Goal: Task Accomplishment & Management: Manage account settings

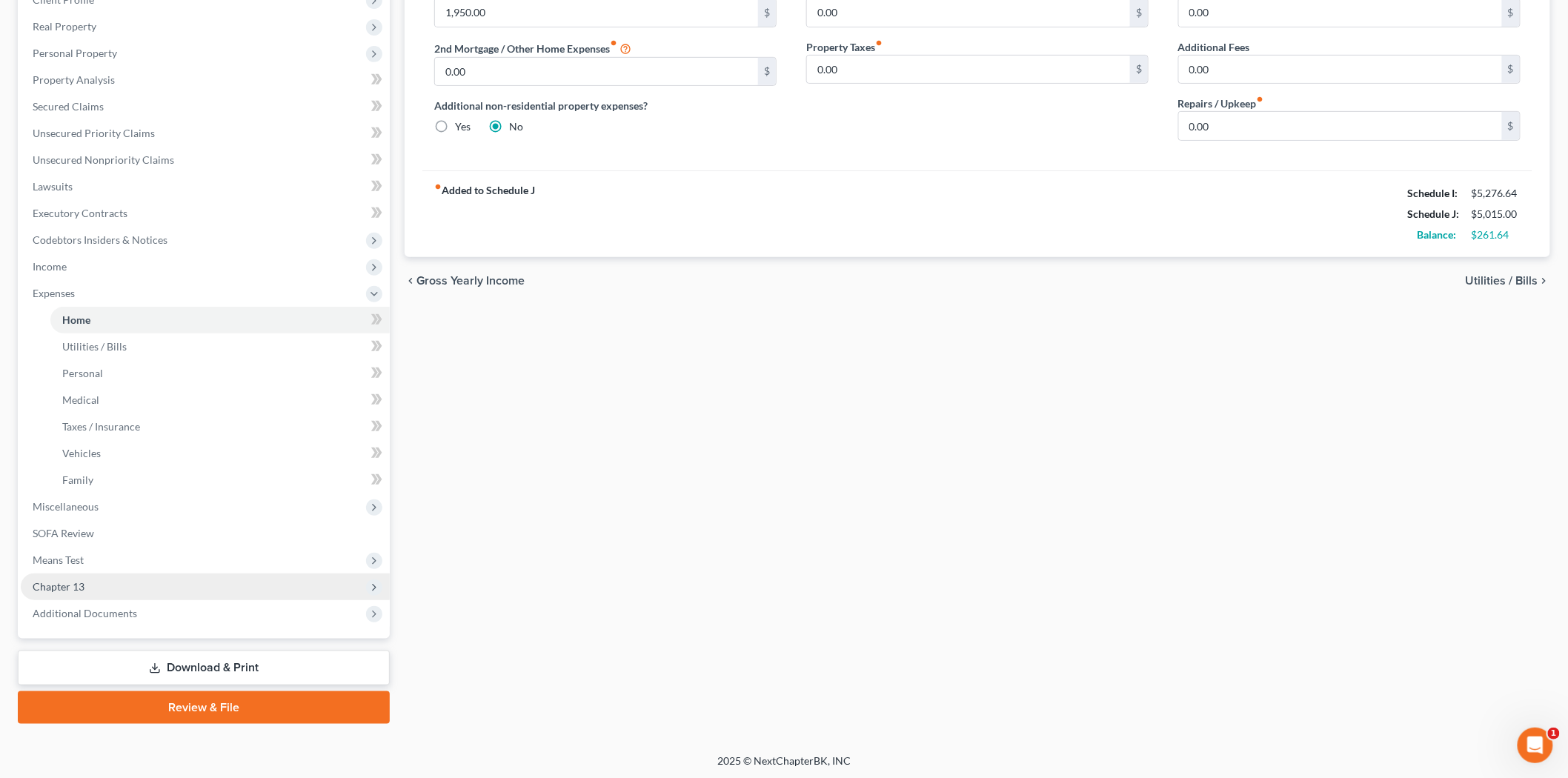
click at [107, 585] on span "Chapter 13" at bounding box center [205, 587] width 369 height 27
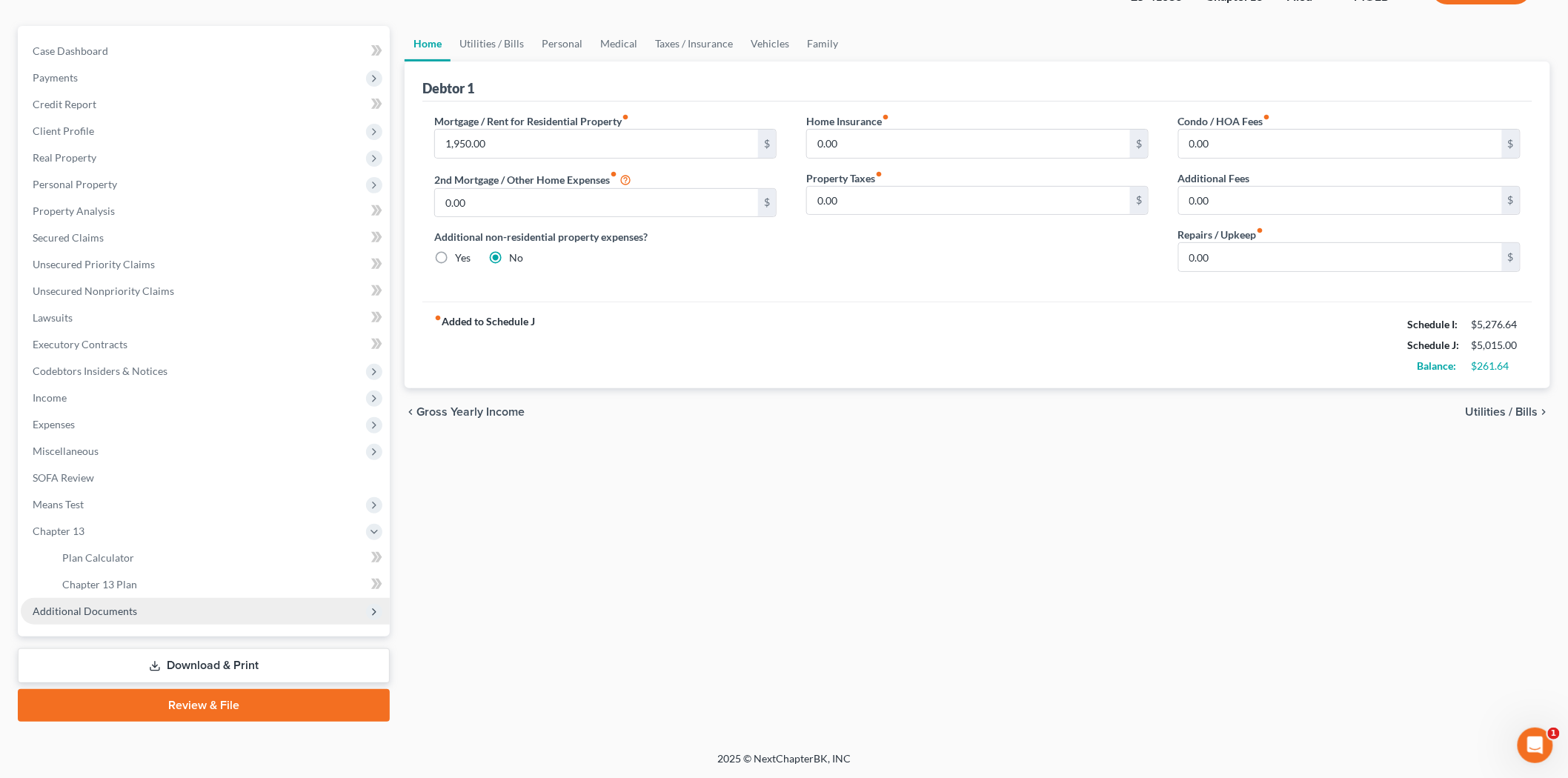
scroll to position [114, 0]
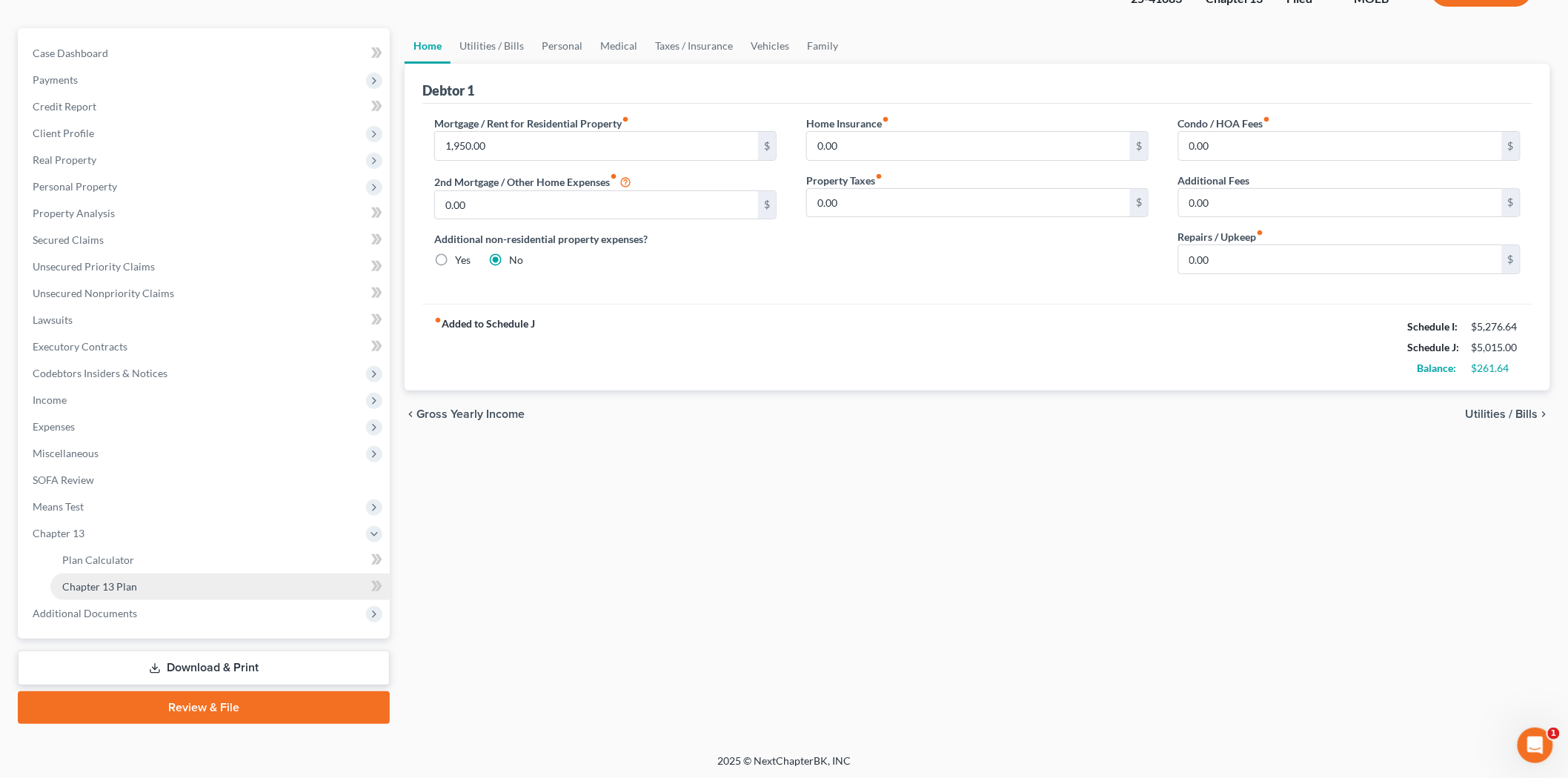
click at [126, 580] on span "Chapter 13 Plan" at bounding box center [100, 586] width 75 height 13
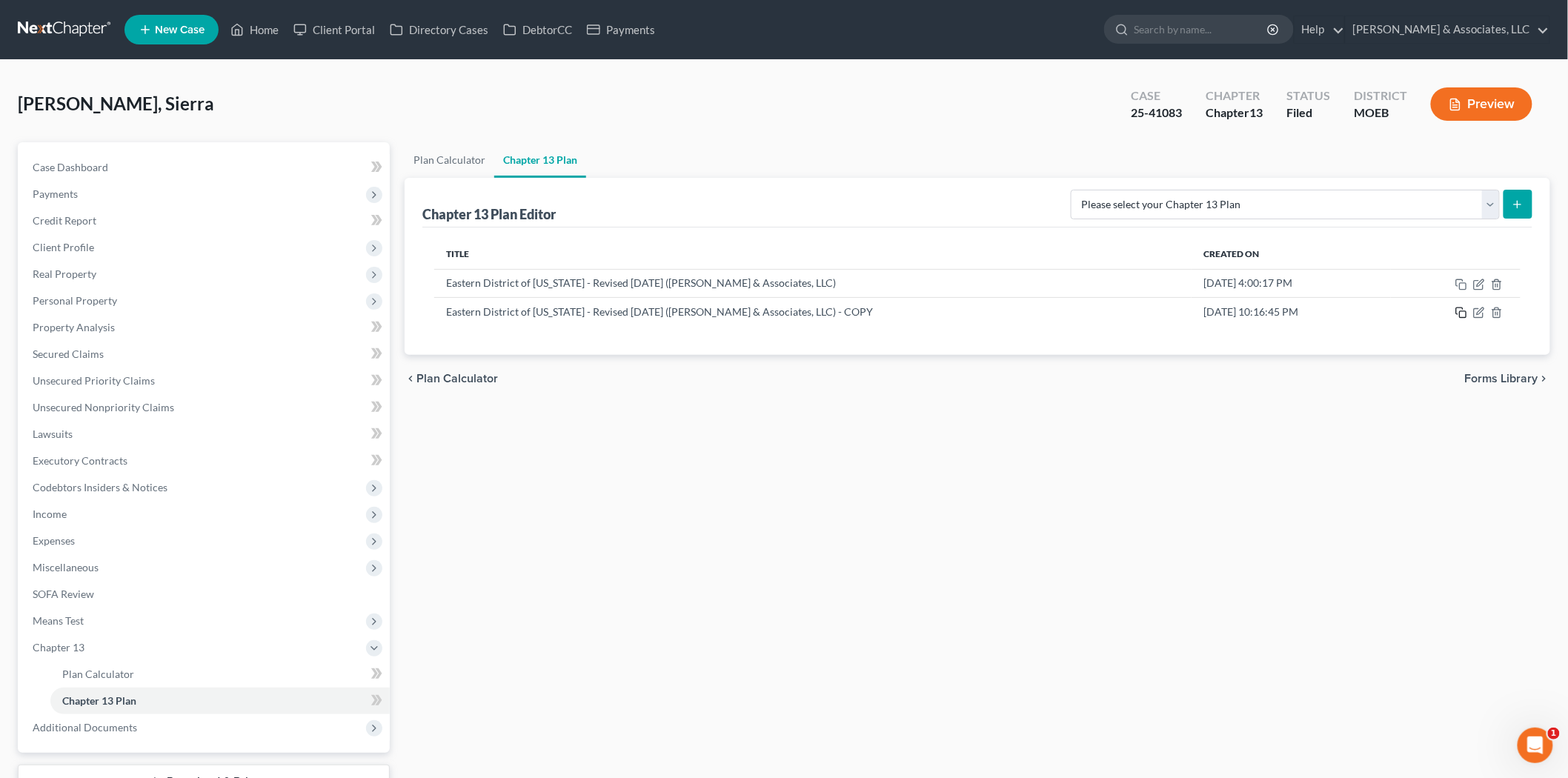
drag, startPoint x: 1463, startPoint y: 312, endPoint x: 1218, endPoint y: 349, distance: 247.8
click at [1463, 312] on icon "button" at bounding box center [1461, 312] width 12 height 12
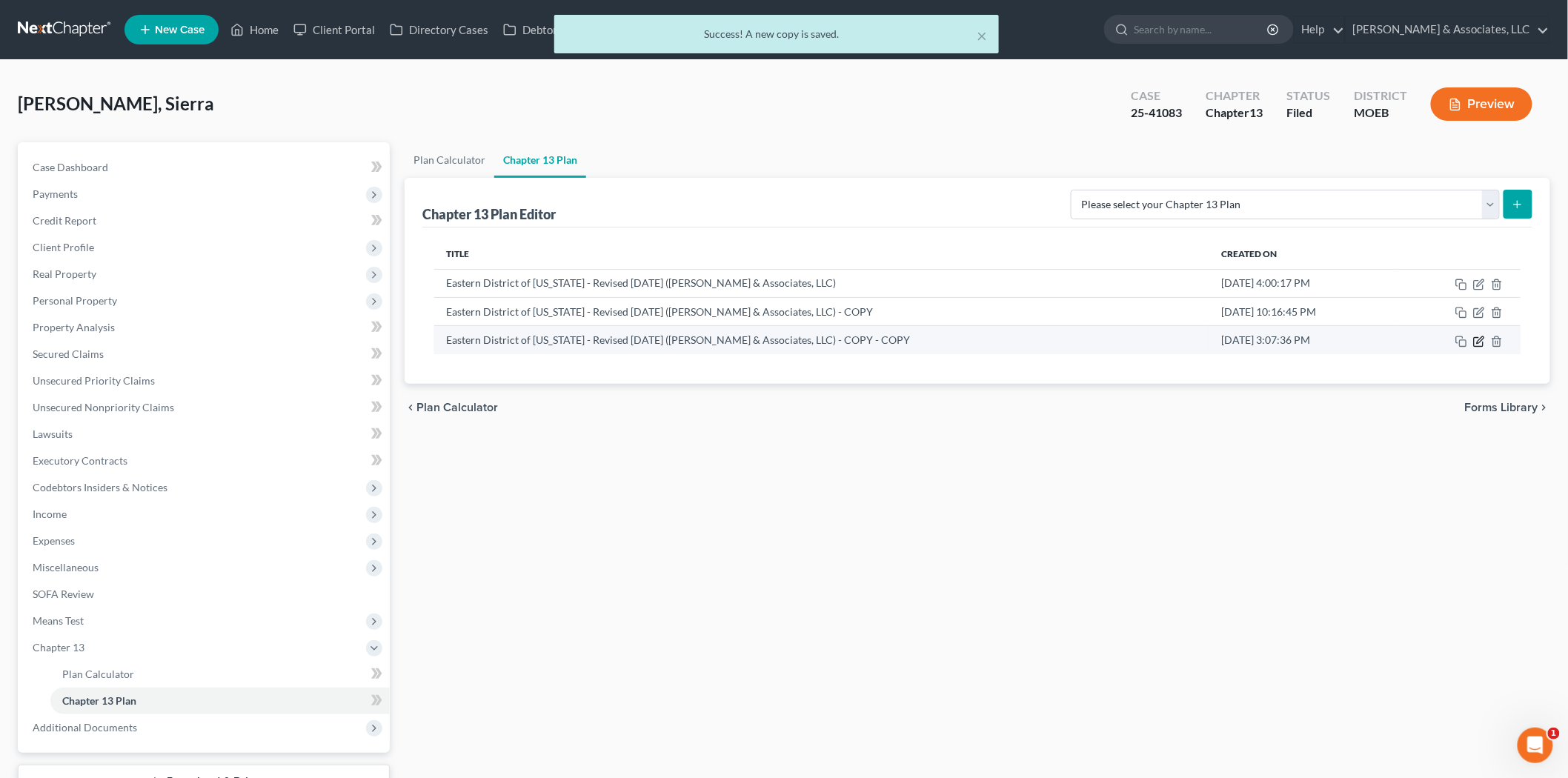
click at [1479, 338] on icon "button" at bounding box center [1479, 339] width 7 height 7
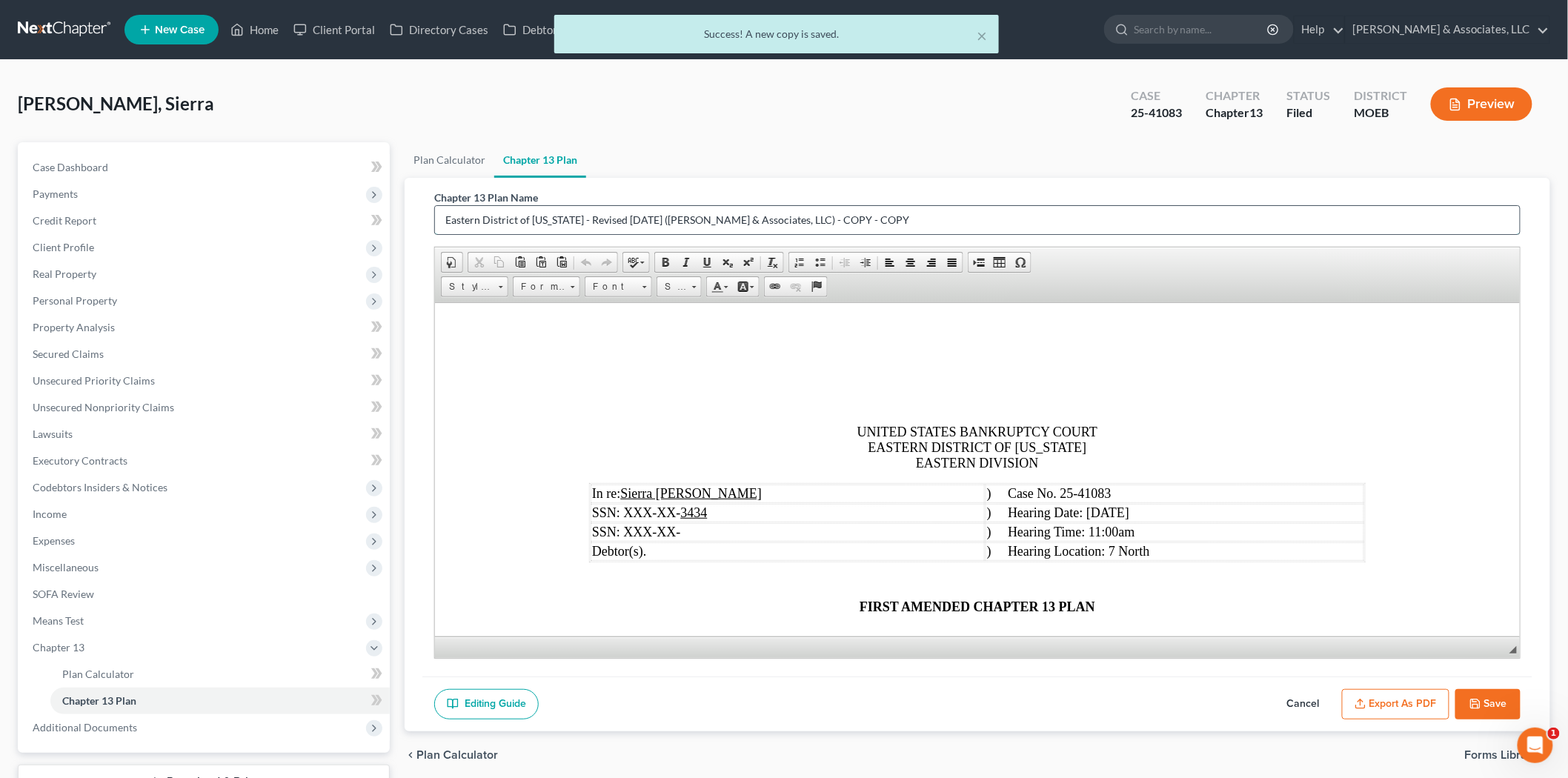
click at [871, 213] on input "Eastern District of [US_STATE] - Revised [DATE] ([PERSON_NAME] & Associates, LL…" at bounding box center [977, 220] width 1085 height 28
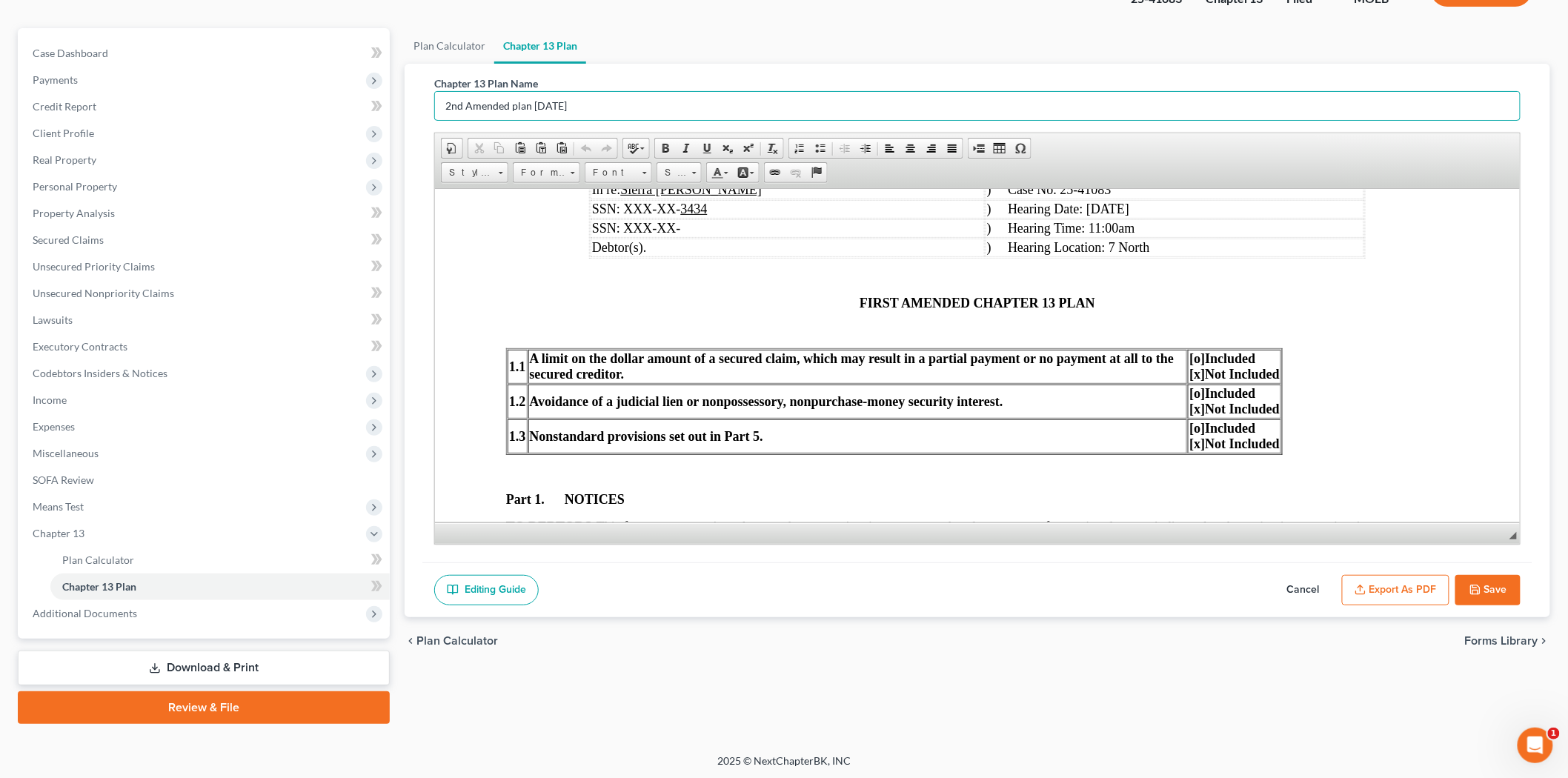
scroll to position [247, 0]
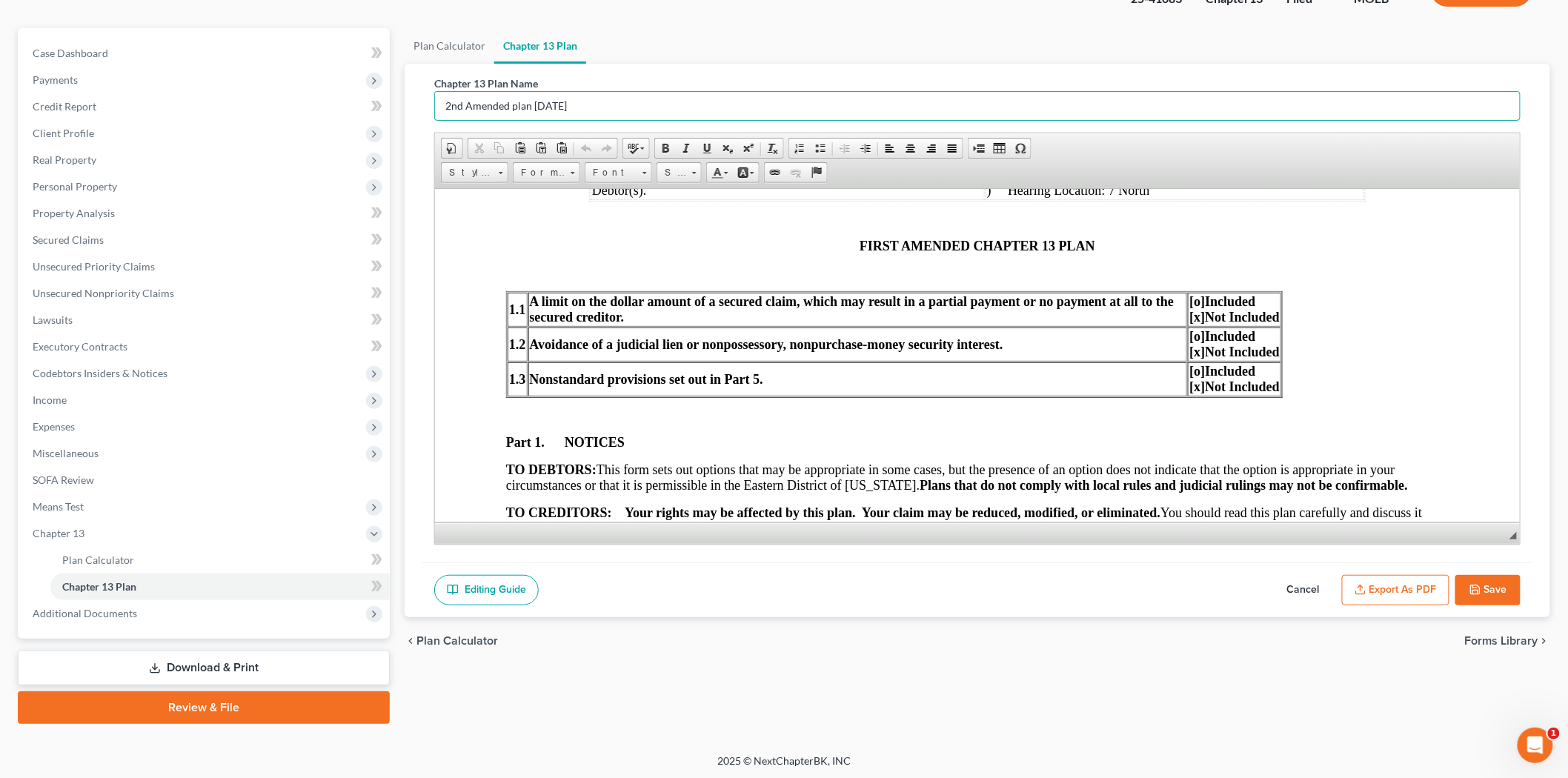
type input "2nd Amended plan [DATE]"
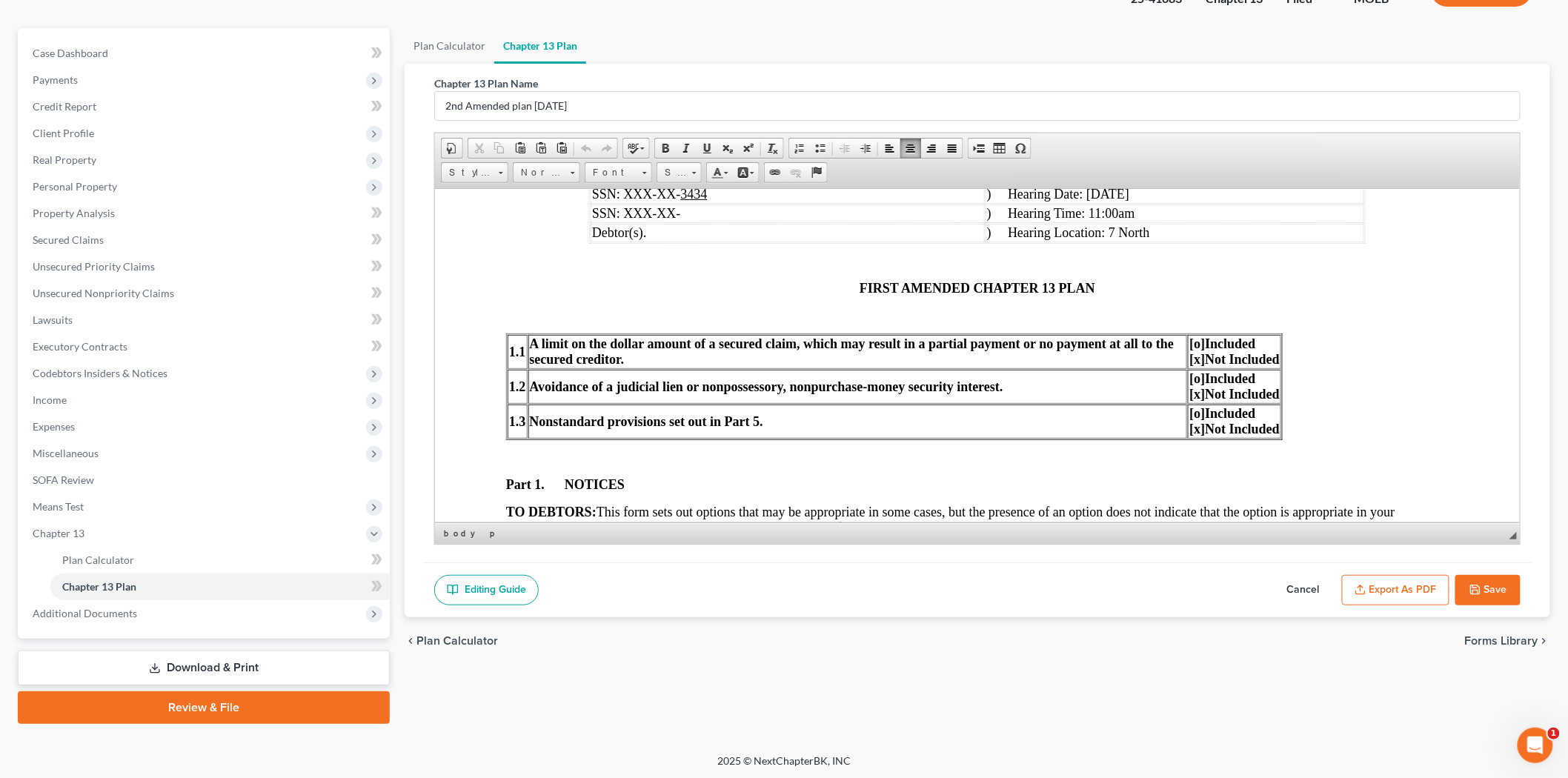
scroll to position [83, 0]
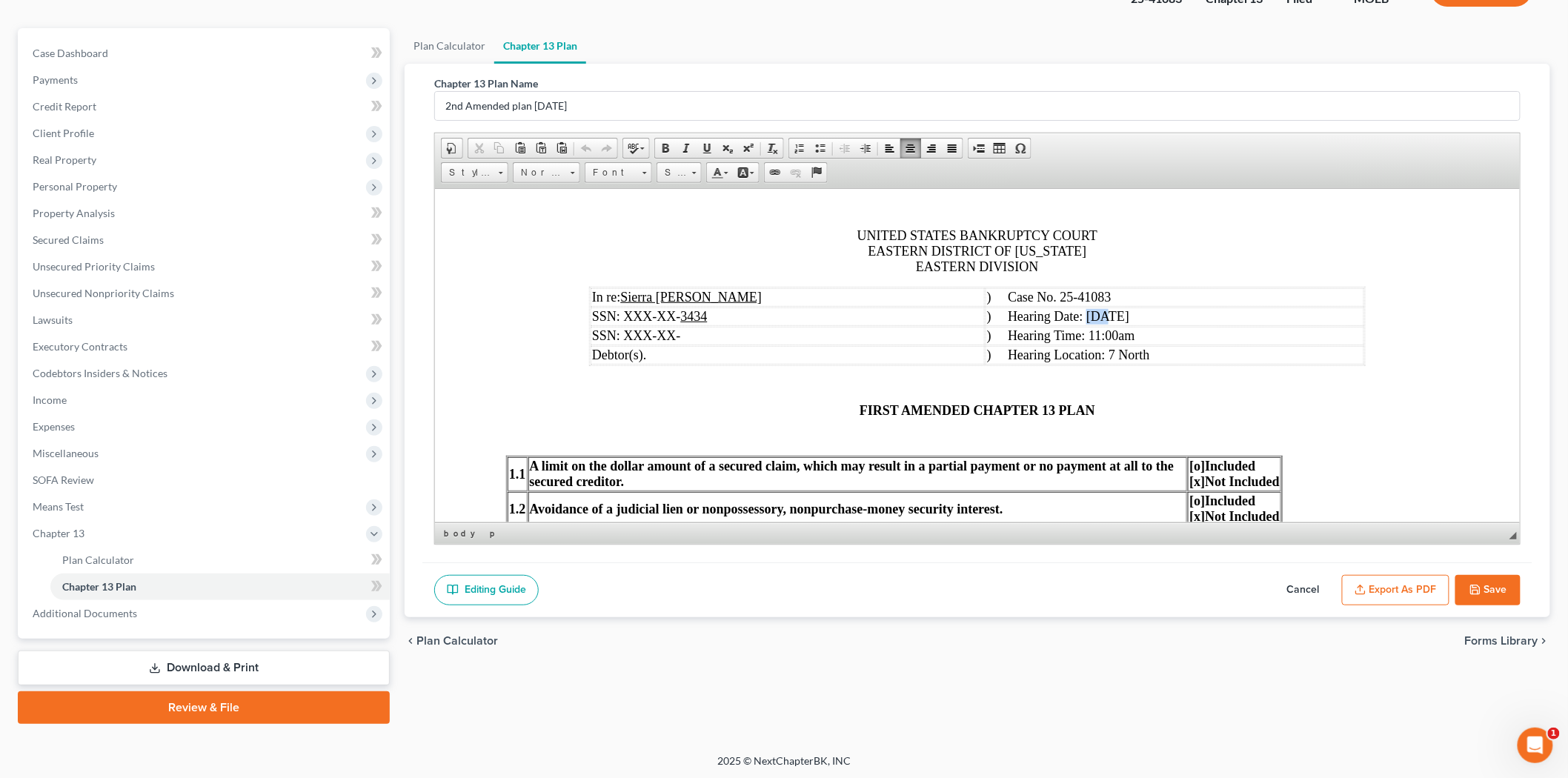
drag, startPoint x: 1012, startPoint y: 318, endPoint x: 1026, endPoint y: 317, distance: 14.0
click at [1026, 317] on span ") Hearing Date: [DATE]" at bounding box center [1057, 315] width 142 height 15
drag, startPoint x: 852, startPoint y: 412, endPoint x: 890, endPoint y: 398, distance: 40.5
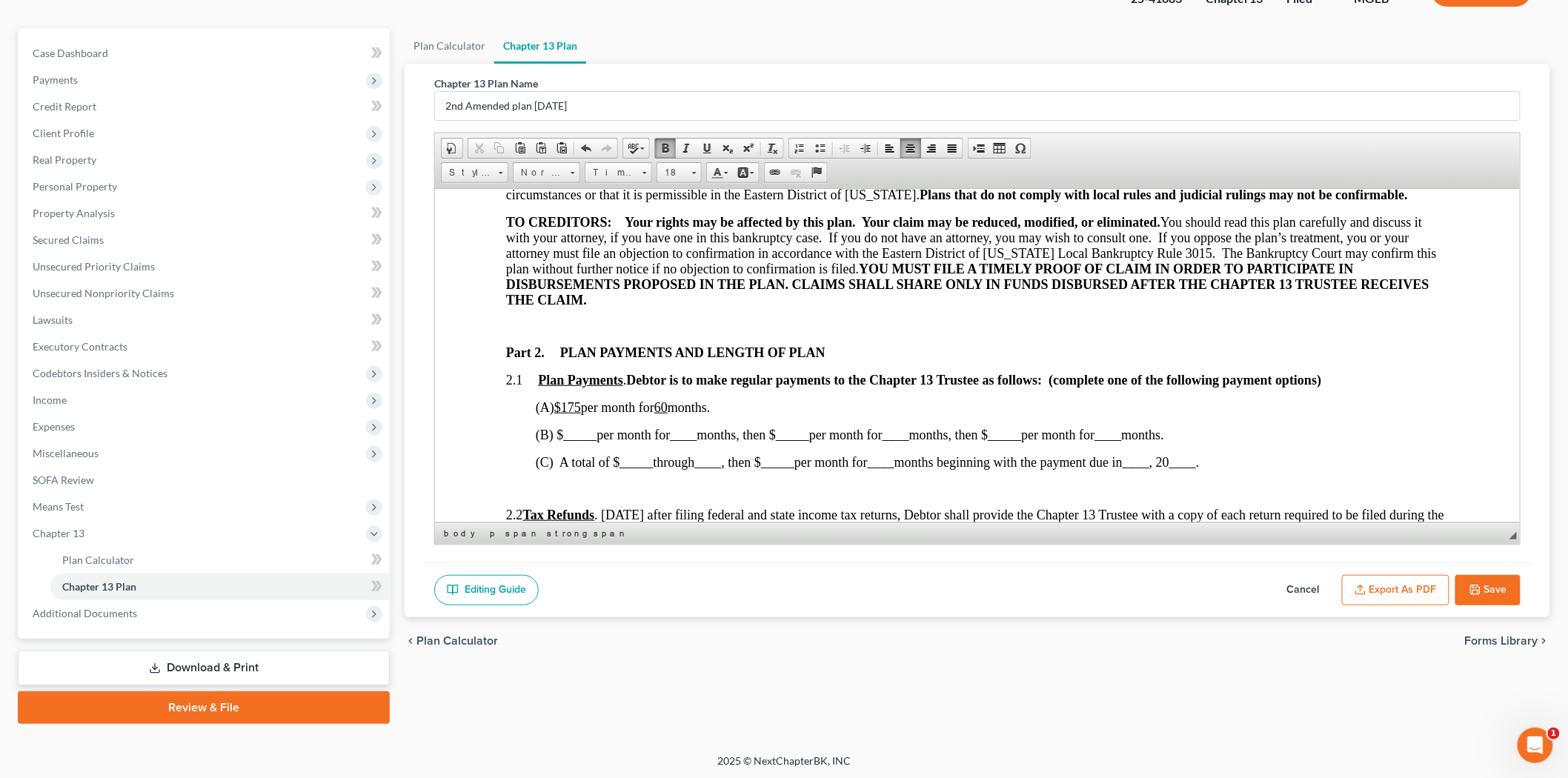
scroll to position [576, 0]
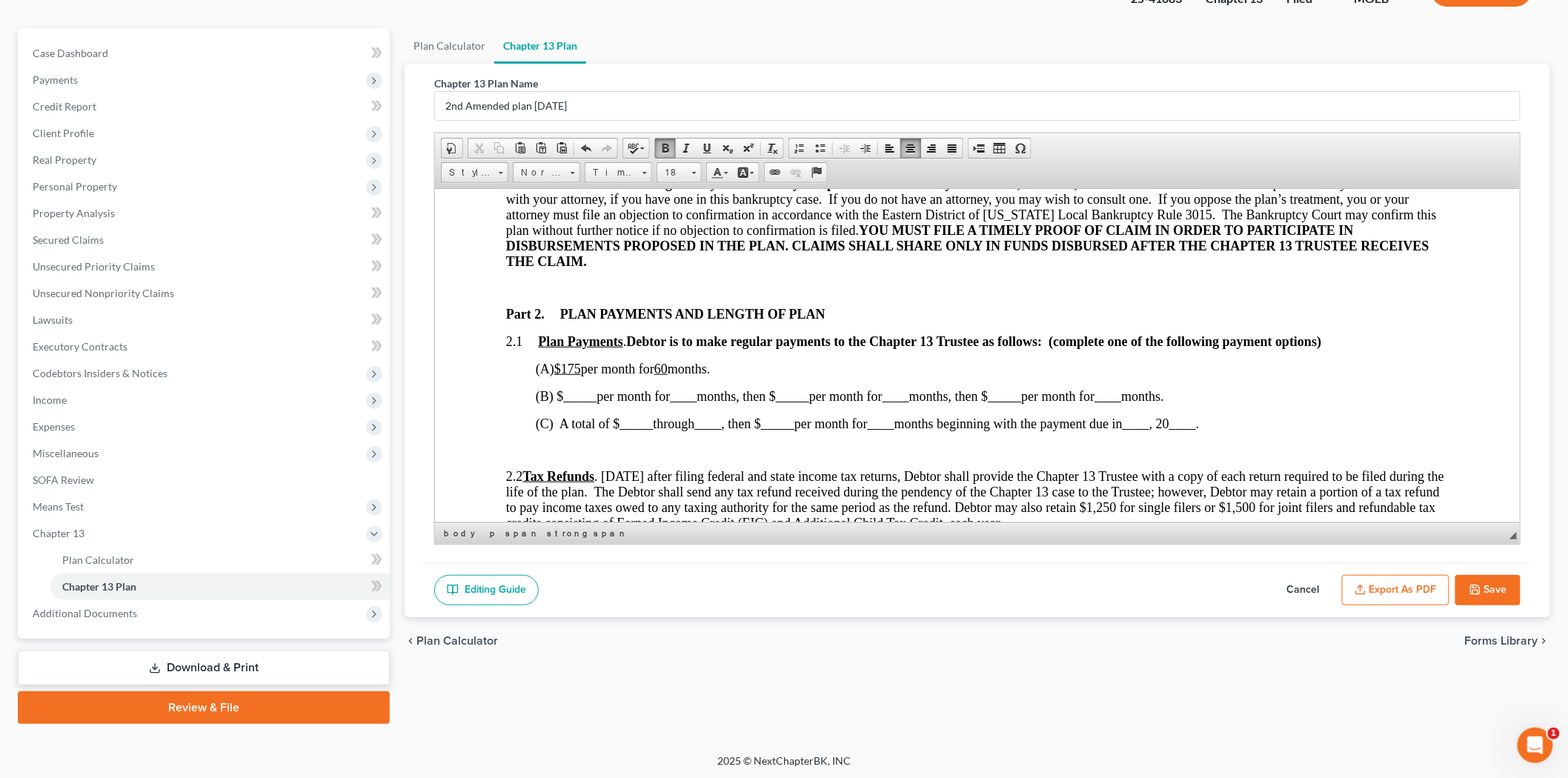
click at [580, 370] on u "$175" at bounding box center [567, 368] width 27 height 15
click at [663, 367] on span "(A) $ per month for 60 months." at bounding box center [612, 368] width 155 height 15
click at [659, 368] on span "(A) $ per month for 60 months." at bounding box center [612, 368] width 155 height 15
click at [626, 427] on span "_____" at bounding box center [636, 423] width 33 height 15
click at [725, 425] on span "____" at bounding box center [727, 423] width 27 height 15
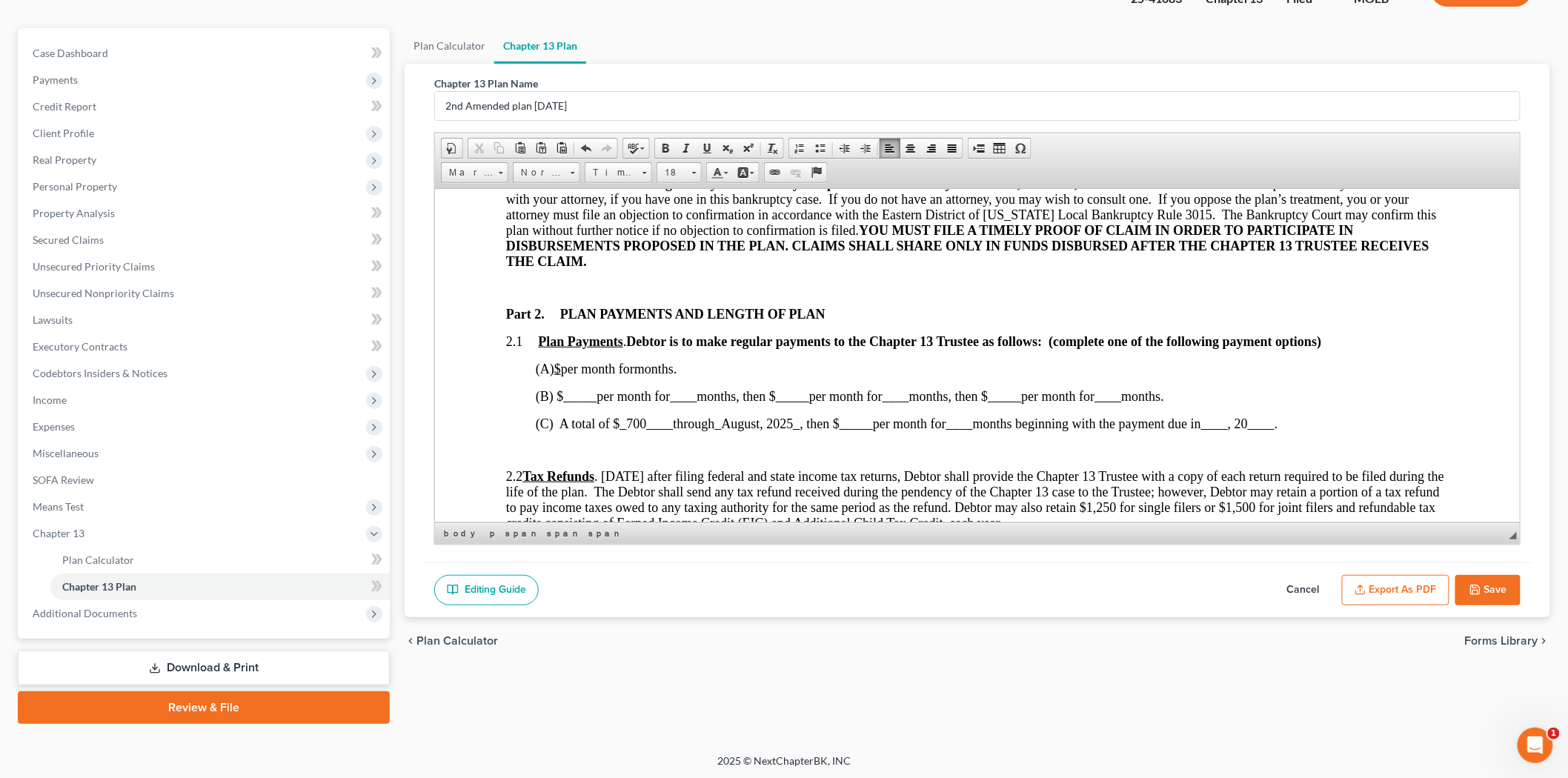
click at [850, 422] on span "_____" at bounding box center [855, 423] width 33 height 15
click at [1003, 422] on span "____" at bounding box center [996, 423] width 27 height 15
click at [1273, 422] on span "____" at bounding box center [1263, 423] width 27 height 15
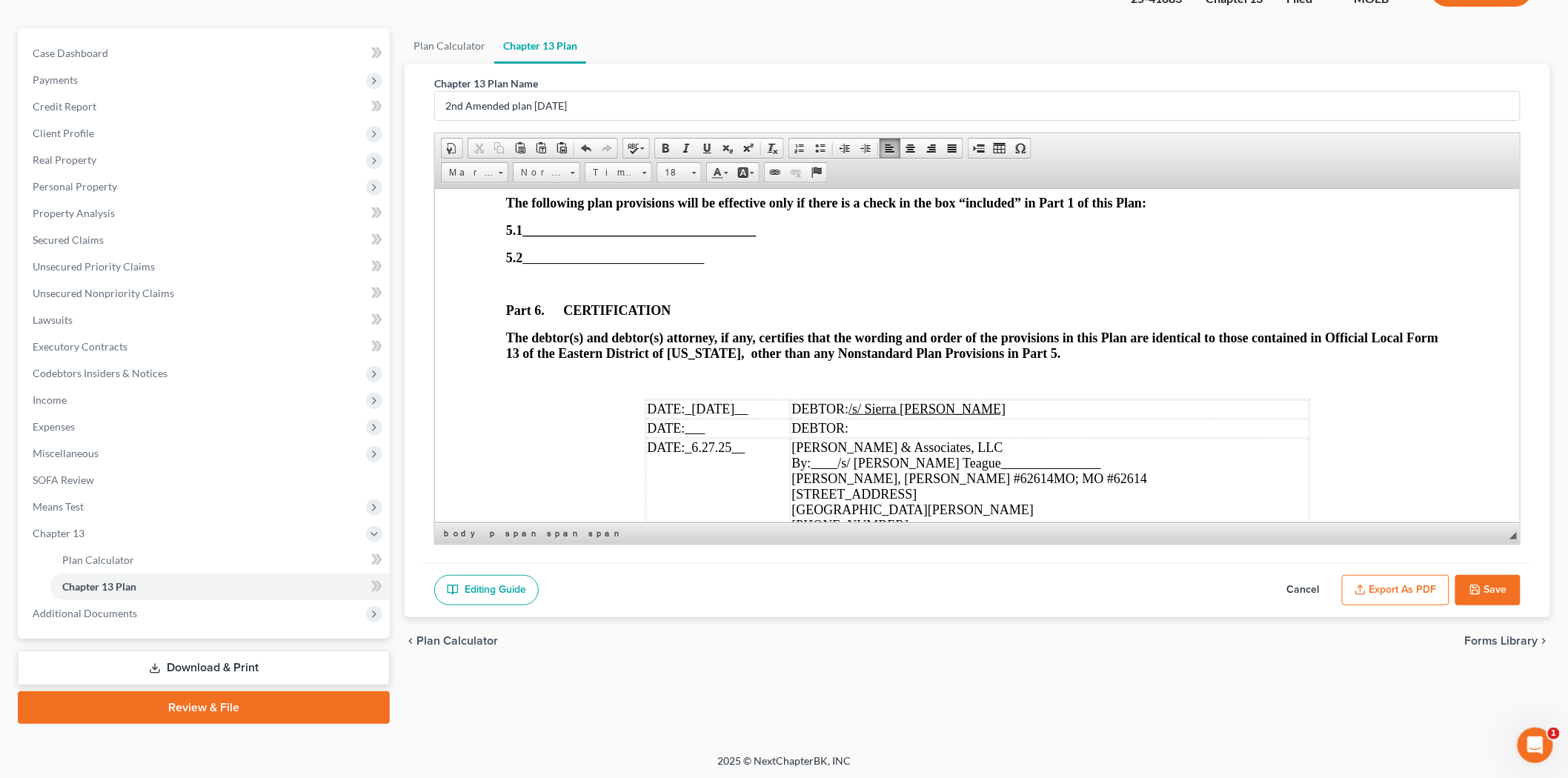
scroll to position [4446, 0]
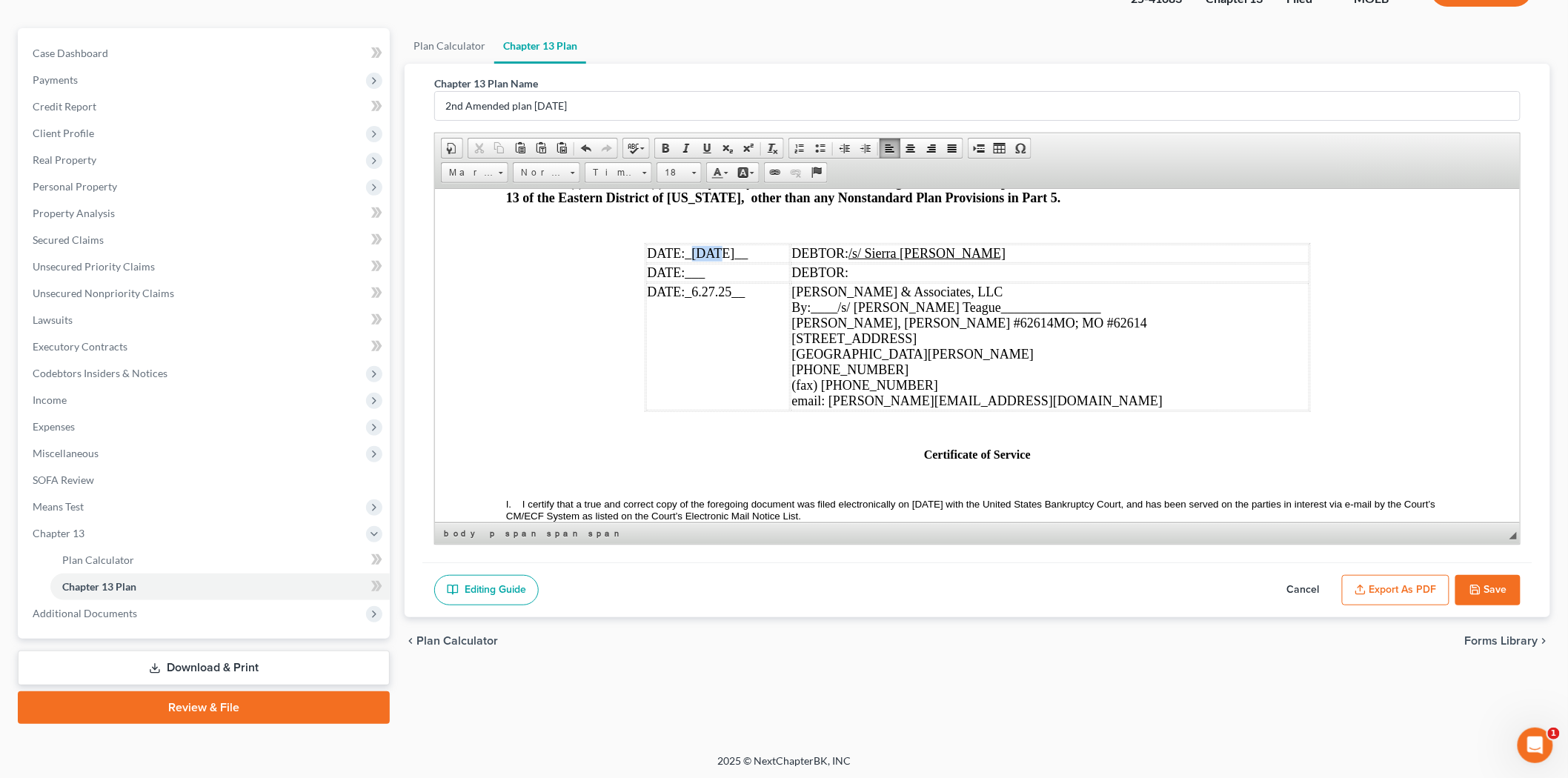
drag, startPoint x: 687, startPoint y: 295, endPoint x: 708, endPoint y: 295, distance: 21.0
click at [708, 260] on span "_[DATE]__" at bounding box center [716, 253] width 63 height 15
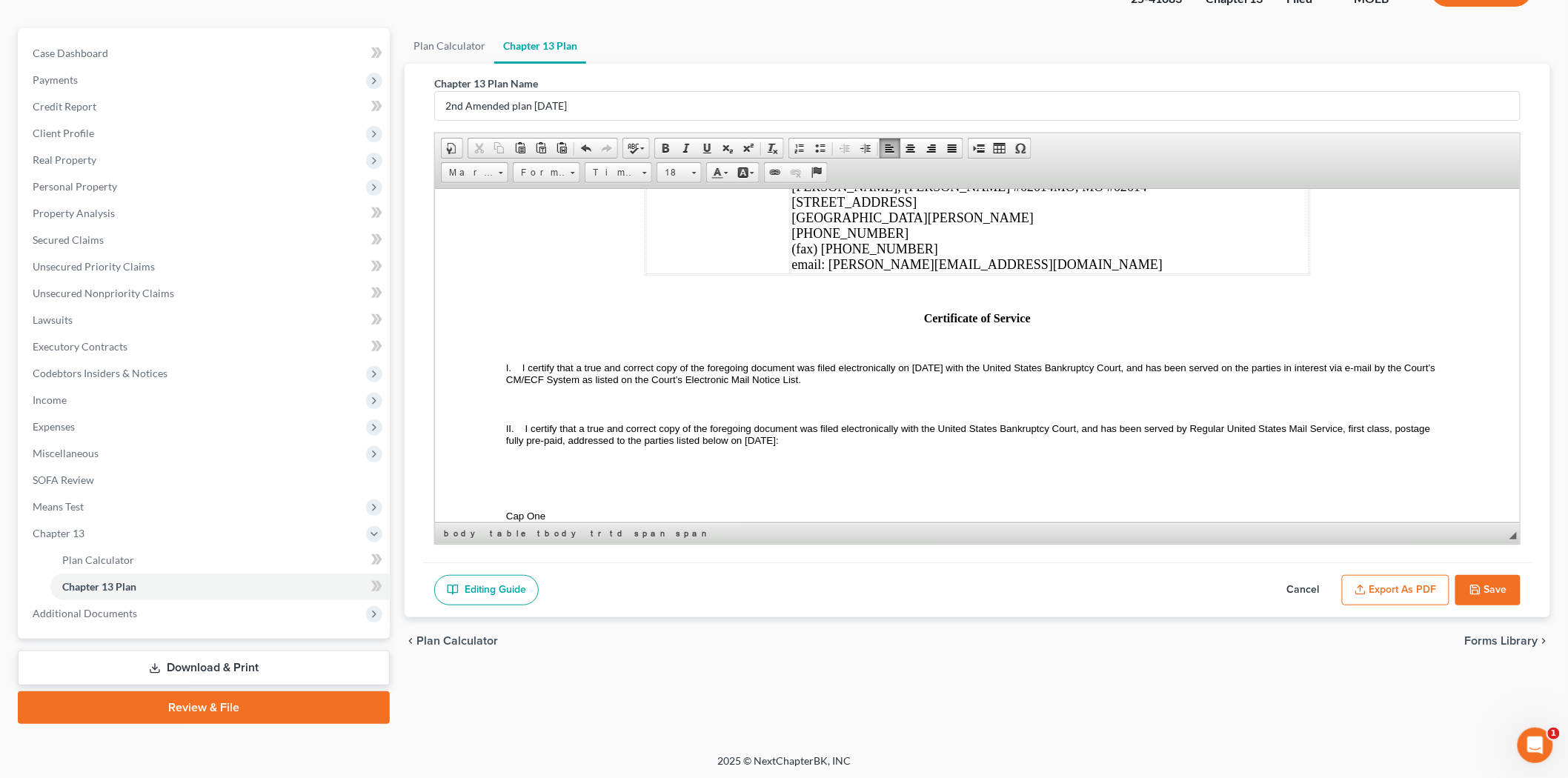
scroll to position [4610, 0]
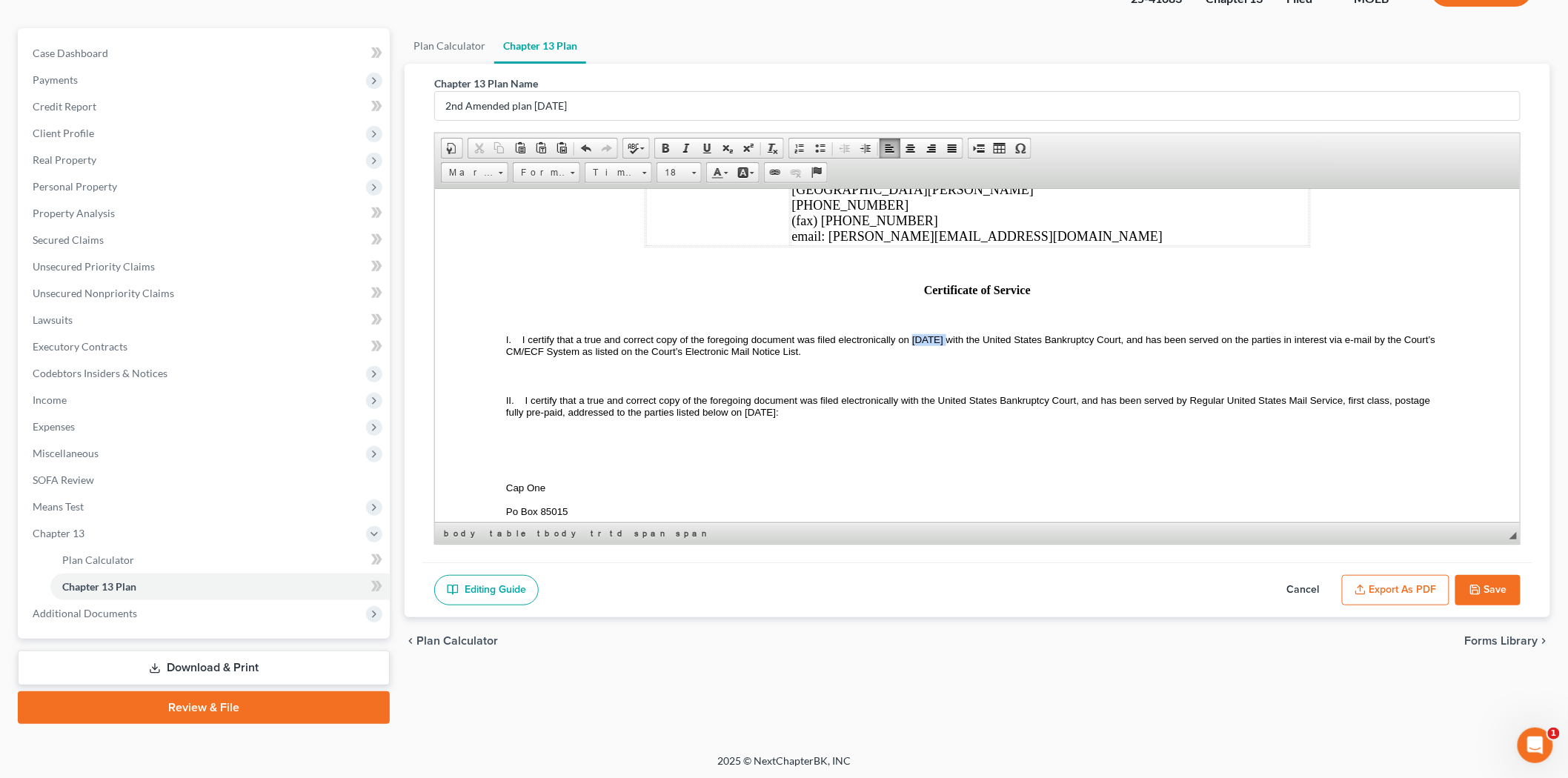
drag, startPoint x: 910, startPoint y: 379, endPoint x: 945, endPoint y: 379, distance: 35.0
click at [945, 356] on span "I certify that a true and correct copy of the foregoing document was filed elec…" at bounding box center [971, 344] width 932 height 23
drag, startPoint x: 742, startPoint y: 457, endPoint x: 777, endPoint y: 453, distance: 35.2
click at [777, 417] on span "I certify that a true and correct copy of the foregoing document was filed elec…" at bounding box center [968, 405] width 927 height 23
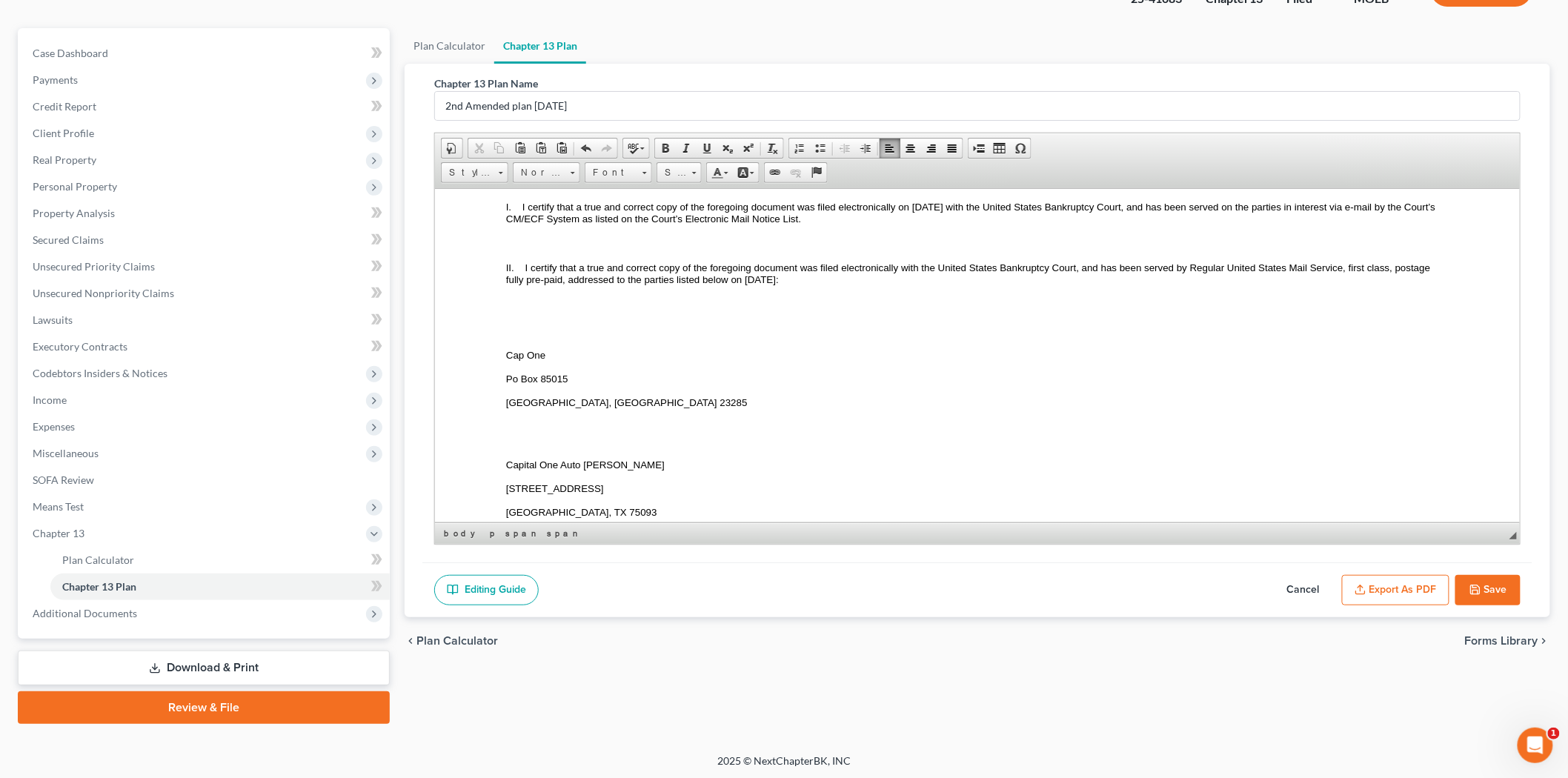
scroll to position [4774, 0]
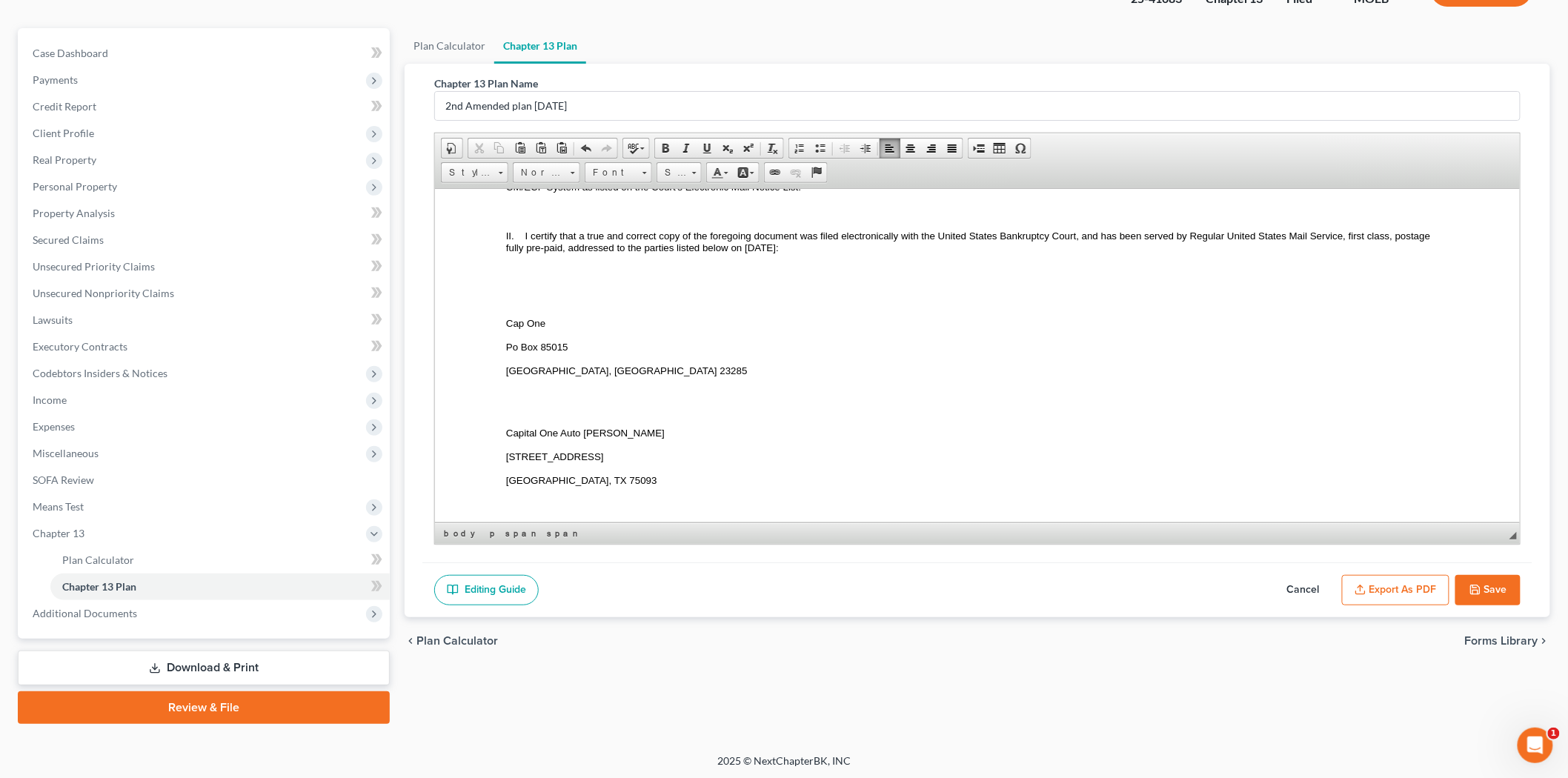
drag, startPoint x: 1388, startPoint y: 595, endPoint x: 913, endPoint y: 269, distance: 576.1
click at [1388, 595] on button "Export as PDF" at bounding box center [1395, 591] width 107 height 31
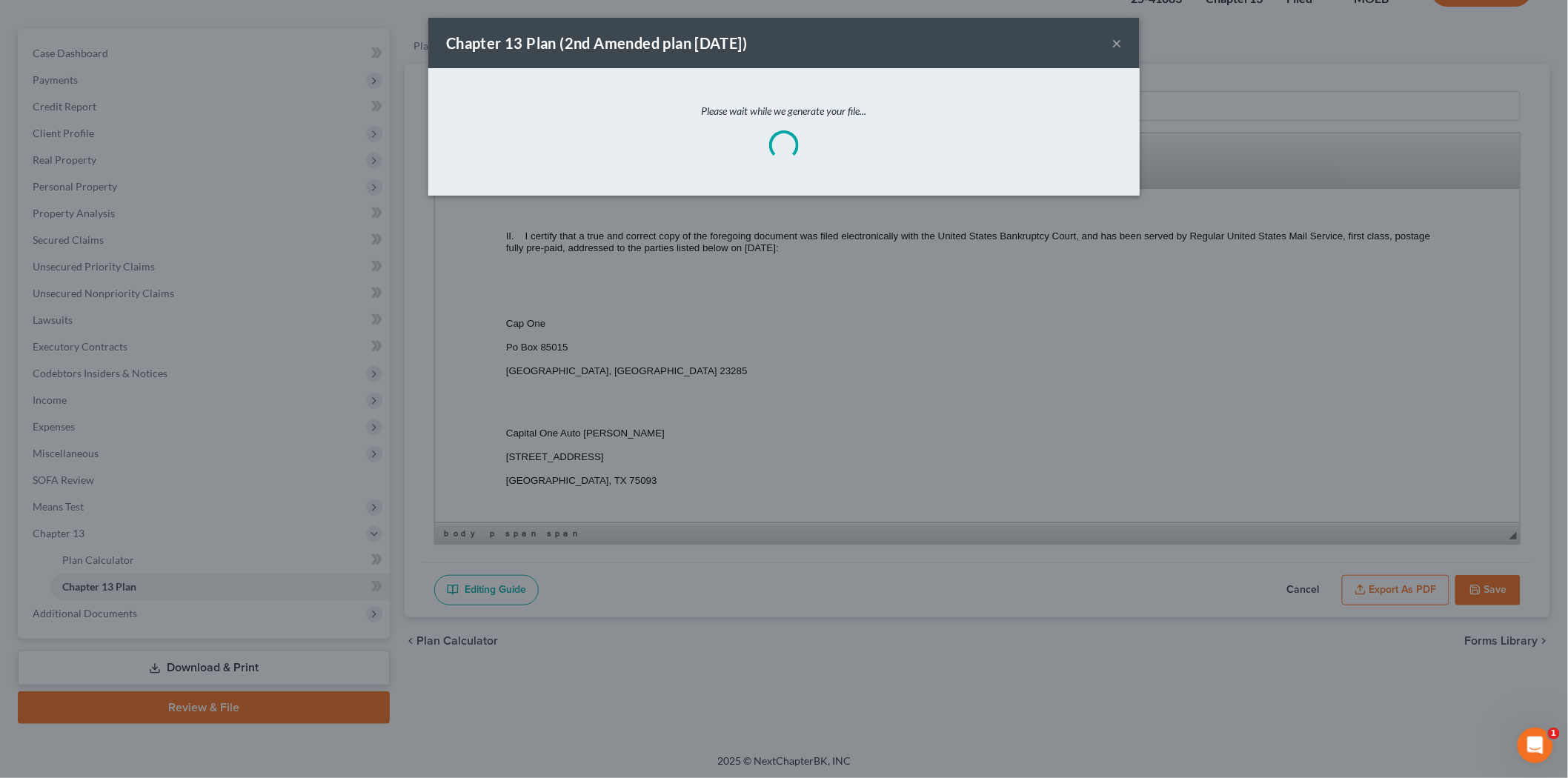
scroll to position [4743, 0]
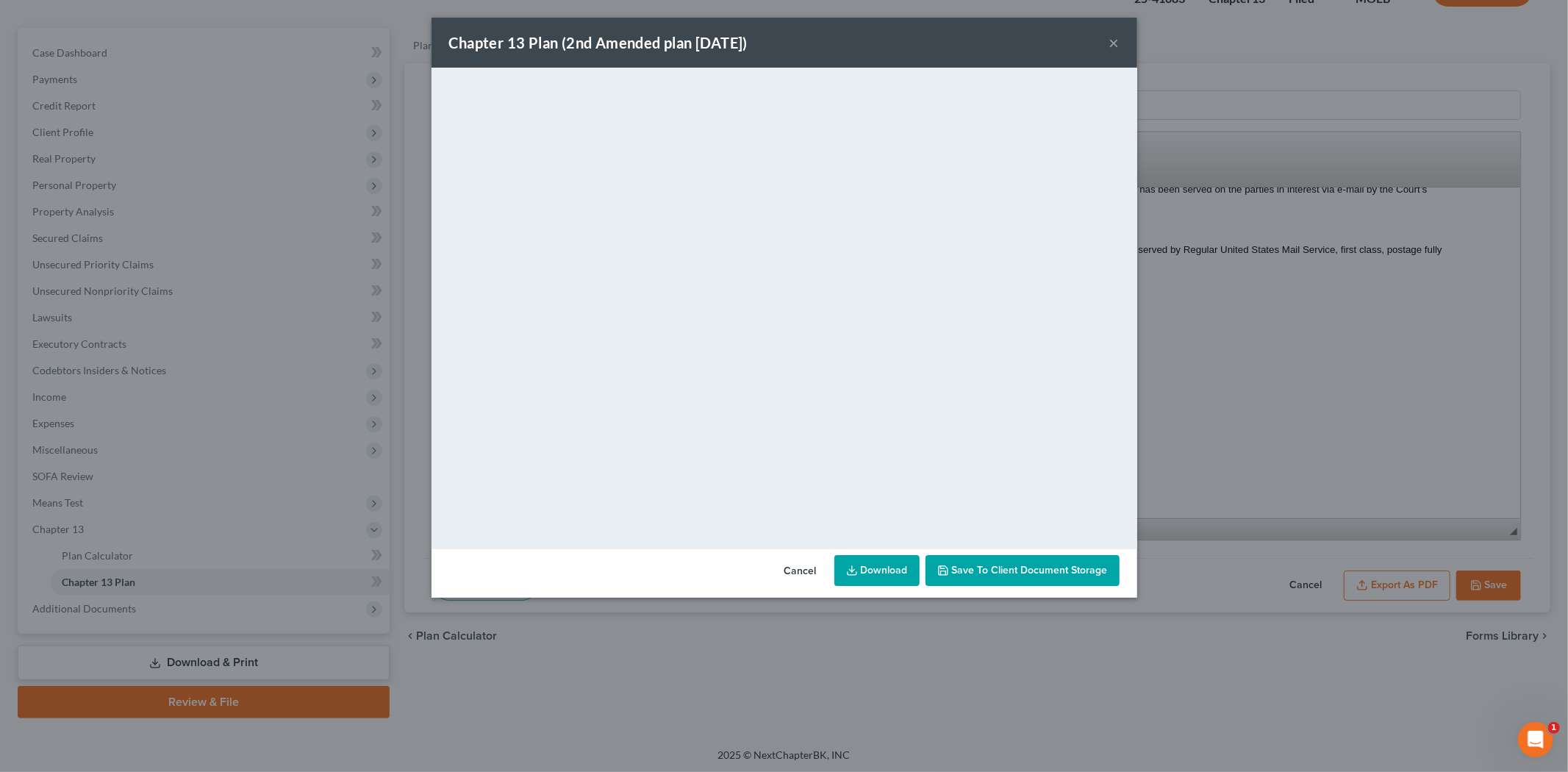
drag, startPoint x: 1113, startPoint y: 41, endPoint x: 1200, endPoint y: 184, distance: 167.4
click at [1113, 41] on button "×" at bounding box center [1114, 43] width 10 height 18
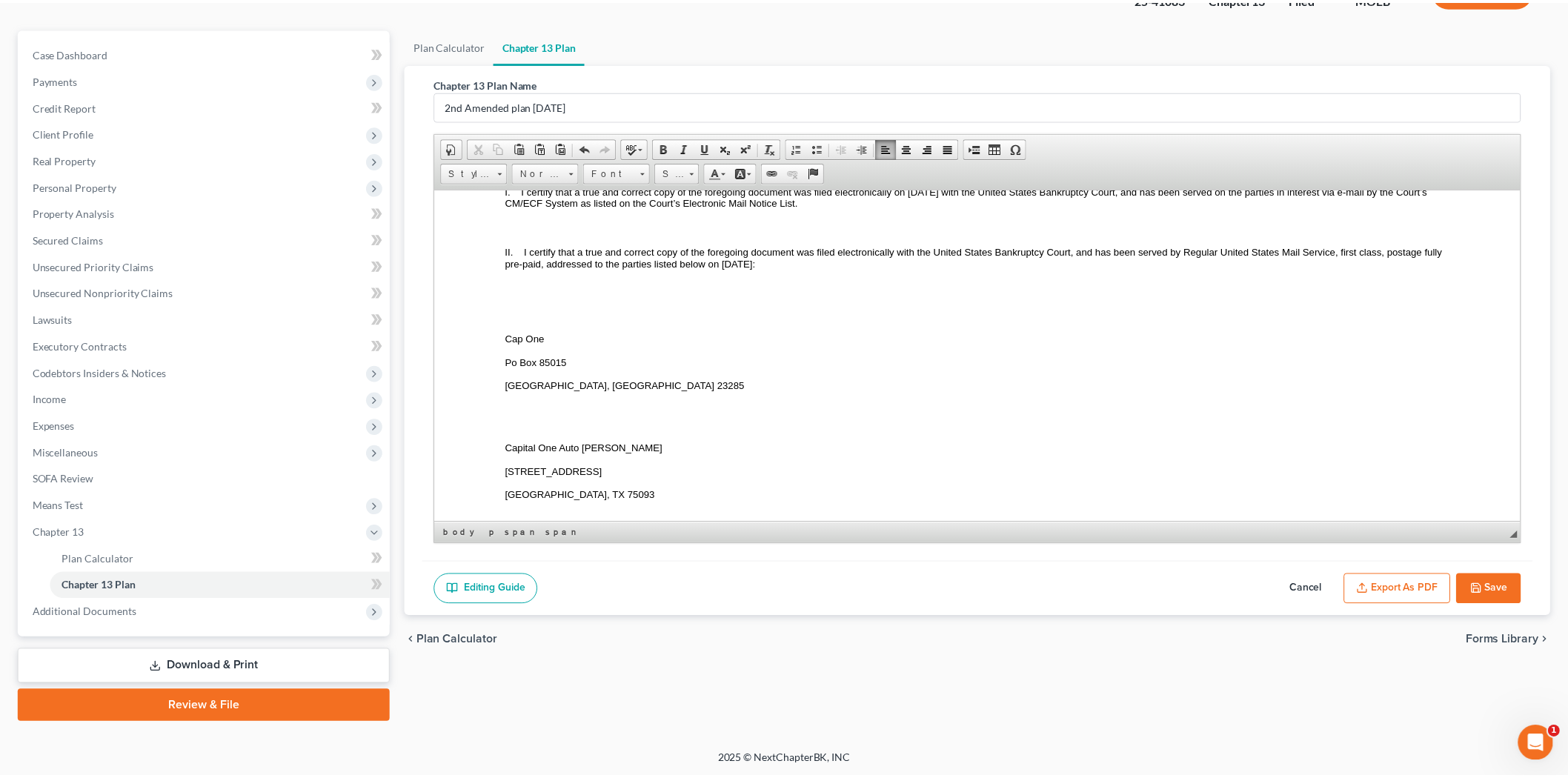
scroll to position [4774, 0]
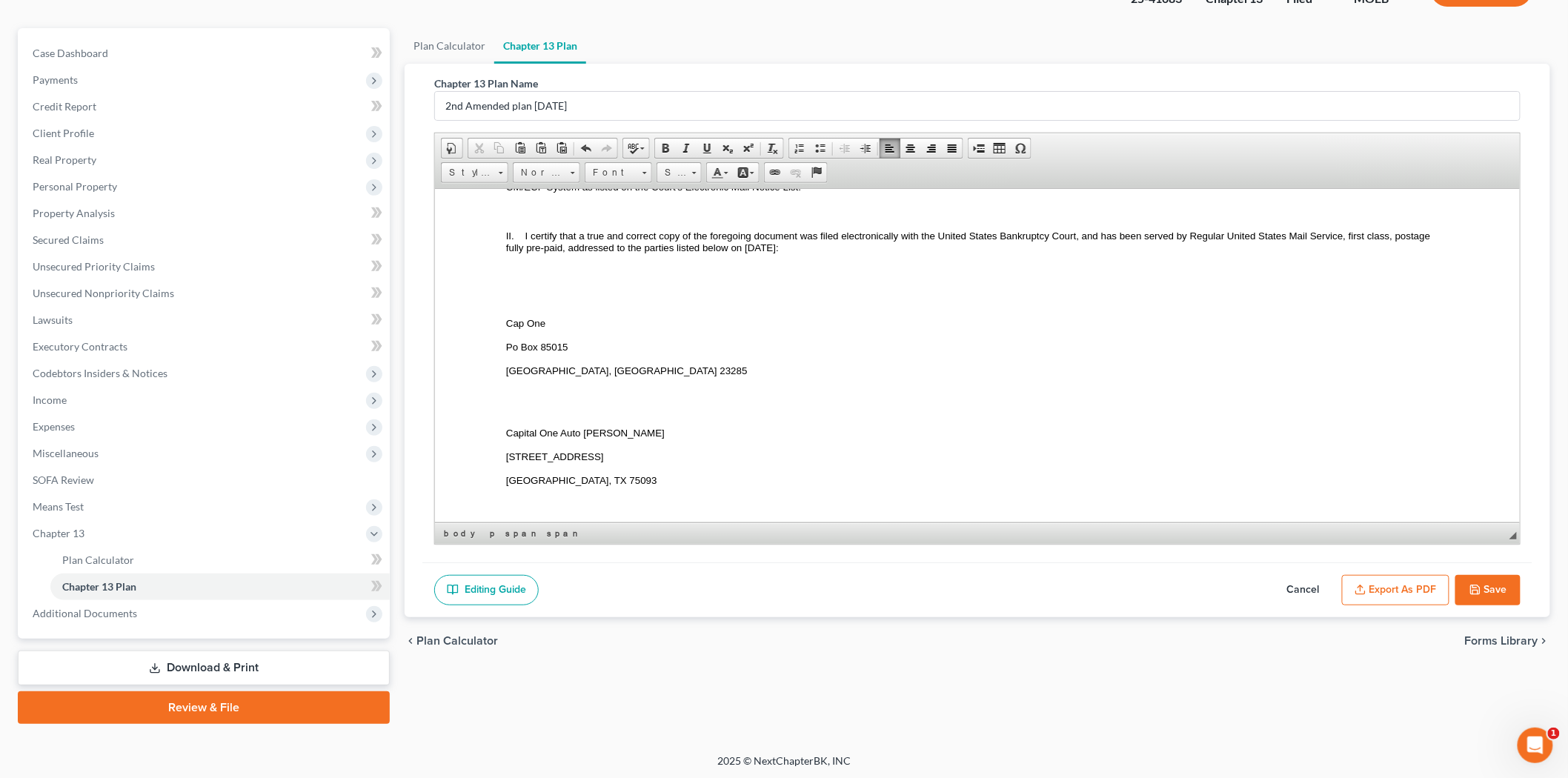
click at [1462, 590] on button "Save" at bounding box center [1488, 591] width 65 height 31
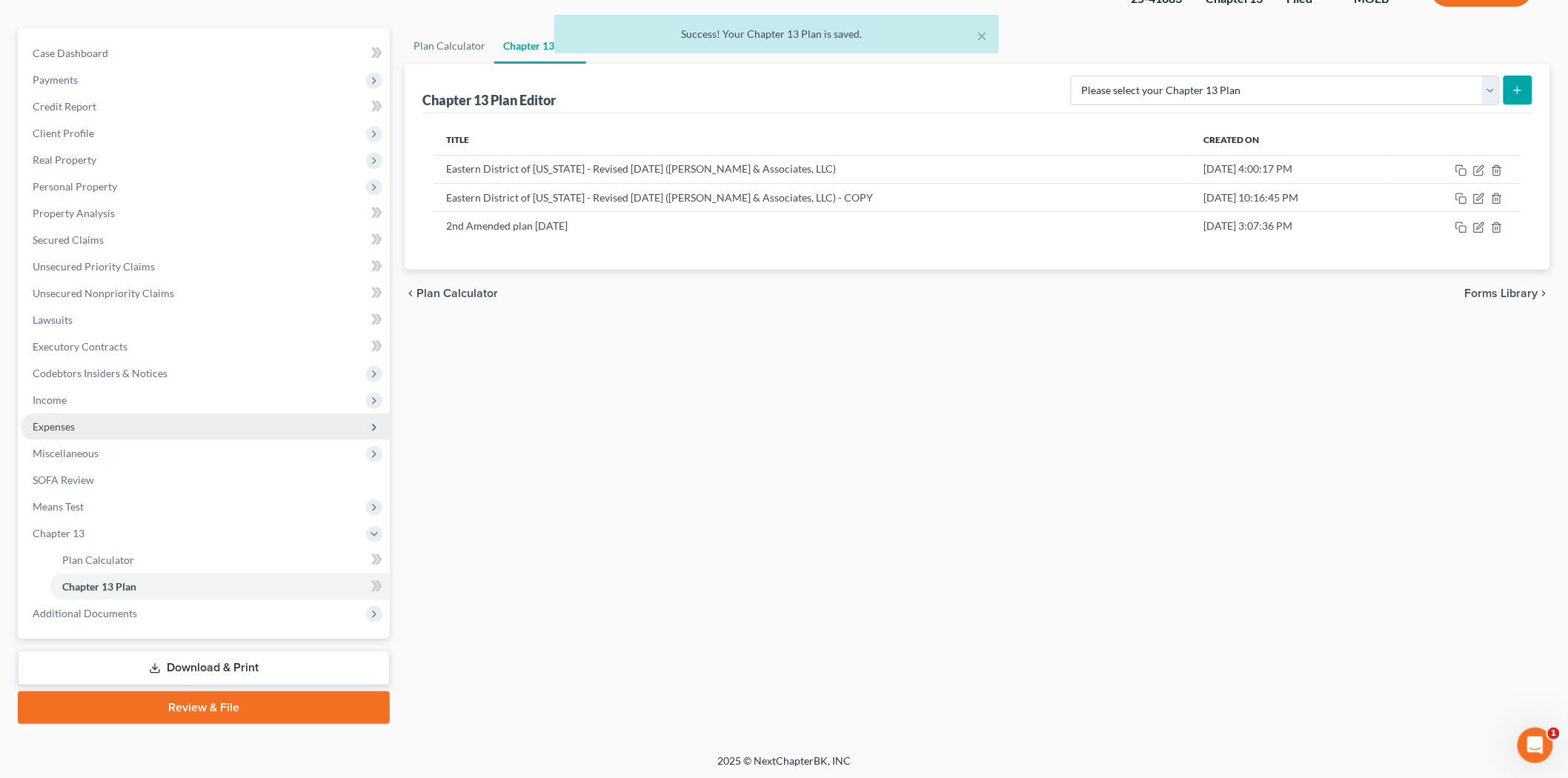
click at [60, 430] on span "Expenses" at bounding box center [54, 426] width 42 height 13
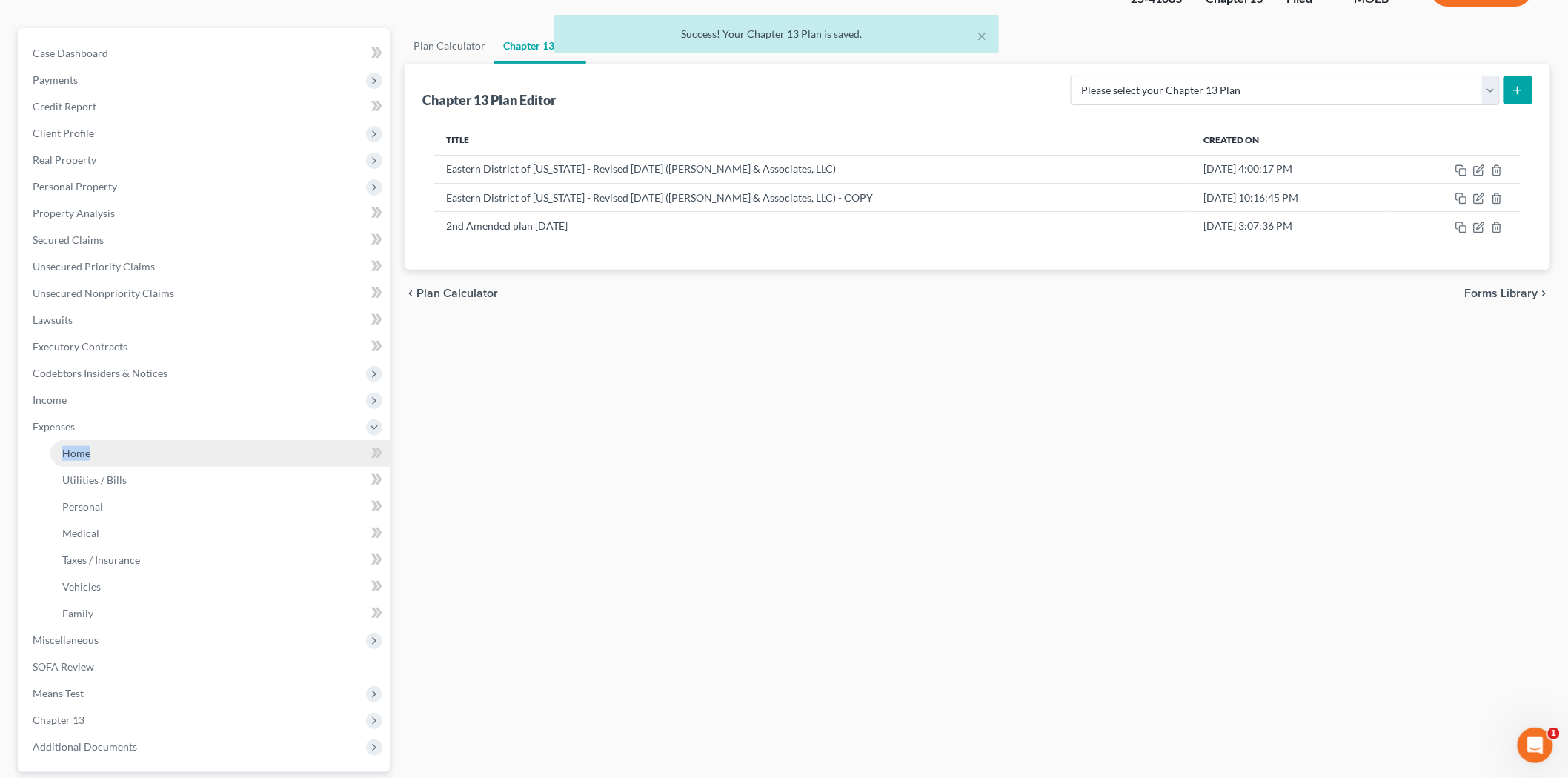
drag, startPoint x: 100, startPoint y: 438, endPoint x: 114, endPoint y: 446, distance: 16.1
click at [101, 440] on li "Expenses Home Utilities / Bills Personal Medical" at bounding box center [205, 520] width 369 height 213
click at [114, 446] on link "Home" at bounding box center [220, 454] width 339 height 27
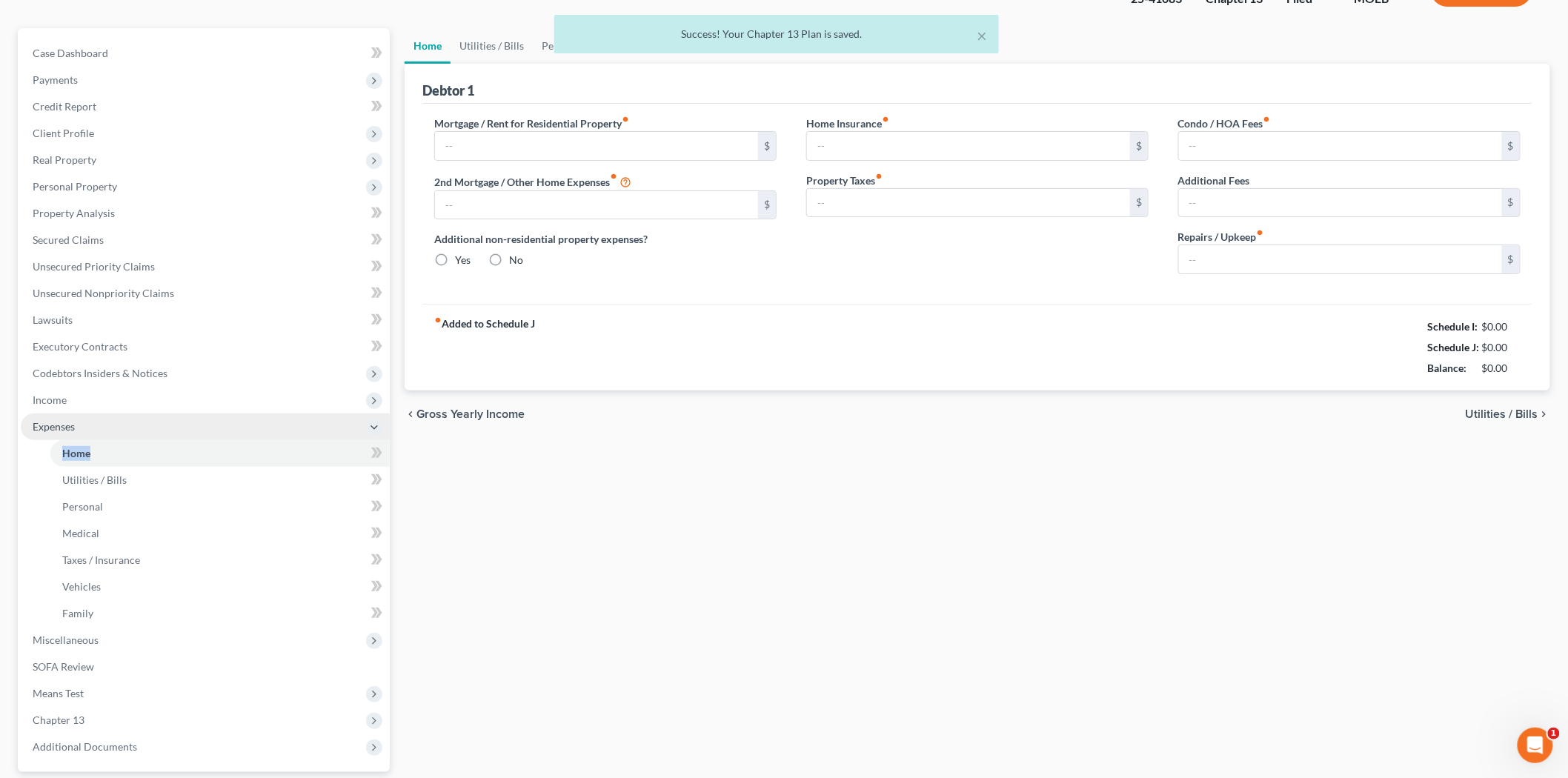
scroll to position [4, 0]
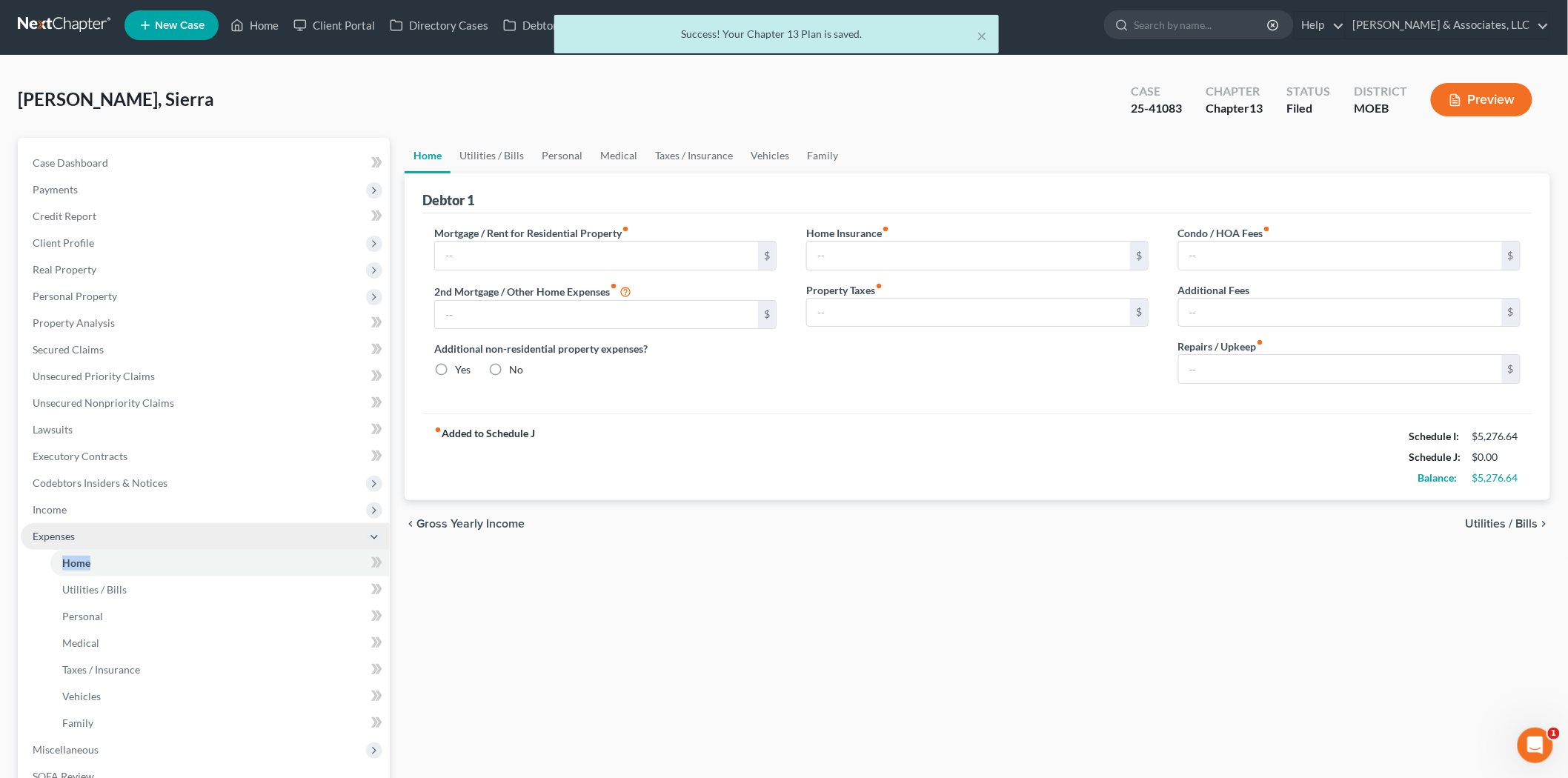
type input "1,950.00"
type input "0.00"
radio input "true"
type input "0.00"
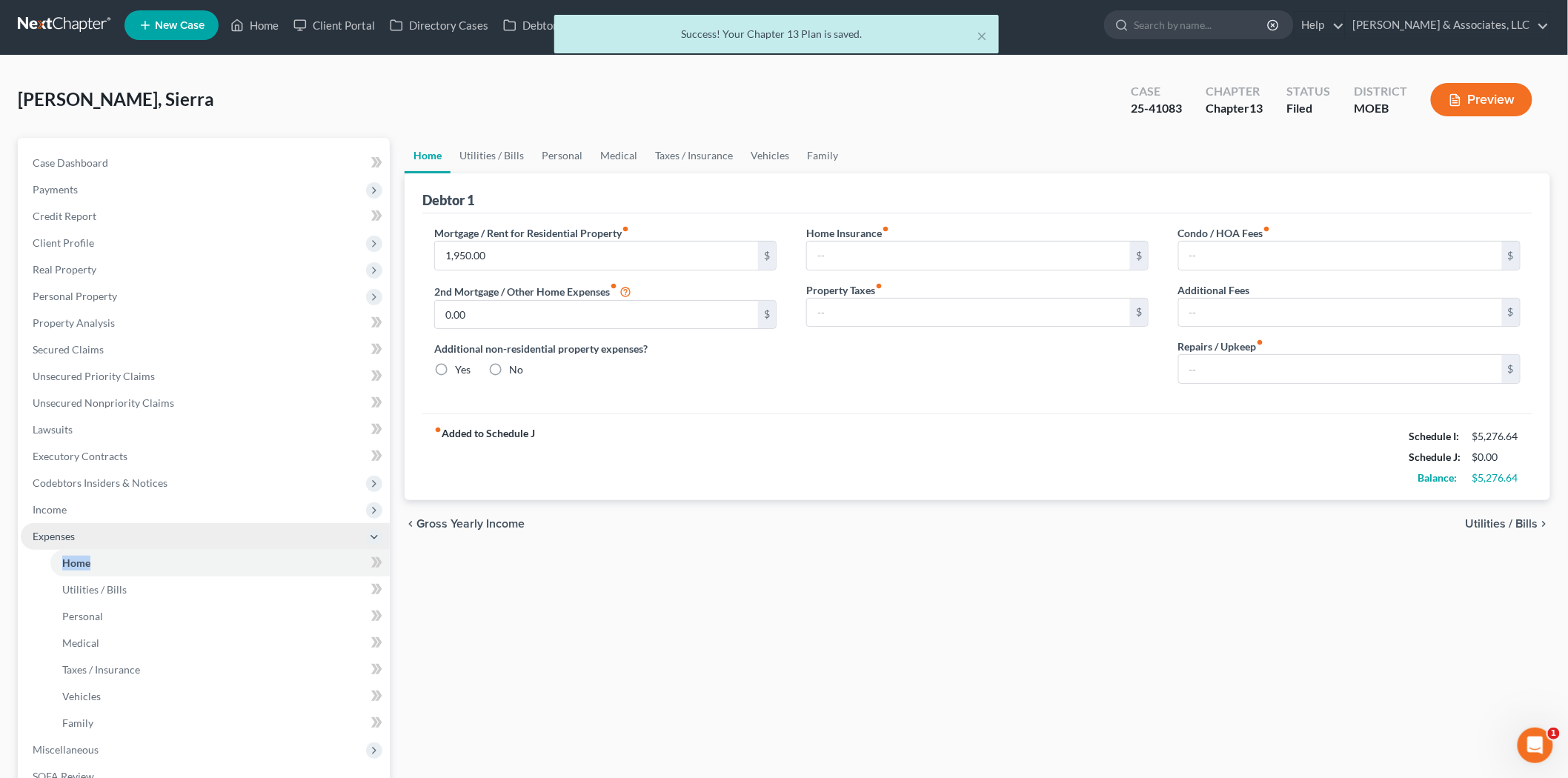
type input "0.00"
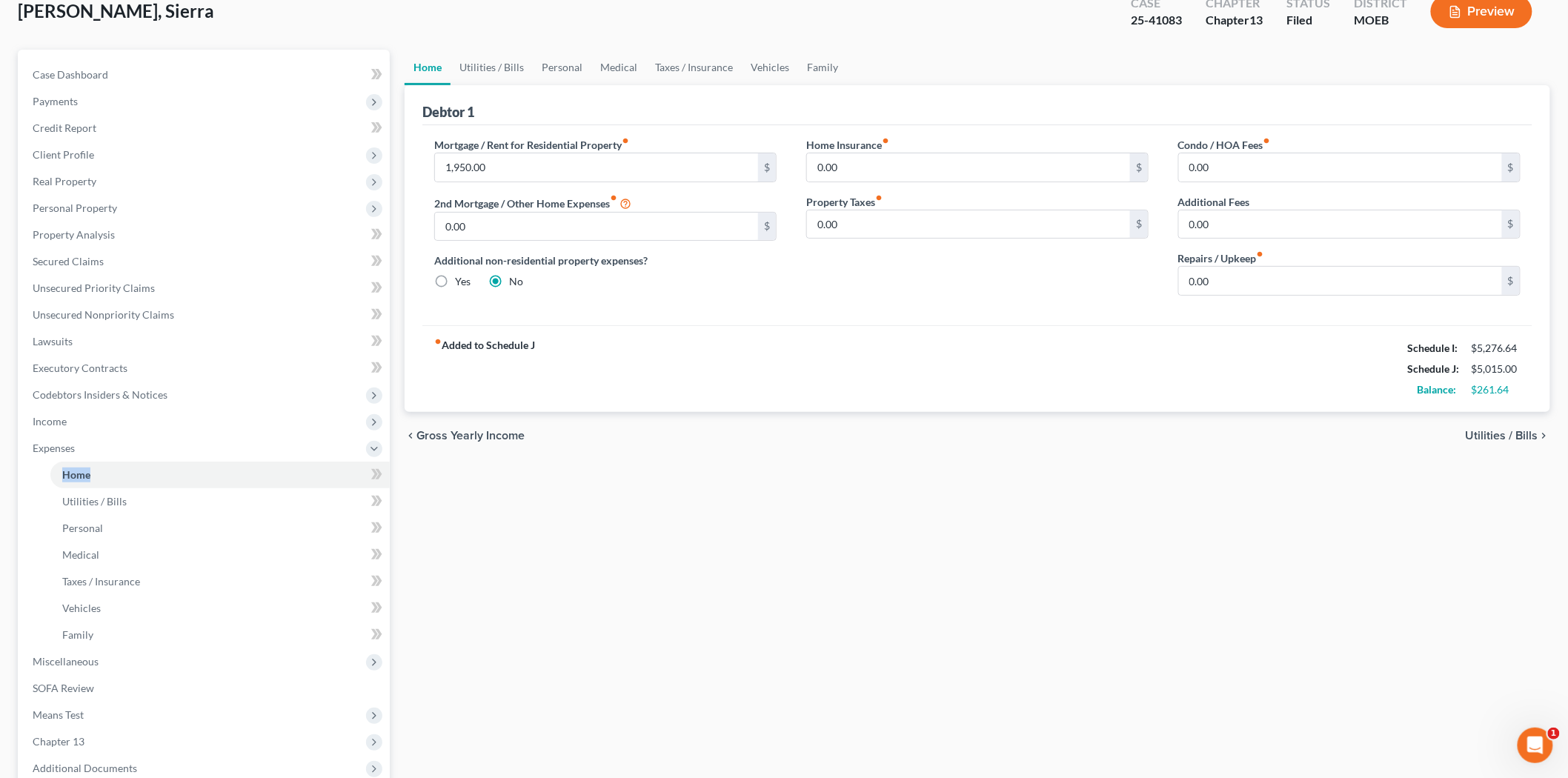
scroll to position [248, 0]
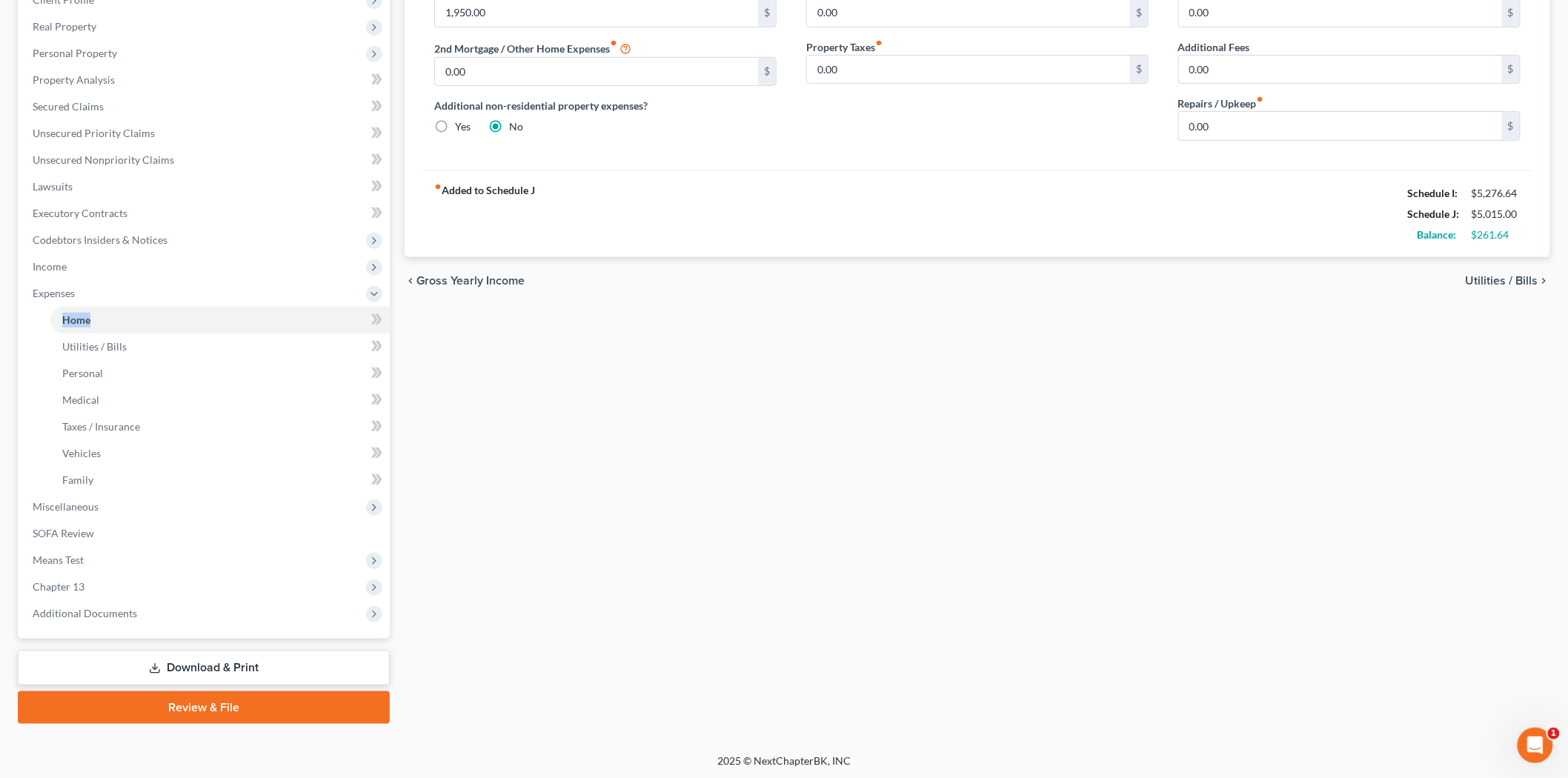
drag, startPoint x: 232, startPoint y: 660, endPoint x: 649, endPoint y: 431, distance: 475.7
click at [231, 660] on link "Download & Print" at bounding box center [204, 668] width 372 height 35
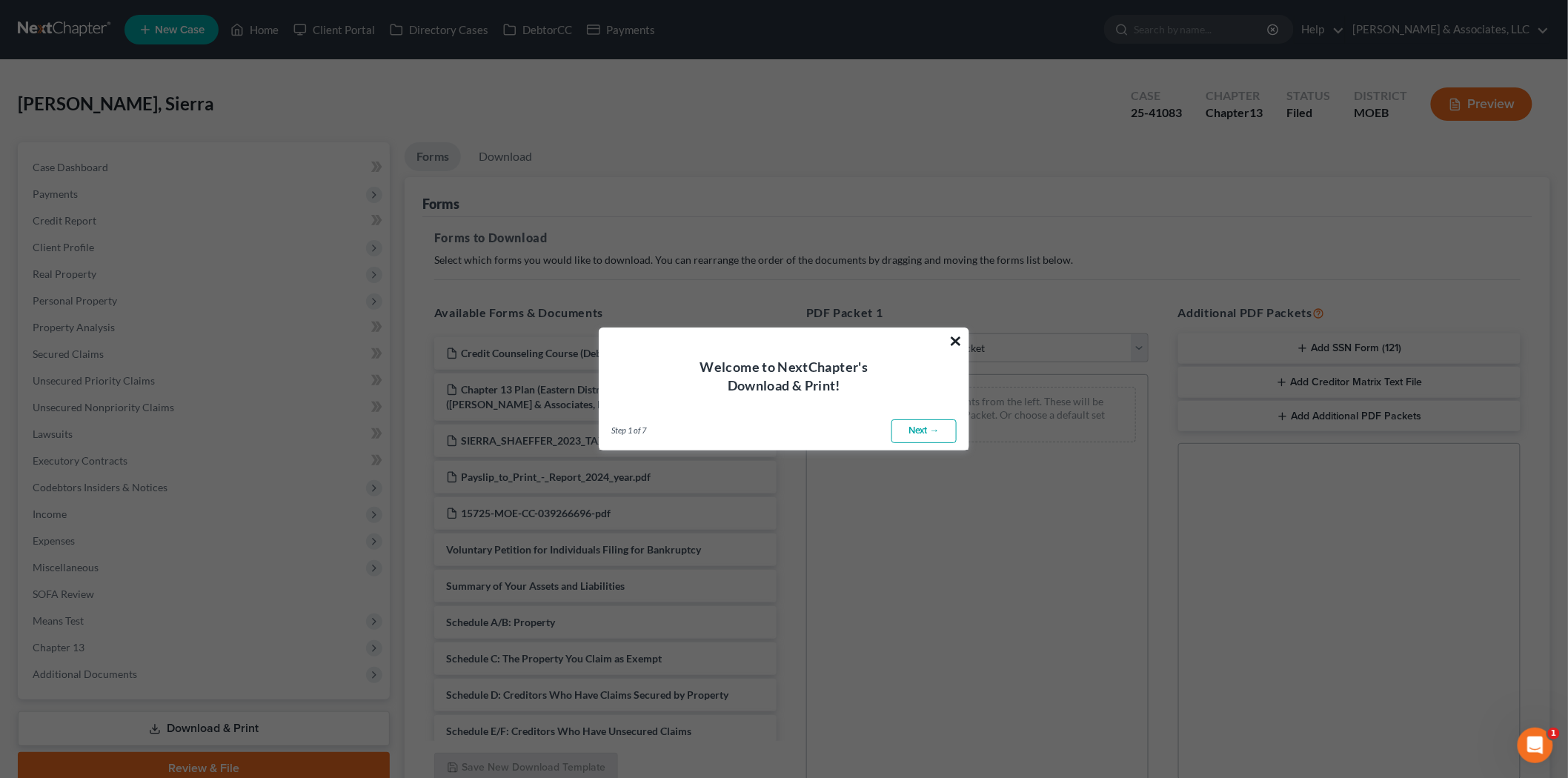
click at [953, 338] on button "×" at bounding box center [955, 341] width 14 height 24
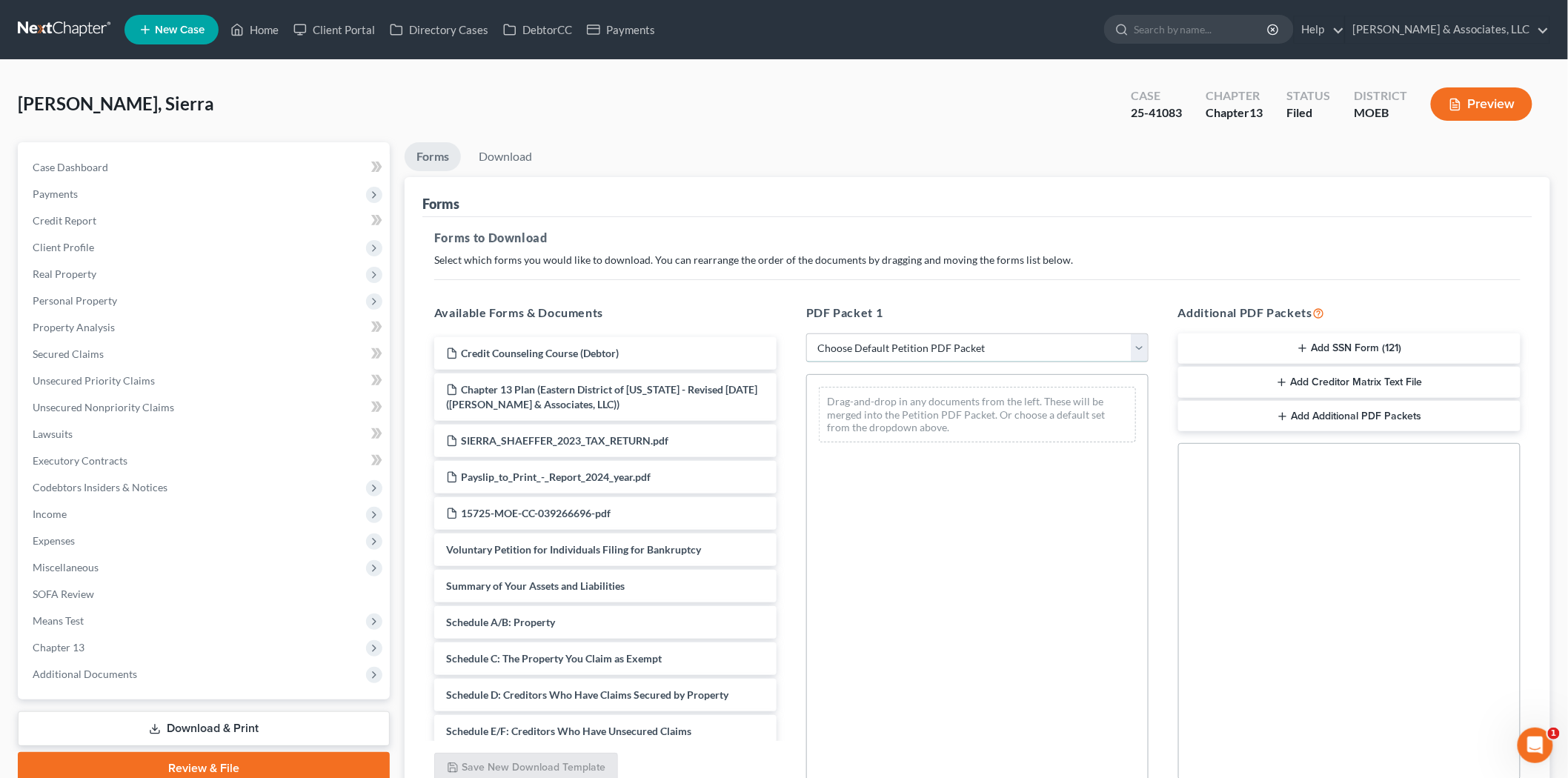
click at [956, 356] on select "Choose Default Petition PDF Packet Complete Bankruptcy Petition (all forms and …" at bounding box center [977, 348] width 342 height 30
select select "2"
click at [806, 333] on select "Choose Default Petition PDF Packet Complete Bankruptcy Petition (all forms and …" at bounding box center [977, 348] width 342 height 30
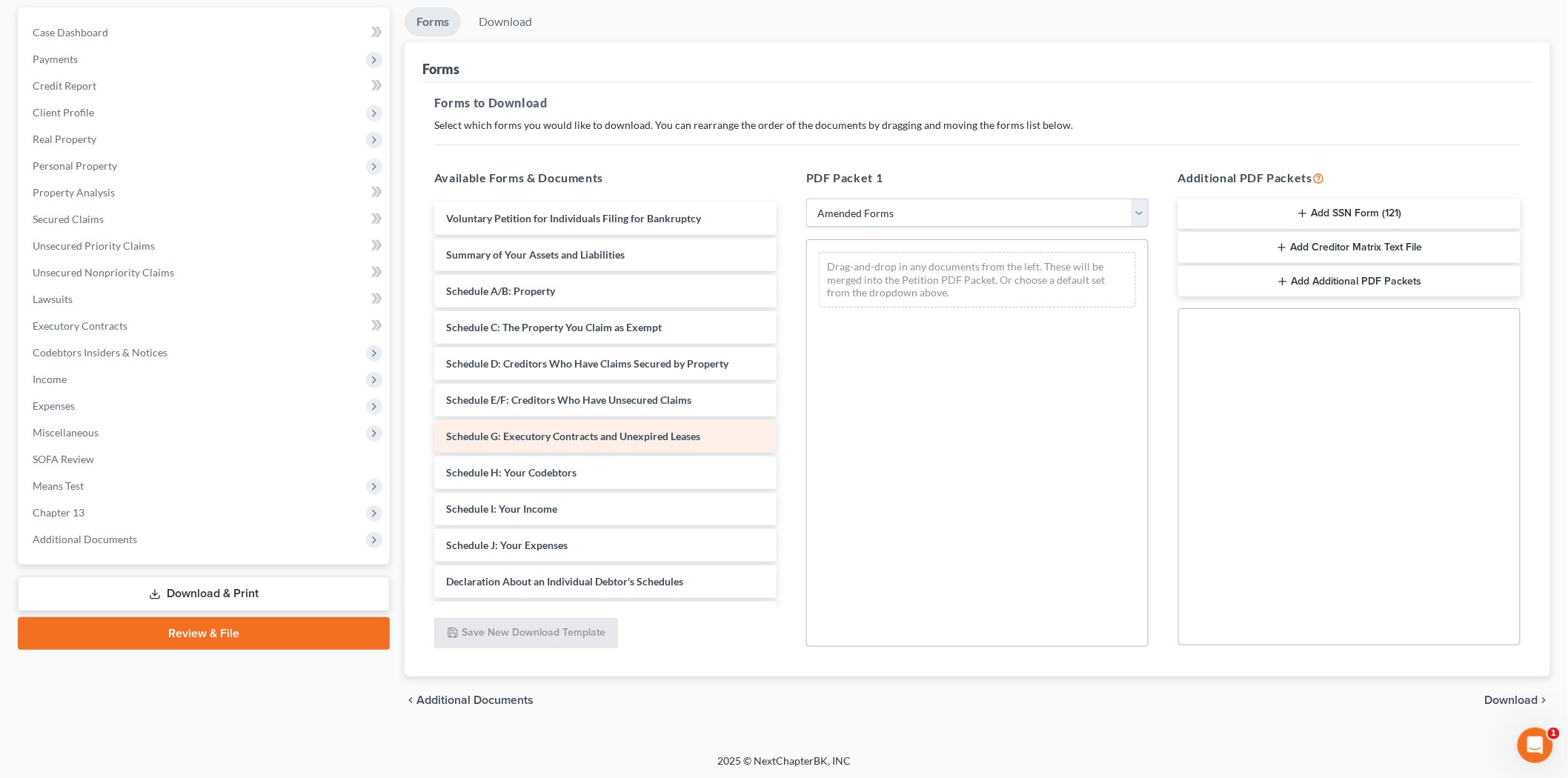
scroll to position [137, 0]
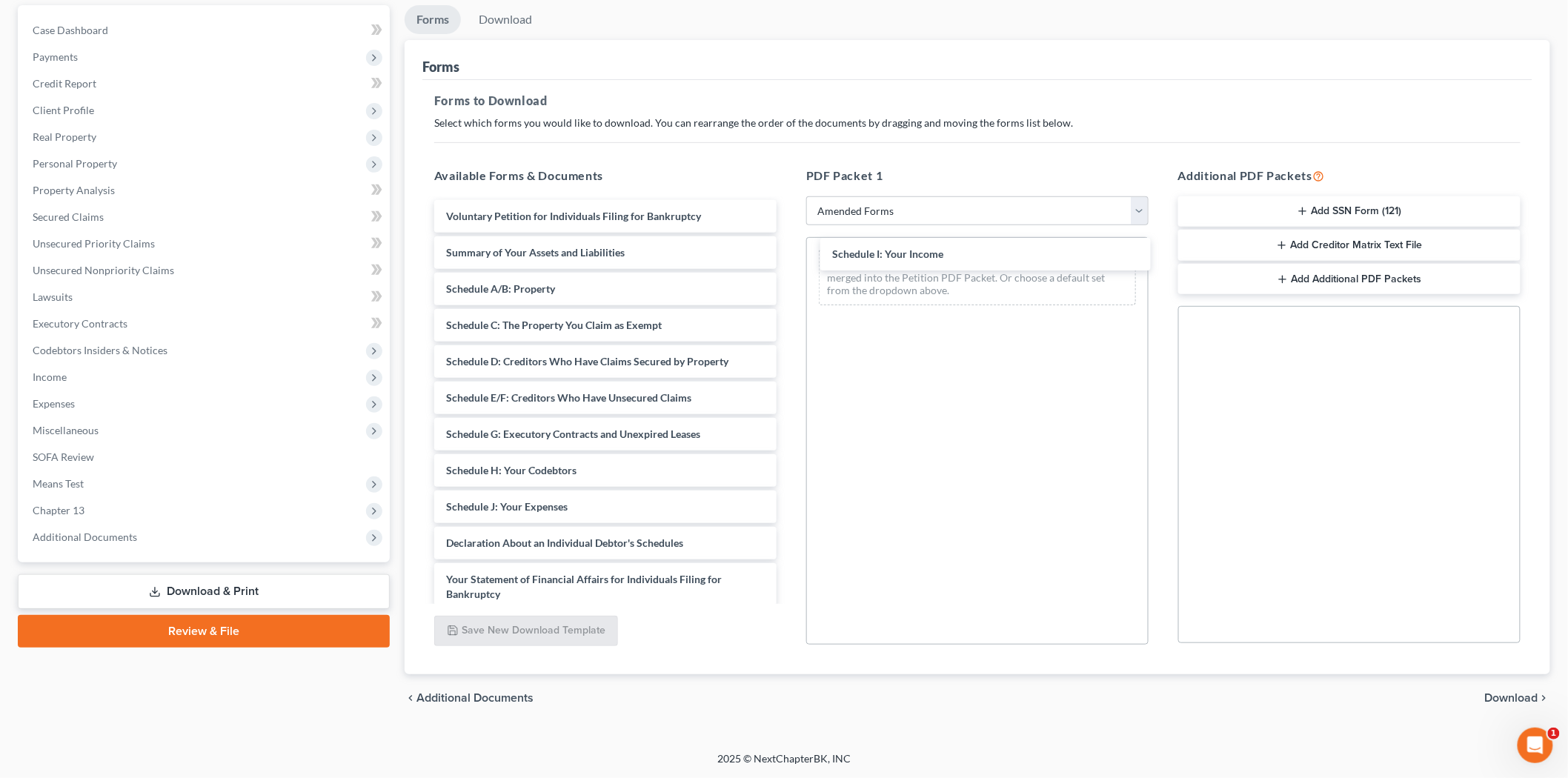
drag, startPoint x: 608, startPoint y: 509, endPoint x: 978, endPoint y: 287, distance: 431.5
click at [788, 245] on div "Schedule I: Your Income Voluntary Petition for Individuals Filing for Bankruptc…" at bounding box center [605, 504] width 366 height 607
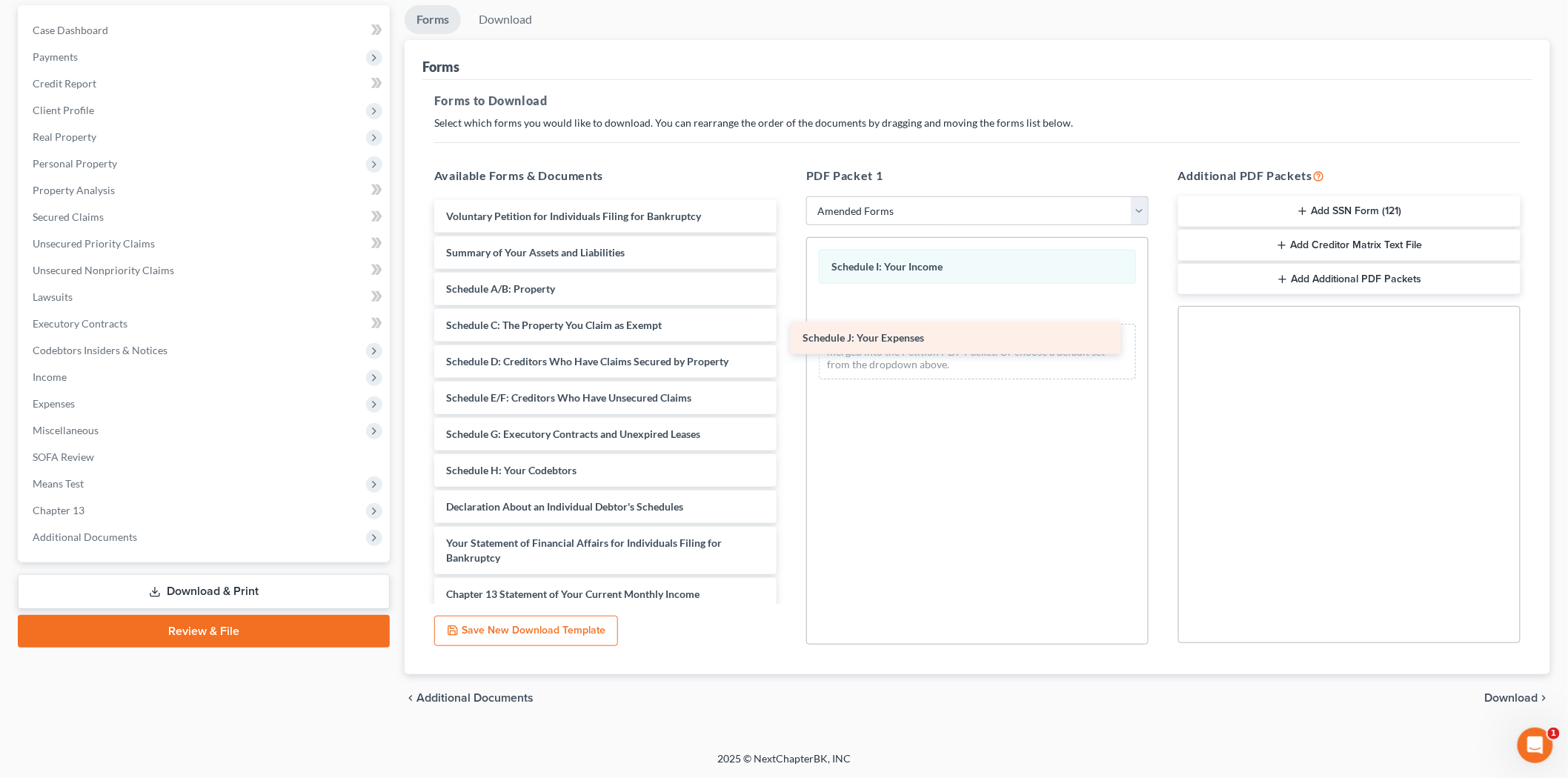
drag, startPoint x: 669, startPoint y: 504, endPoint x: 1026, endPoint y: 337, distance: 394.1
click at [788, 337] on div "Schedule J: Your Expenses Voluntary Petition for Individuals Filing for Bankrup…" at bounding box center [605, 485] width 366 height 570
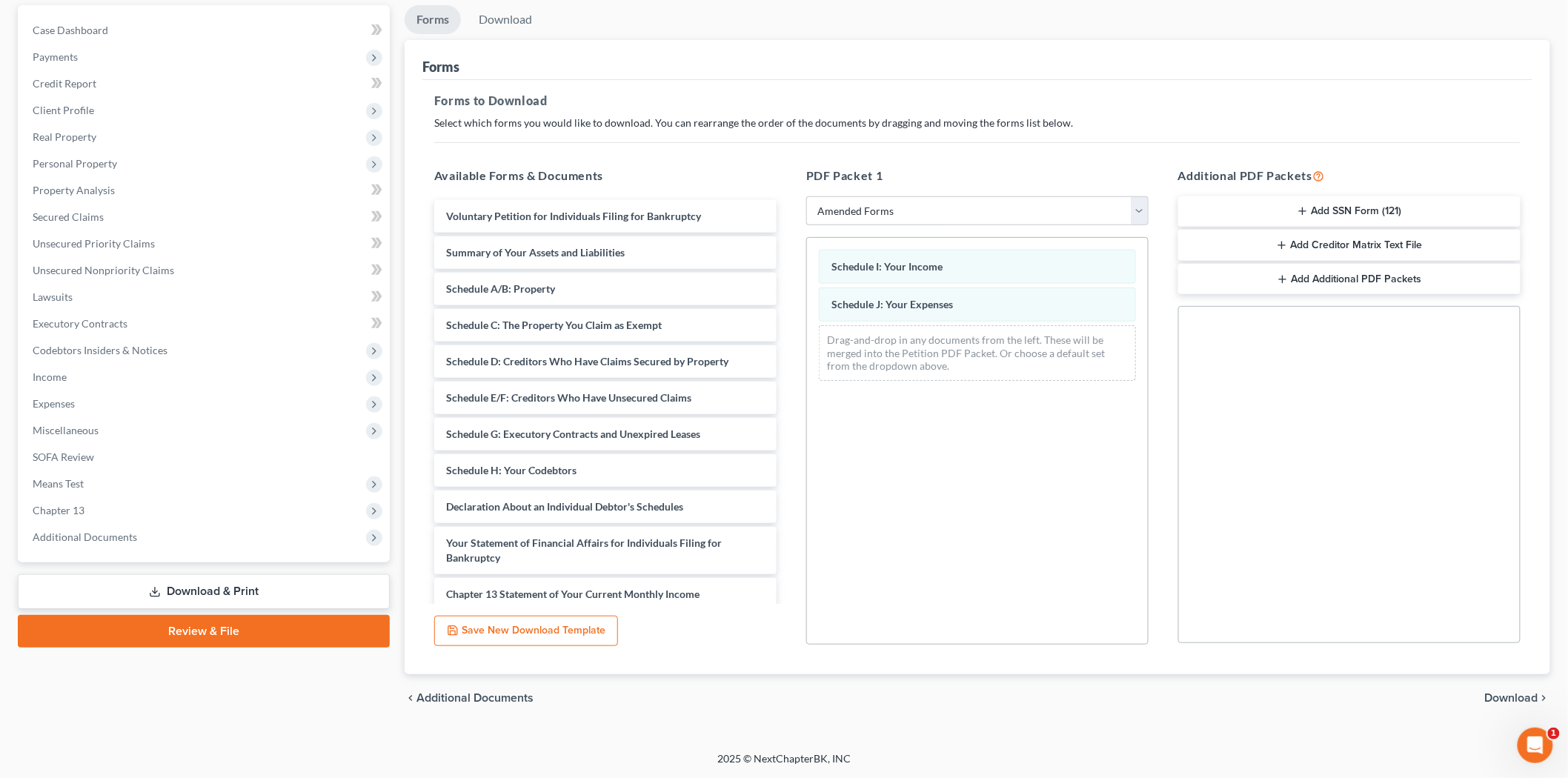
click at [1506, 696] on span "Download" at bounding box center [1511, 698] width 54 height 12
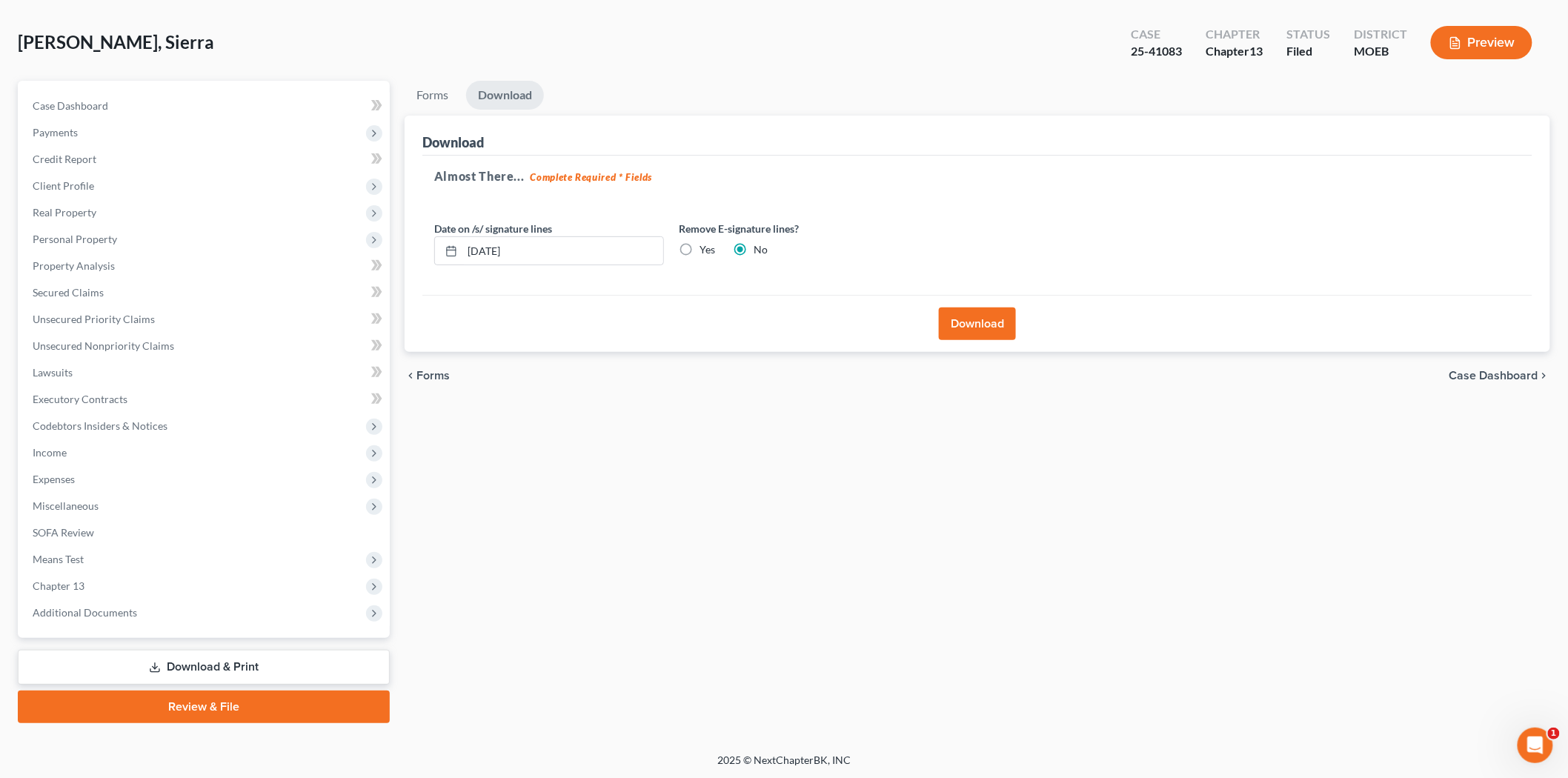
click at [960, 333] on button "Download" at bounding box center [977, 324] width 77 height 33
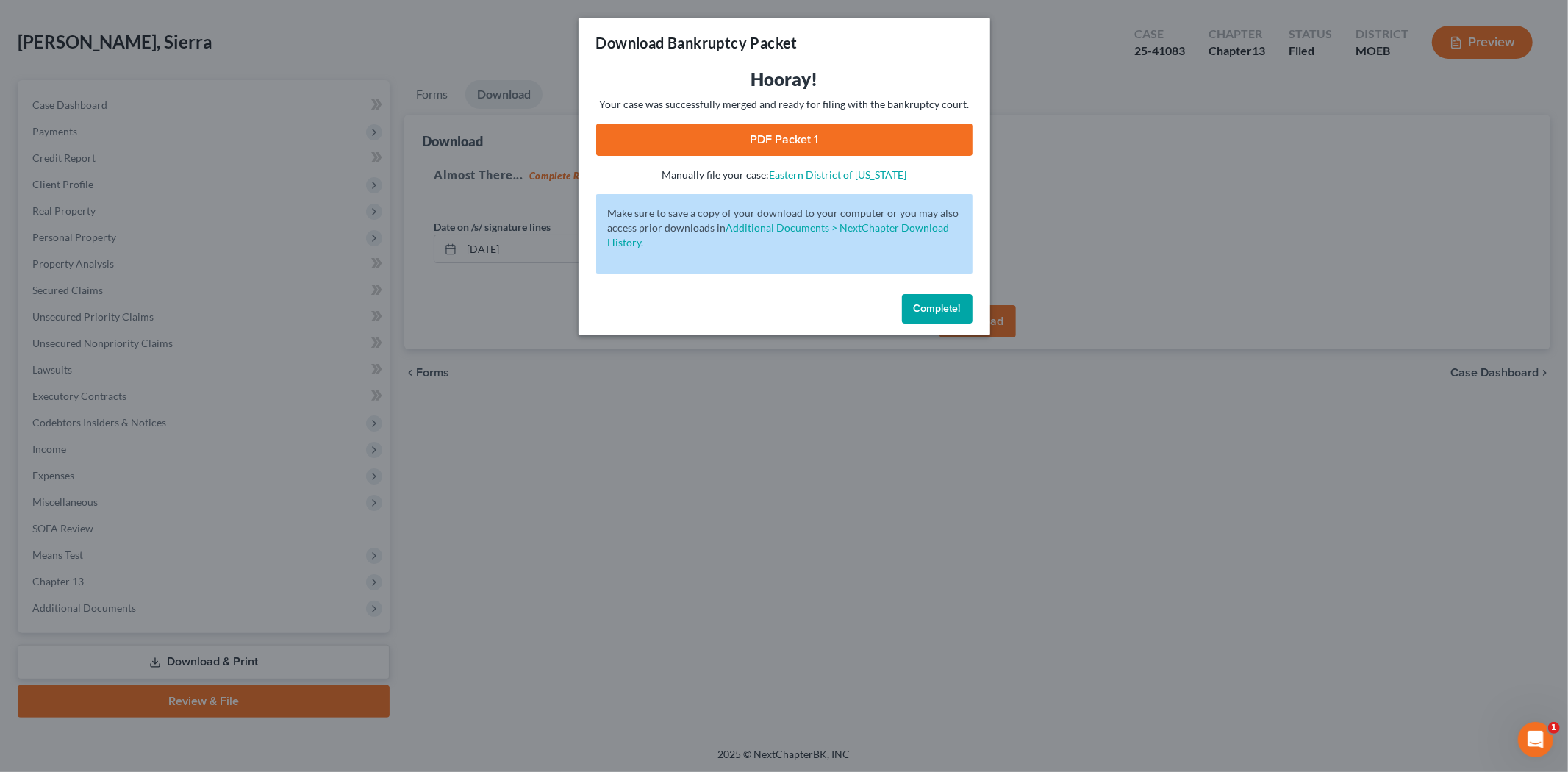
click at [788, 141] on link "PDF Packet 1" at bounding box center [784, 139] width 376 height 32
click at [943, 317] on button "Complete!" at bounding box center [937, 309] width 71 height 30
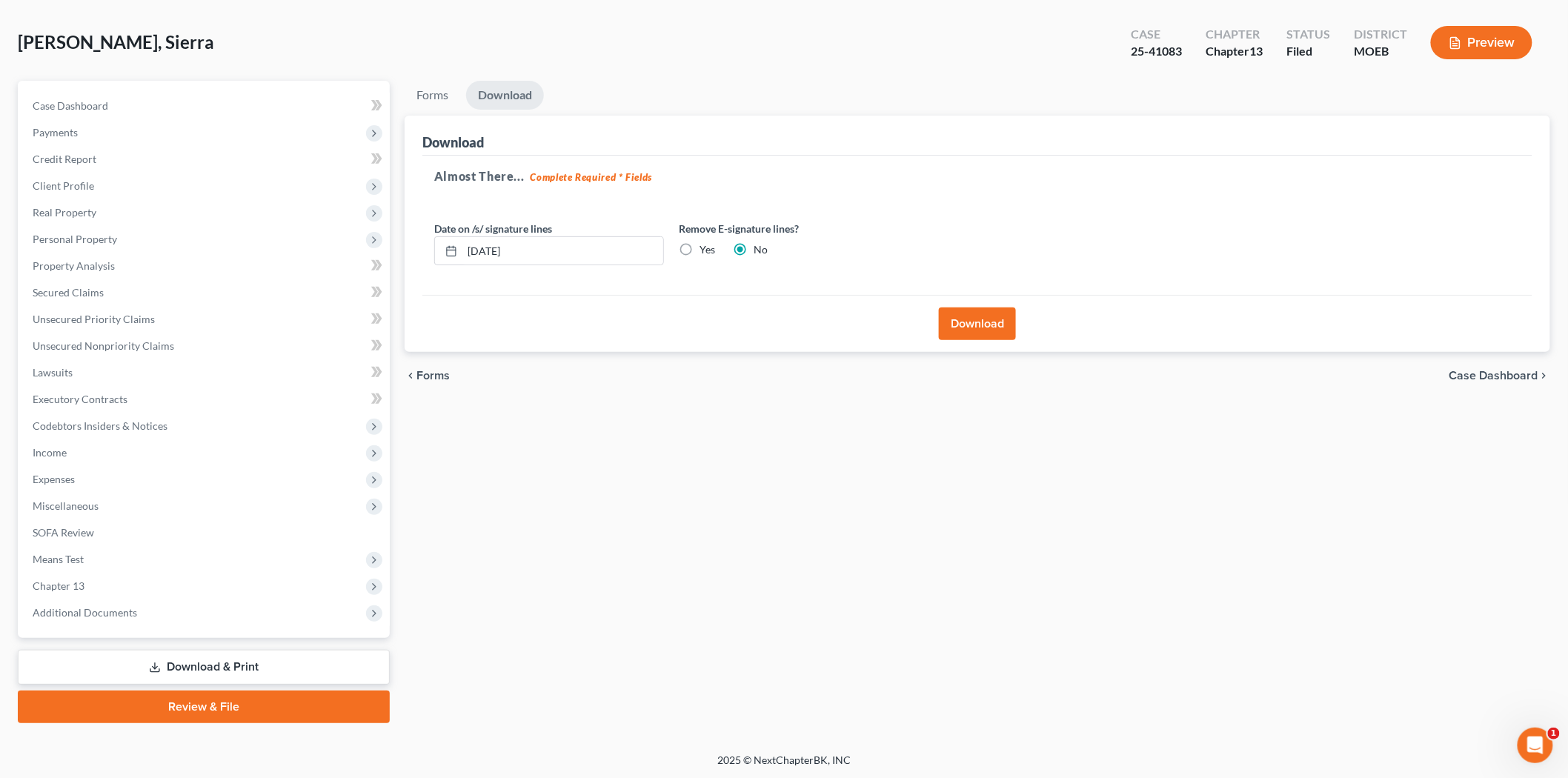
click at [181, 667] on link "Download & Print" at bounding box center [204, 667] width 372 height 35
click at [994, 327] on button "Download" at bounding box center [977, 324] width 77 height 33
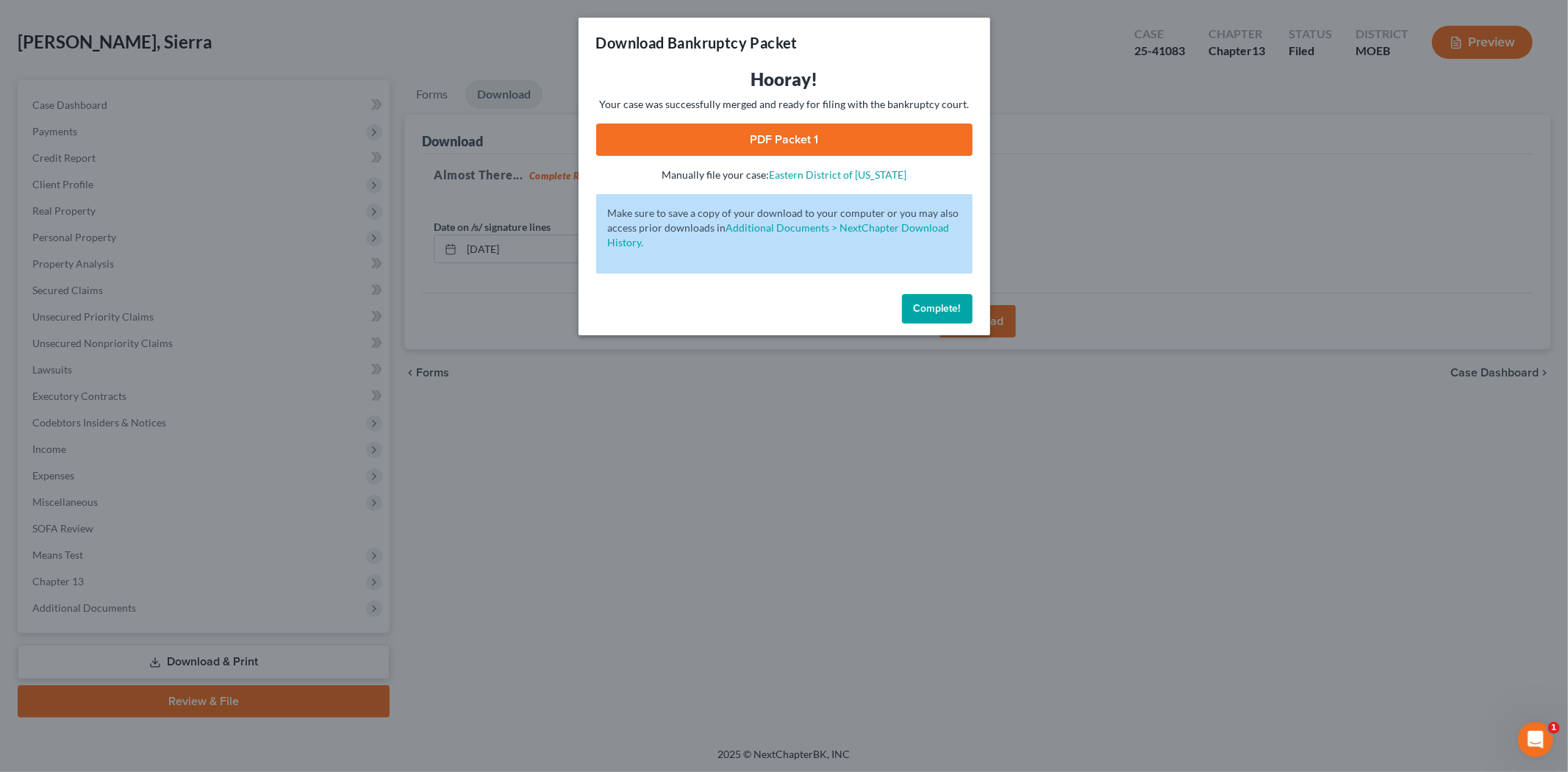
drag, startPoint x: 728, startPoint y: 141, endPoint x: 768, endPoint y: 134, distance: 40.6
click at [729, 141] on link "PDF Packet 1" at bounding box center [784, 139] width 376 height 32
click at [945, 316] on button "Complete!" at bounding box center [937, 309] width 71 height 30
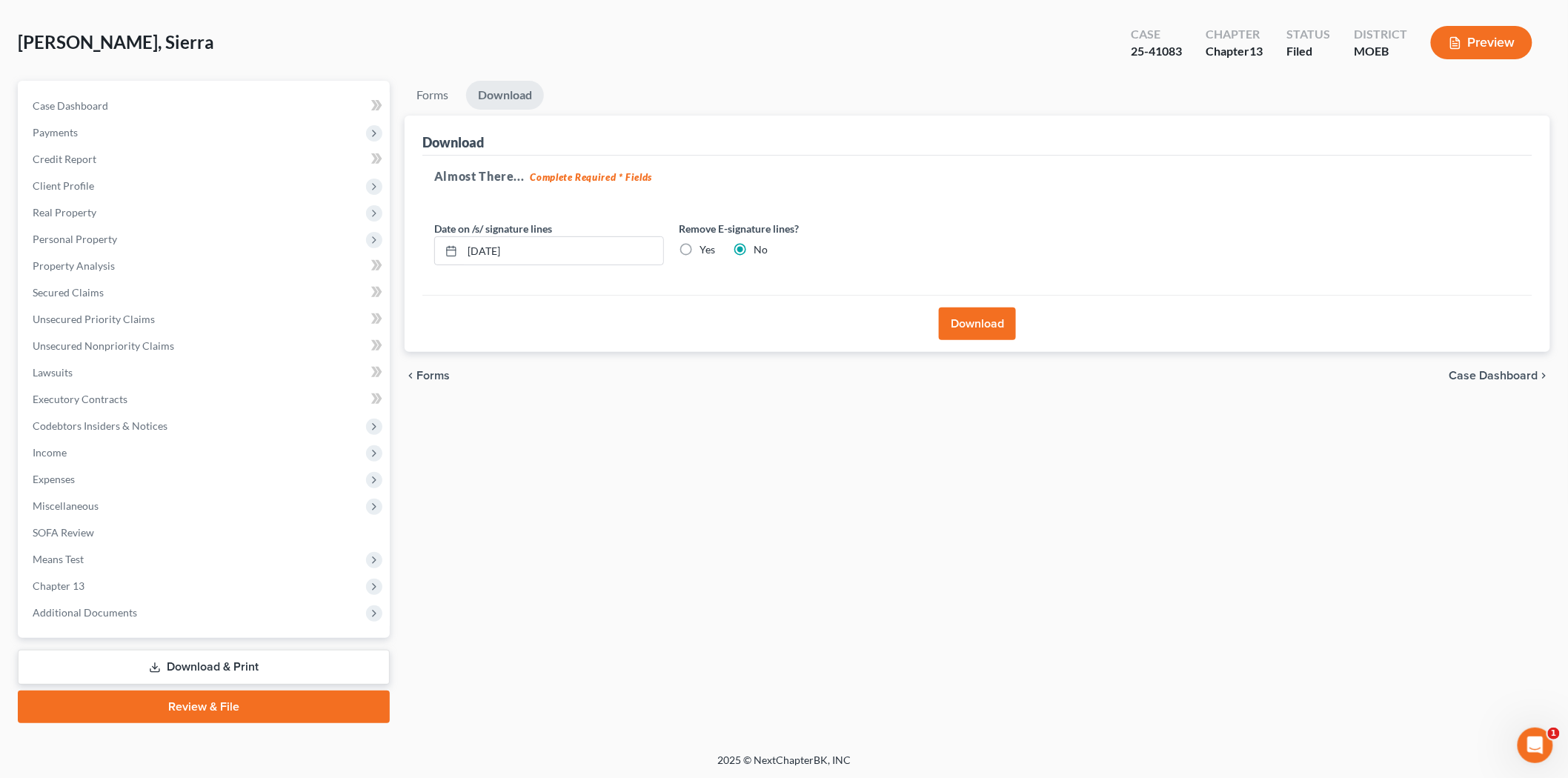
click at [141, 669] on link "Download & Print" at bounding box center [204, 667] width 372 height 35
click at [64, 253] on link "Property Analysis" at bounding box center [205, 266] width 369 height 27
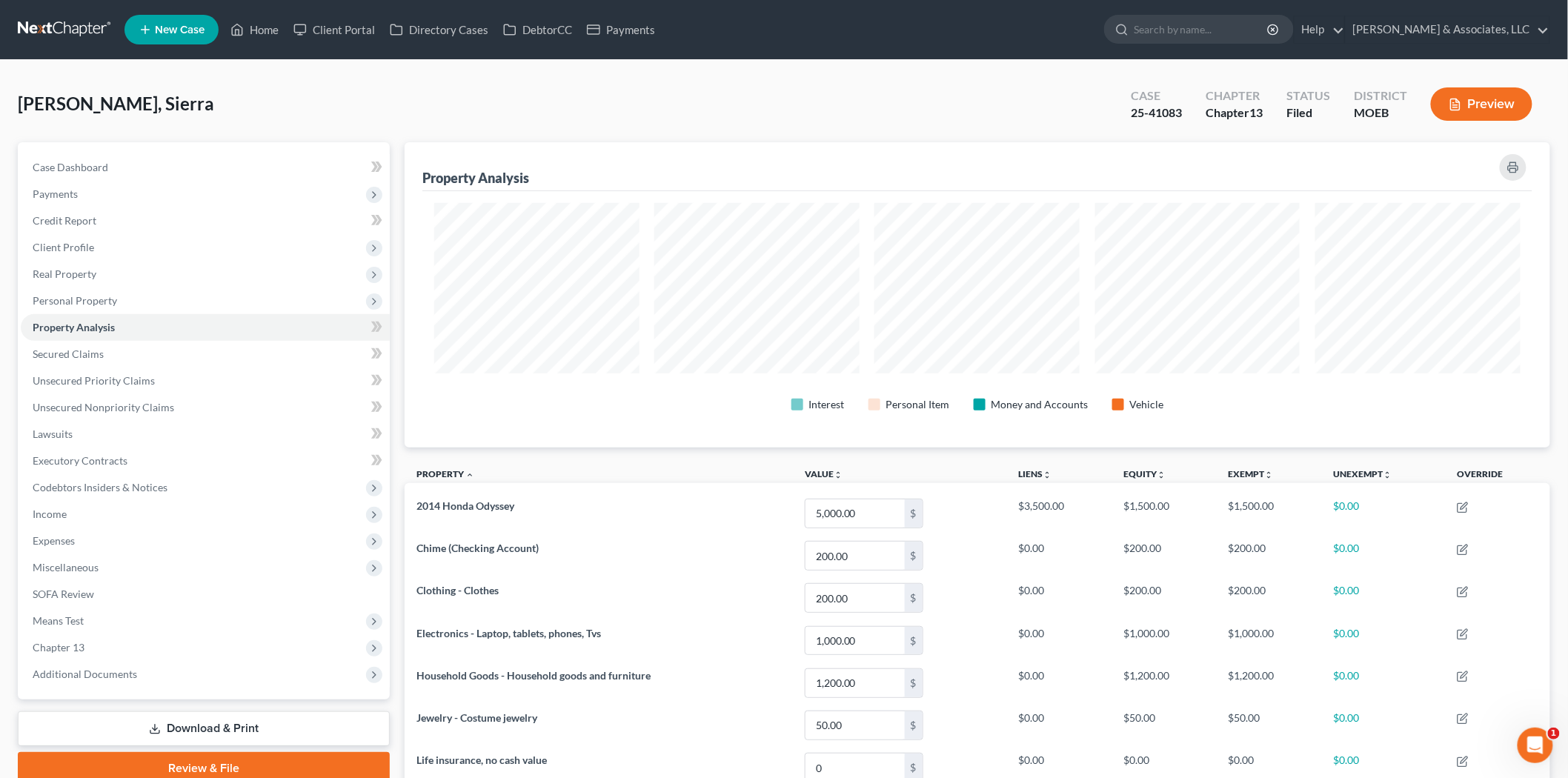
click at [190, 732] on link "Download & Print" at bounding box center [204, 728] width 372 height 35
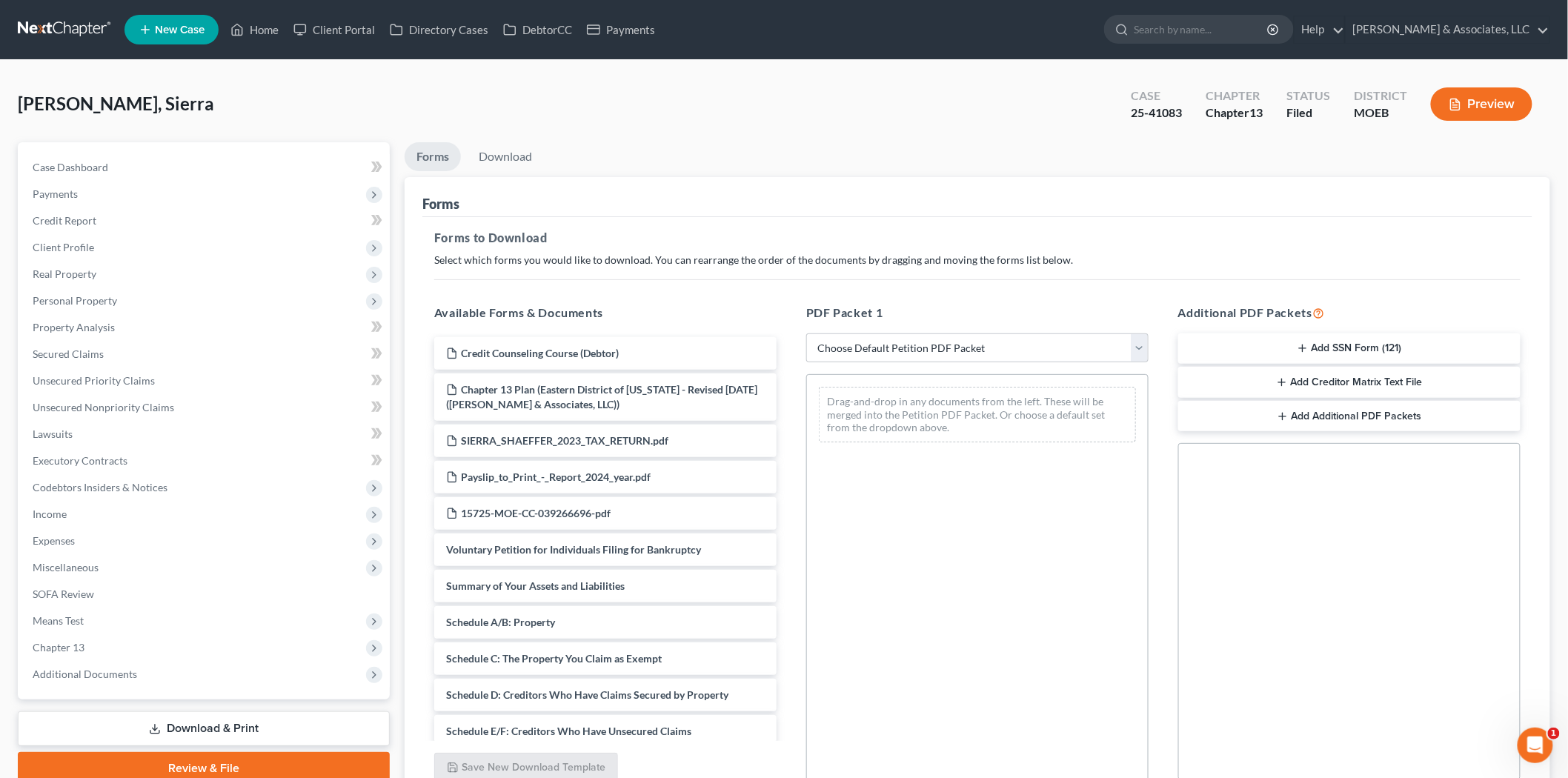
click at [1312, 388] on button "Add Creditor Matrix Text File" at bounding box center [1349, 382] width 342 height 31
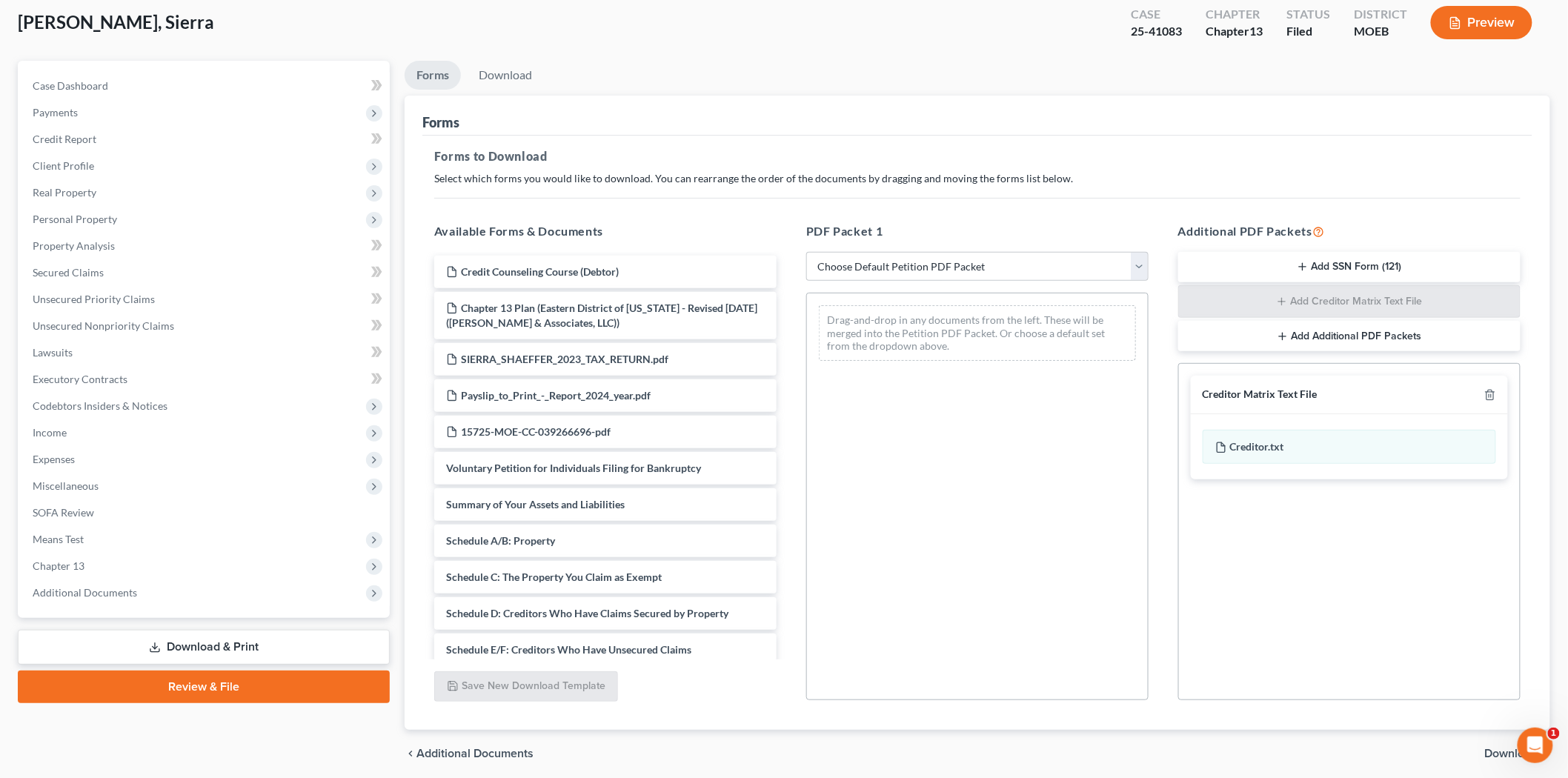
scroll to position [137, 0]
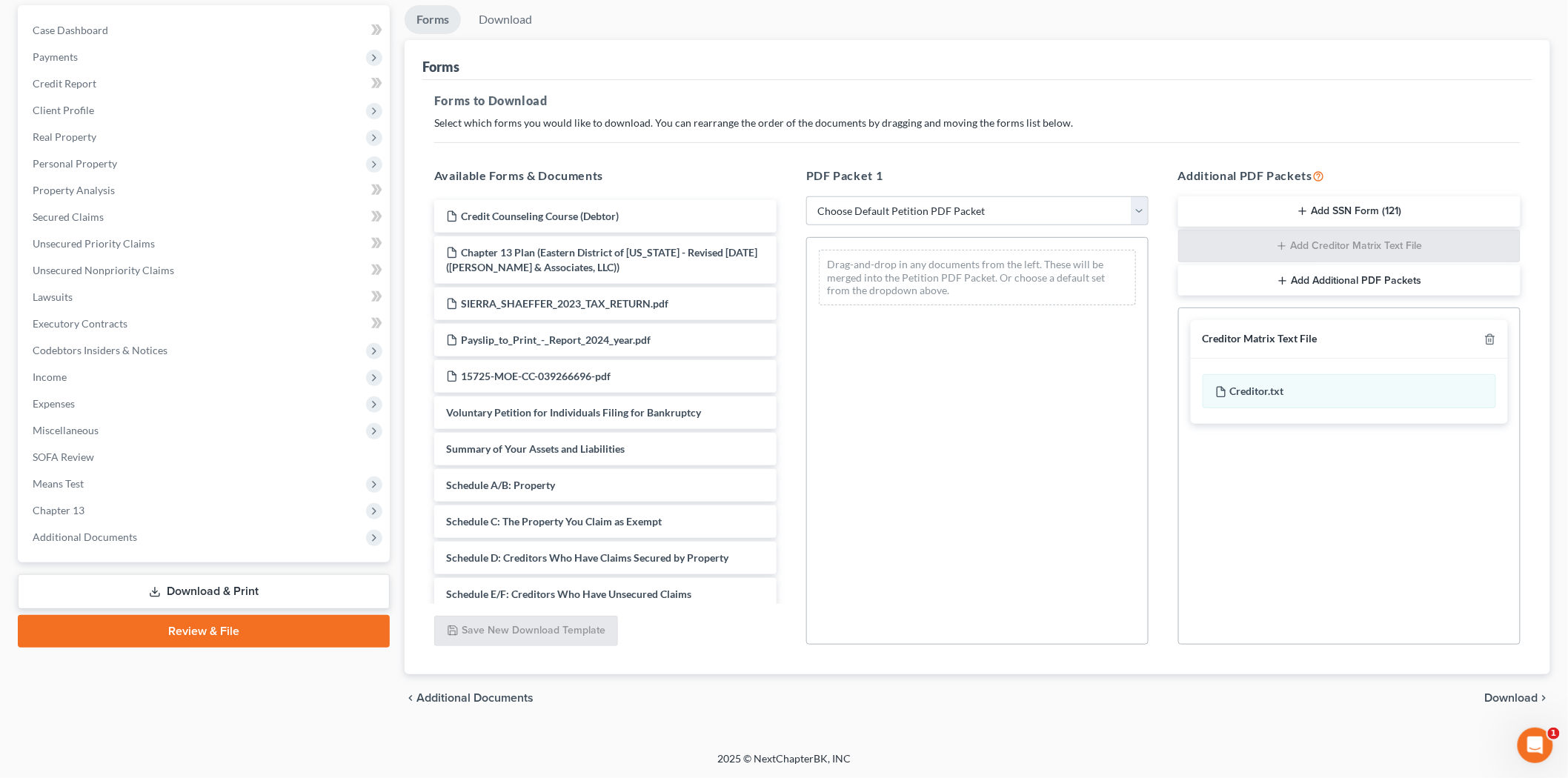
click at [1517, 707] on div "chevron_left Additional Documents Download chevron_right" at bounding box center [977, 698] width 1146 height 48
click at [1515, 706] on div "chevron_left Additional Documents Download chevron_right" at bounding box center [977, 698] width 1146 height 48
click at [1511, 694] on span "Download" at bounding box center [1511, 698] width 54 height 12
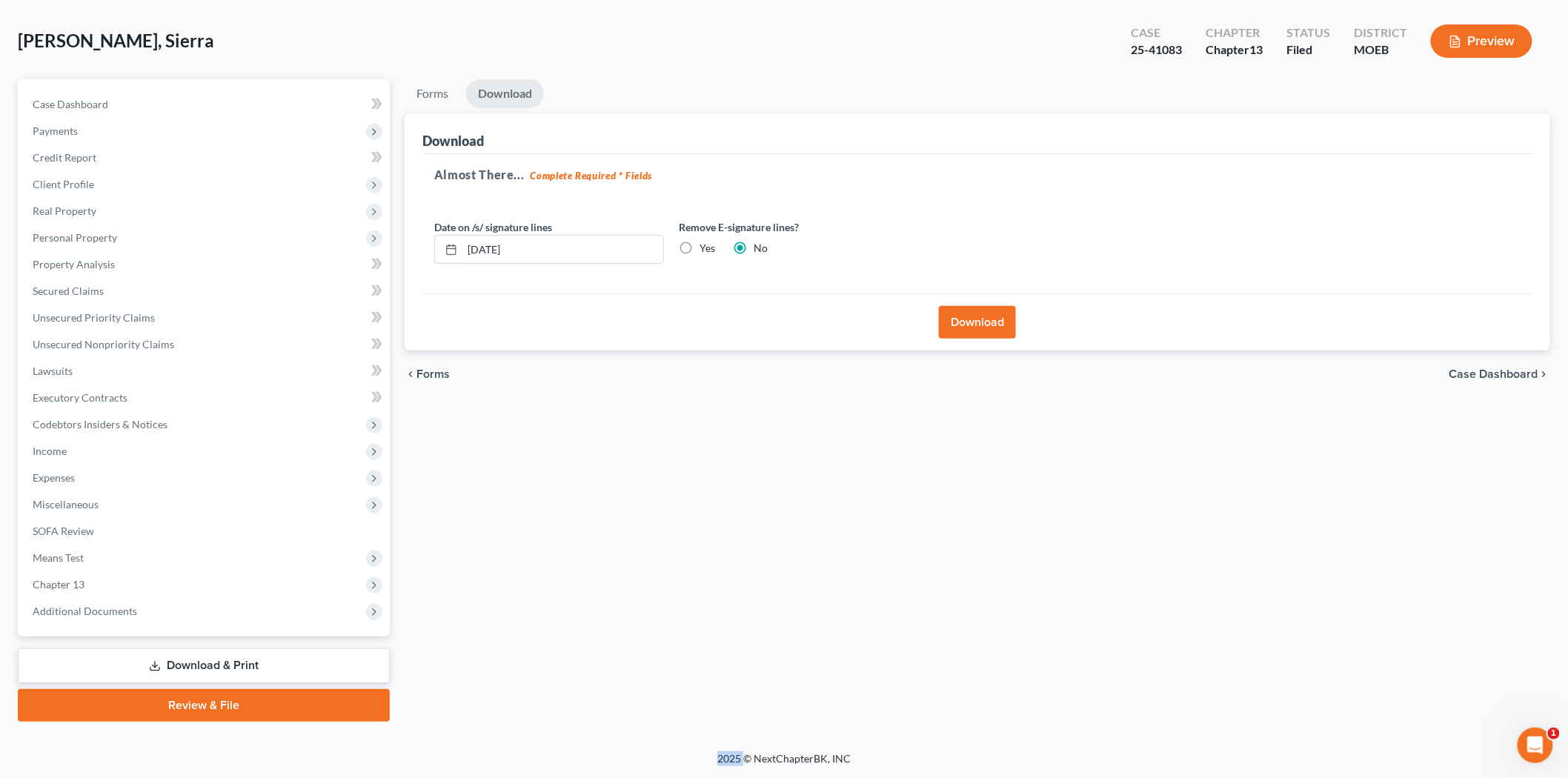
scroll to position [62, 0]
click at [965, 320] on button "Download" at bounding box center [977, 324] width 77 height 33
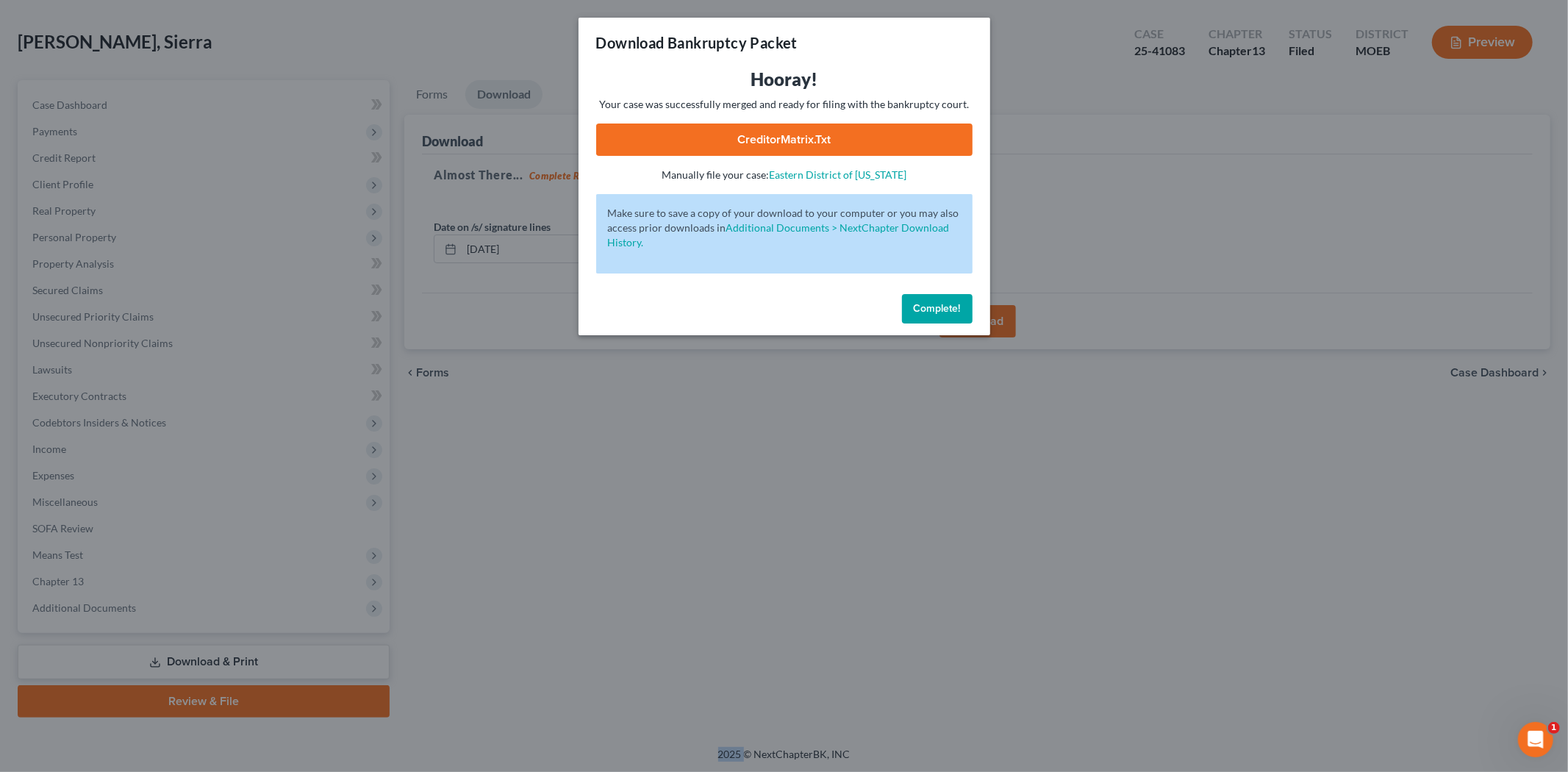
click at [677, 128] on link "CreditorMatrix.txt" at bounding box center [784, 139] width 376 height 32
drag, startPoint x: 941, startPoint y: 306, endPoint x: 790, endPoint y: 187, distance: 192.3
click at [941, 306] on span "Complete!" at bounding box center [937, 308] width 47 height 13
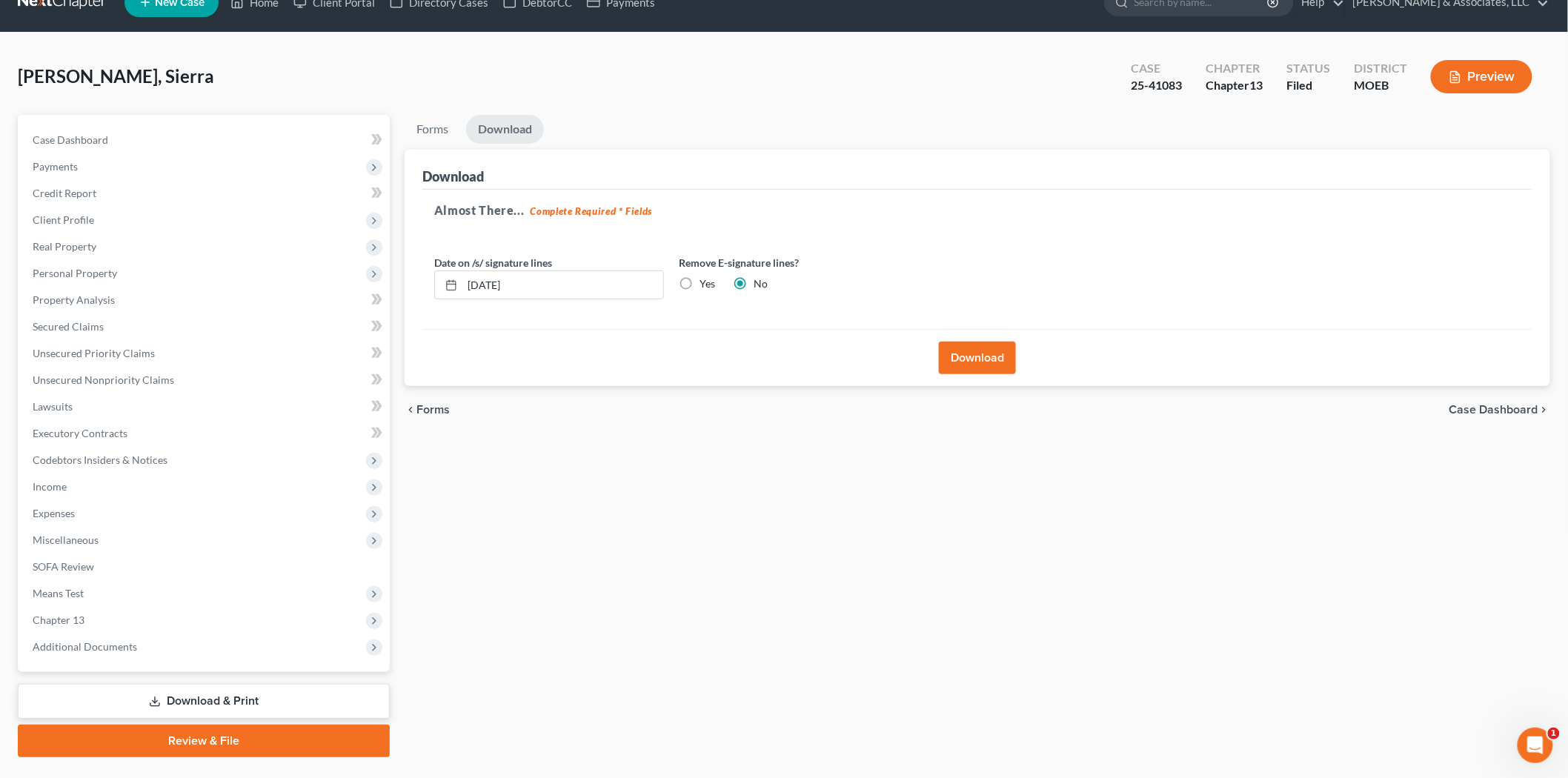
scroll to position [0, 0]
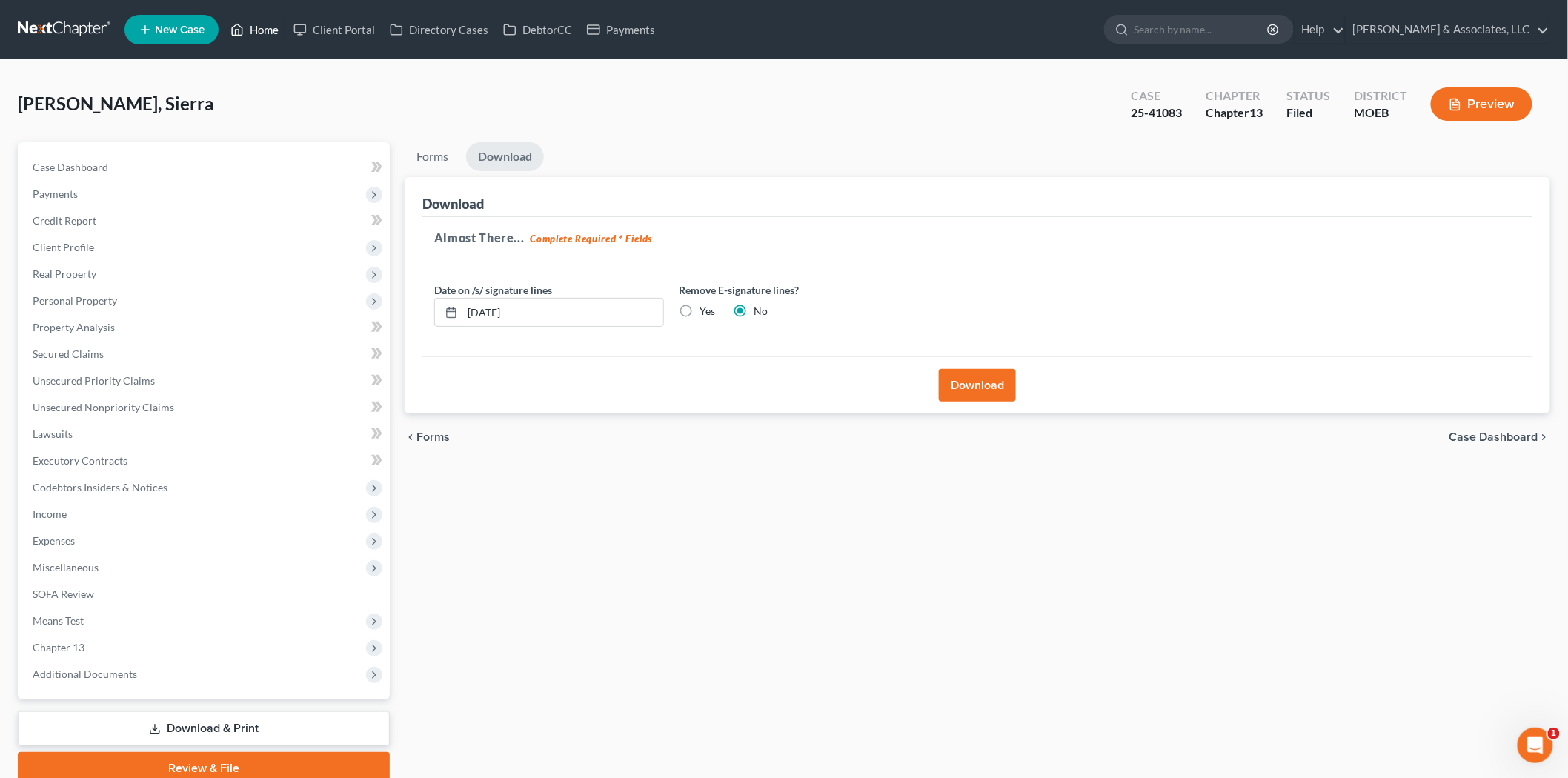
click at [257, 31] on link "Home" at bounding box center [254, 30] width 63 height 27
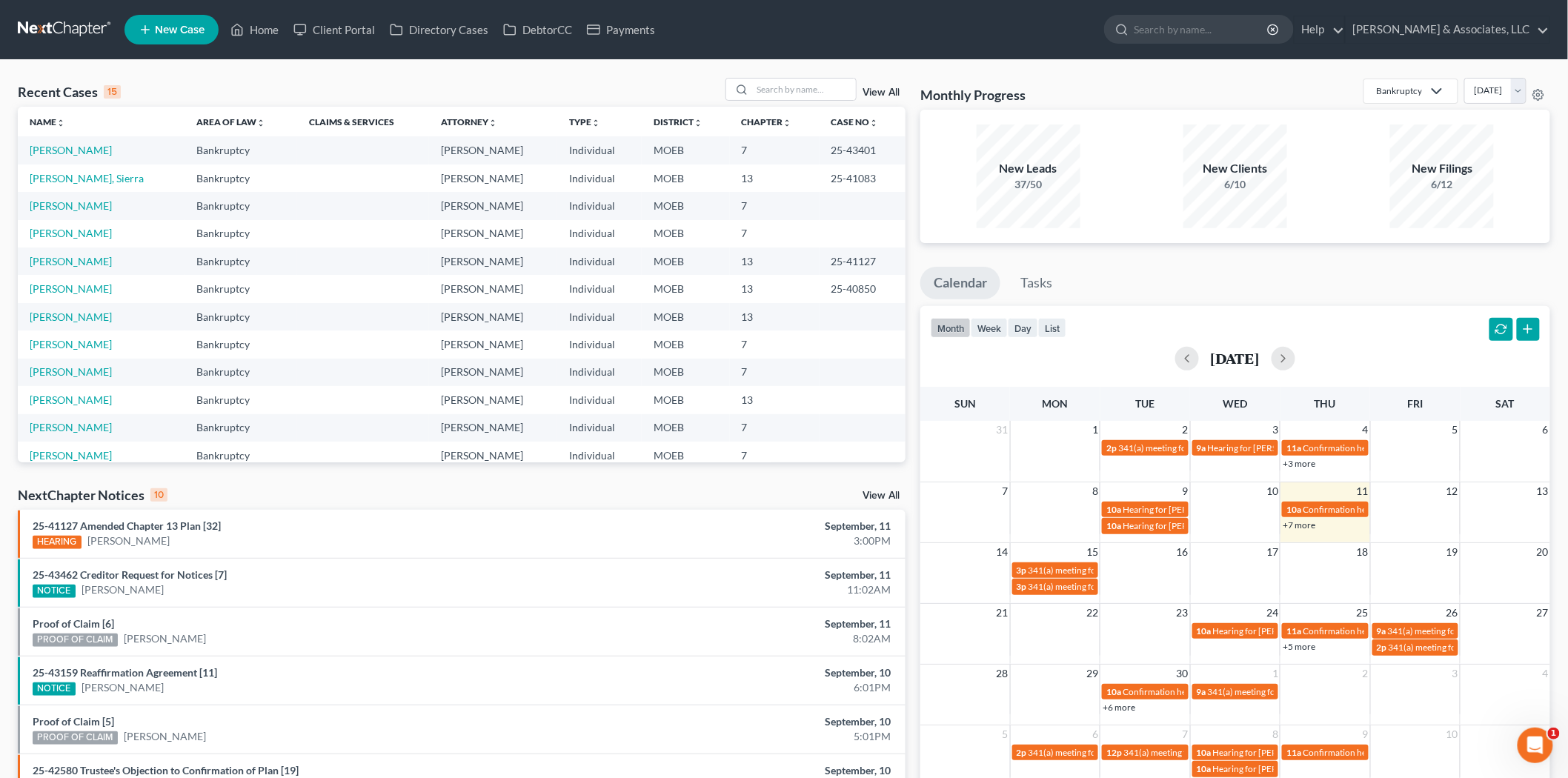
click at [776, 76] on div "Recent Cases 15 View All Name unfold_more expand_more expand_less Area of Law u…" at bounding box center [784, 550] width 1568 height 980
click at [780, 86] on input "search" at bounding box center [803, 89] width 103 height 22
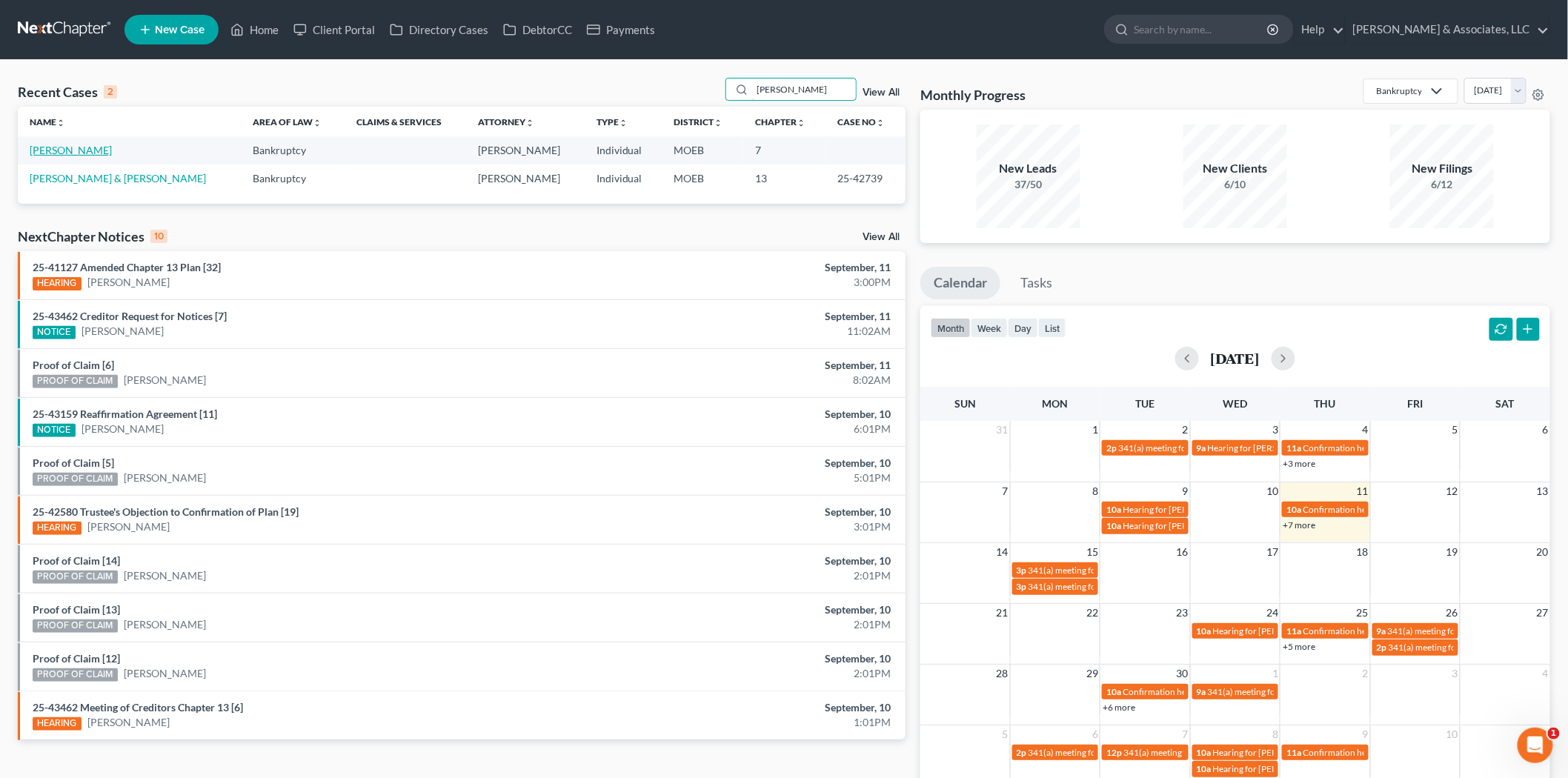
type input "[PERSON_NAME]"
click at [69, 151] on link "[PERSON_NAME]" at bounding box center [71, 150] width 83 height 13
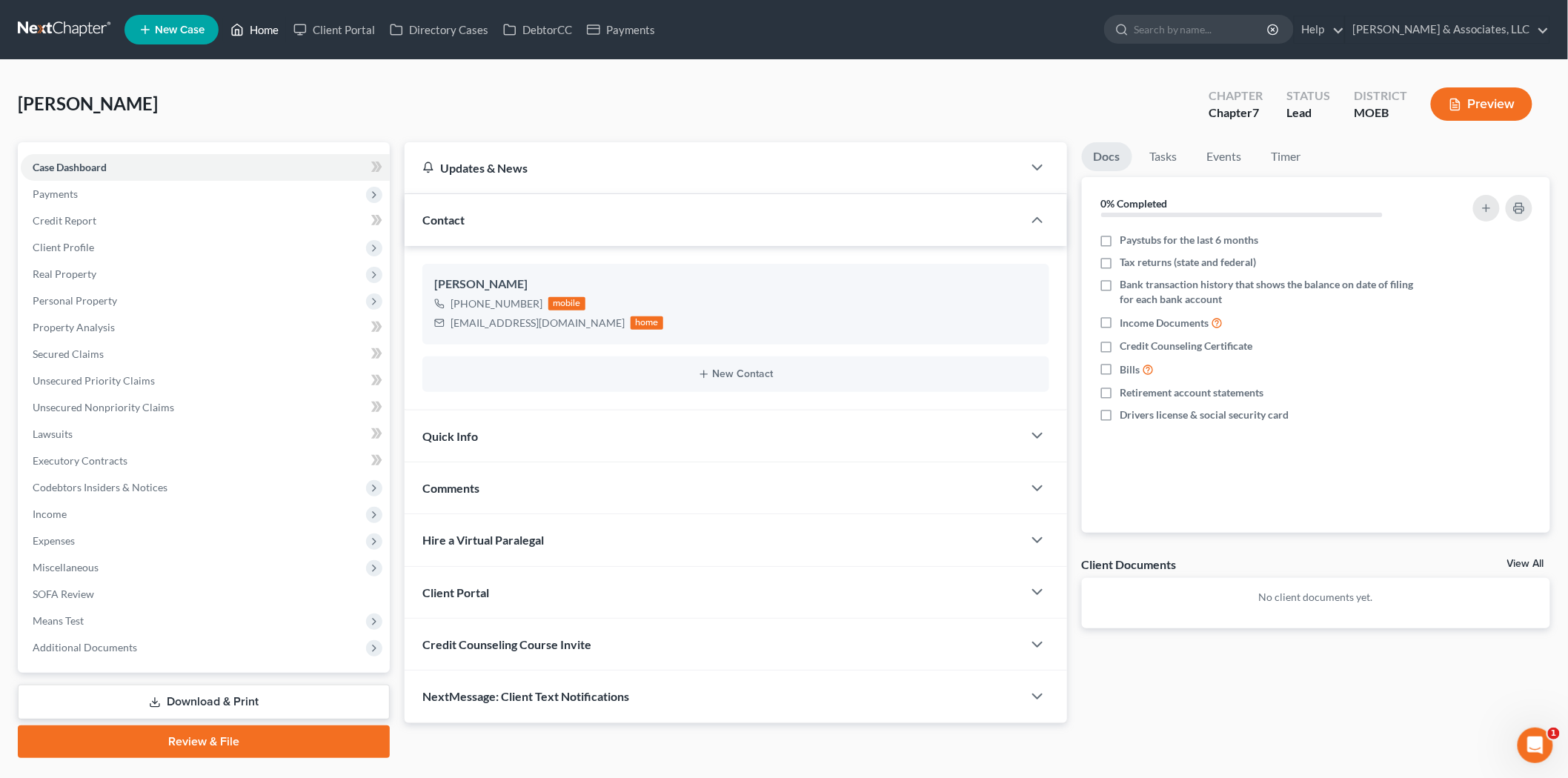
click at [265, 28] on link "Home" at bounding box center [254, 30] width 63 height 27
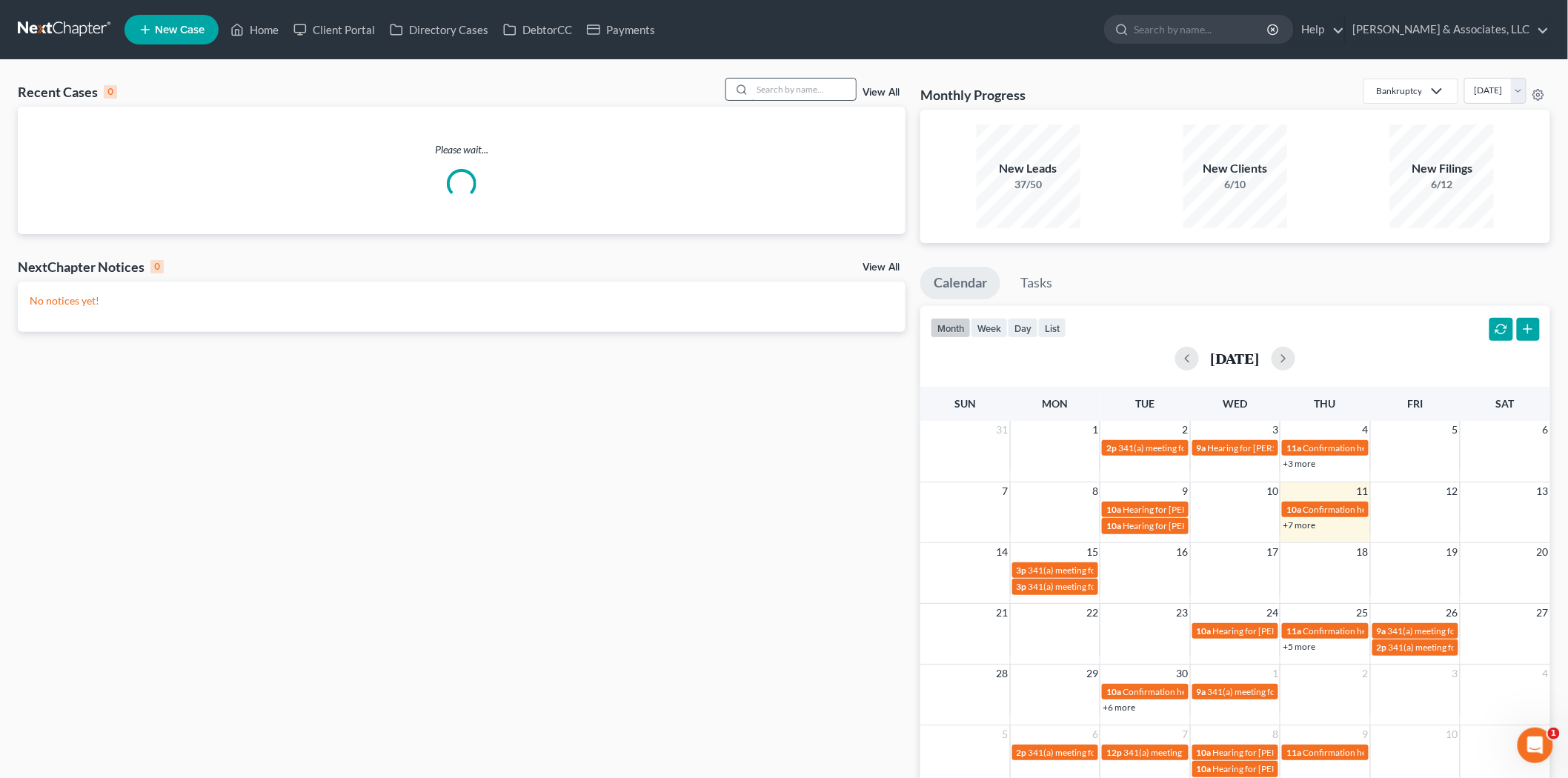
click at [776, 89] on input "search" at bounding box center [803, 89] width 103 height 22
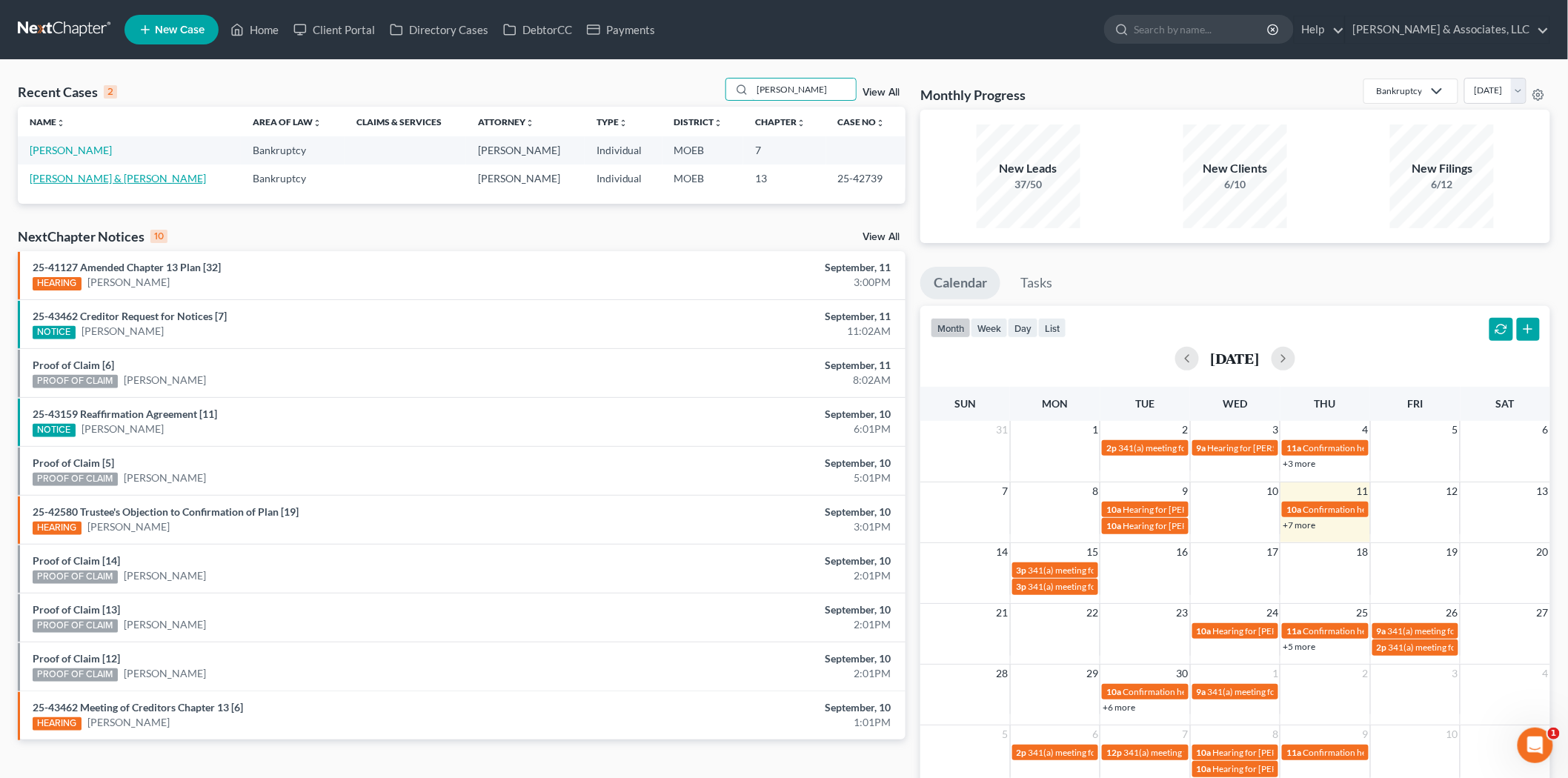
type input "[PERSON_NAME]"
click at [62, 176] on link "[PERSON_NAME] & [PERSON_NAME]" at bounding box center [118, 178] width 176 height 13
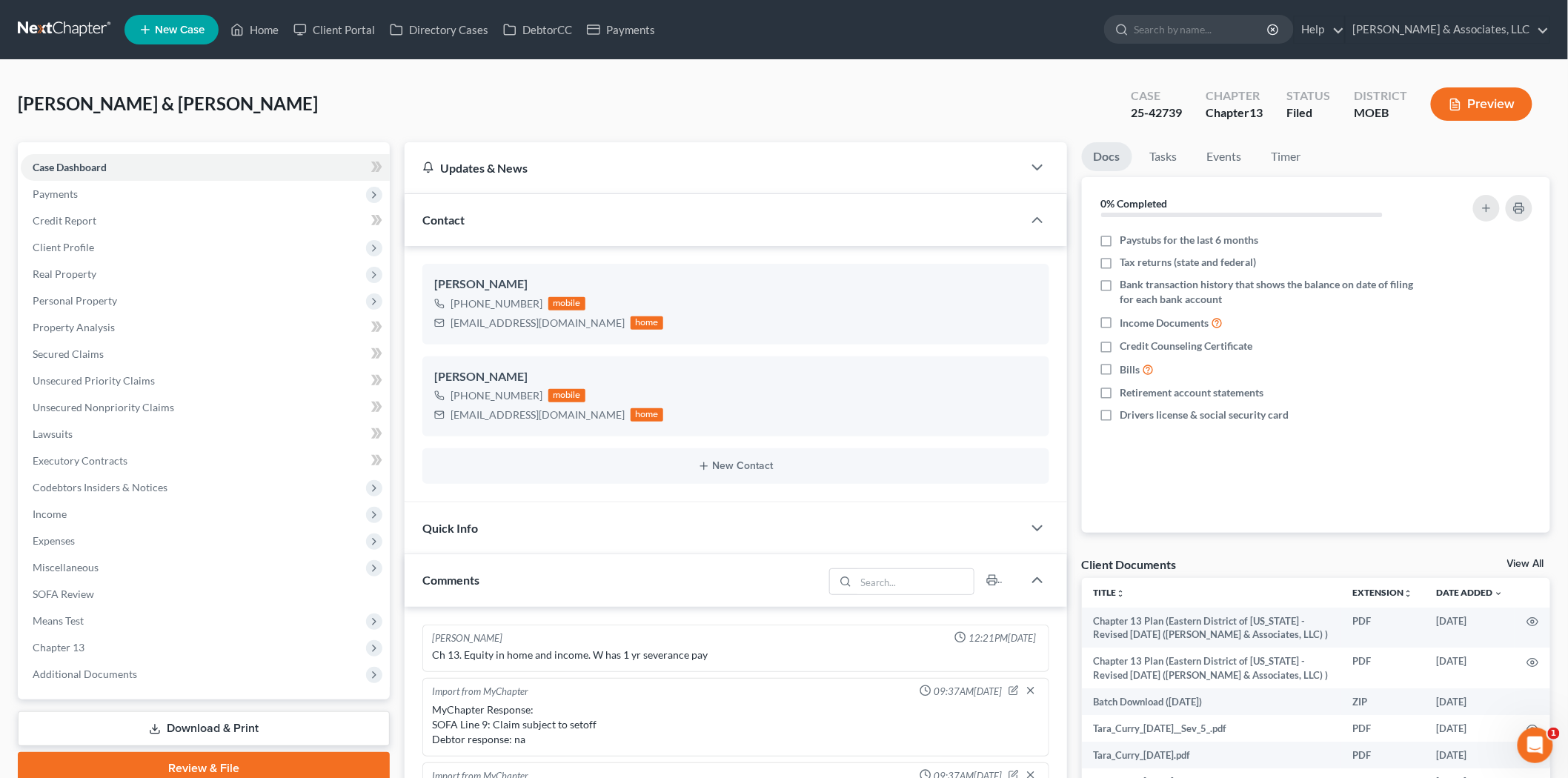
scroll to position [919, 0]
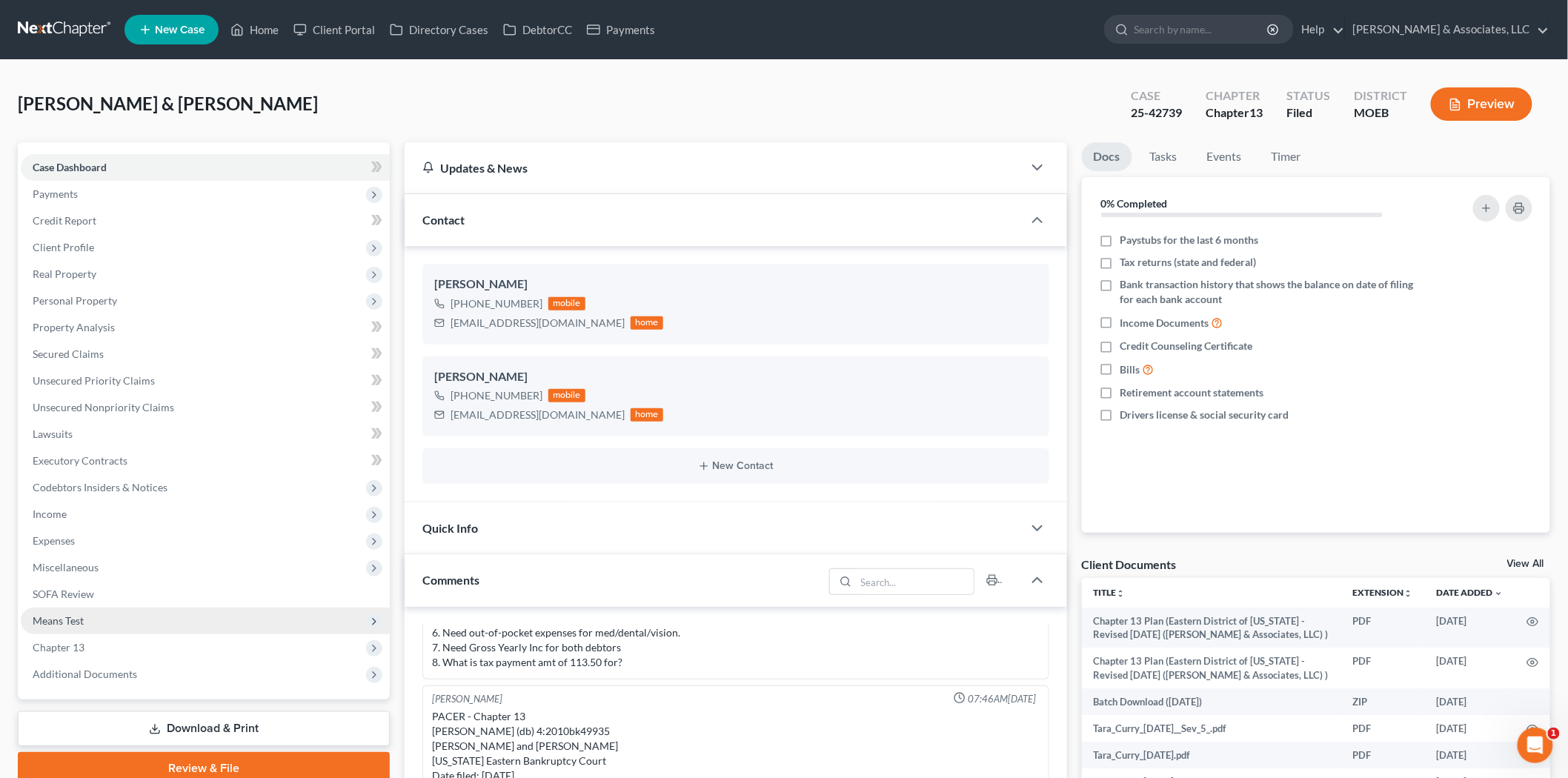
click at [91, 617] on span "Means Test" at bounding box center [205, 621] width 369 height 27
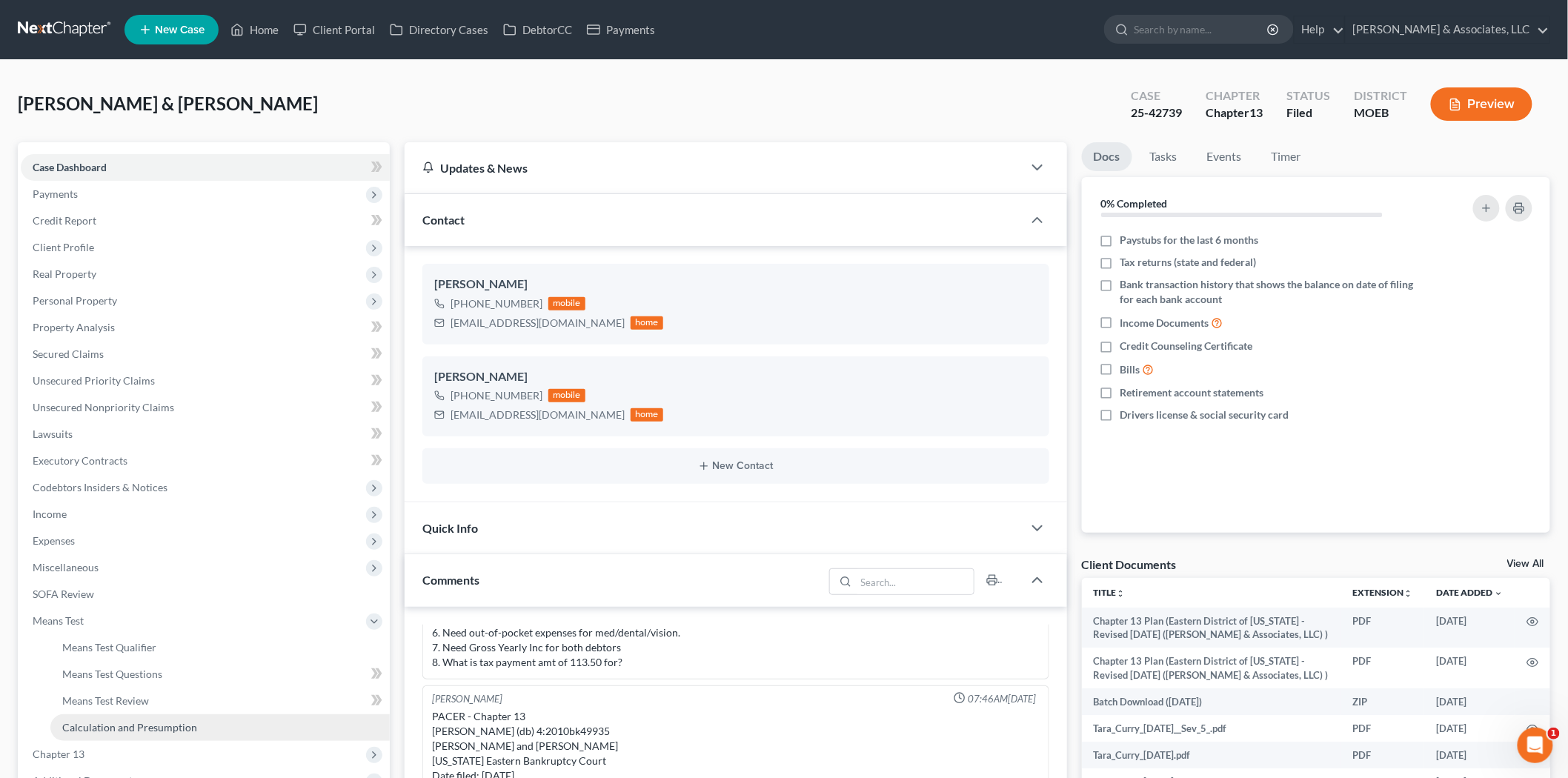
click at [123, 717] on link "Calculation and Presumption" at bounding box center [220, 727] width 339 height 27
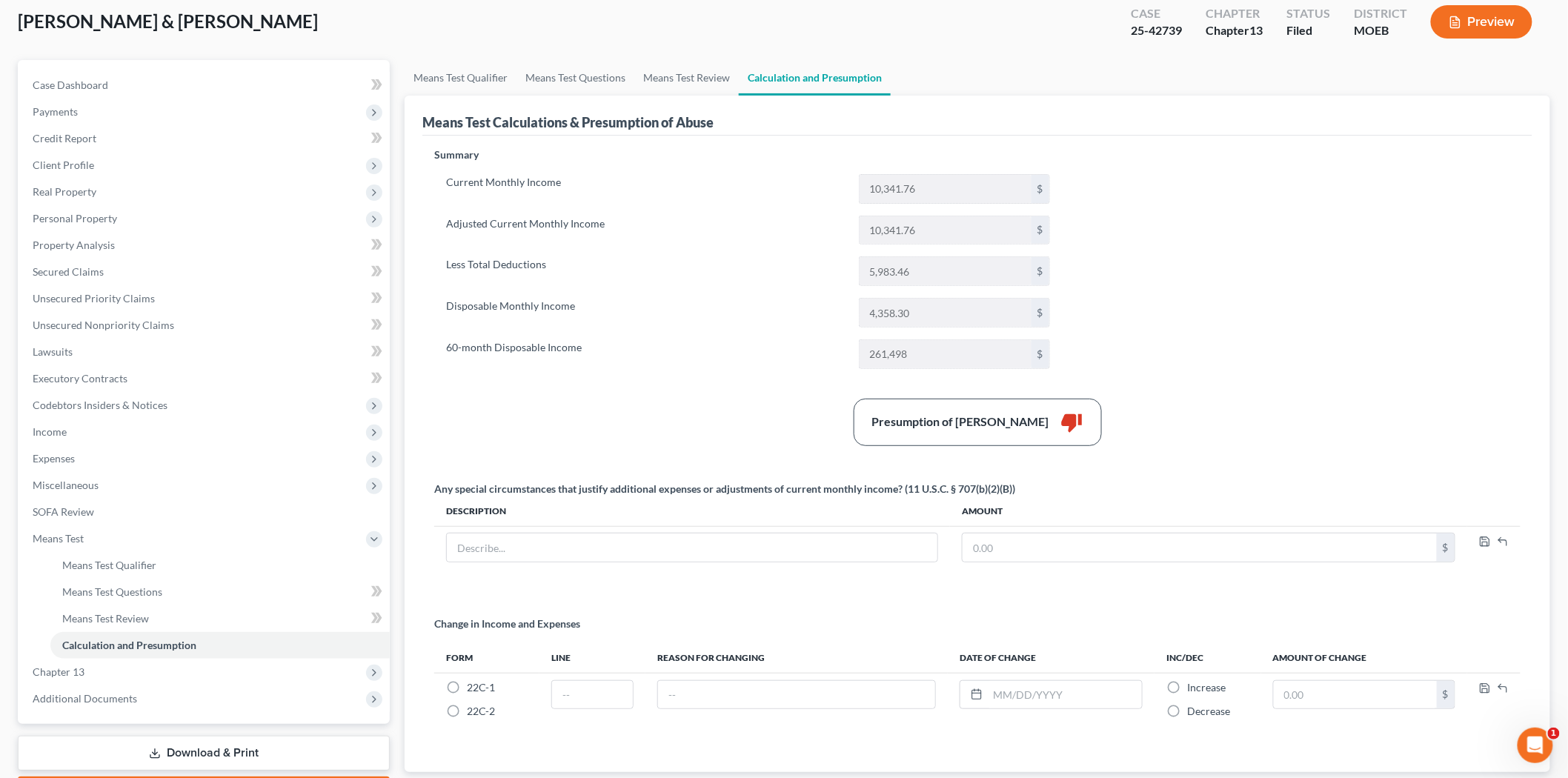
scroll to position [164, 0]
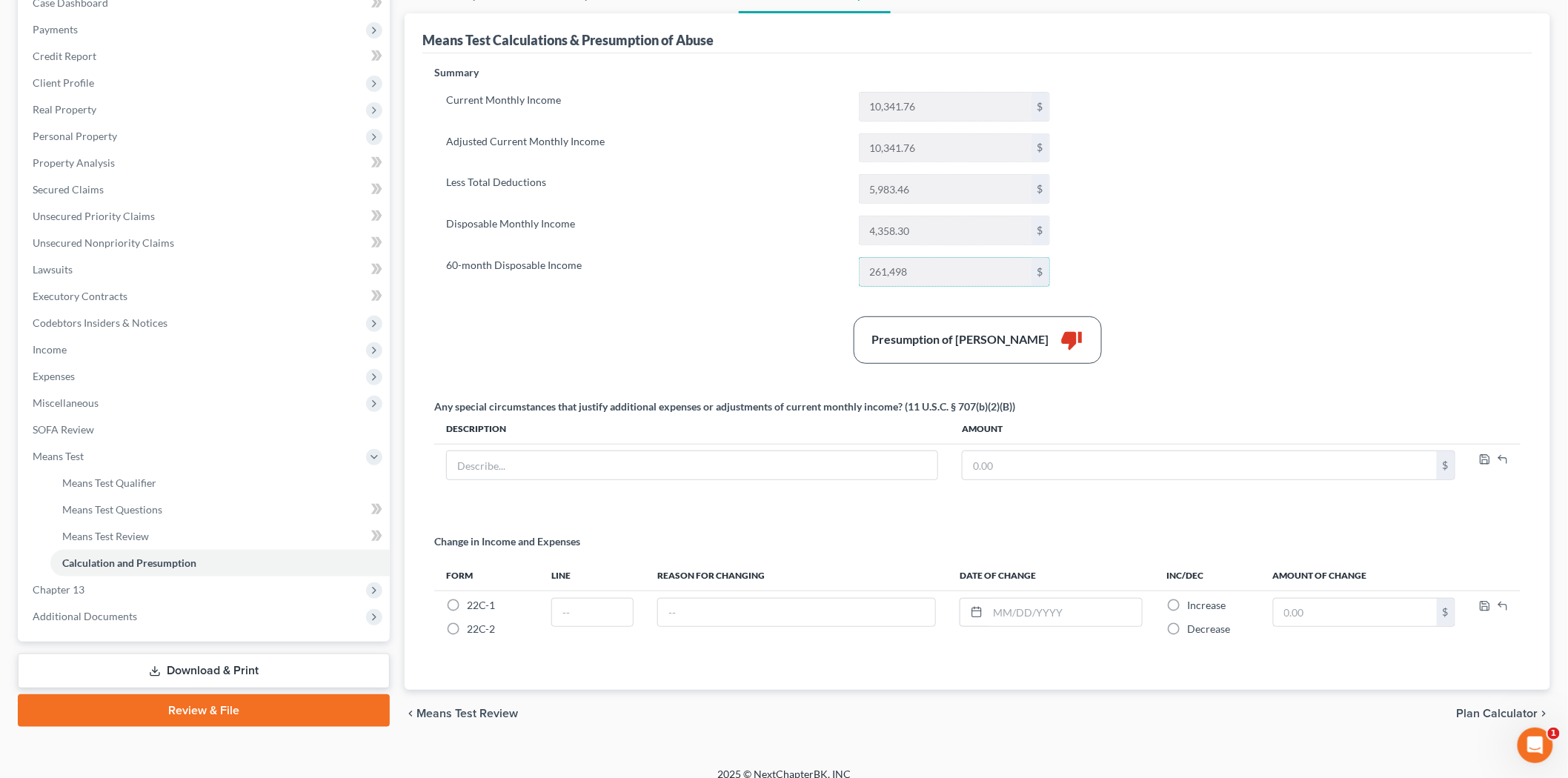
drag, startPoint x: 931, startPoint y: 266, endPoint x: 842, endPoint y: 277, distance: 89.7
click at [842, 277] on div "60-month Disposable Income 261,498 $" at bounding box center [748, 272] width 619 height 30
click at [92, 584] on span "Chapter 13" at bounding box center [205, 590] width 369 height 27
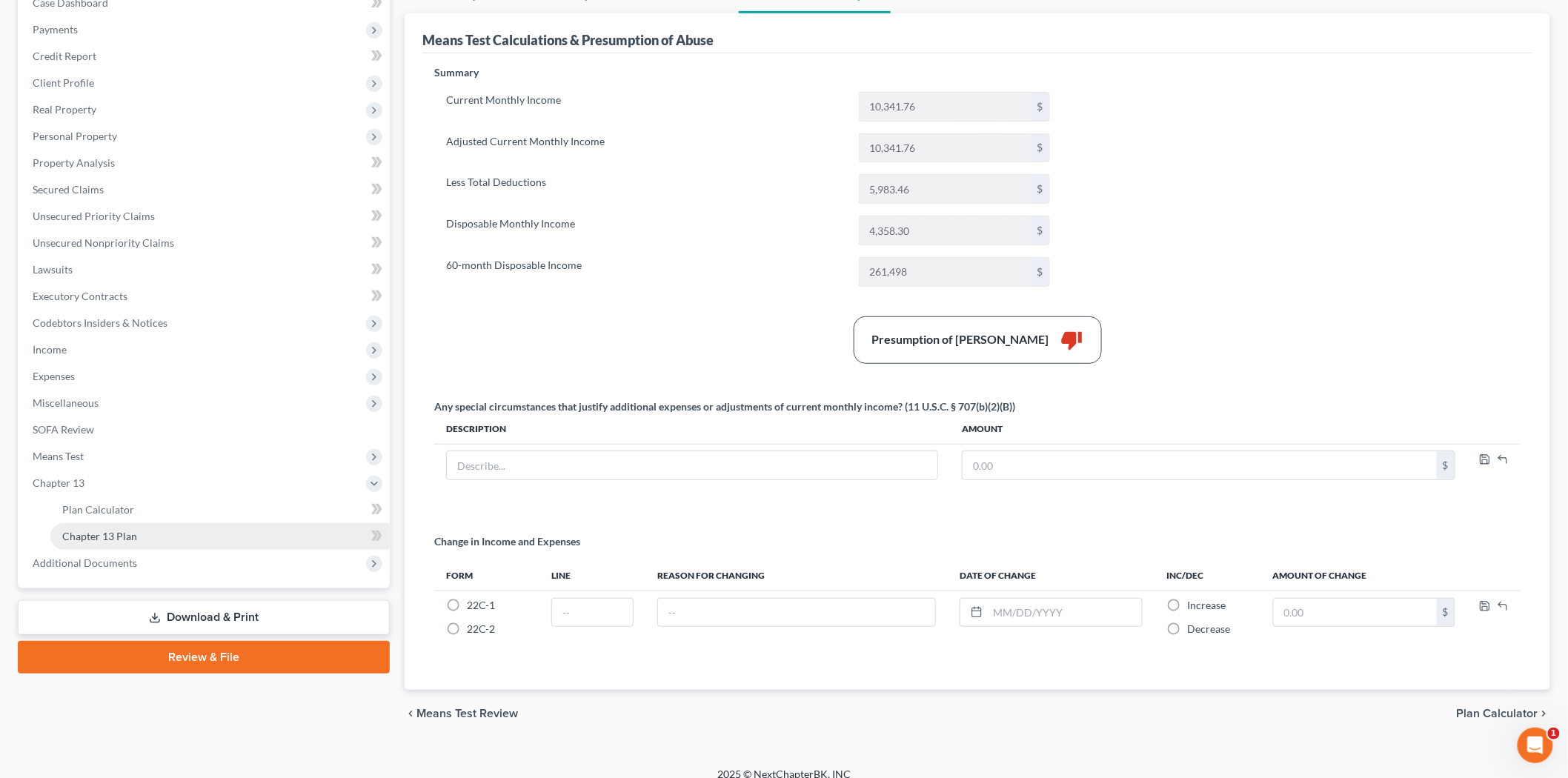
click at [134, 534] on span "Chapter 13 Plan" at bounding box center [100, 536] width 75 height 13
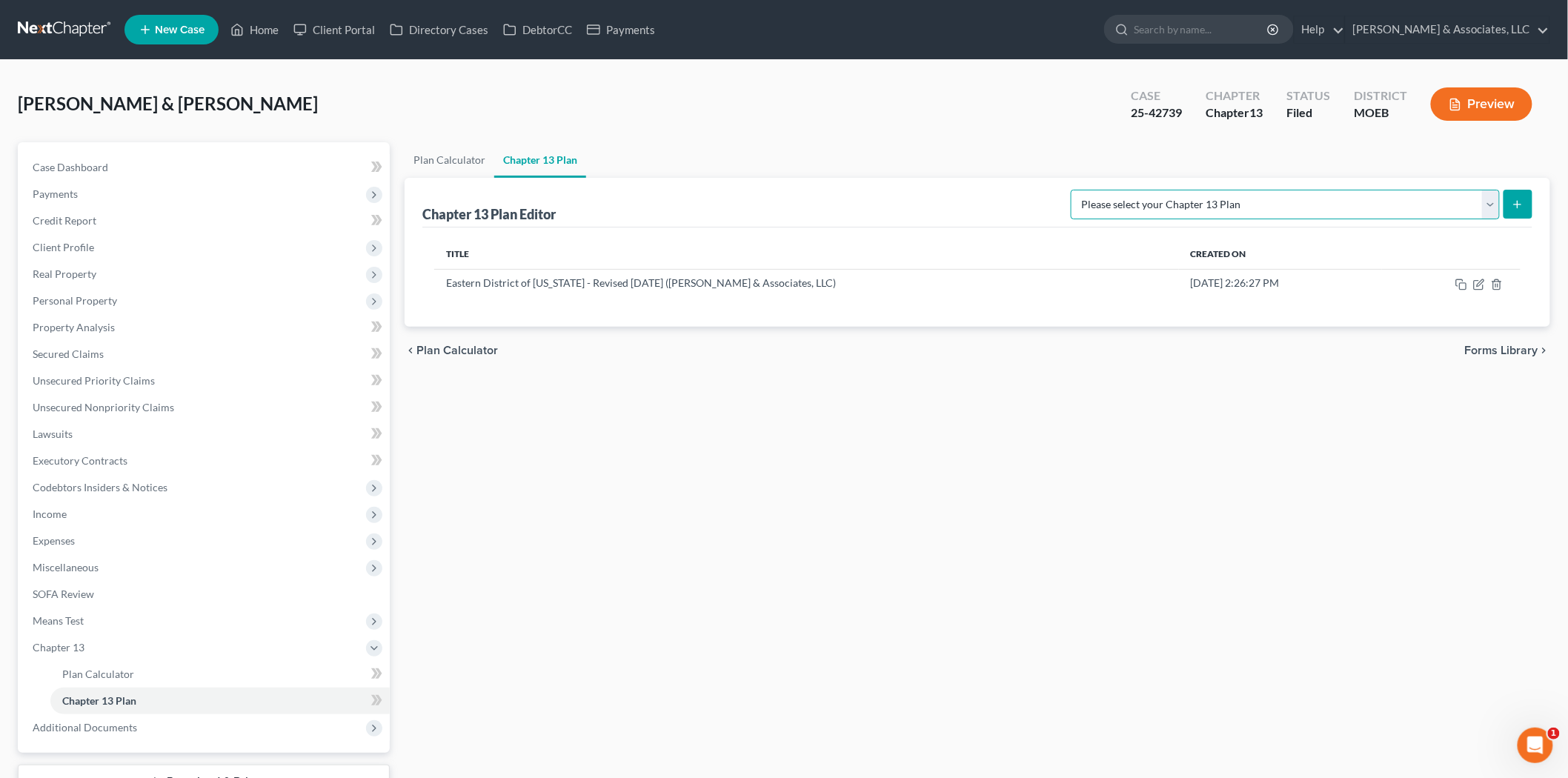
click at [1357, 215] on select "Please select your Chapter 13 Plan Eastern District of [US_STATE] Eastern Distr…" at bounding box center [1285, 205] width 429 height 30
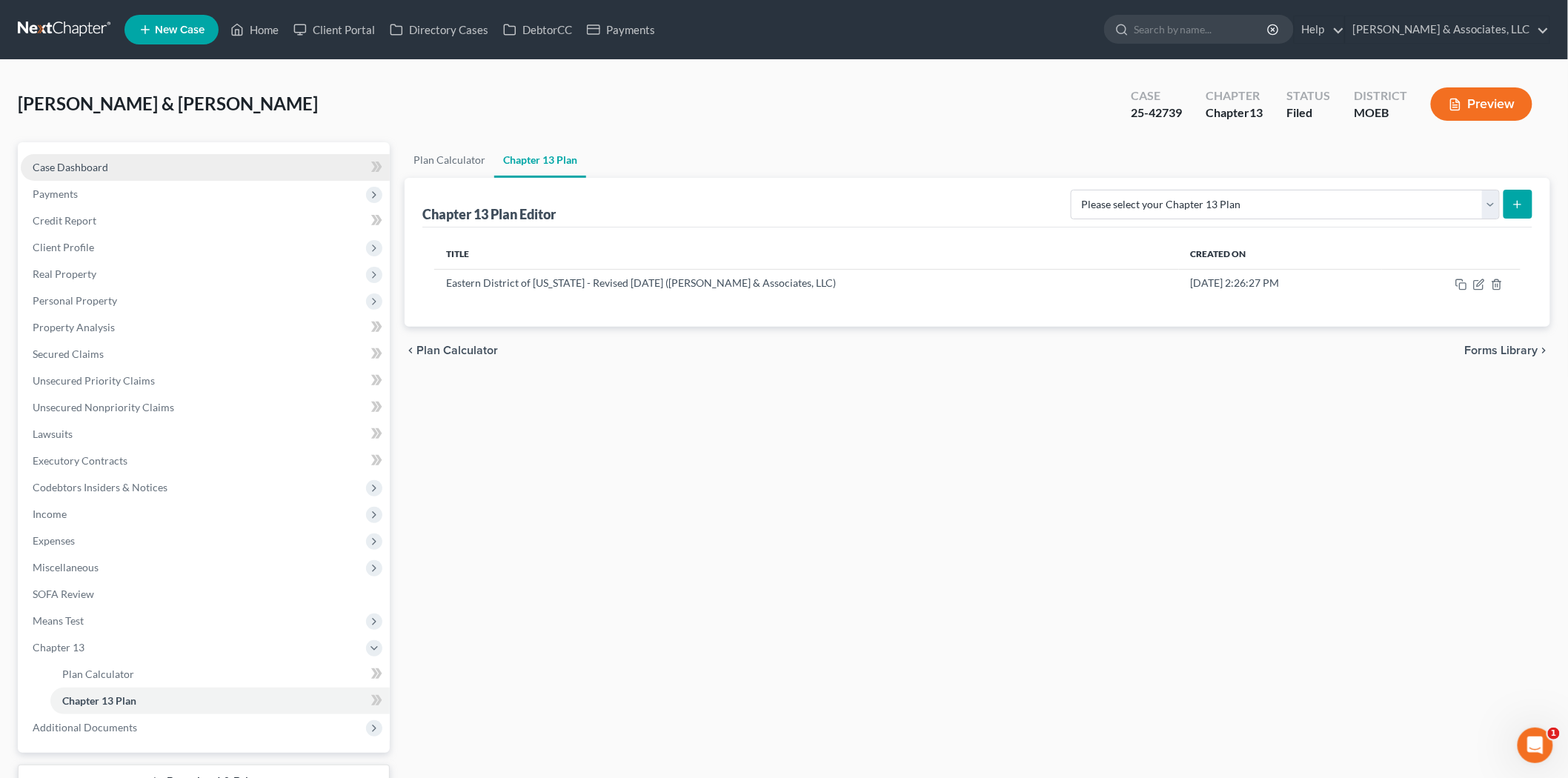
click at [165, 167] on link "Case Dashboard" at bounding box center [205, 167] width 369 height 27
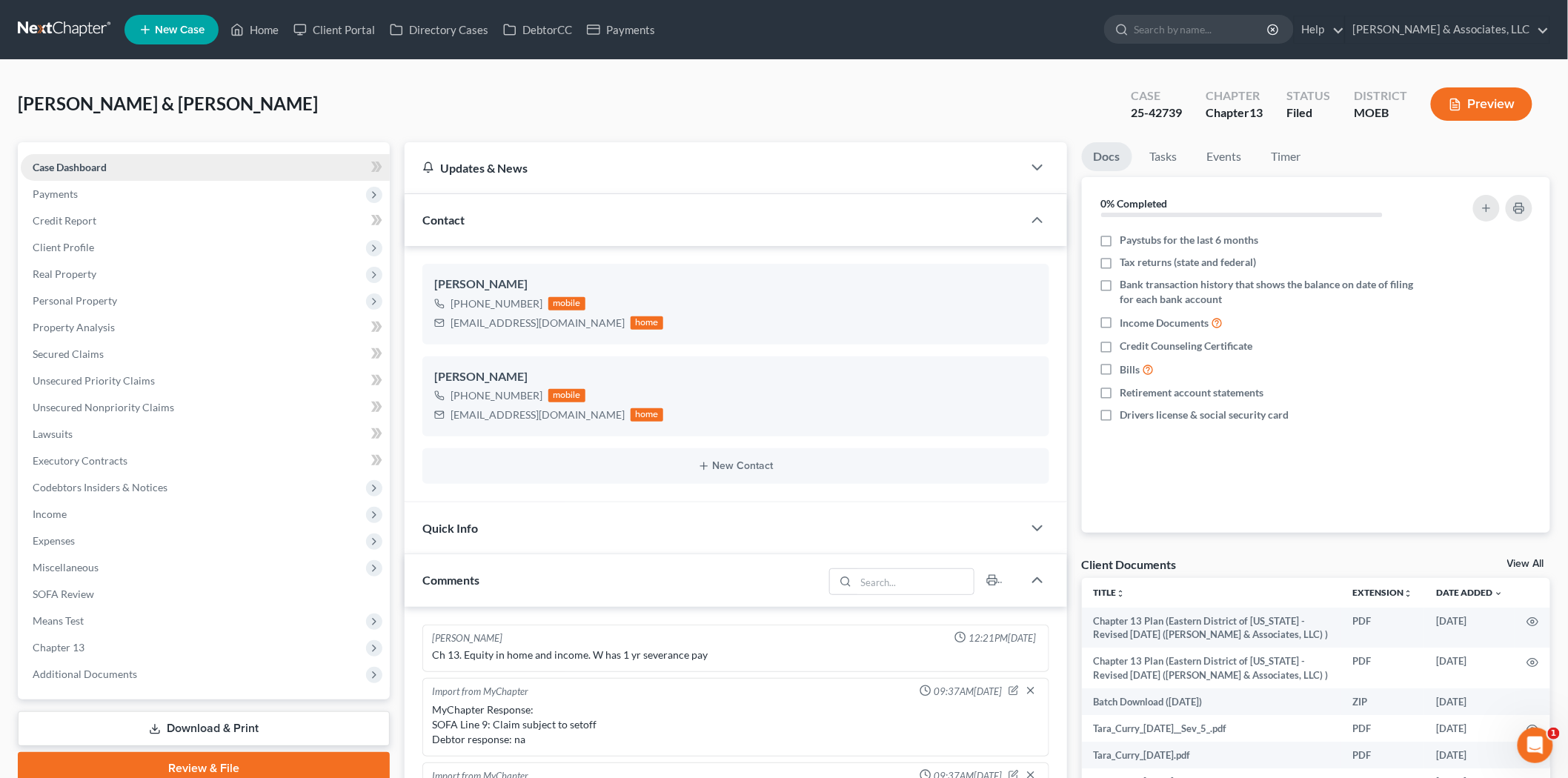
scroll to position [919, 0]
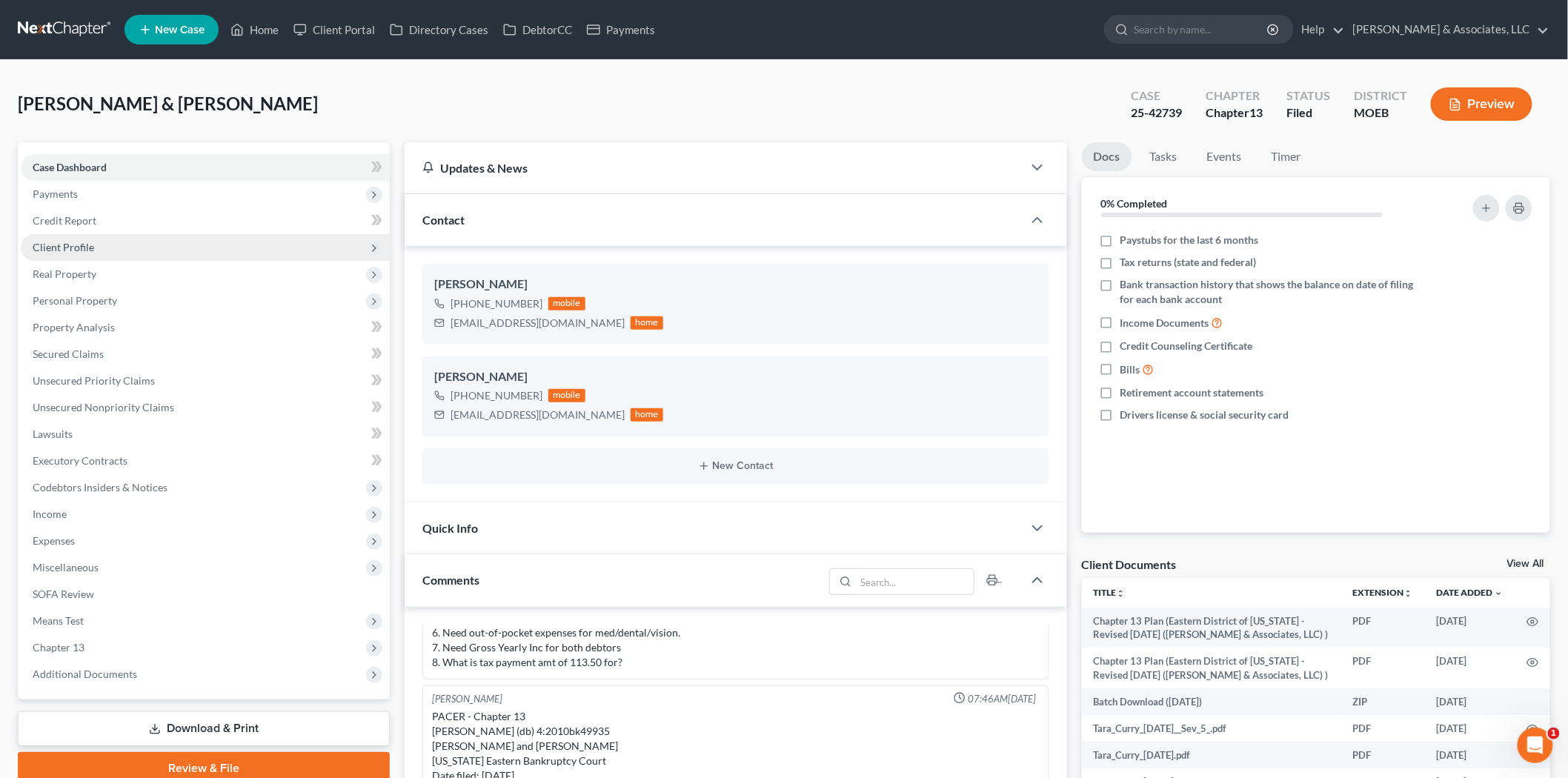
click at [103, 245] on span "Client Profile" at bounding box center [205, 248] width 369 height 27
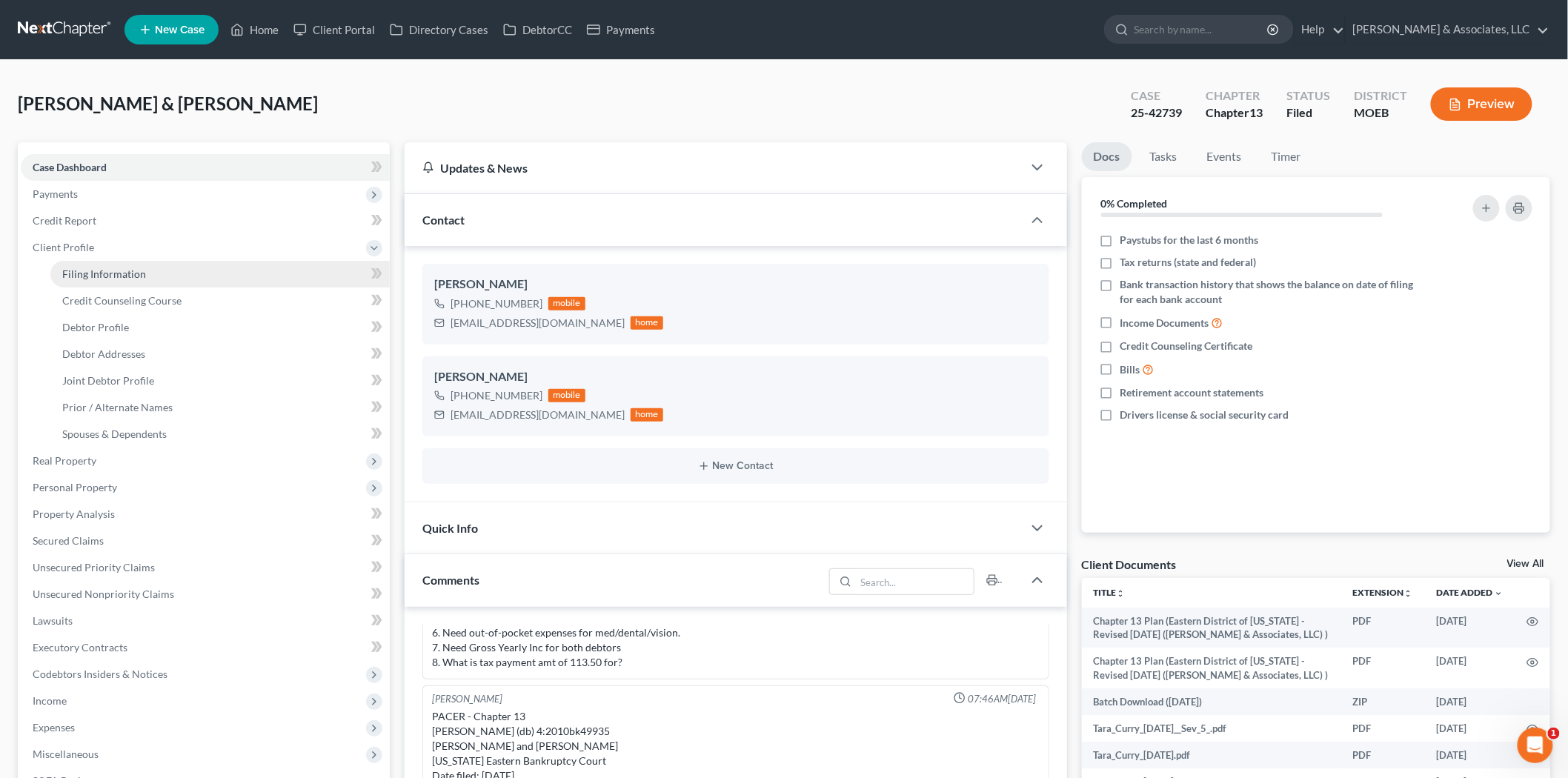
click at [105, 276] on span "Filing Information" at bounding box center [104, 274] width 84 height 13
select select "1"
select select "3"
select select "26"
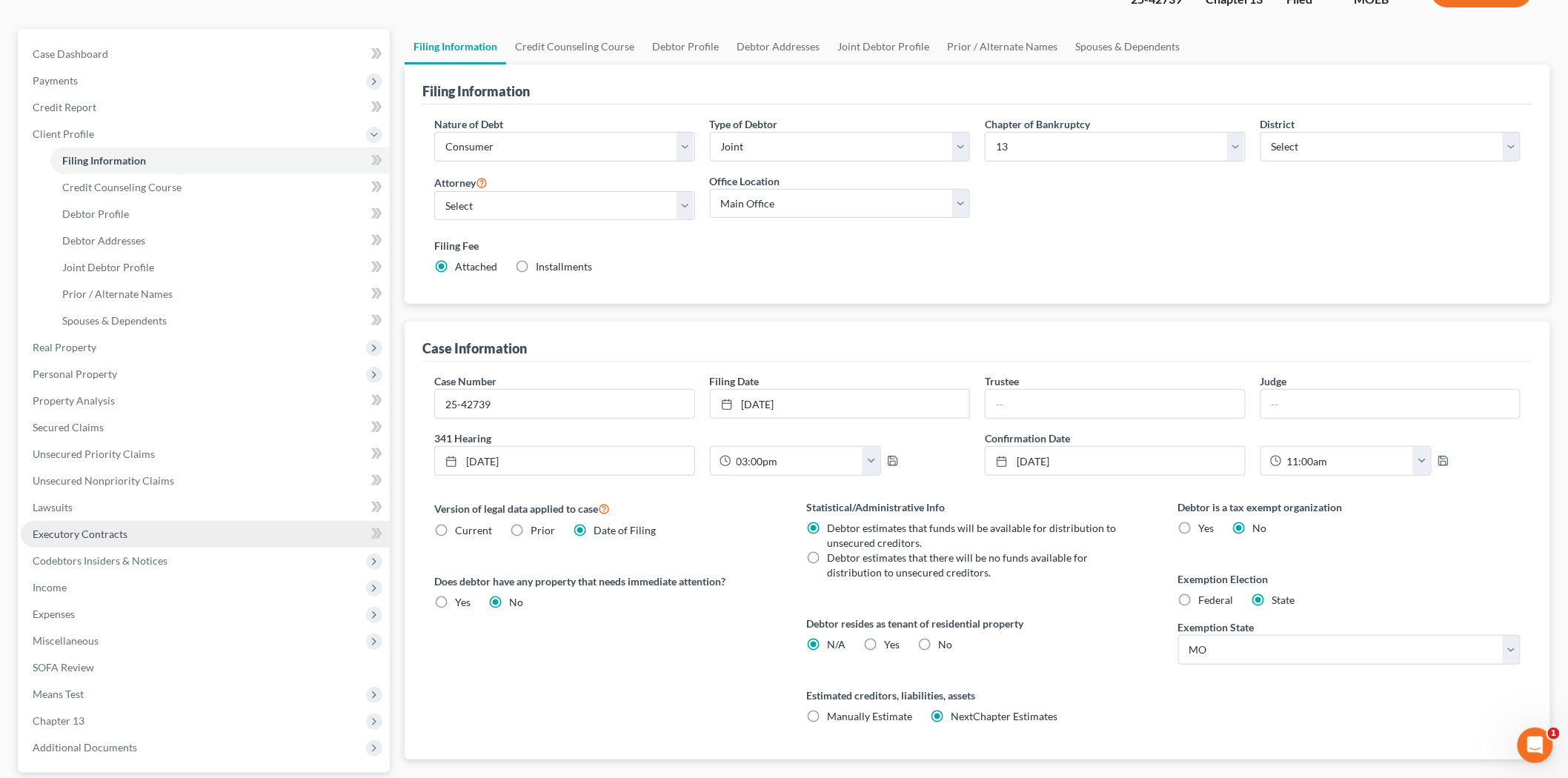
scroll to position [248, 0]
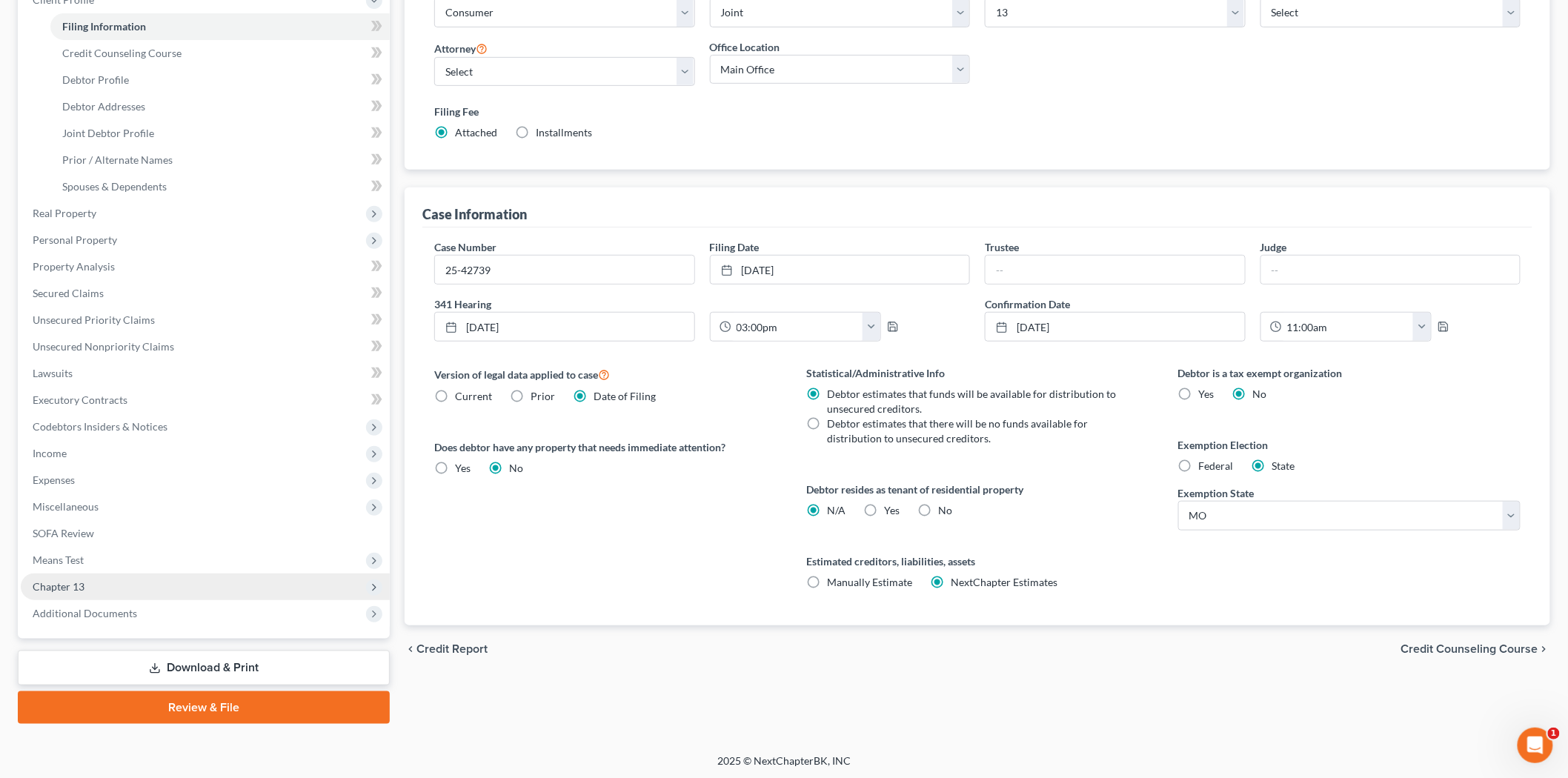
click at [88, 582] on span "Chapter 13" at bounding box center [205, 587] width 369 height 27
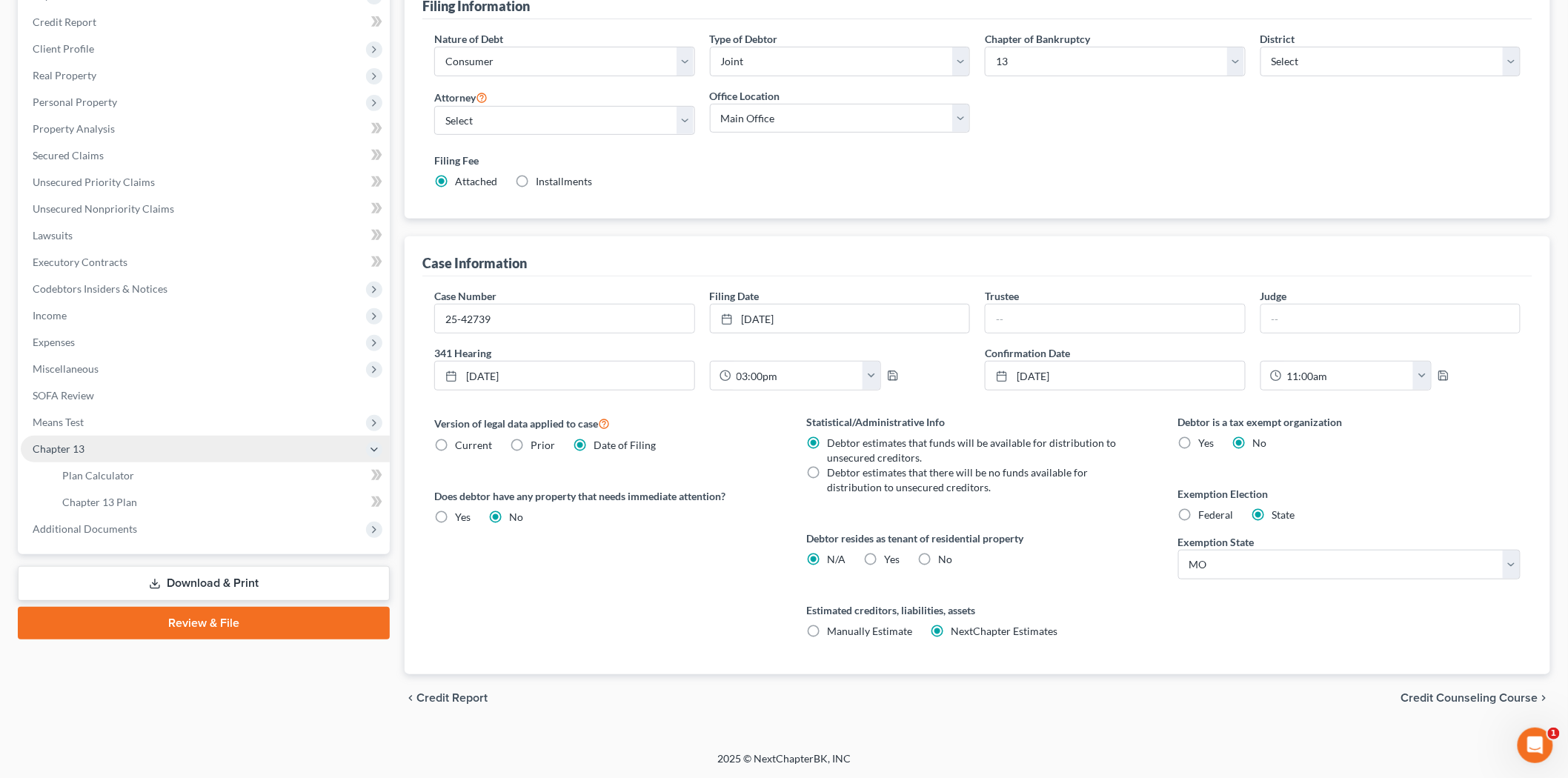
scroll to position [198, 0]
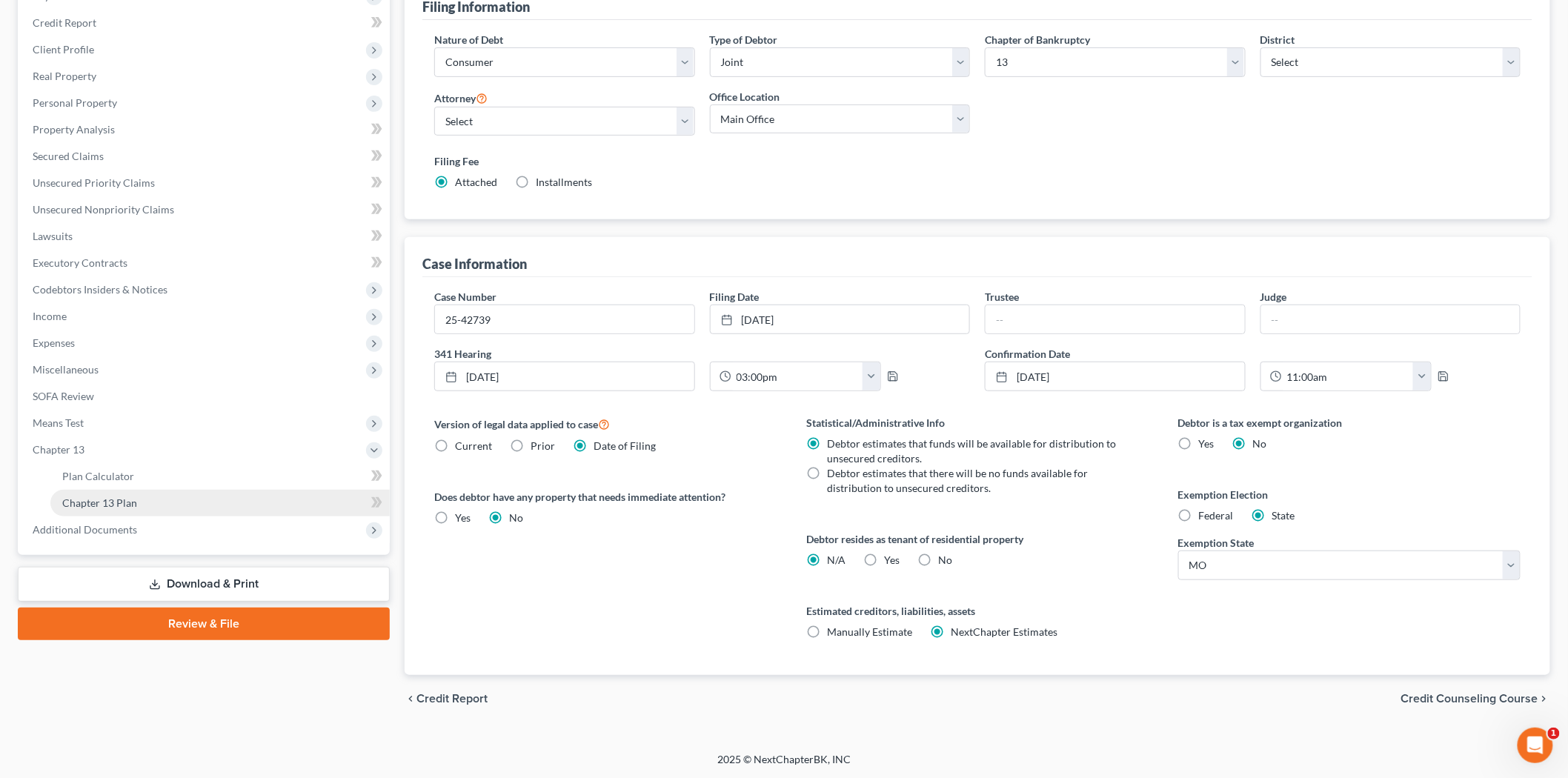
click at [117, 496] on span "Chapter 13 Plan" at bounding box center [100, 502] width 75 height 13
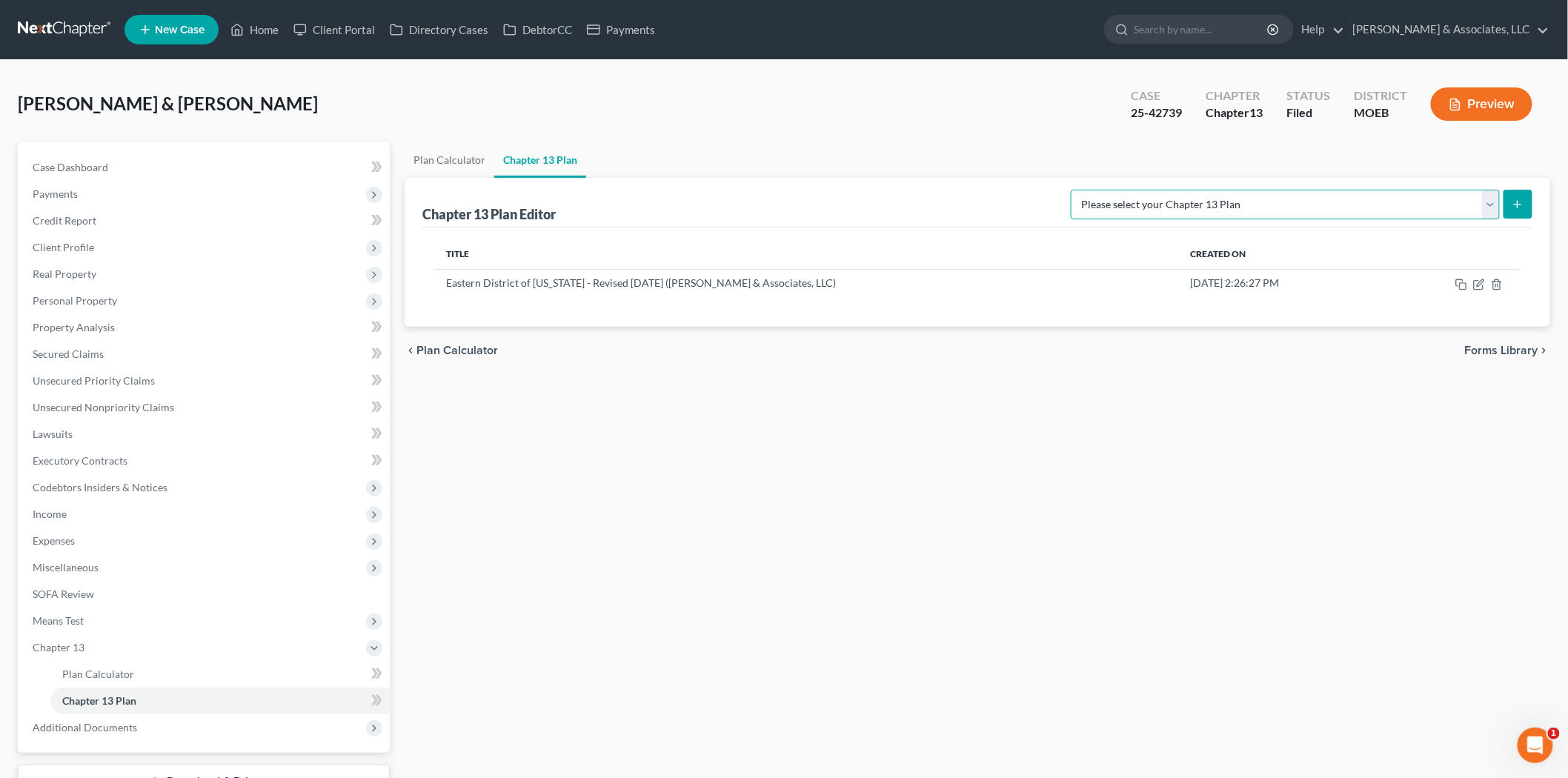
drag, startPoint x: 1313, startPoint y: 203, endPoint x: 1330, endPoint y: 202, distance: 17.0
click at [1322, 202] on select "Please select your Chapter 13 Plan Eastern District of [US_STATE] Eastern Distr…" at bounding box center [1285, 205] width 429 height 30
select select "6"
click at [1131, 190] on select "Please select your Chapter 13 Plan Eastern District of [US_STATE] Eastern Distr…" at bounding box center [1285, 205] width 429 height 30
click at [1517, 205] on line "submit" at bounding box center [1517, 205] width 7 height 0
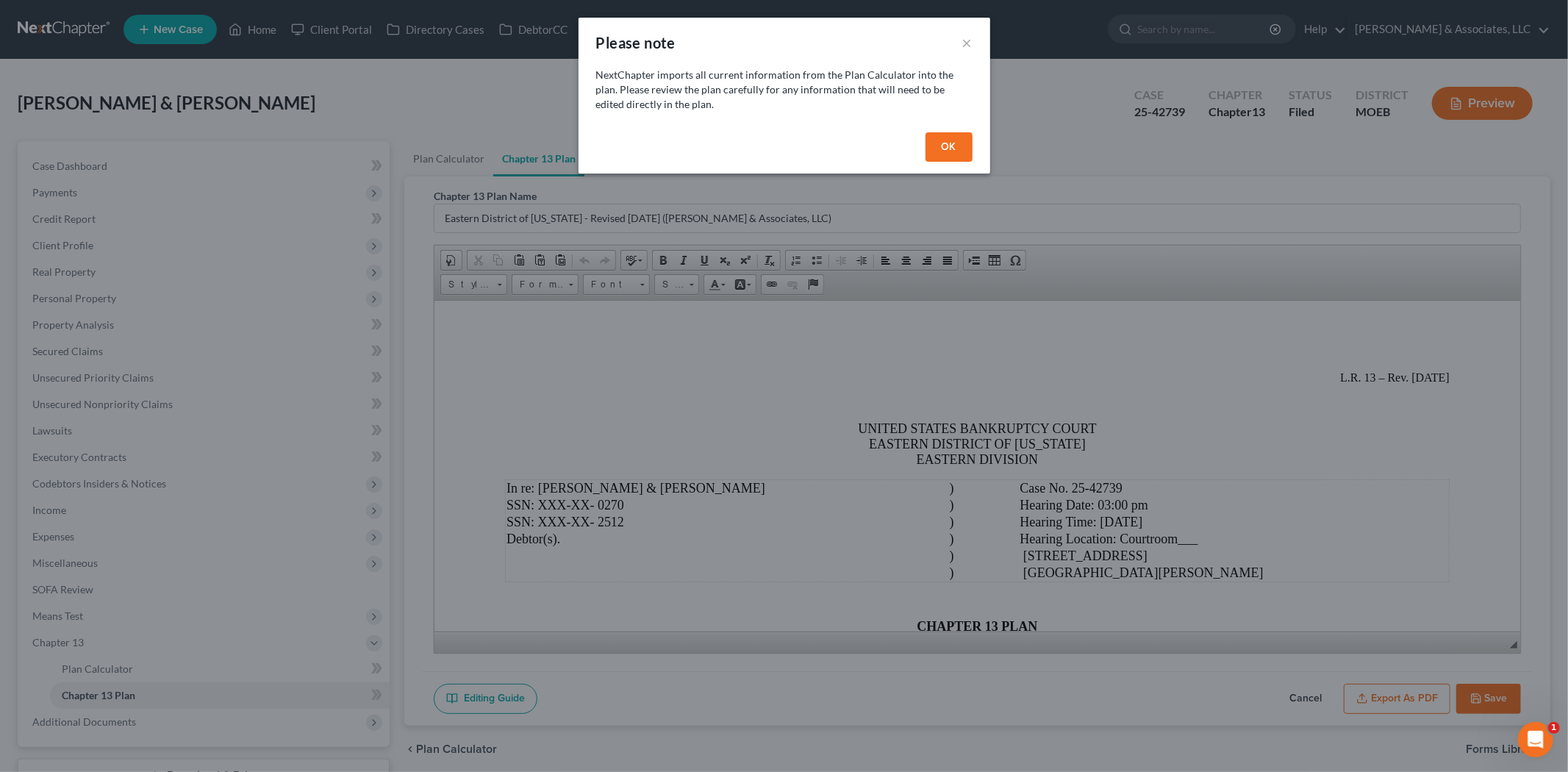
click at [970, 140] on button "OK" at bounding box center [949, 147] width 47 height 30
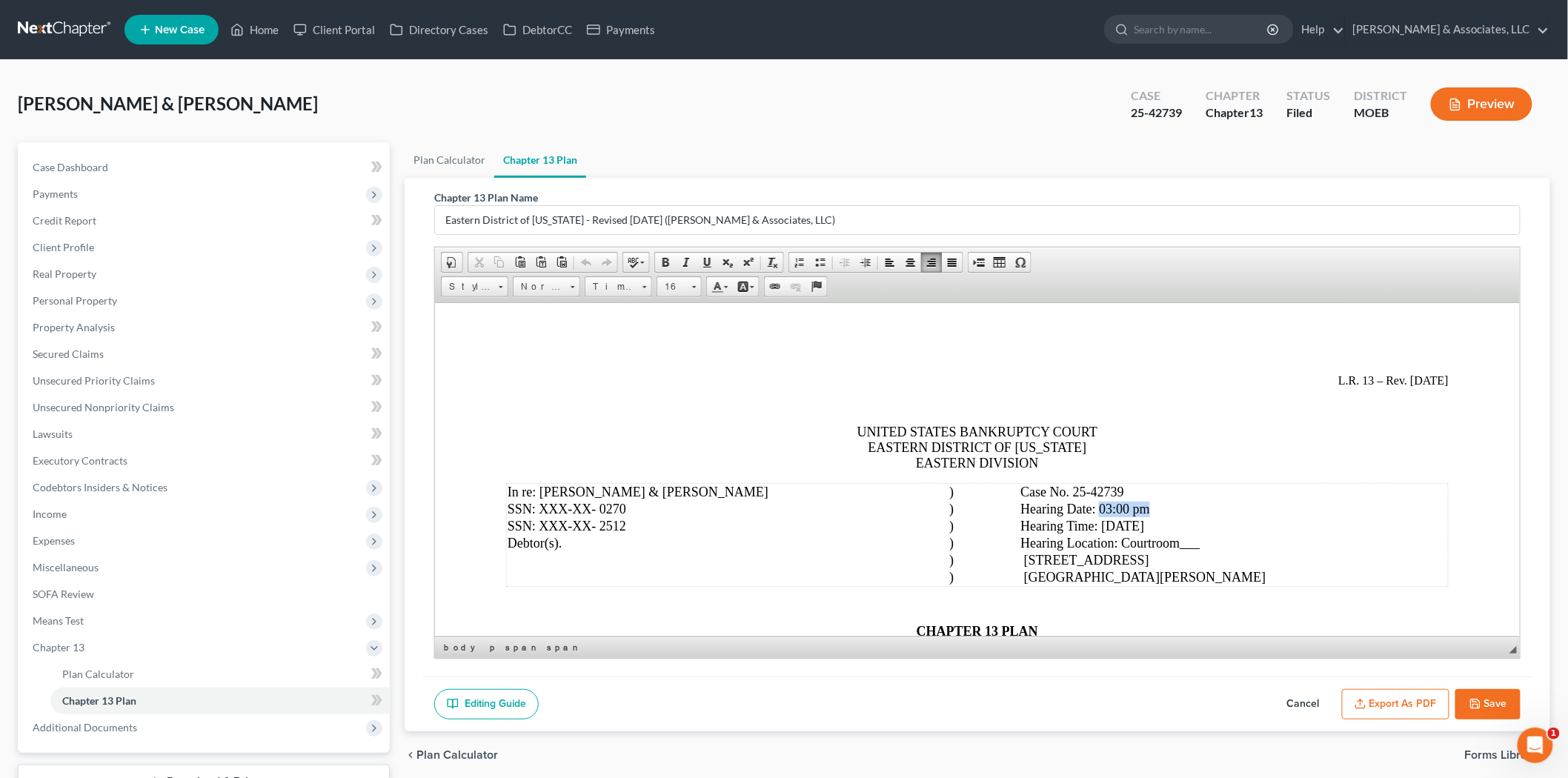
drag, startPoint x: 1148, startPoint y: 510, endPoint x: 1202, endPoint y: 505, distance: 54.2
click at [1202, 505] on td ") Hearing Date: 03:00 pm" at bounding box center [1197, 508] width 499 height 17
drag, startPoint x: 1228, startPoint y: 547, endPoint x: 1247, endPoint y: 547, distance: 19.0
click at [1199, 547] on span ") Hearing Location: Courtroom___" at bounding box center [1073, 542] width 251 height 15
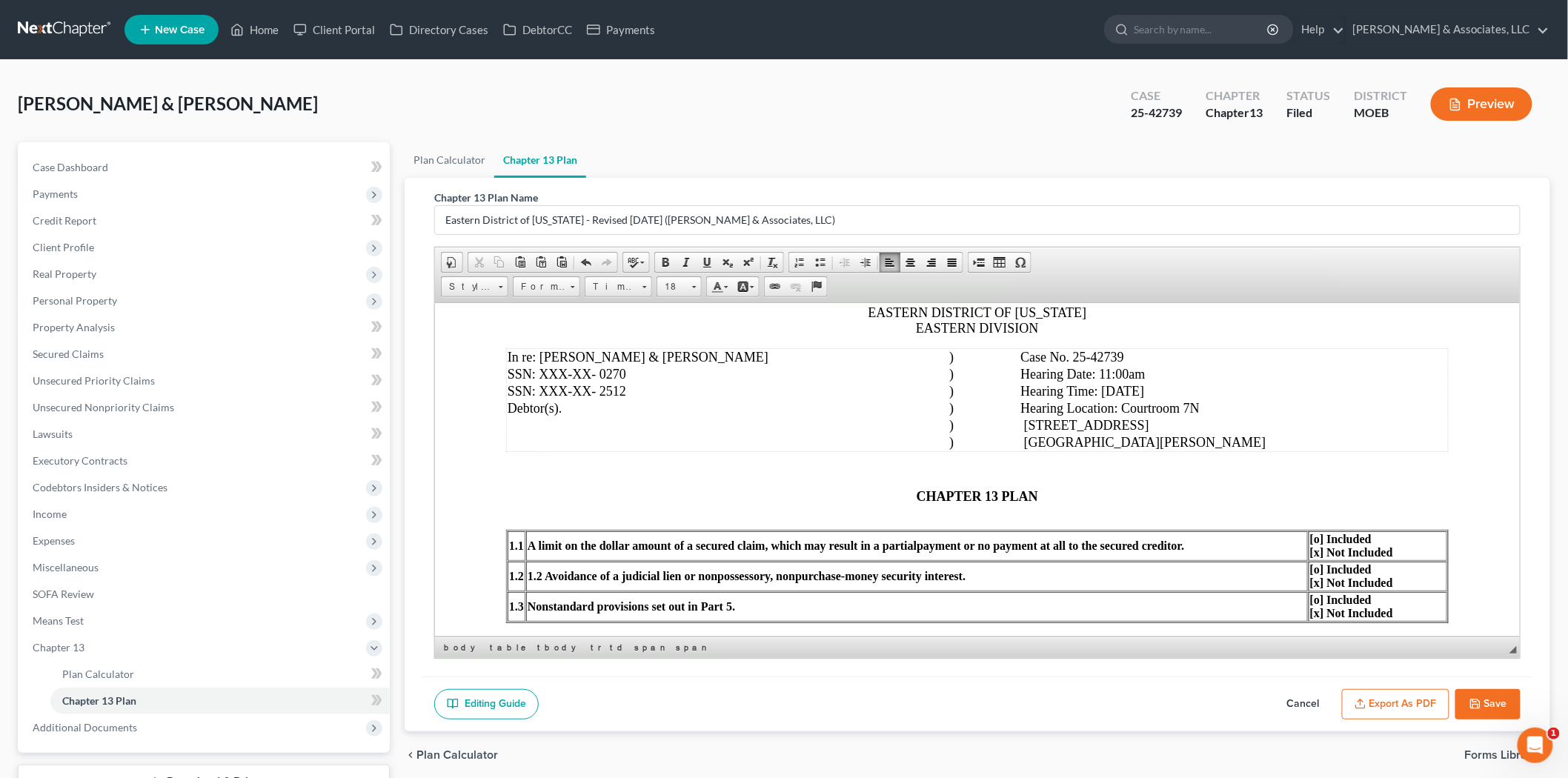
scroll to position [164, 0]
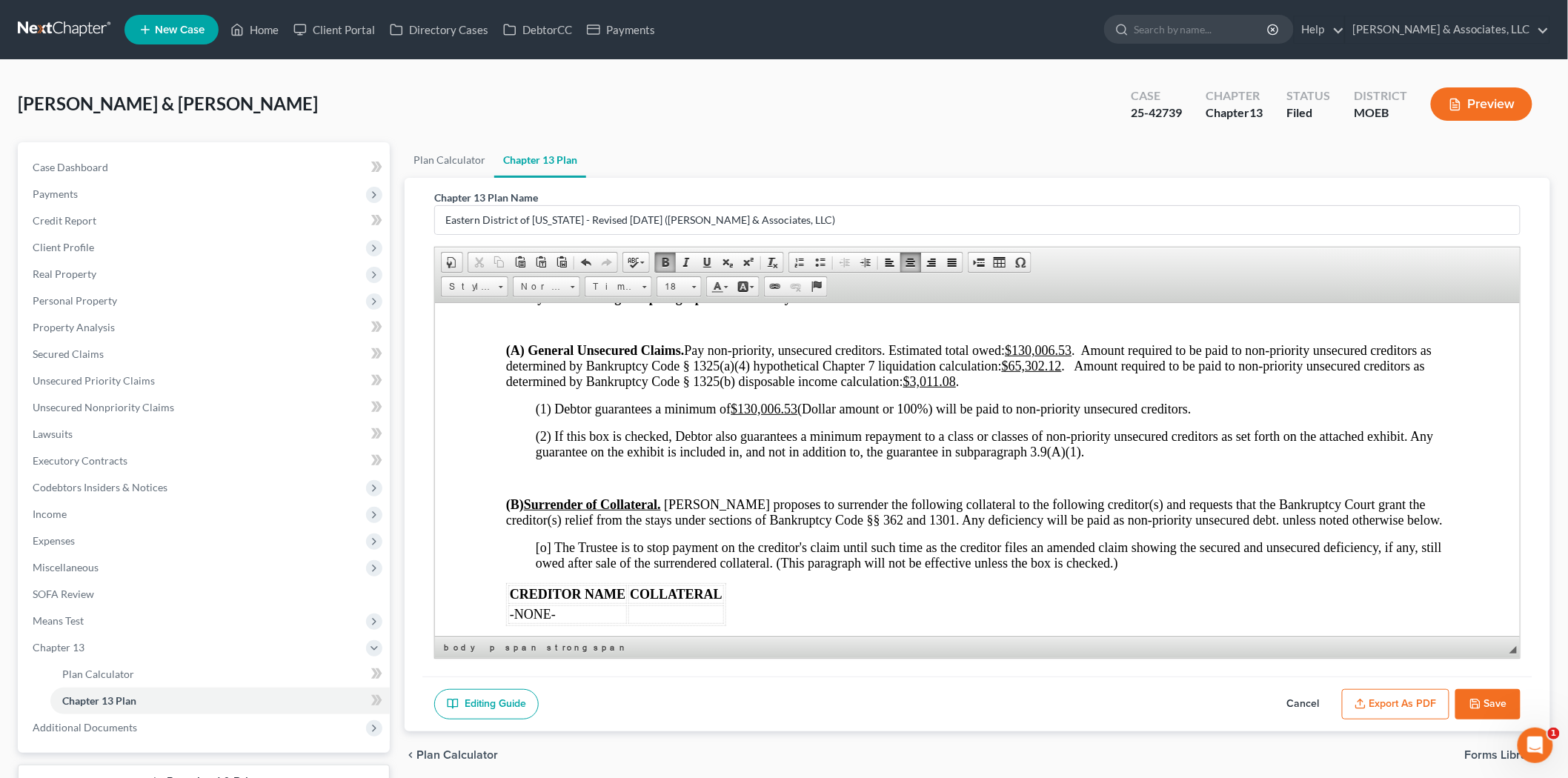
scroll to position [3375, 0]
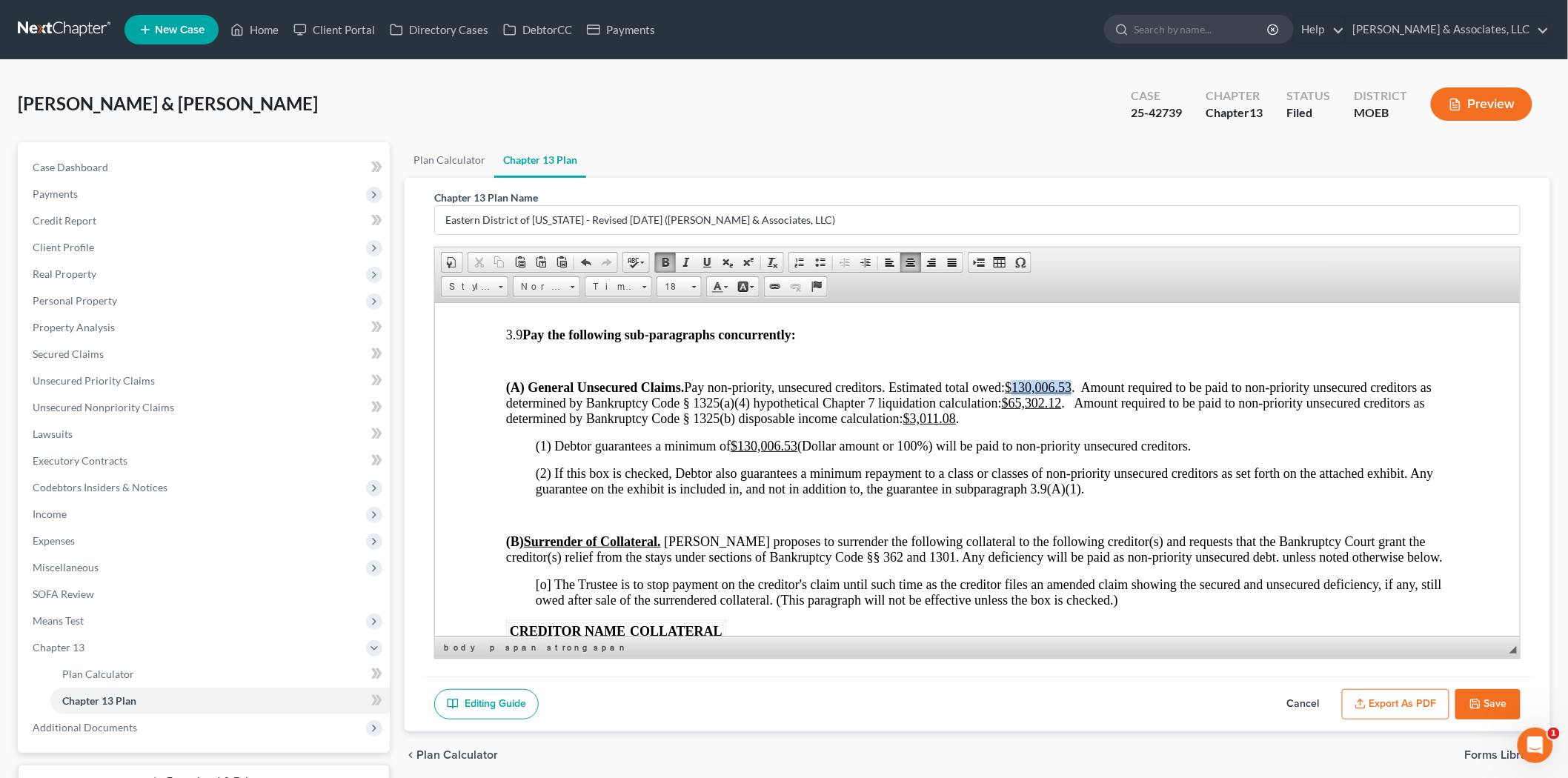
drag, startPoint x: 1018, startPoint y: 396, endPoint x: 1074, endPoint y: 393, distance: 56.1
click at [1070, 393] on u "$130,006.53" at bounding box center [1038, 387] width 67 height 15
drag, startPoint x: 739, startPoint y: 458, endPoint x: 800, endPoint y: 453, distance: 61.2
click at [800, 453] on span "(1) Debtor guarantees a minimum of $130,006.53 (Dollar amount or 100%) will be …" at bounding box center [863, 446] width 656 height 15
drag, startPoint x: 923, startPoint y: 423, endPoint x: 974, endPoint y: 423, distance: 51.0
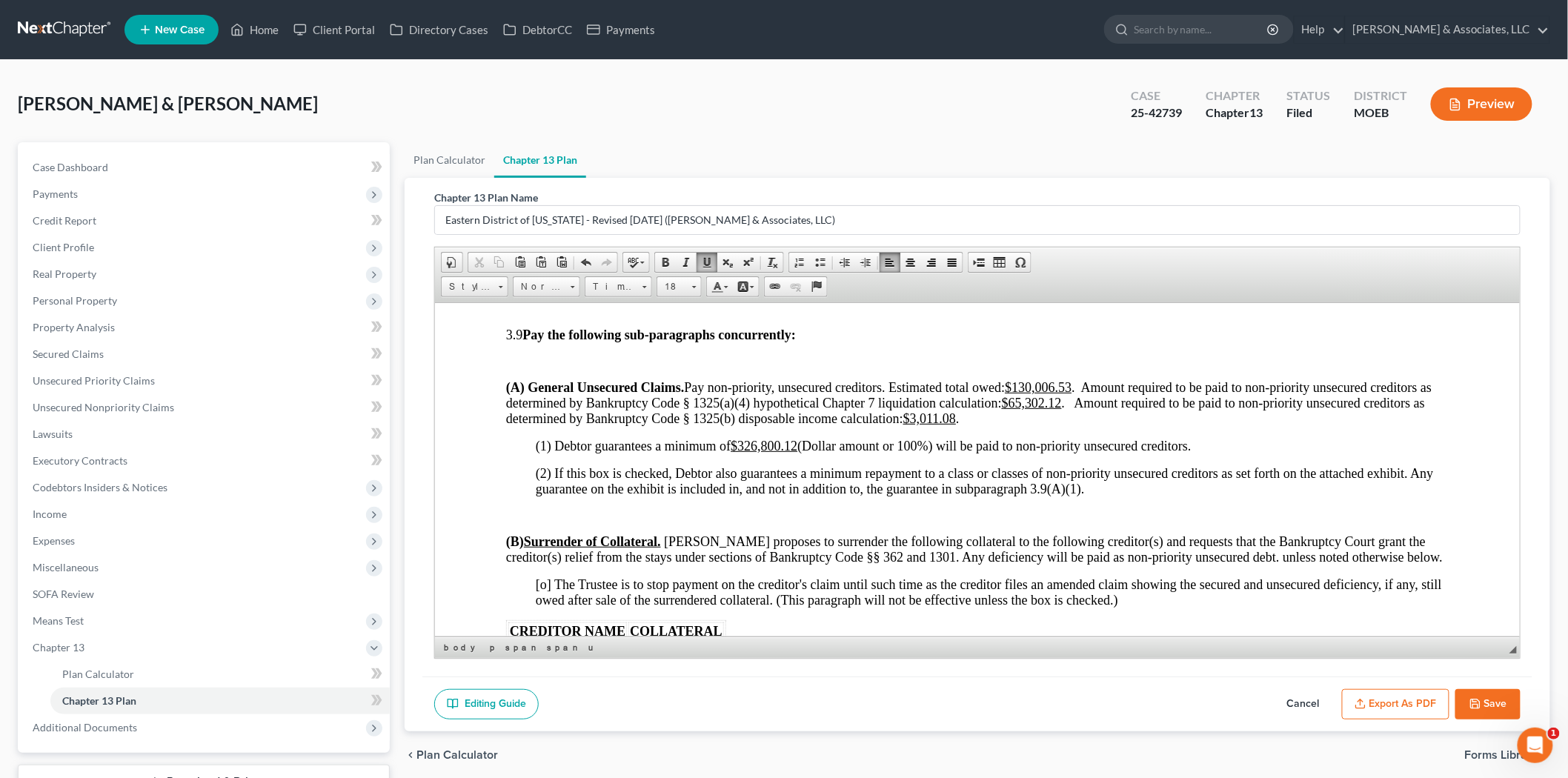
click at [974, 423] on span "(A) General Unsecured Claims. Pay non-priority, unsecured creditors. Estimated …" at bounding box center [968, 402] width 925 height 46
drag, startPoint x: 971, startPoint y: 425, endPoint x: 925, endPoint y: 434, distance: 46.9
click at [925, 425] on u "$3,011.08" at bounding box center [928, 418] width 53 height 15
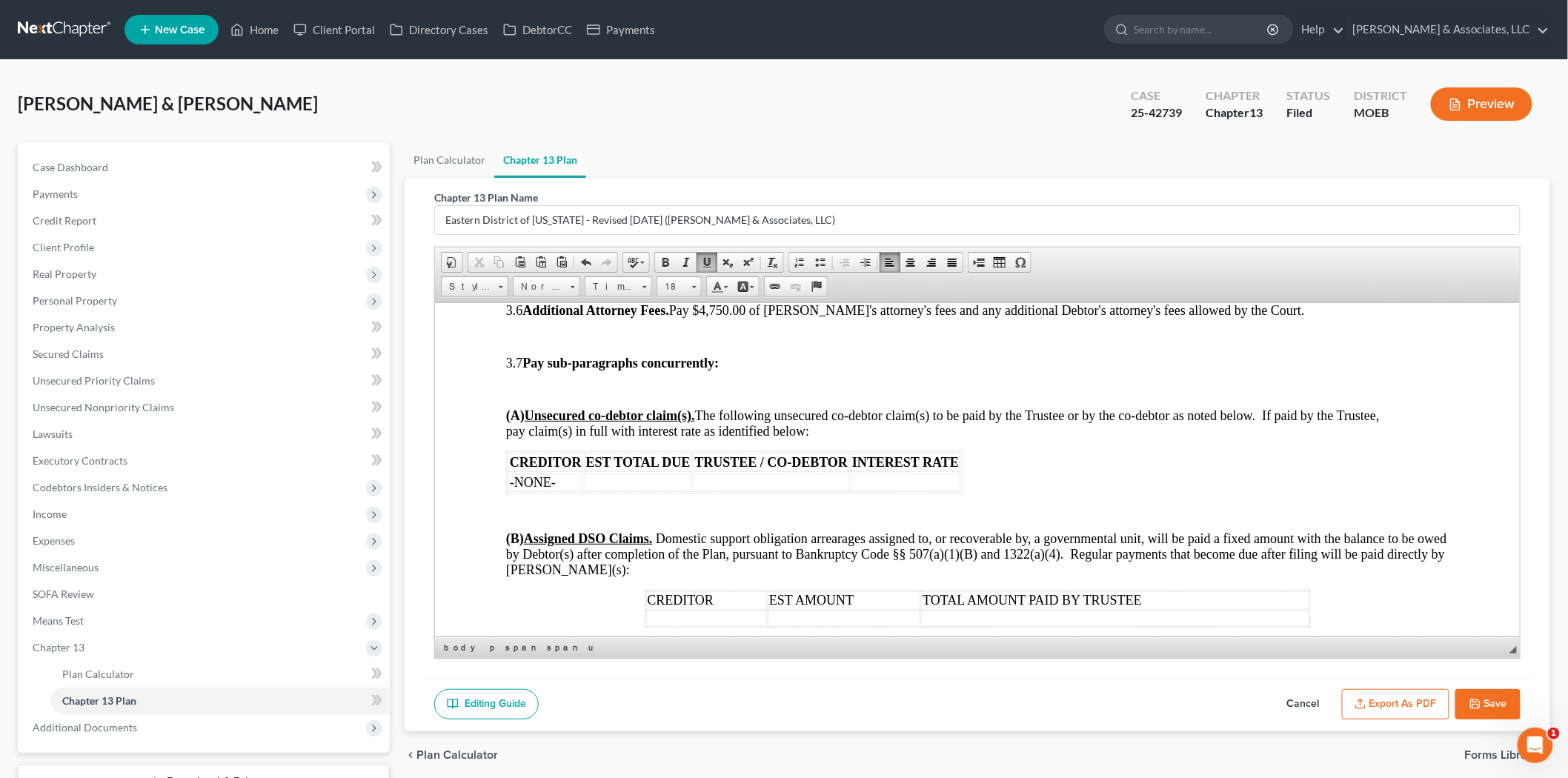
scroll to position [2603, 0]
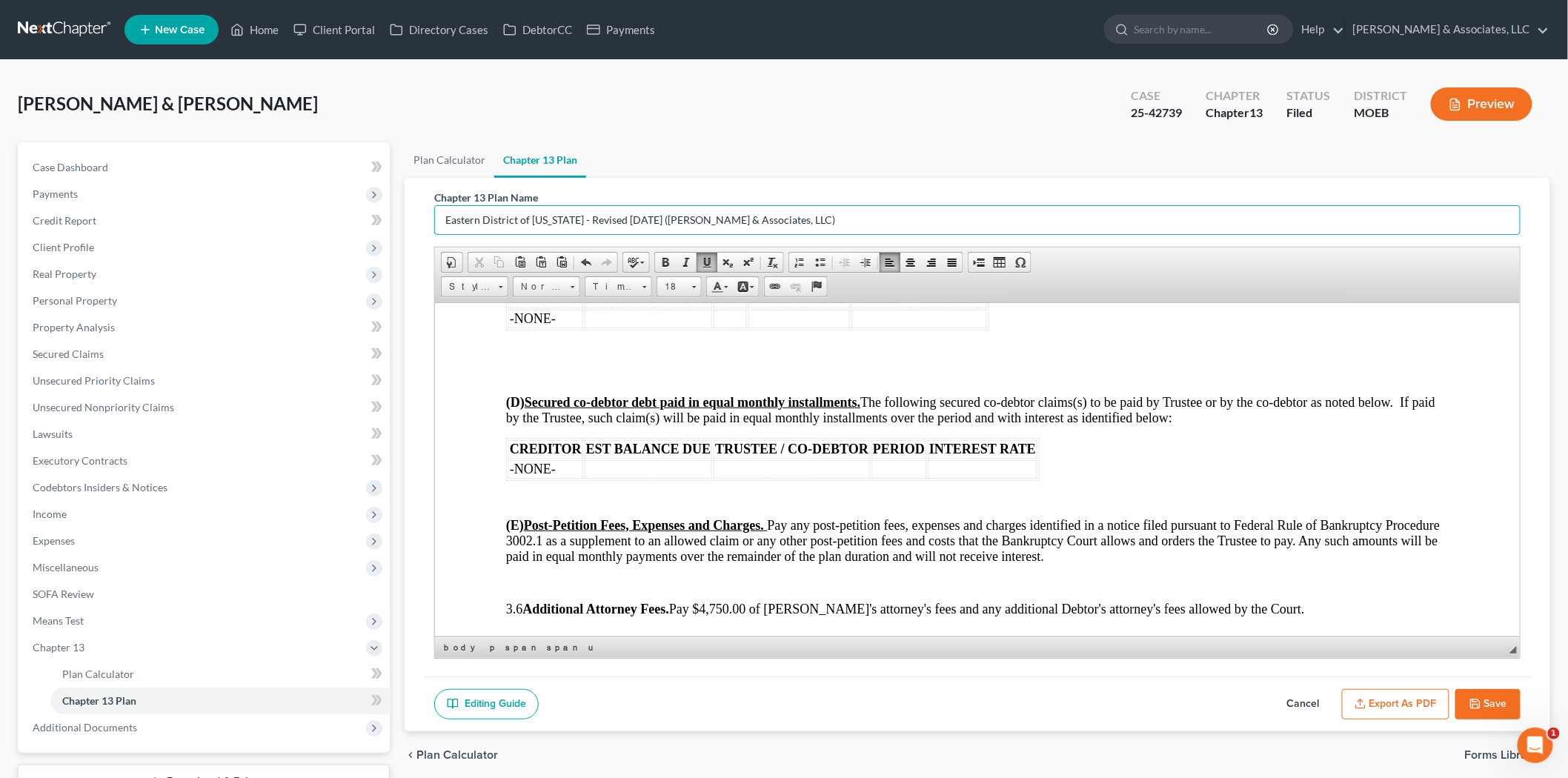
drag, startPoint x: 800, startPoint y: 228, endPoint x: 135, endPoint y: 120, distance: 673.7
click at [294, 144] on div "Petition Navigation Case Dashboard Payments Invoices Payments Payments Credit R…" at bounding box center [784, 489] width 1547 height 695
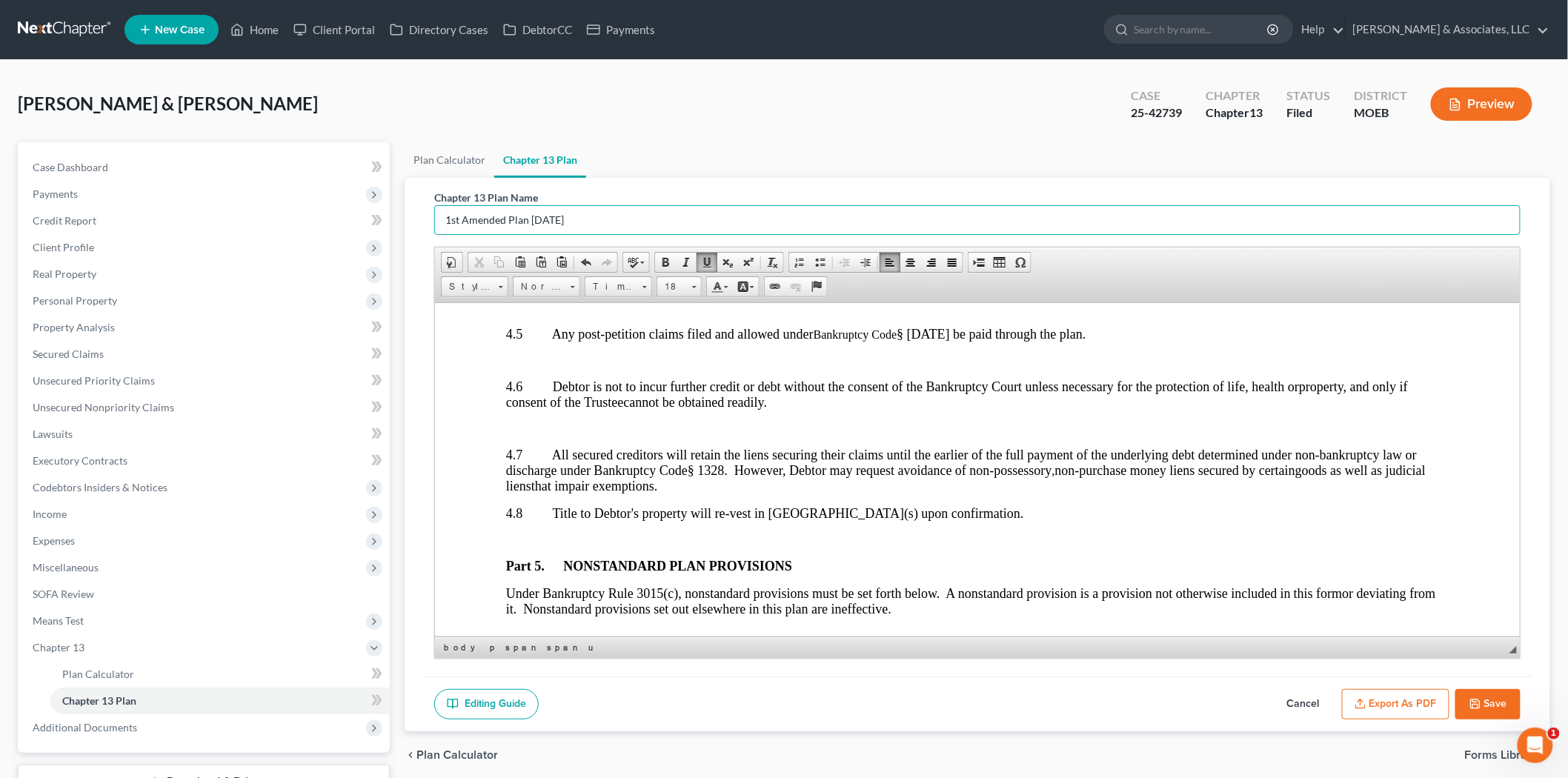
scroll to position [4662, 0]
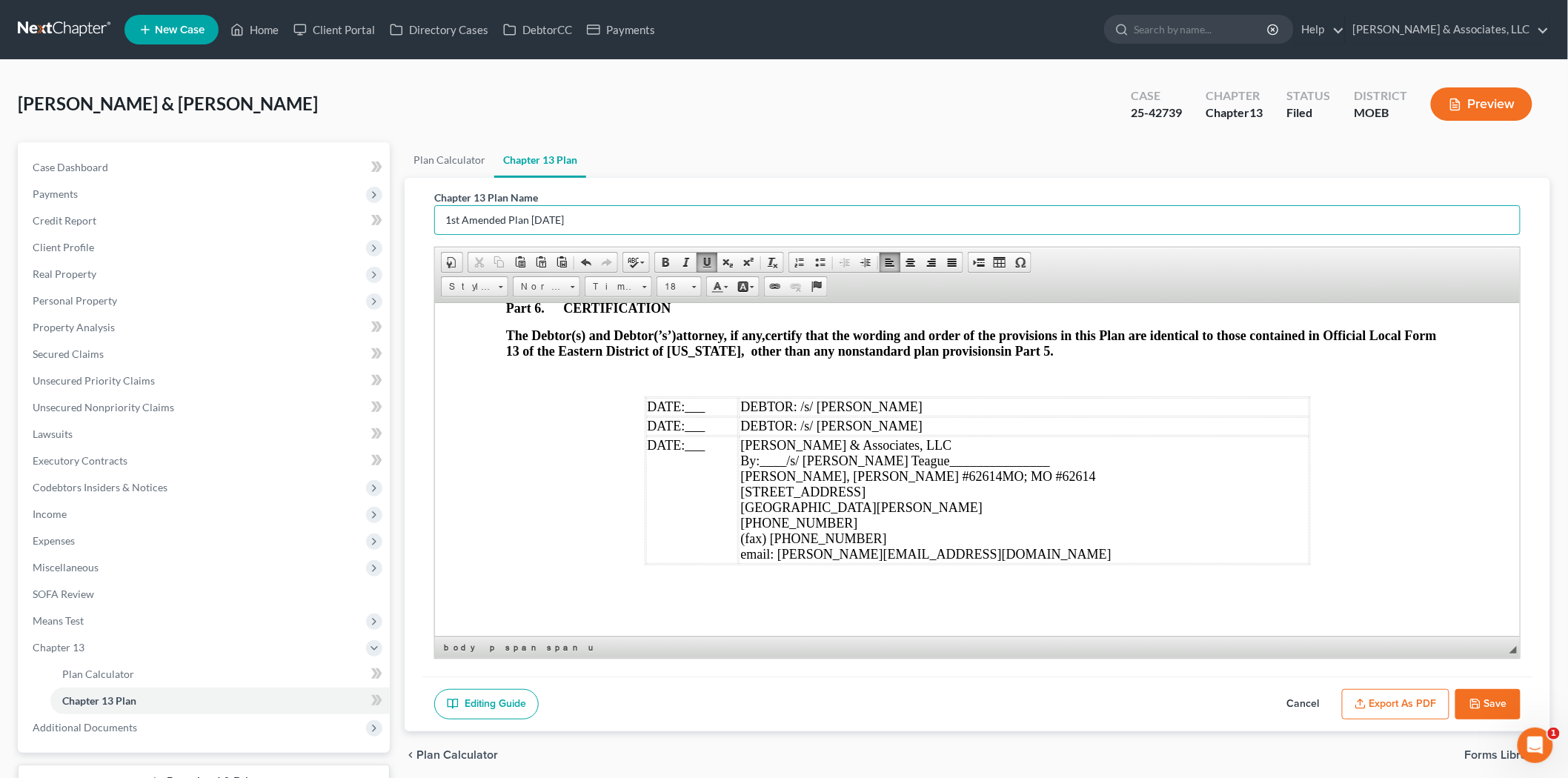
type input "1st Amended Plan [DATE]"
click at [685, 410] on span "___" at bounding box center [694, 406] width 20 height 15
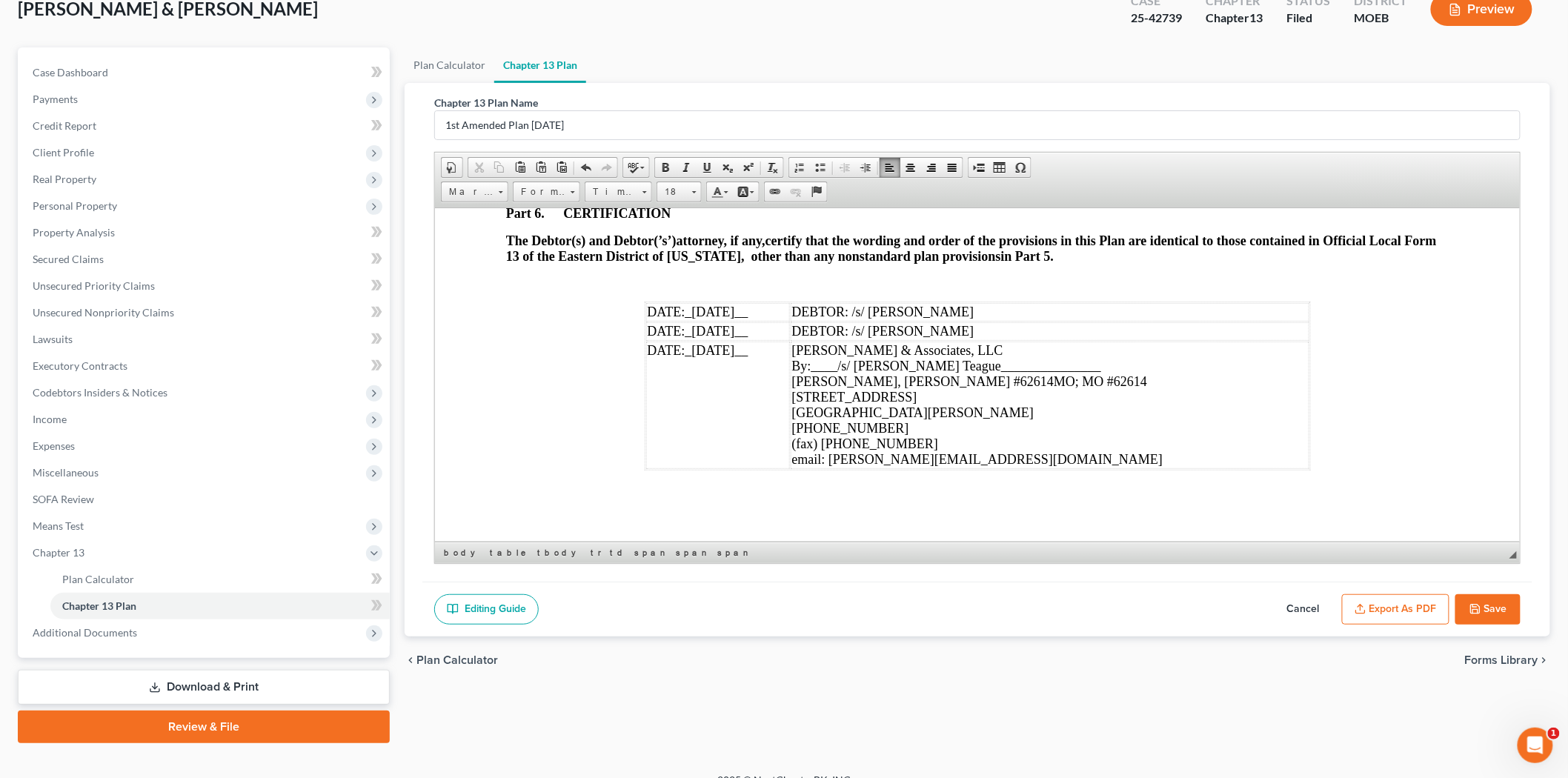
scroll to position [114, 0]
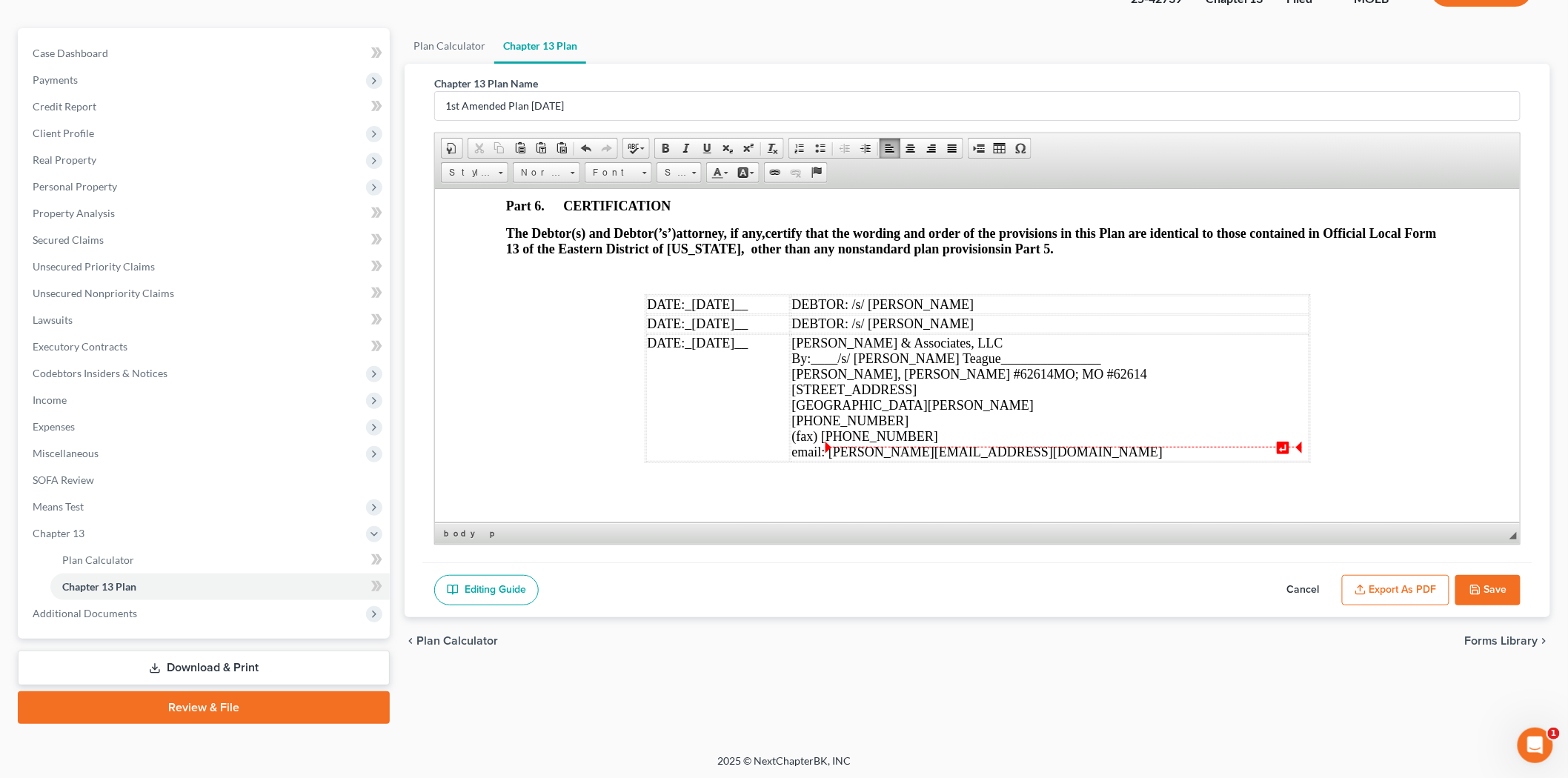
scroll to position [4579, 0]
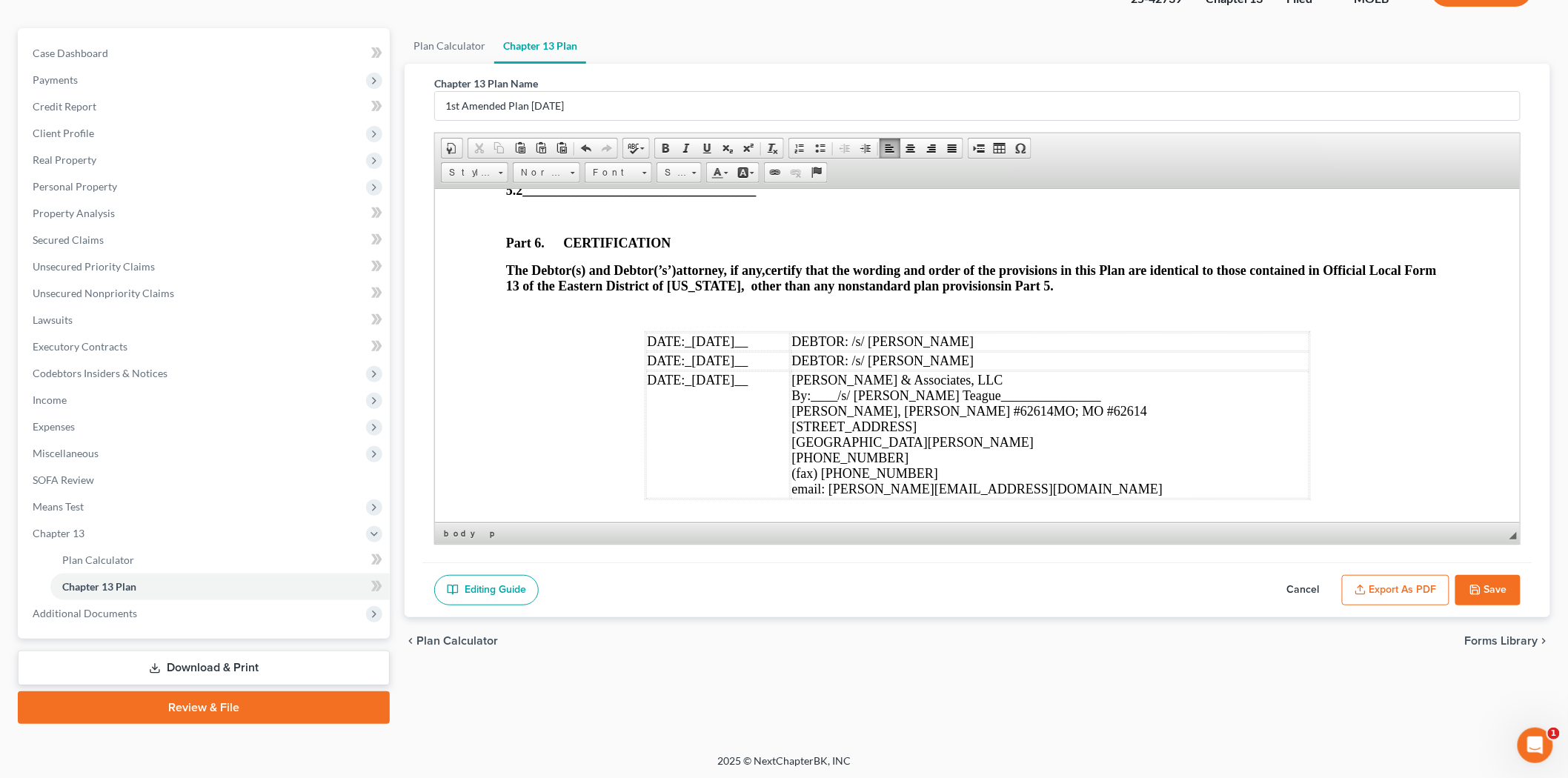
click at [1472, 593] on polyline "button" at bounding box center [1474, 592] width 5 height 4
select select "6"
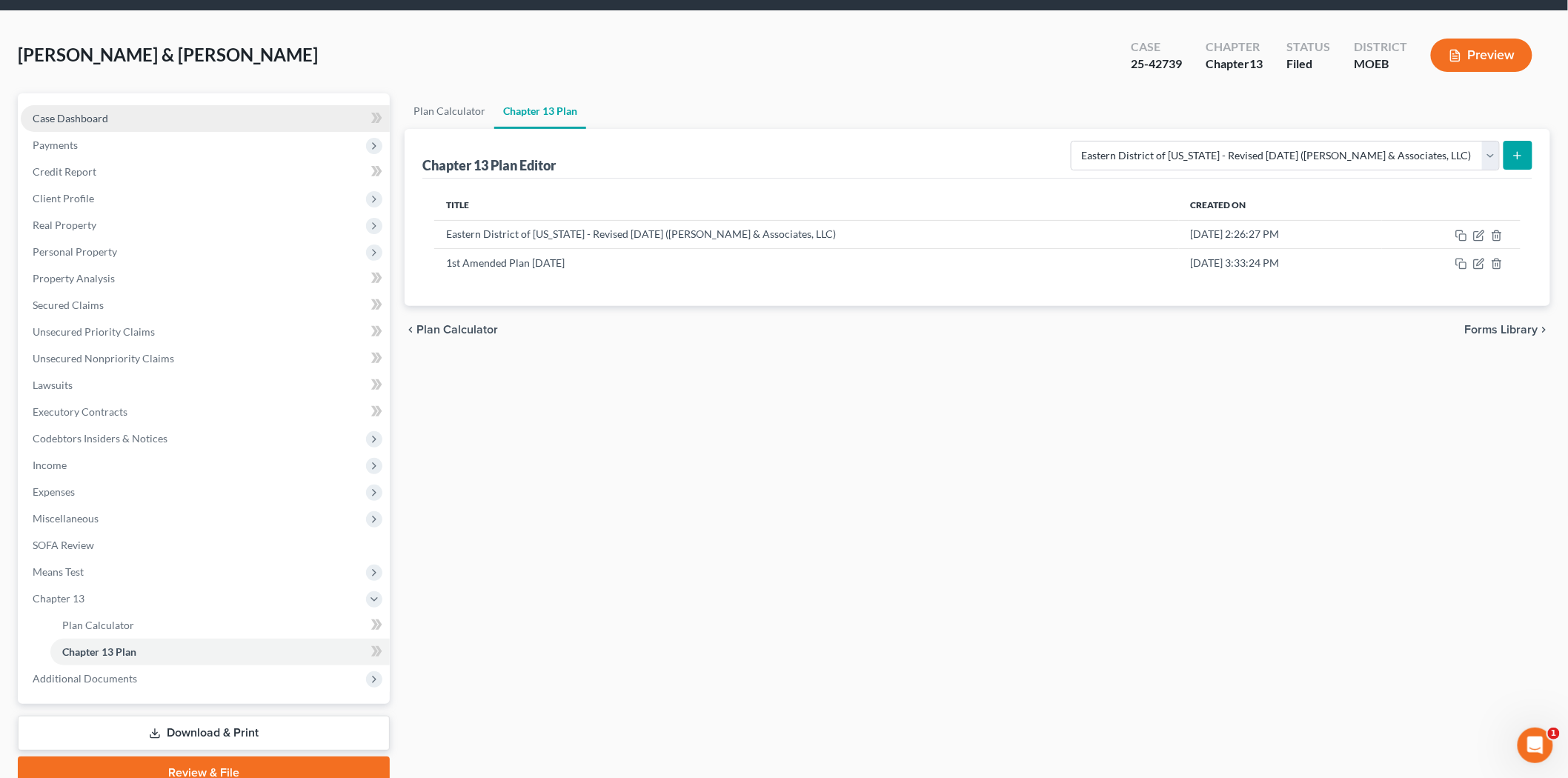
scroll to position [0, 0]
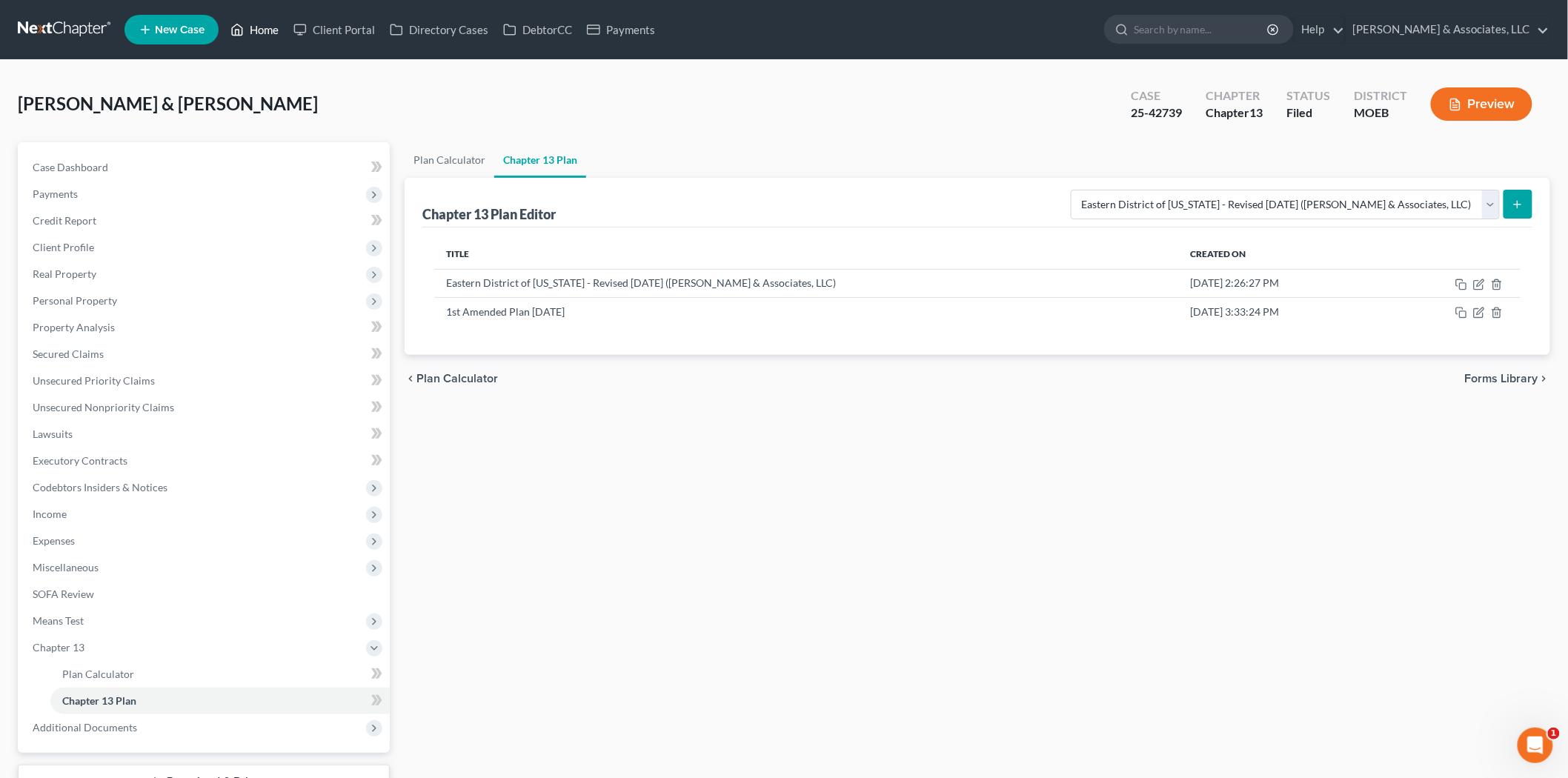
click at [260, 32] on link "Home" at bounding box center [254, 30] width 63 height 27
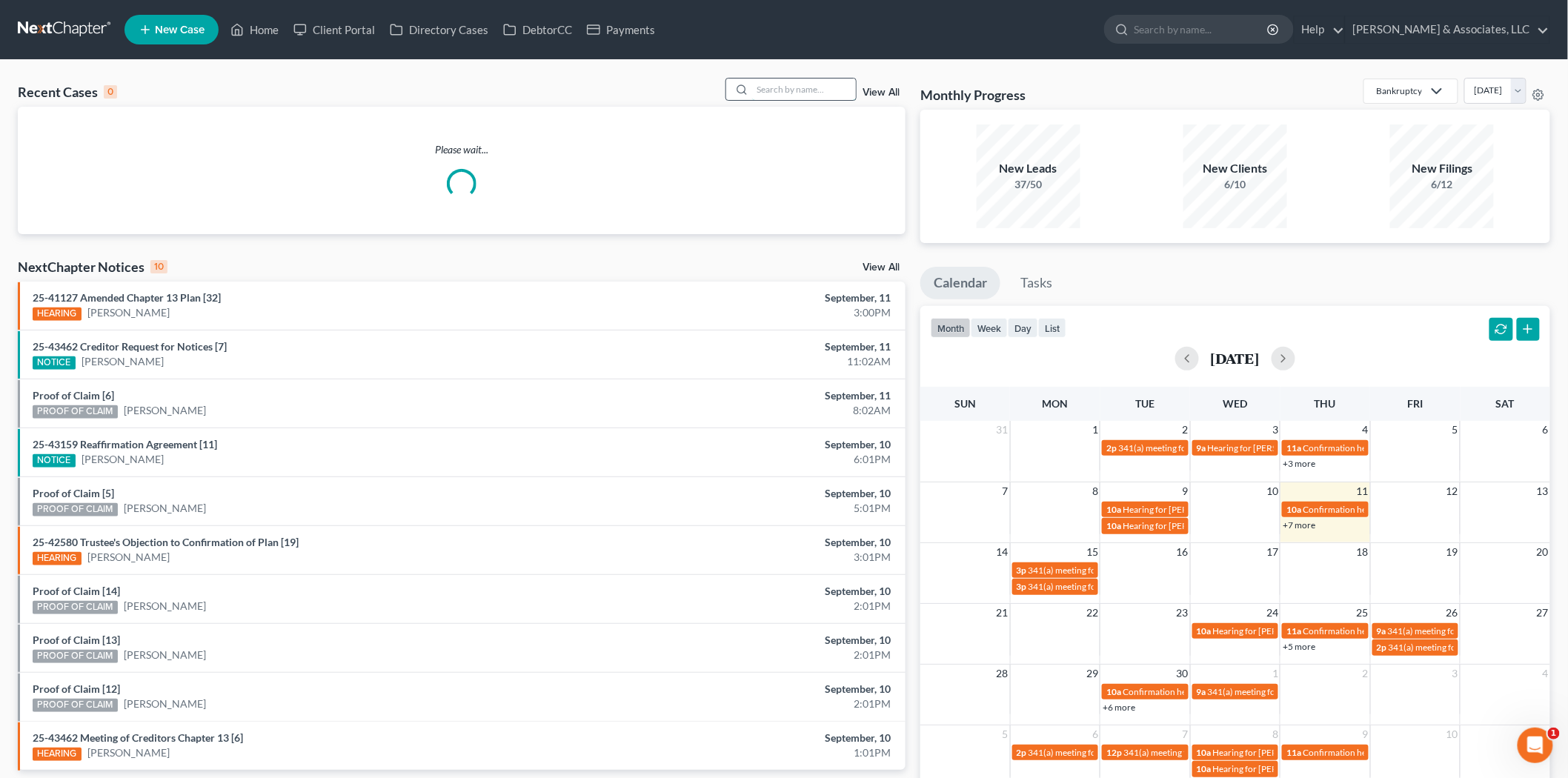
click at [783, 86] on input "search" at bounding box center [803, 89] width 103 height 22
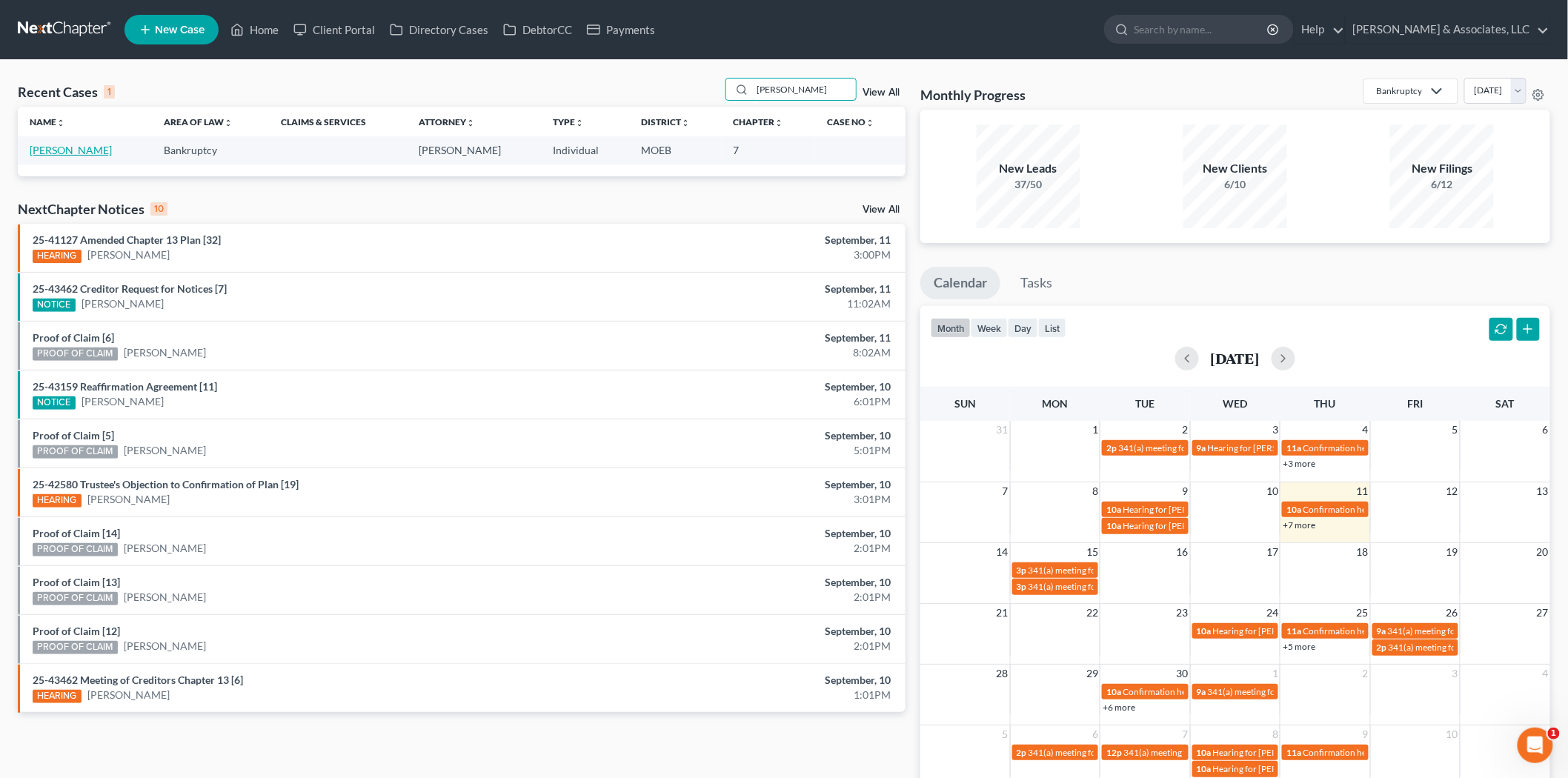
type input "[PERSON_NAME]"
click at [61, 145] on link "[PERSON_NAME]" at bounding box center [71, 150] width 83 height 13
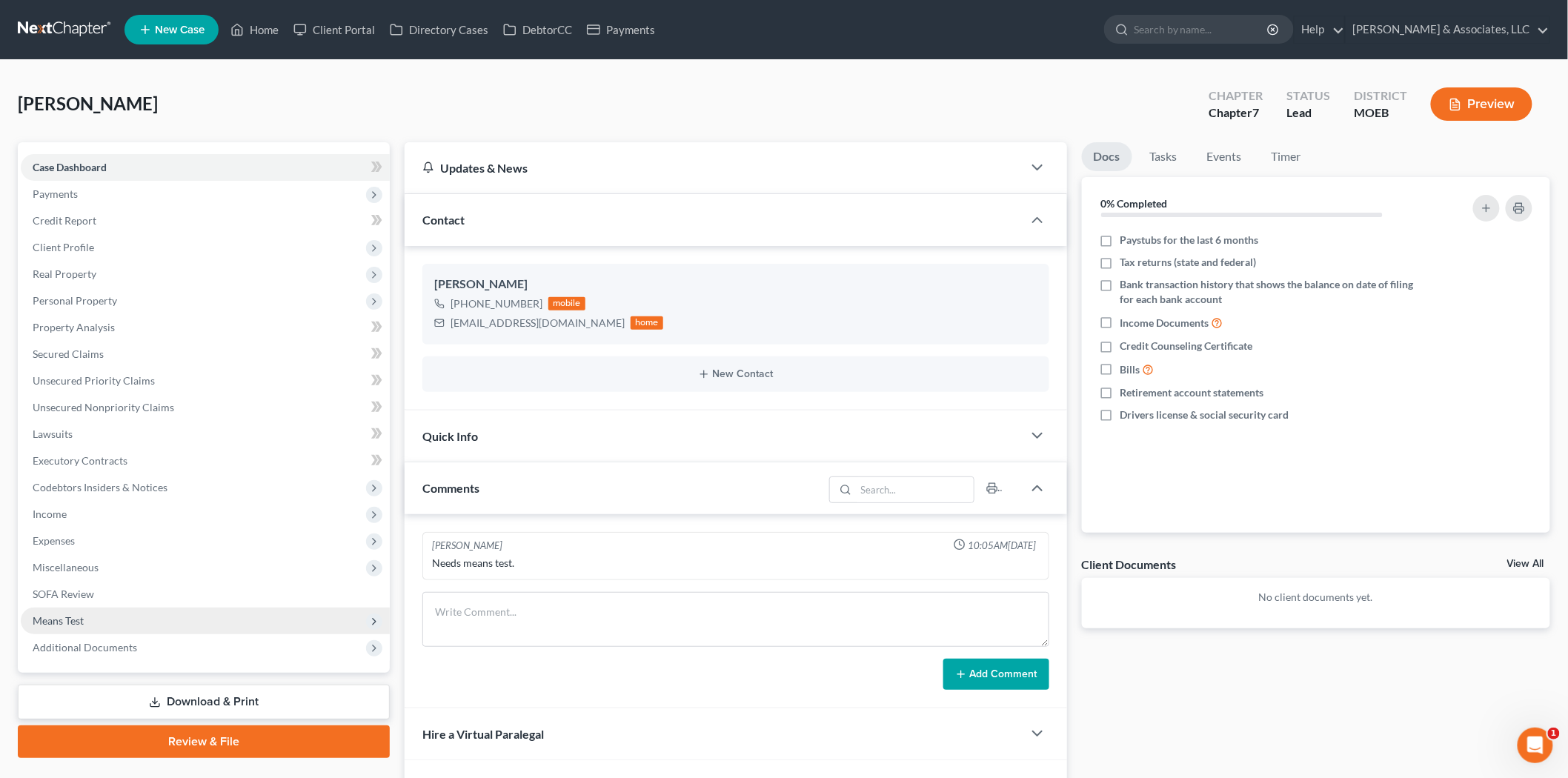
click at [63, 619] on span "Means Test" at bounding box center [58, 620] width 51 height 13
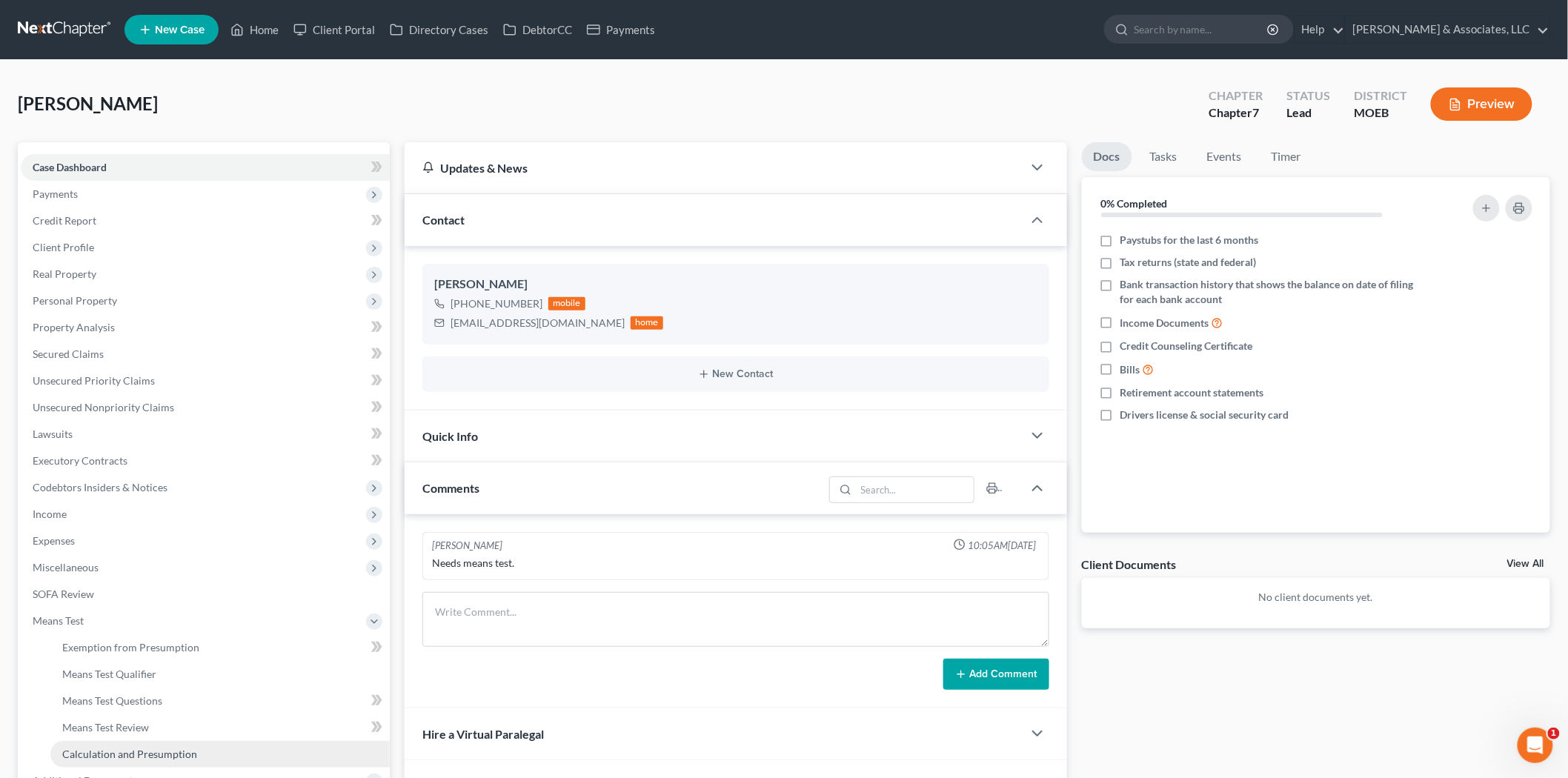
click at [104, 753] on span "Calculation and Presumption" at bounding box center [129, 753] width 135 height 13
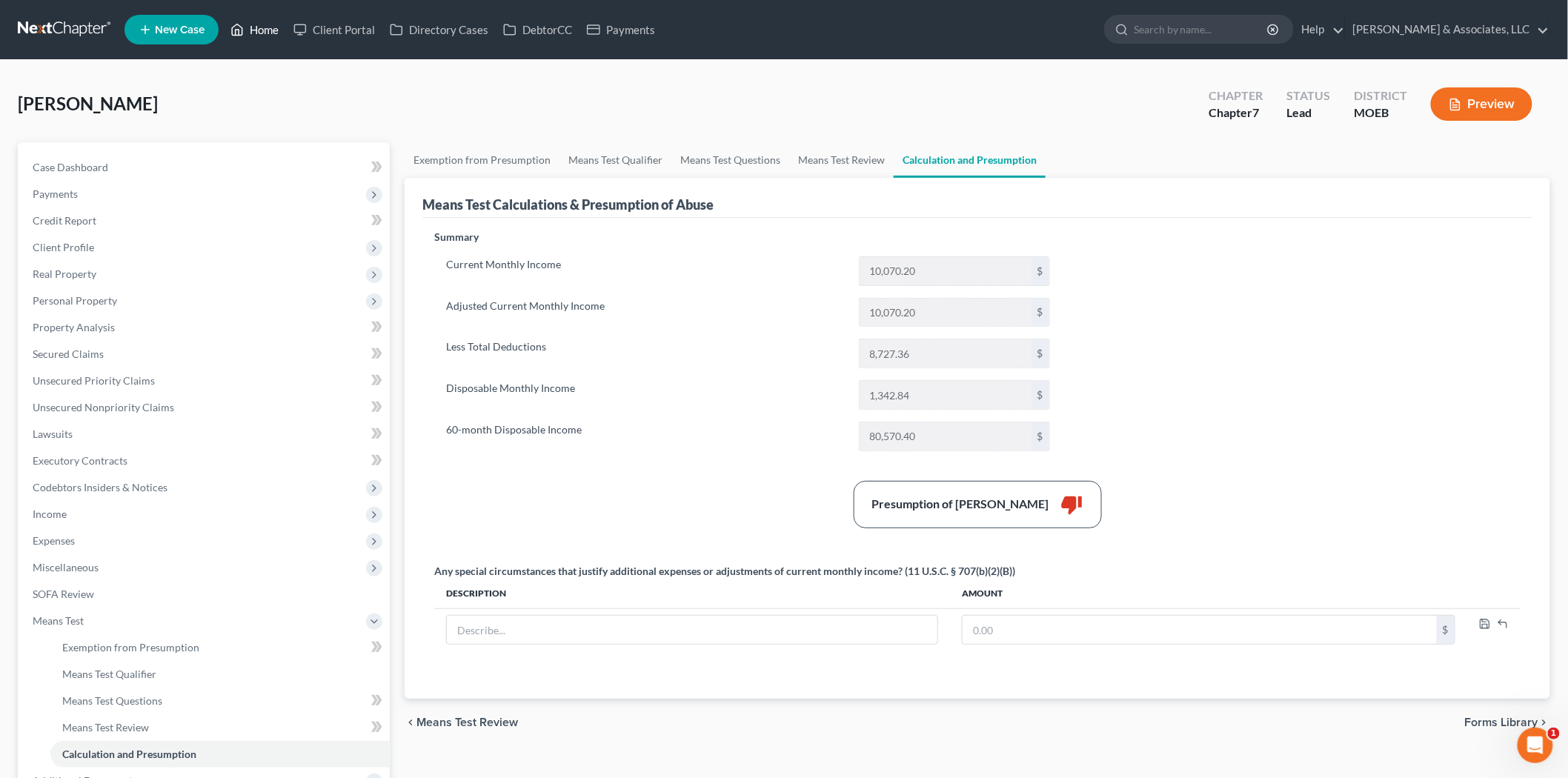
click at [253, 25] on link "Home" at bounding box center [254, 30] width 63 height 27
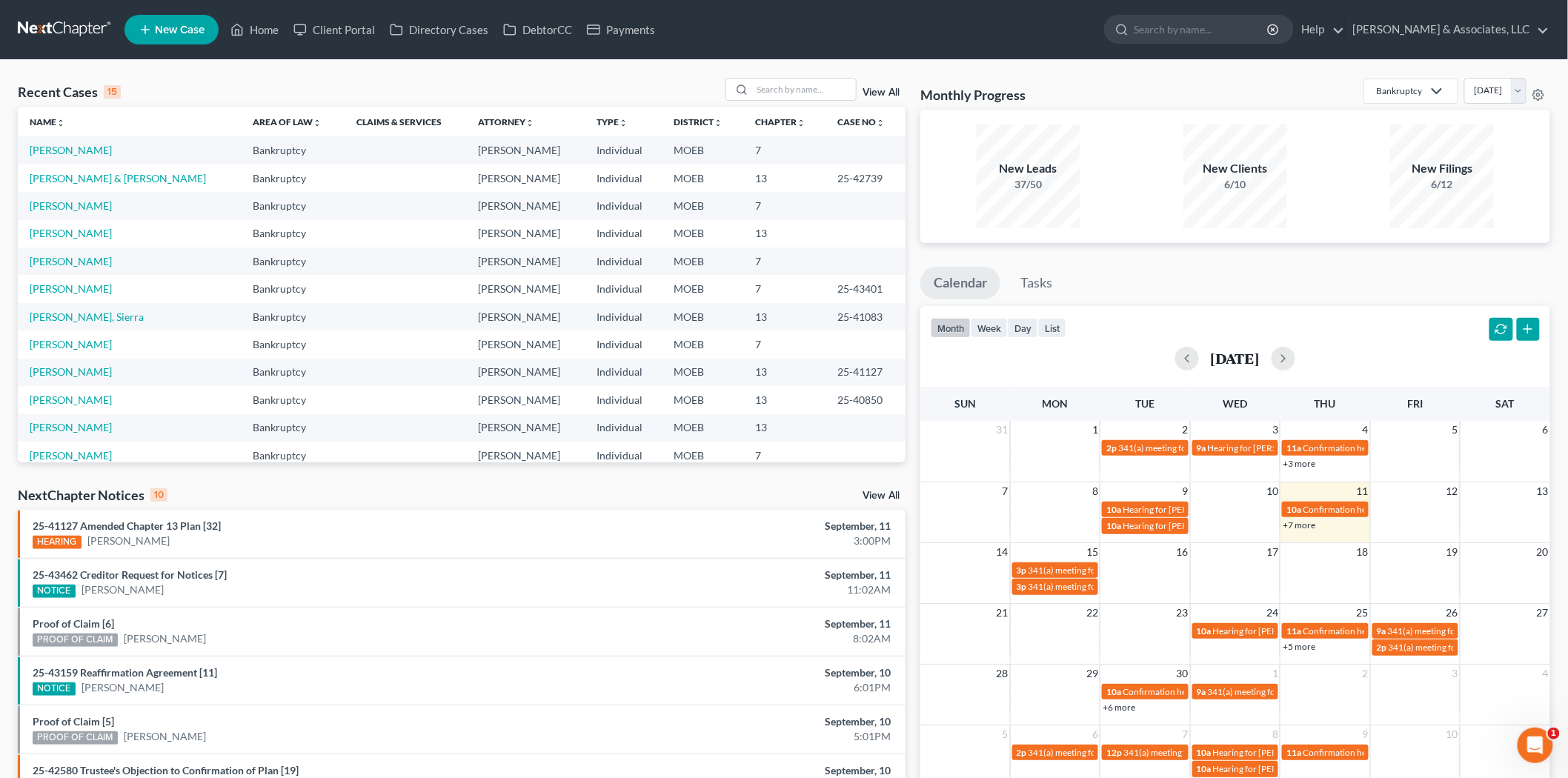
click at [72, 306] on td "[PERSON_NAME], Sierra" at bounding box center [129, 316] width 223 height 28
click at [76, 313] on link "[PERSON_NAME], Sierra" at bounding box center [86, 316] width 114 height 13
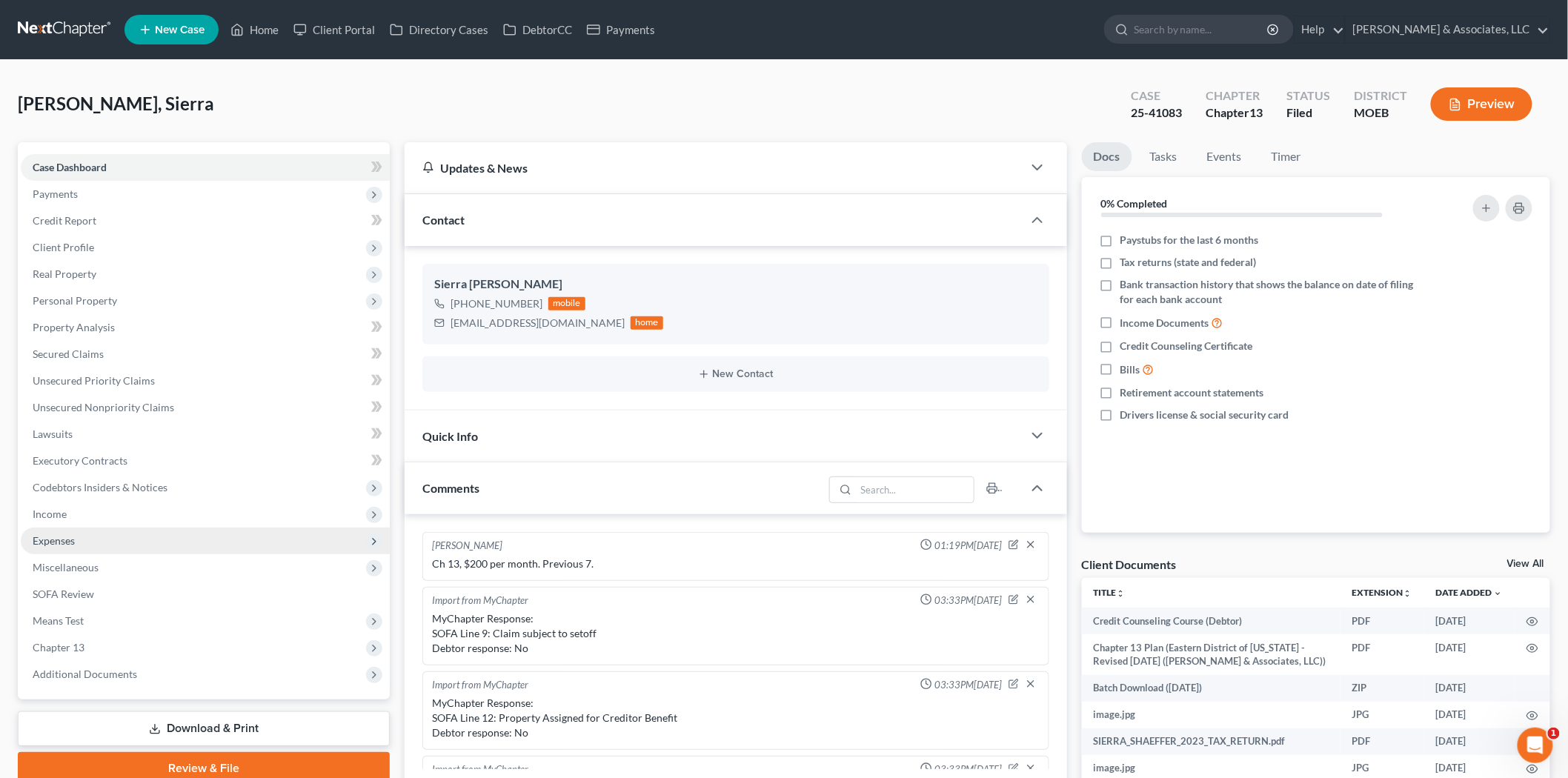
scroll to position [373, 0]
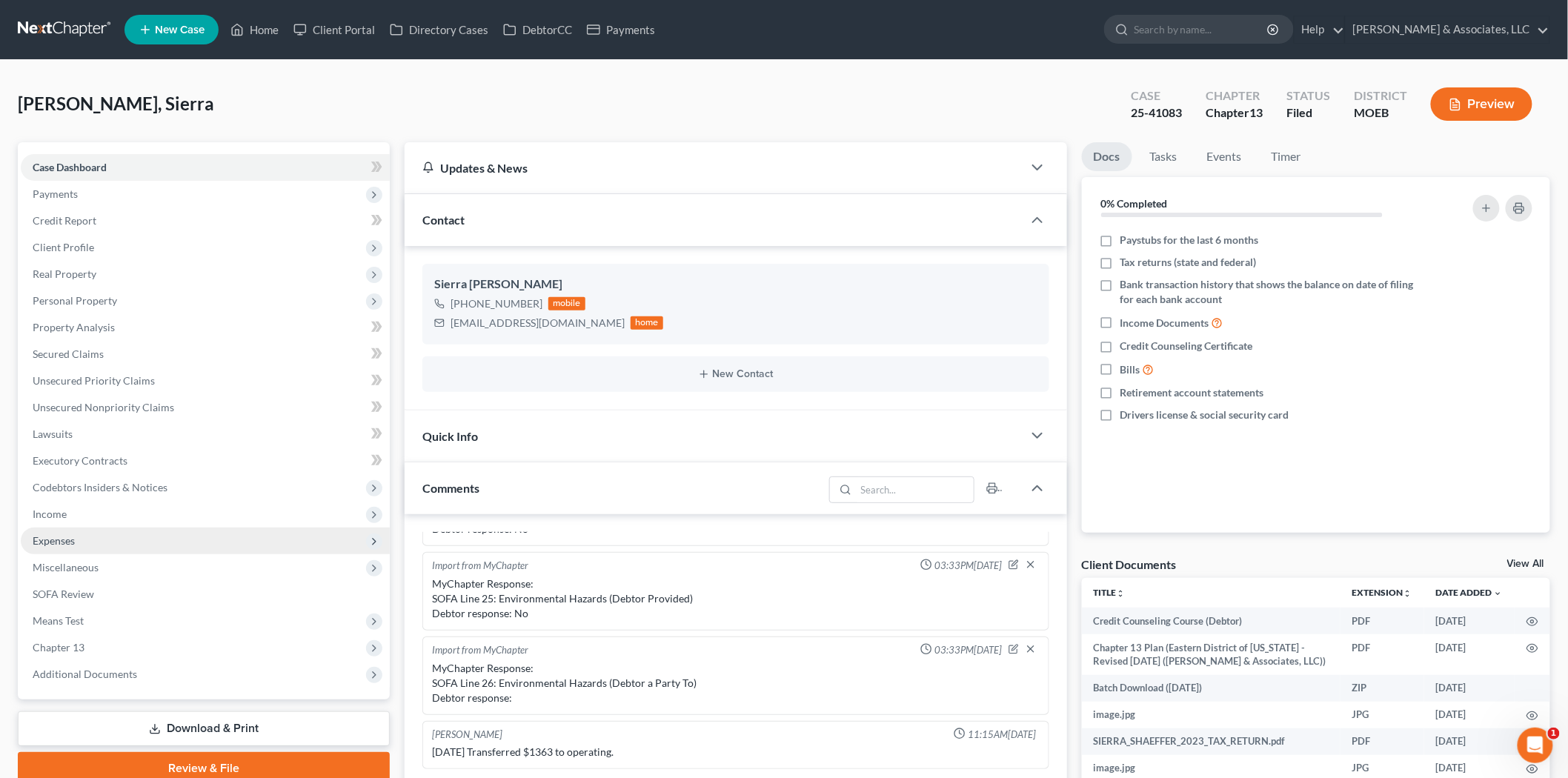
click at [79, 541] on span "Expenses" at bounding box center [205, 541] width 369 height 27
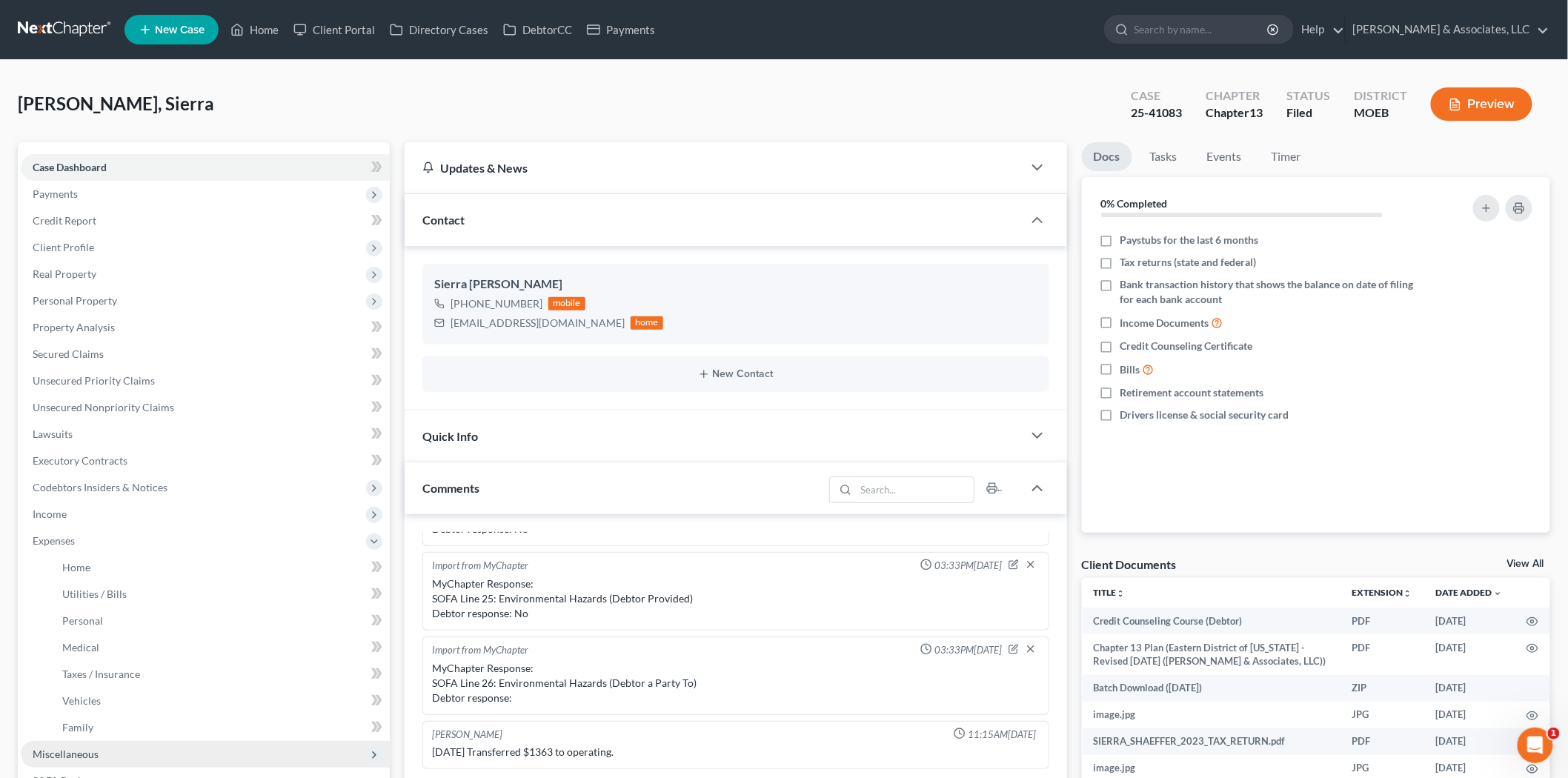
scroll to position [408, 0]
click at [87, 717] on link "Family" at bounding box center [220, 727] width 339 height 27
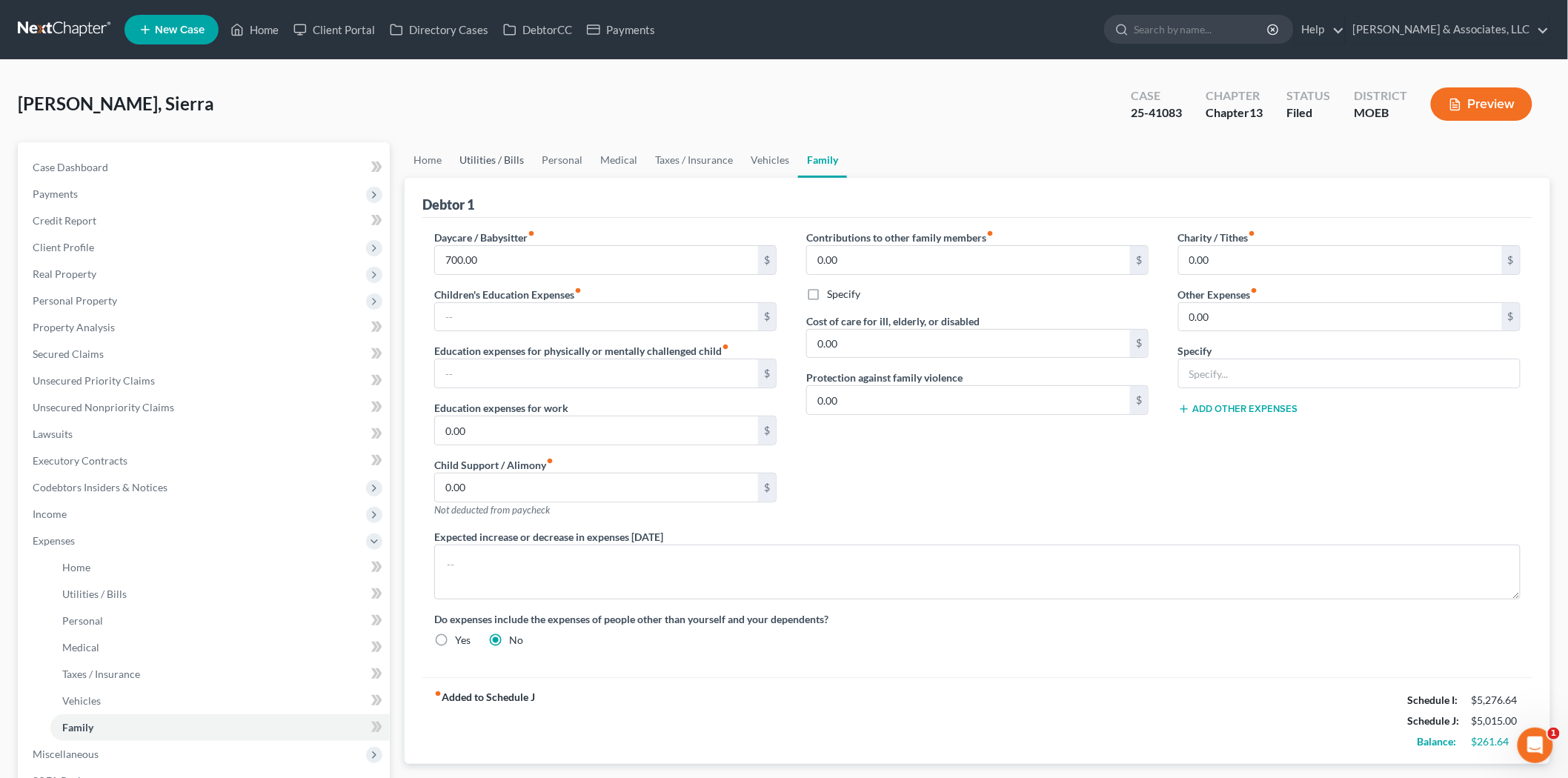
click at [498, 159] on link "Utilities / Bills" at bounding box center [492, 160] width 83 height 36
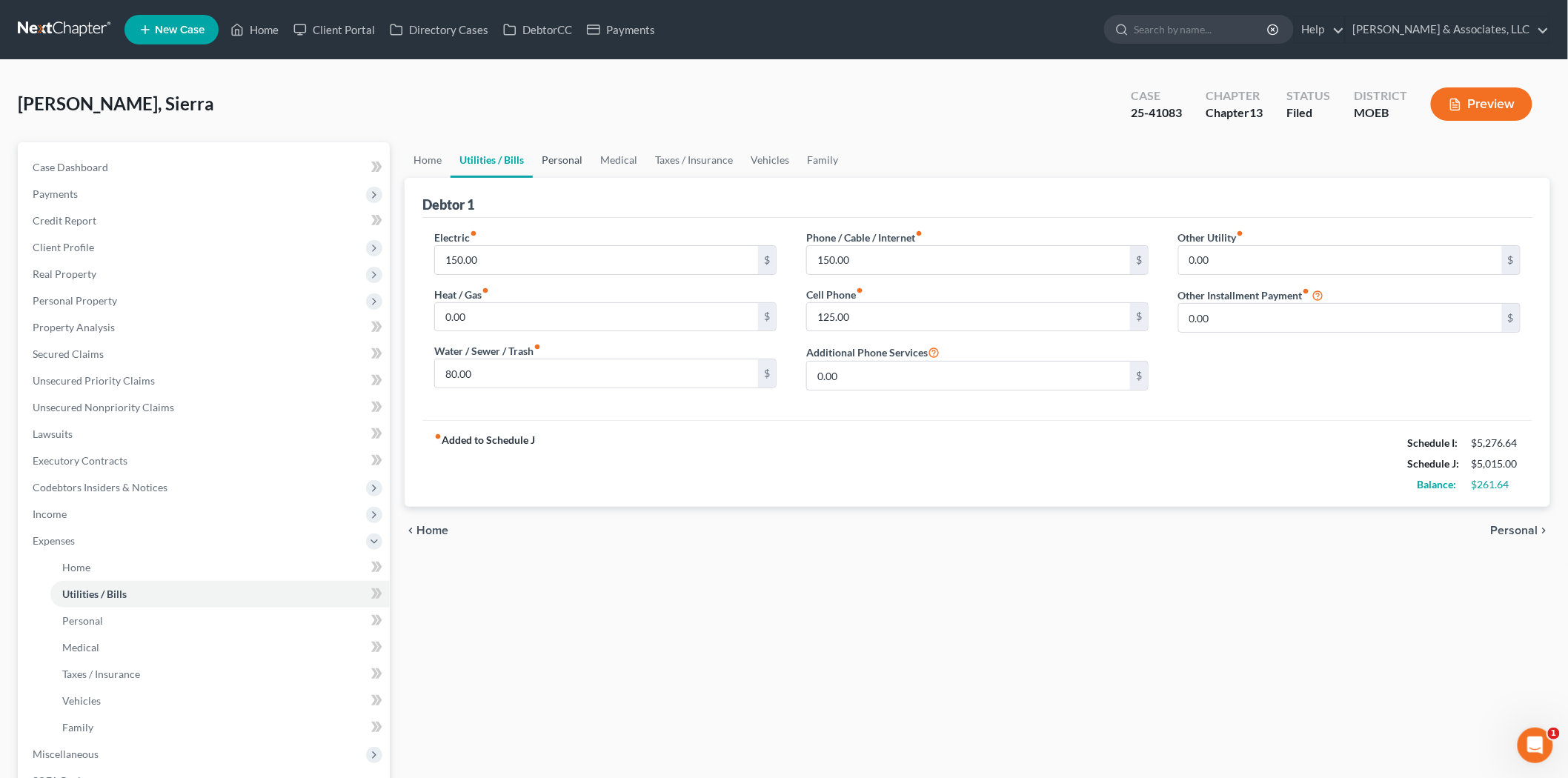
click at [563, 164] on link "Personal" at bounding box center [562, 160] width 59 height 36
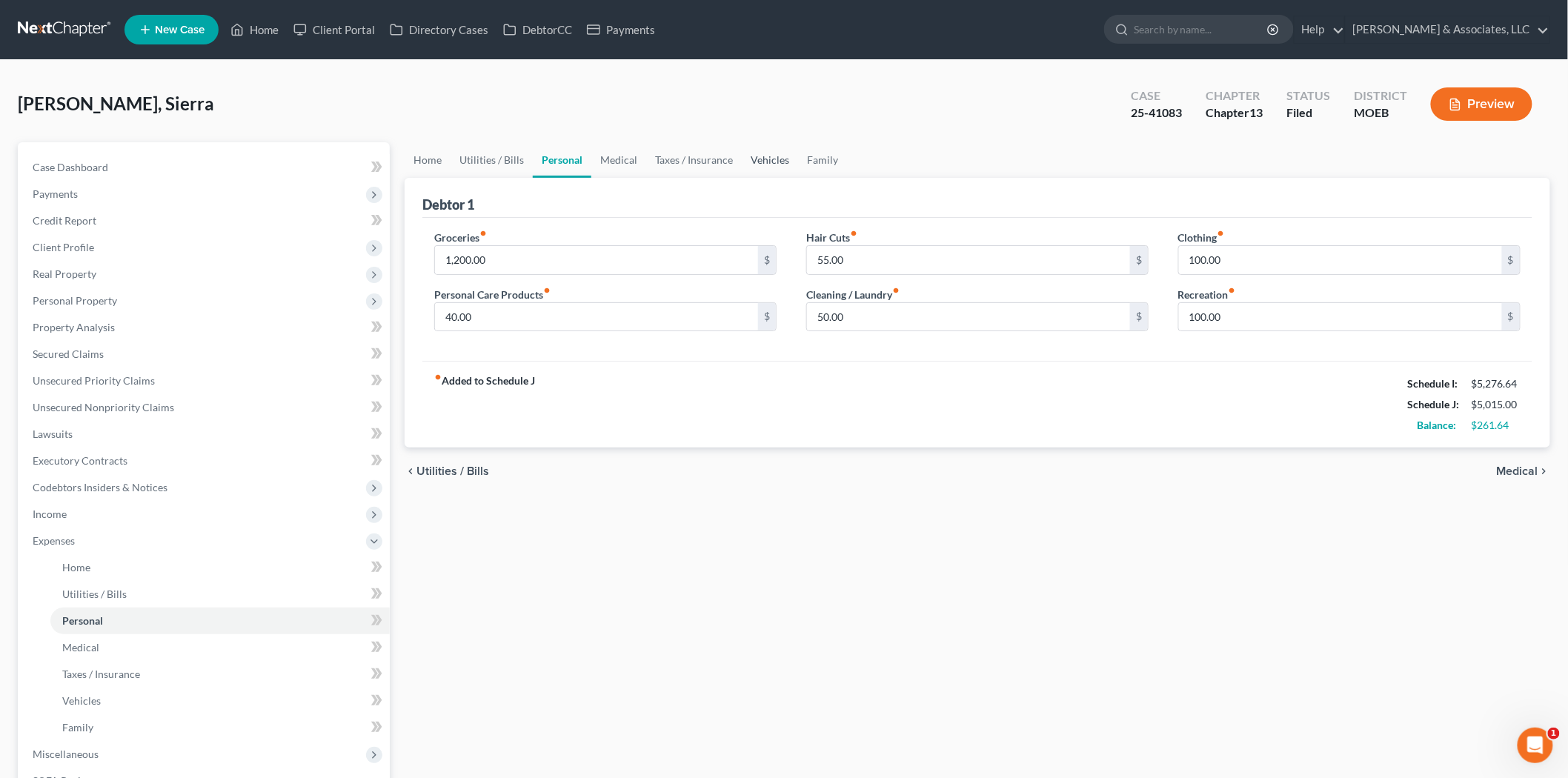
click at [774, 155] on link "Vehicles" at bounding box center [770, 160] width 57 height 36
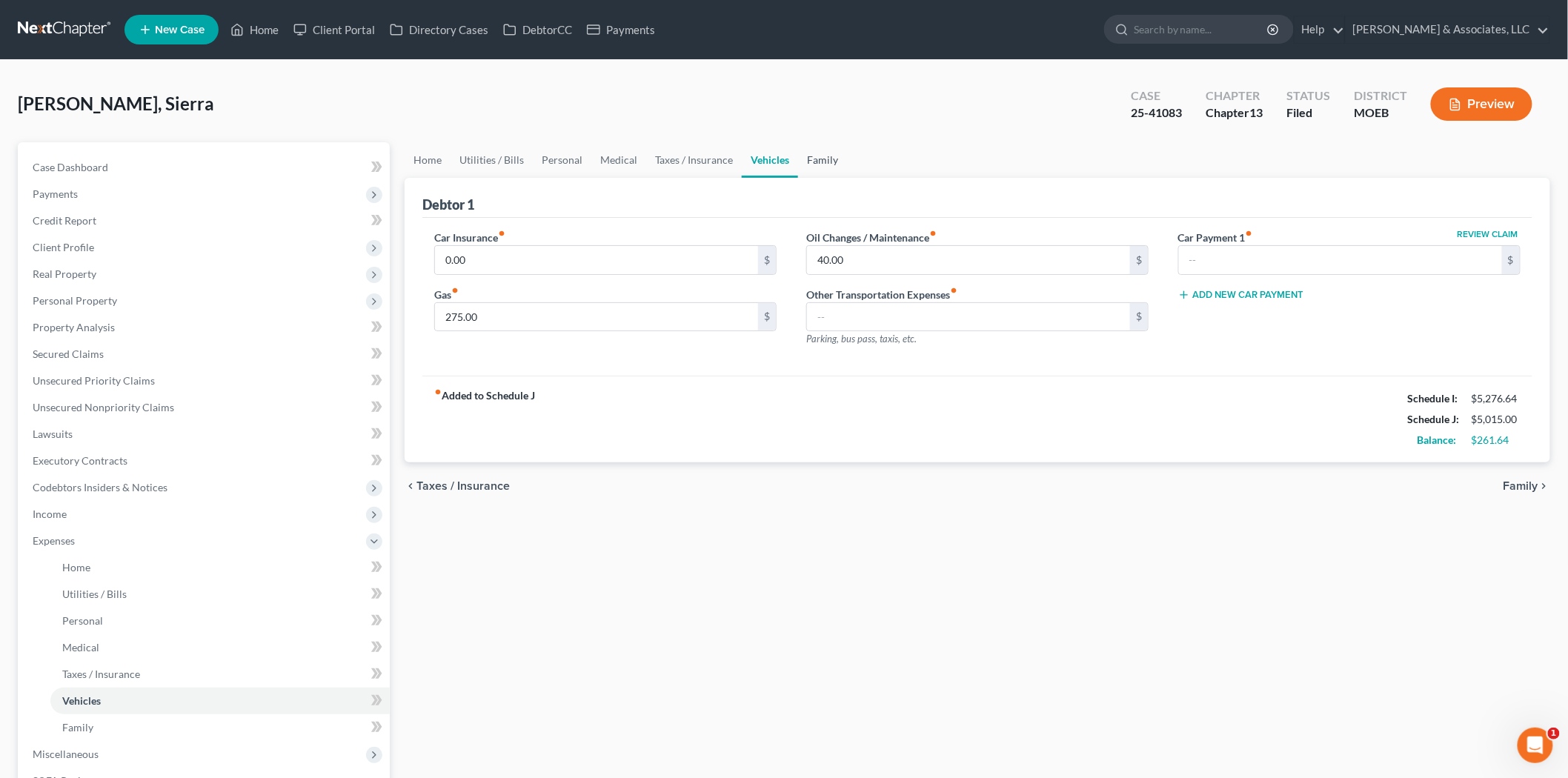
click at [829, 153] on link "Family" at bounding box center [823, 160] width 49 height 36
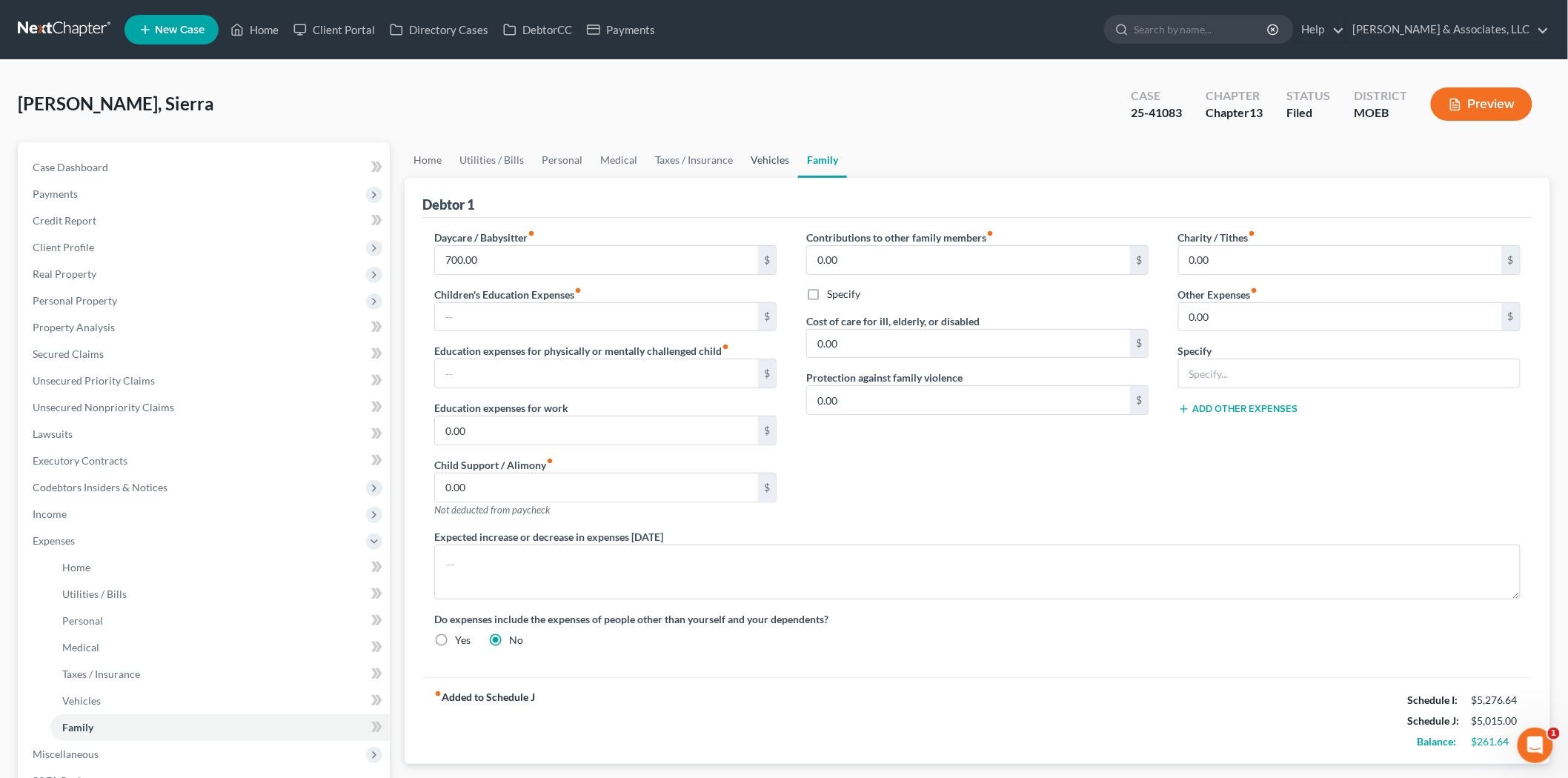
click at [762, 161] on link "Vehicles" at bounding box center [770, 160] width 57 height 36
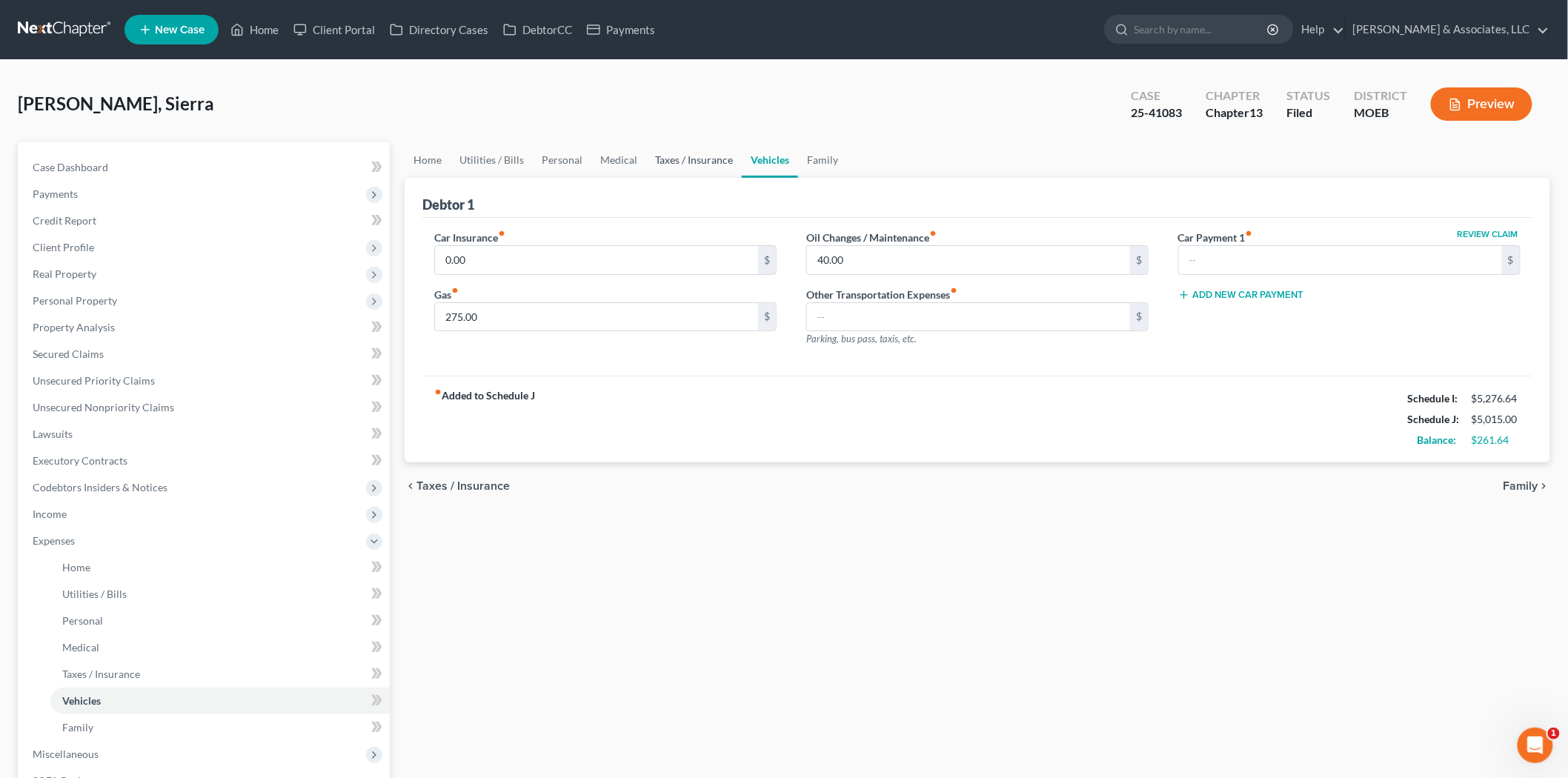
click at [693, 163] on link "Taxes / Insurance" at bounding box center [694, 160] width 95 height 36
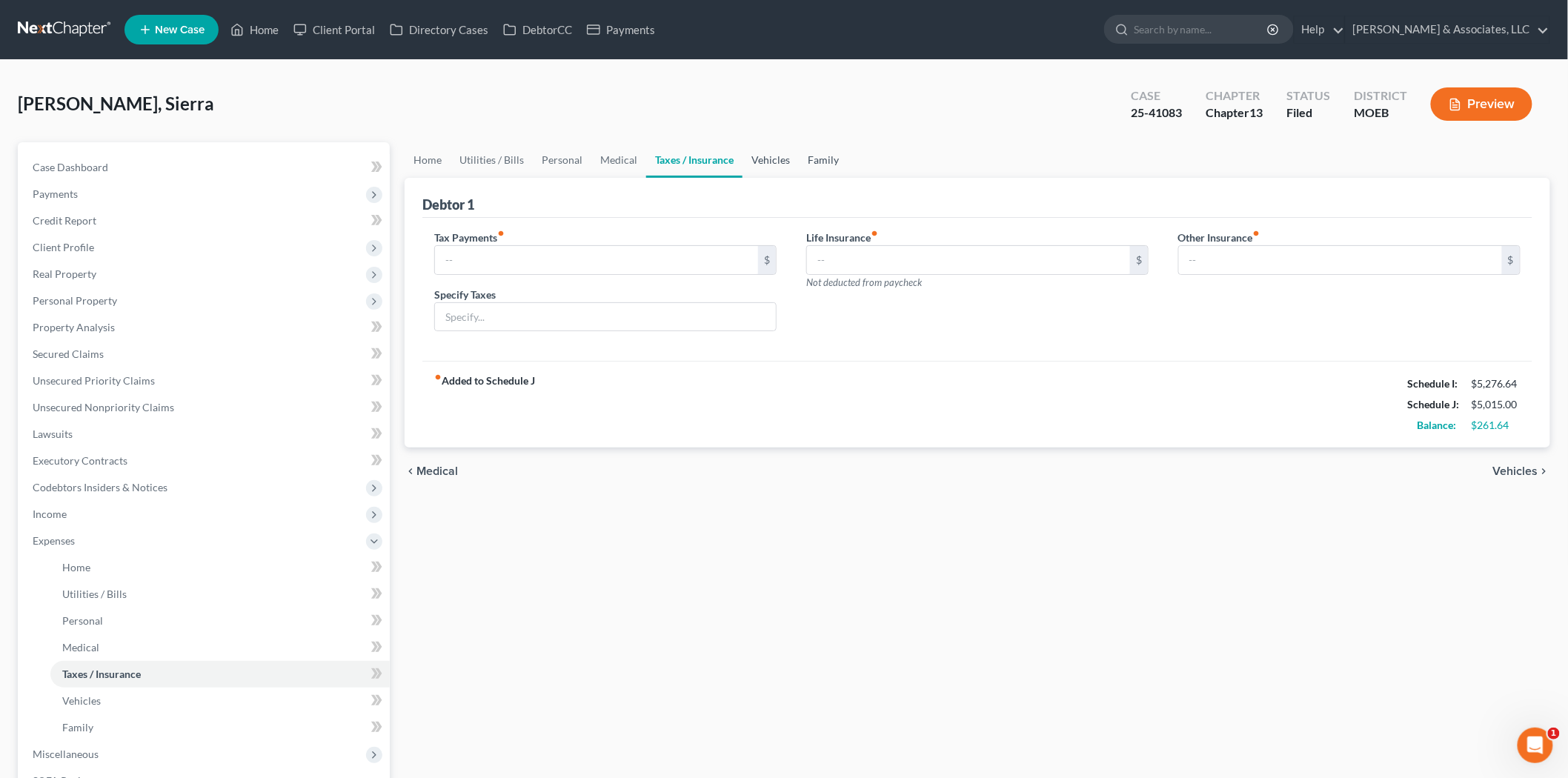
drag, startPoint x: 749, startPoint y: 160, endPoint x: 808, endPoint y: 161, distance: 59.0
click at [749, 160] on link "Vehicles" at bounding box center [771, 160] width 57 height 36
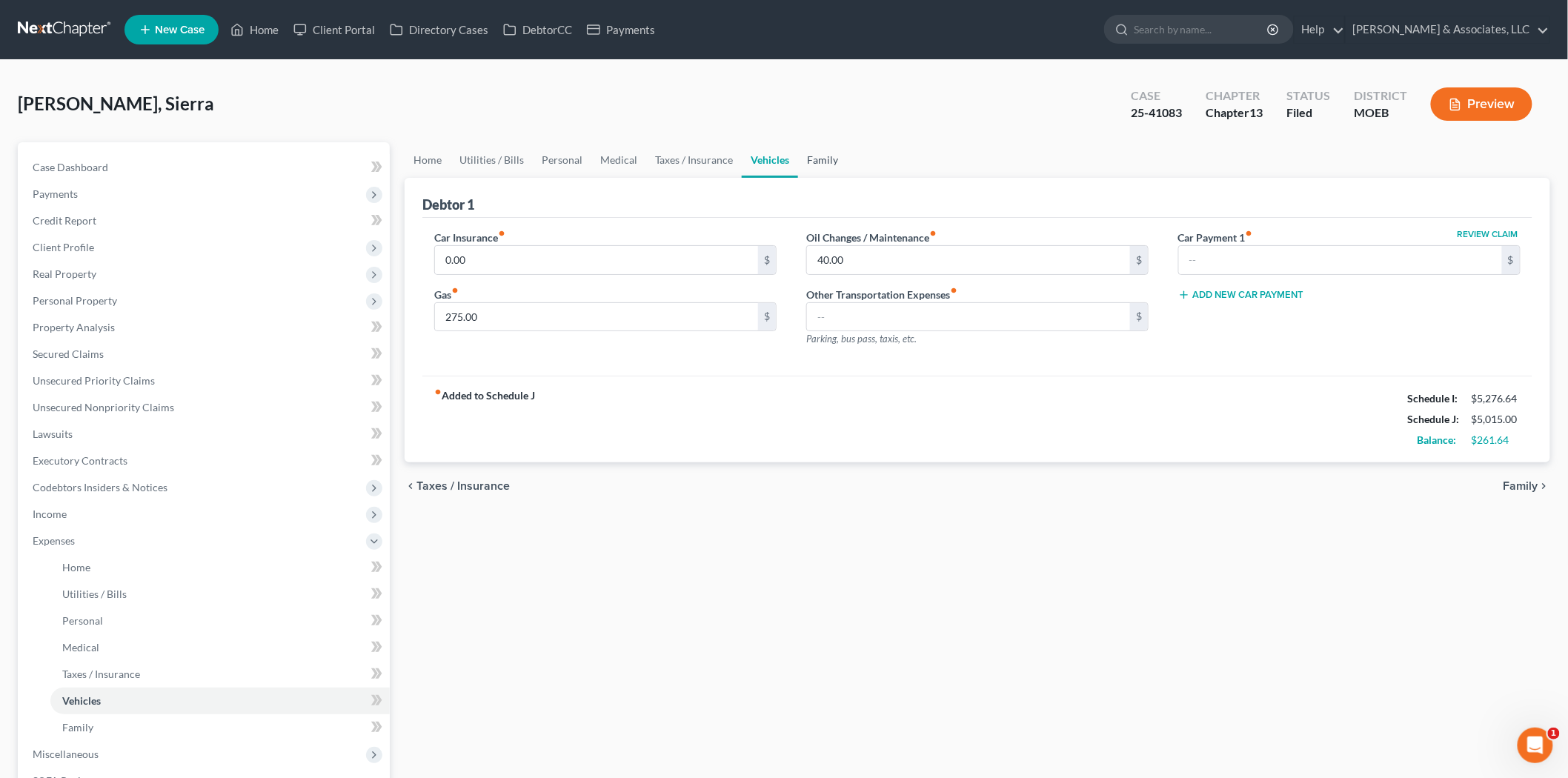
click at [820, 161] on link "Family" at bounding box center [823, 160] width 49 height 36
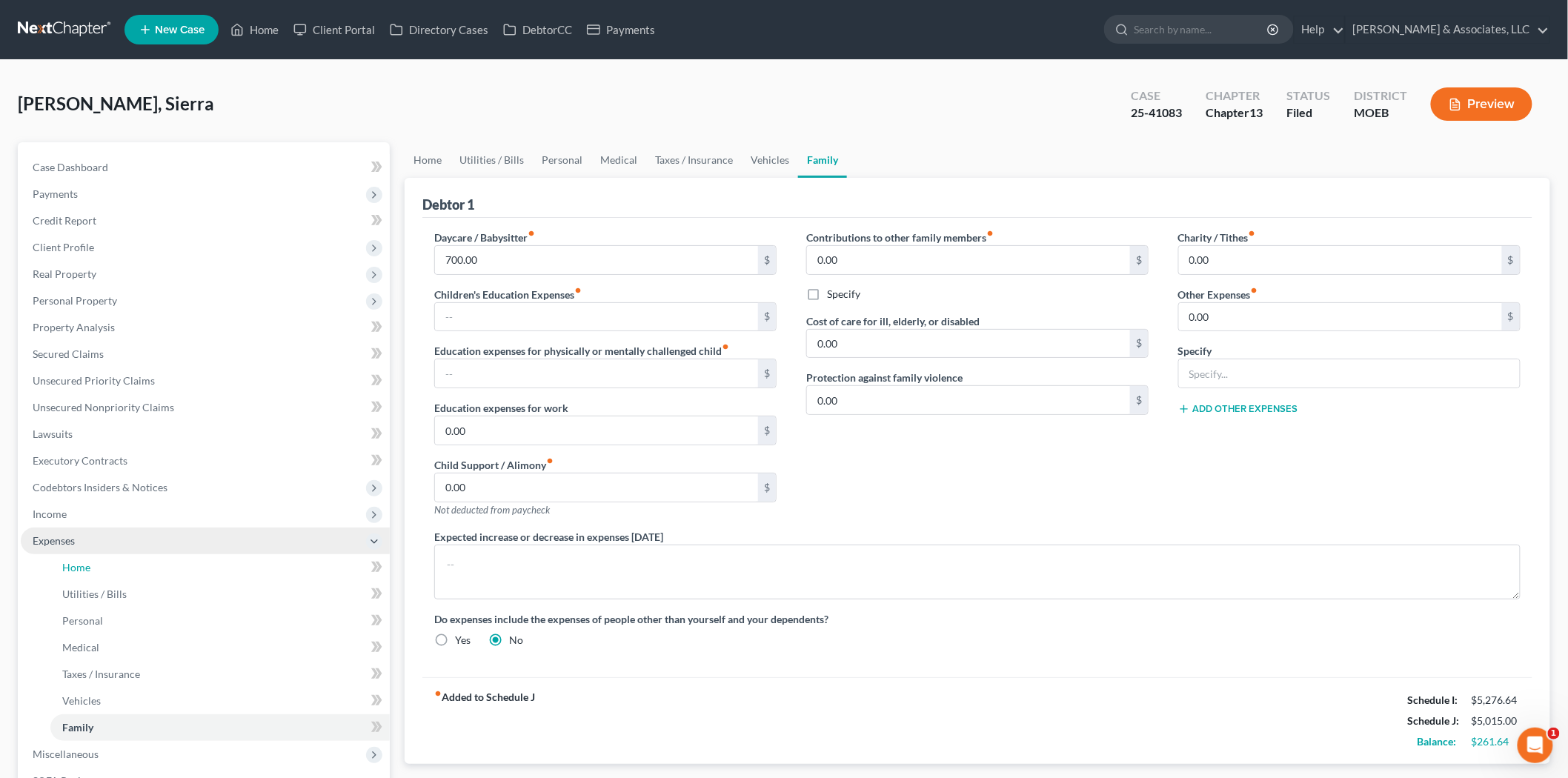
drag, startPoint x: 93, startPoint y: 561, endPoint x: 136, endPoint y: 530, distance: 53.0
click at [93, 561] on link "Home" at bounding box center [220, 568] width 339 height 27
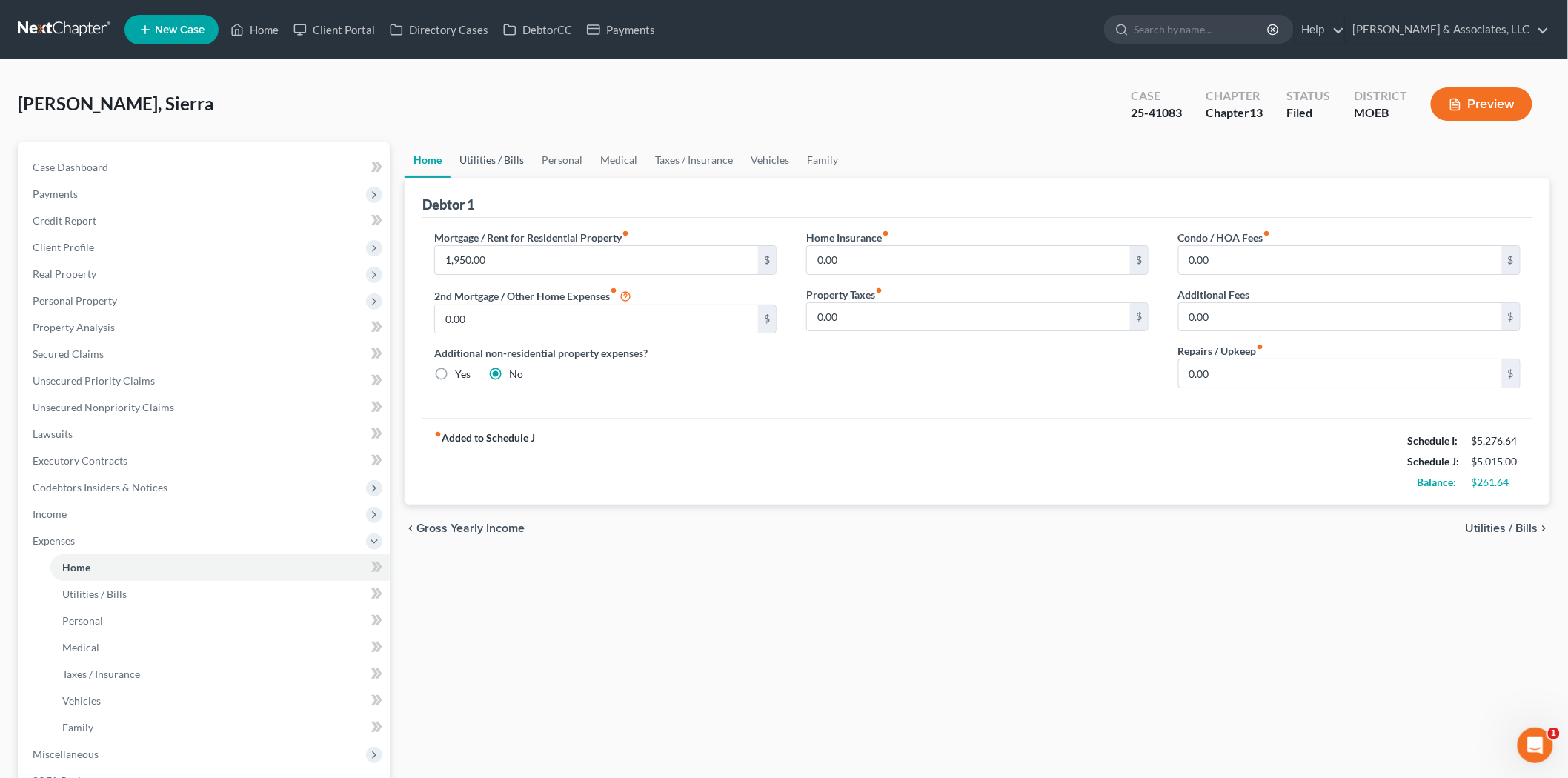
click at [489, 158] on link "Utilities / Bills" at bounding box center [492, 160] width 83 height 36
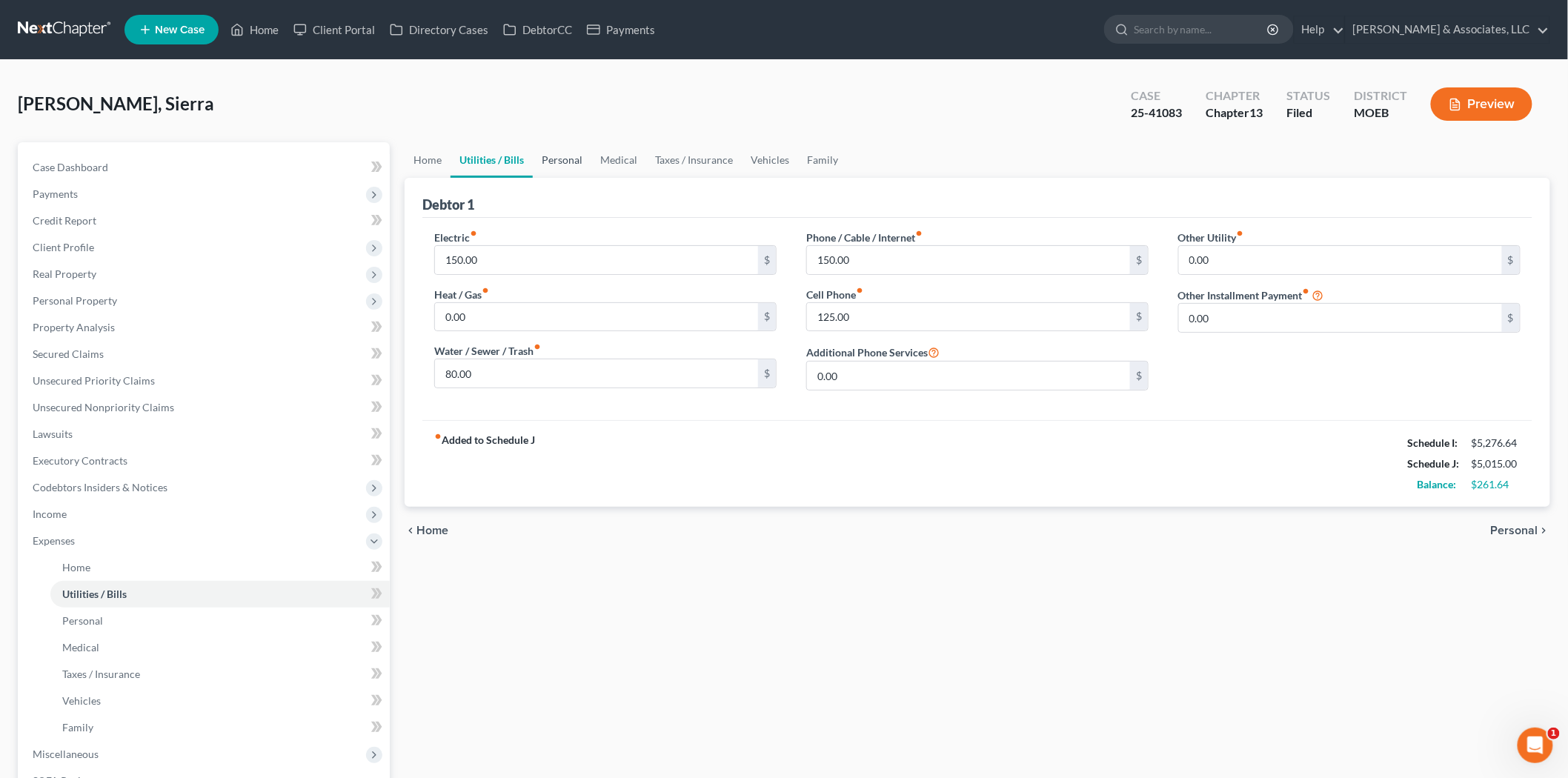
click at [563, 154] on link "Personal" at bounding box center [562, 160] width 59 height 36
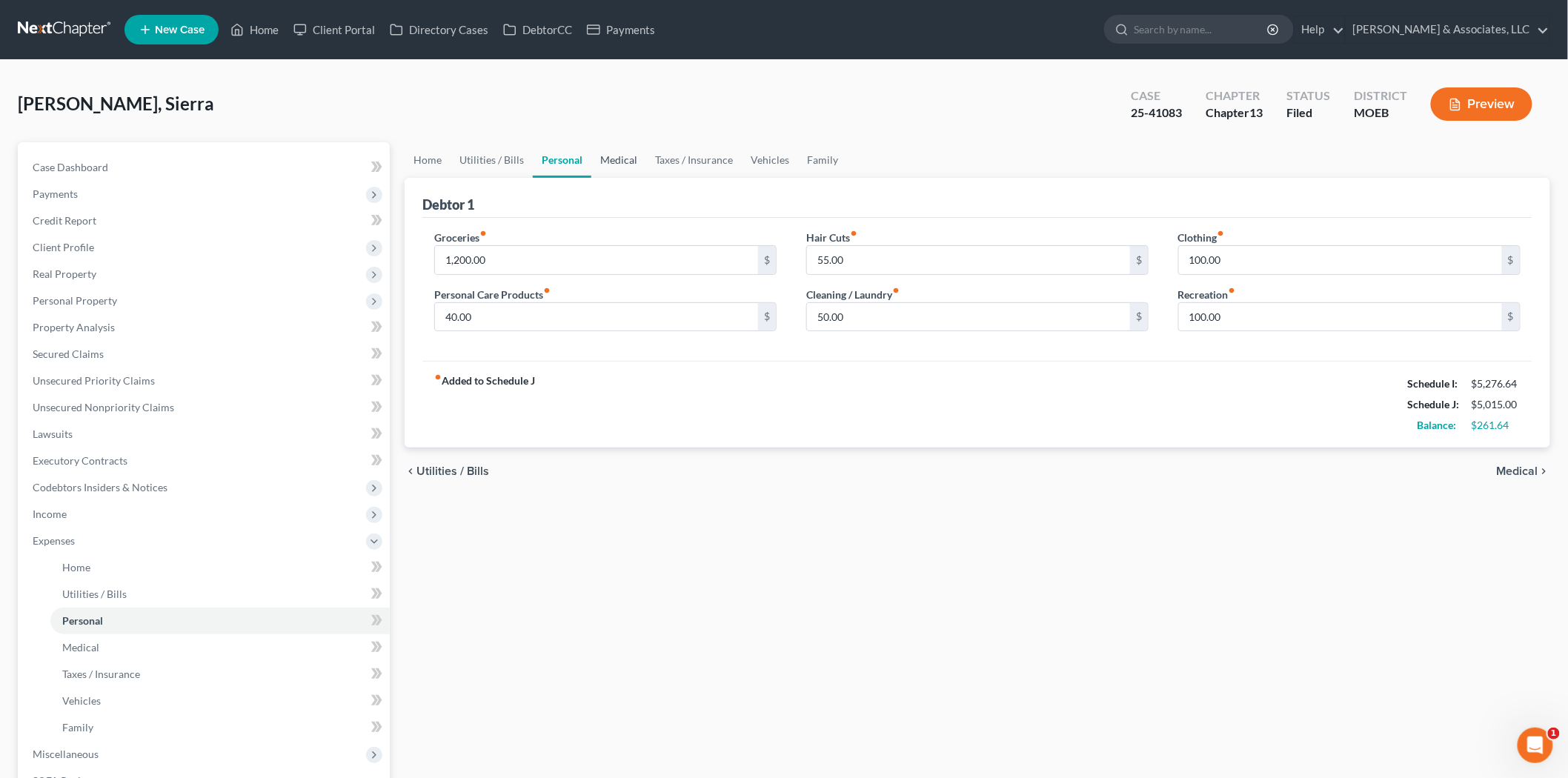
click at [613, 157] on link "Medical" at bounding box center [619, 160] width 55 height 36
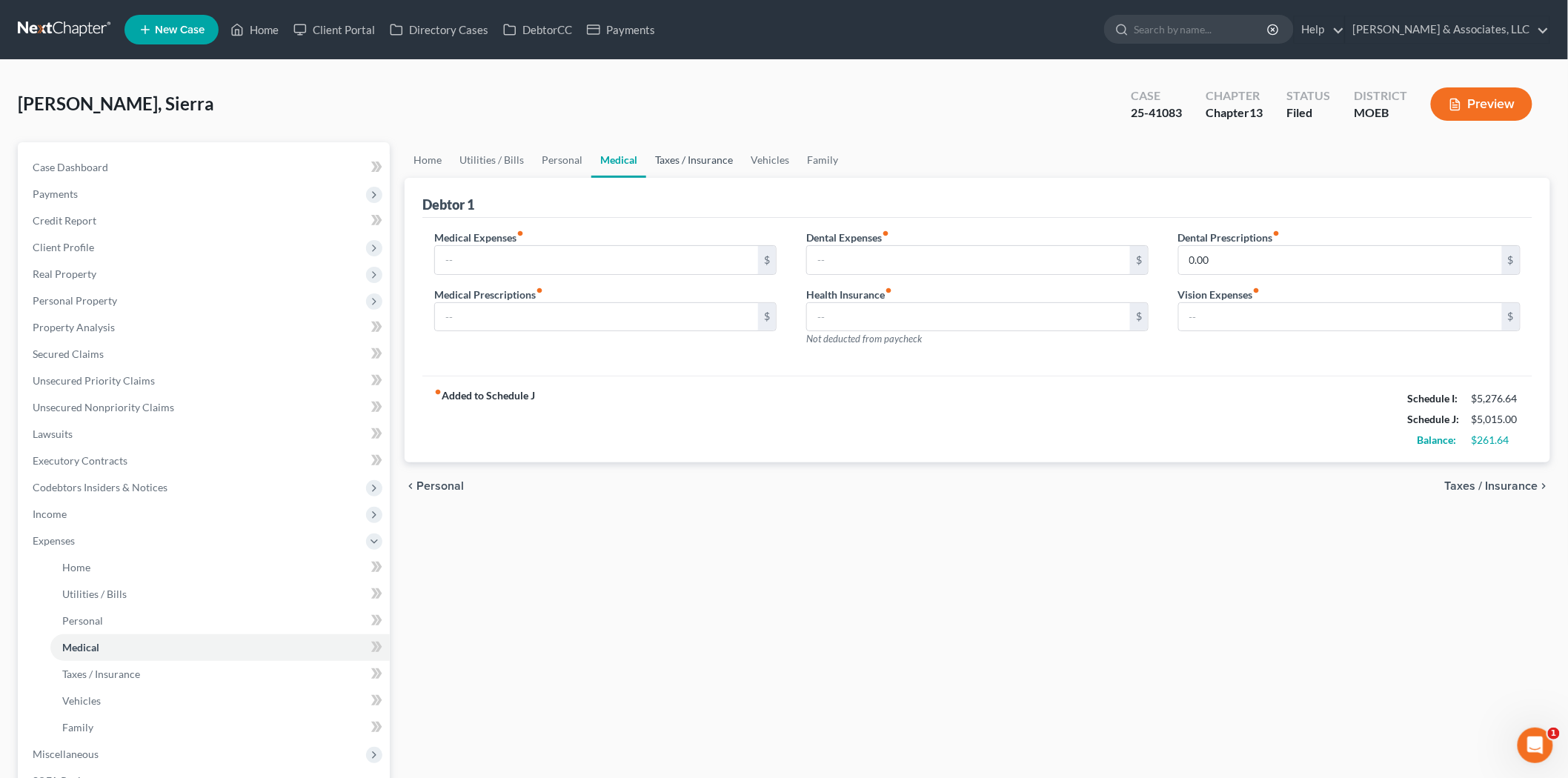
click at [689, 158] on link "Taxes / Insurance" at bounding box center [694, 160] width 95 height 36
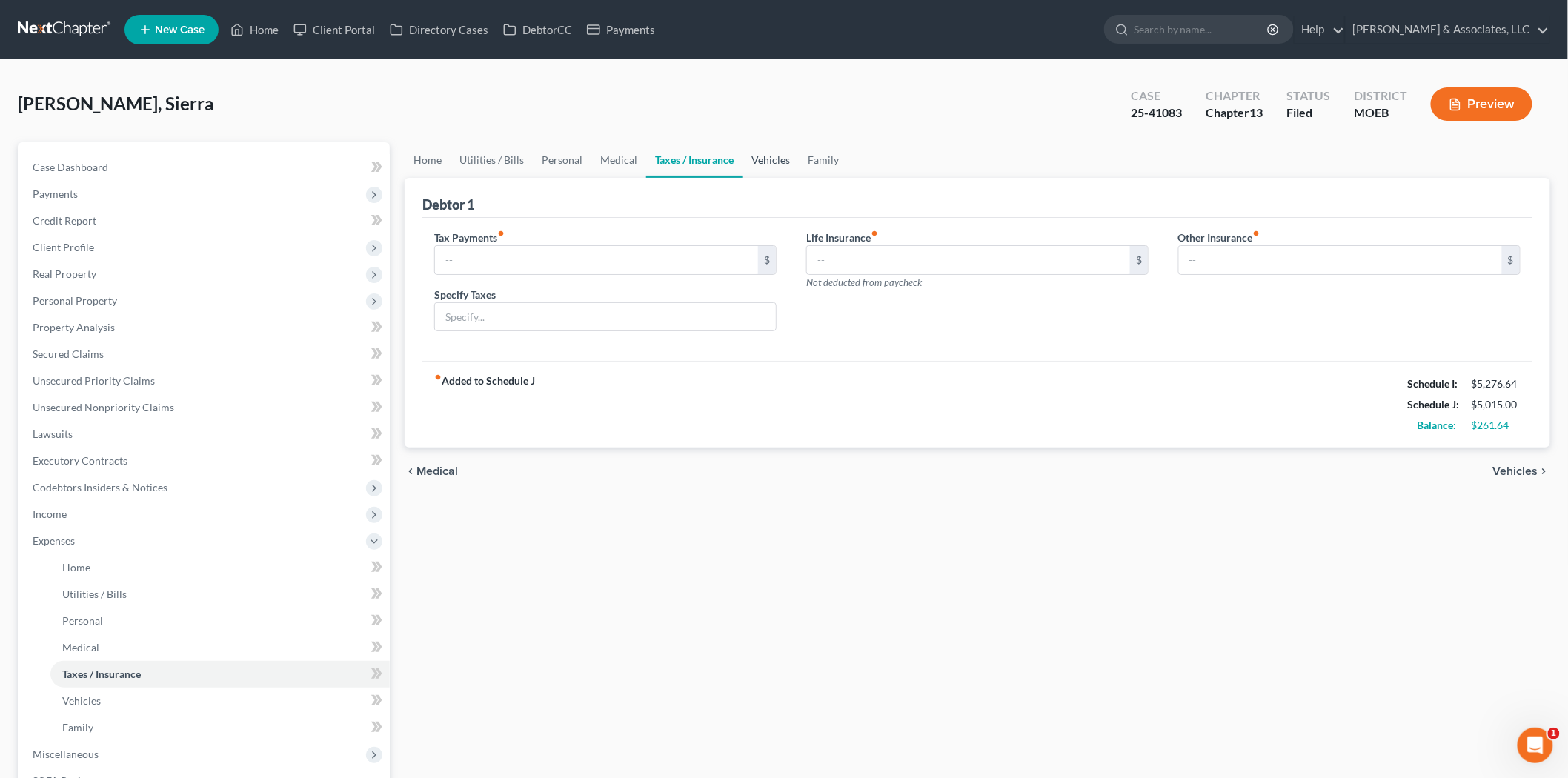
click at [763, 155] on link "Vehicles" at bounding box center [771, 160] width 57 height 36
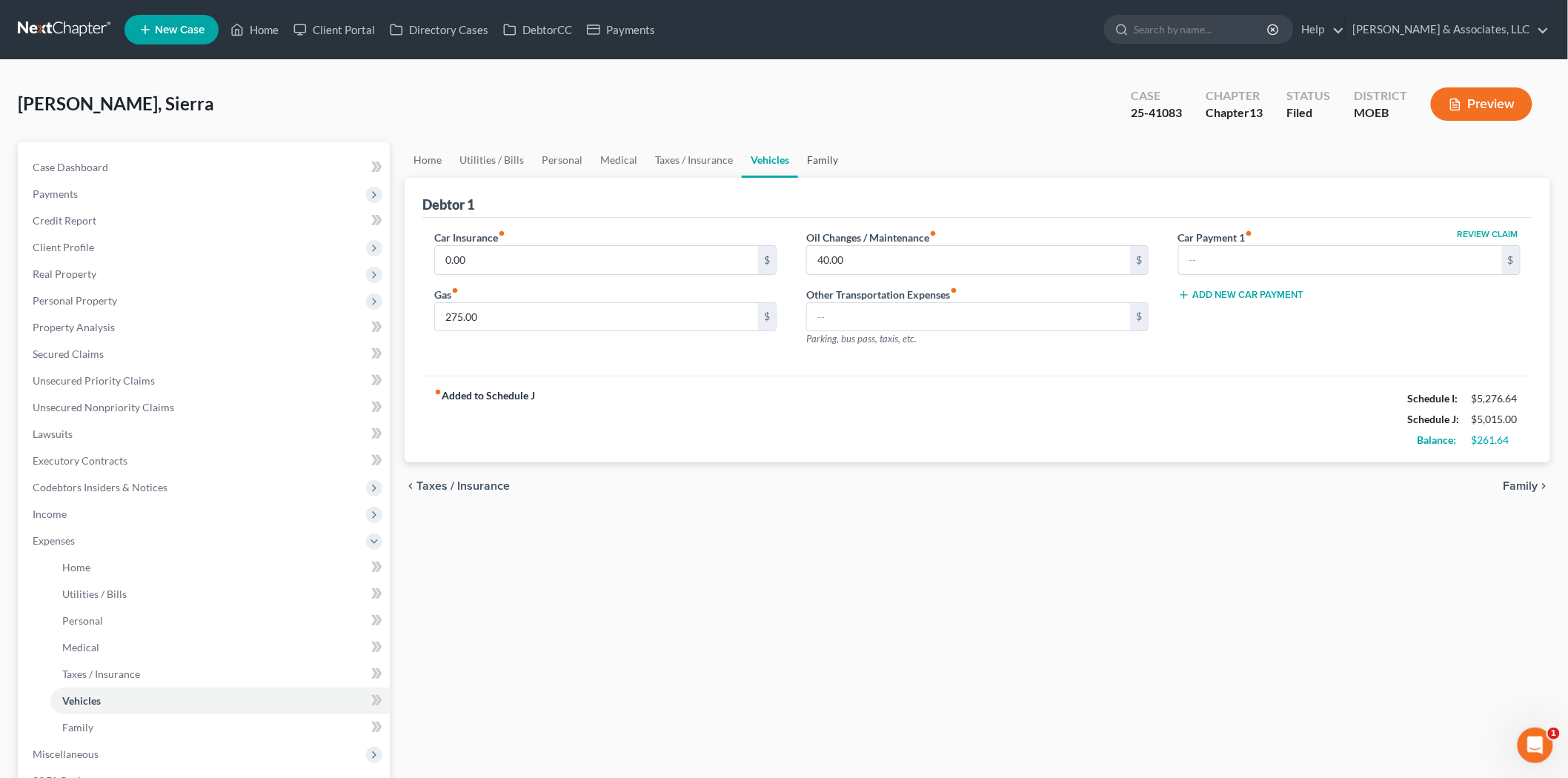
click at [817, 156] on link "Family" at bounding box center [823, 160] width 49 height 36
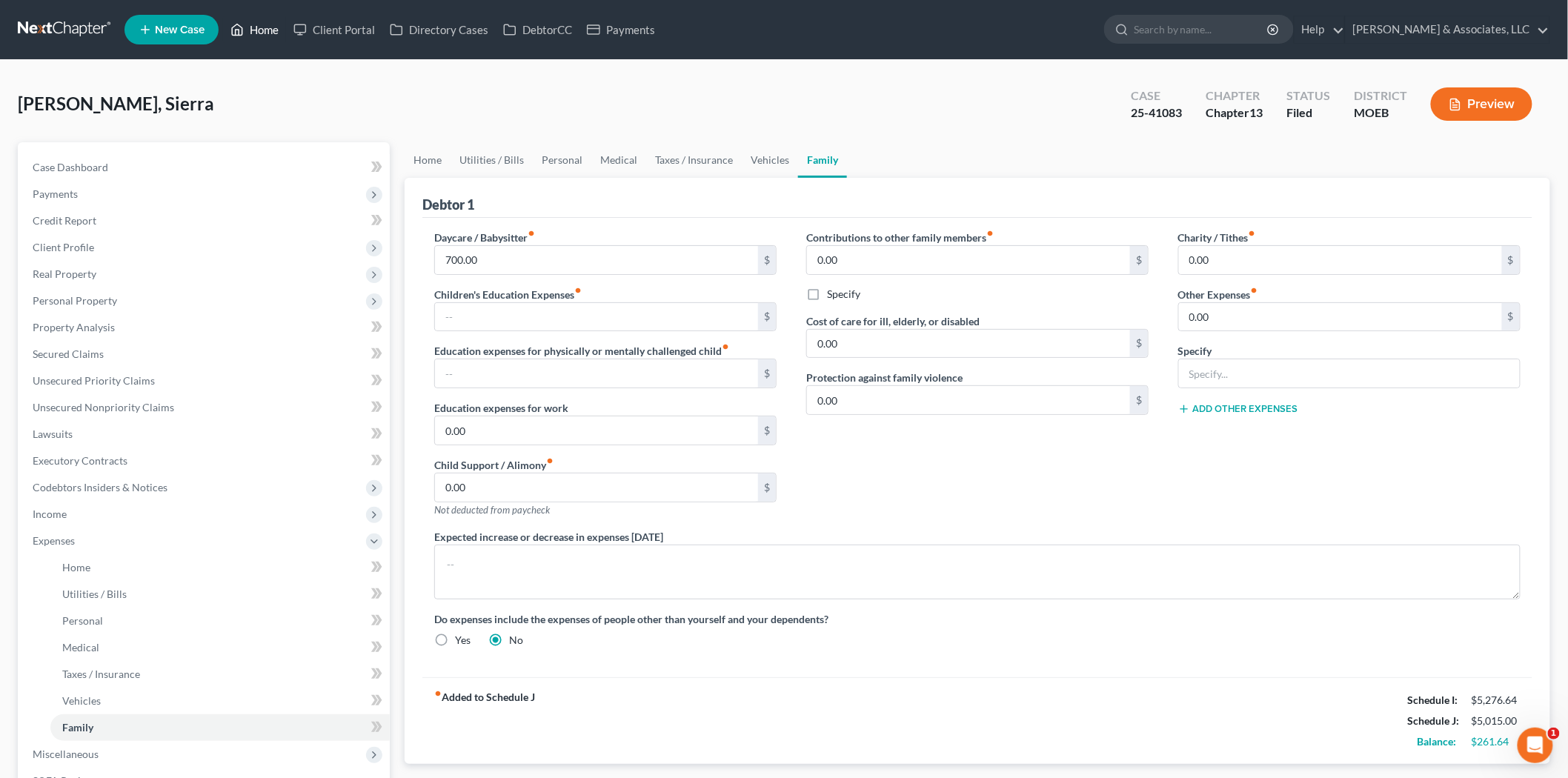
click at [249, 30] on link "Home" at bounding box center [254, 30] width 63 height 27
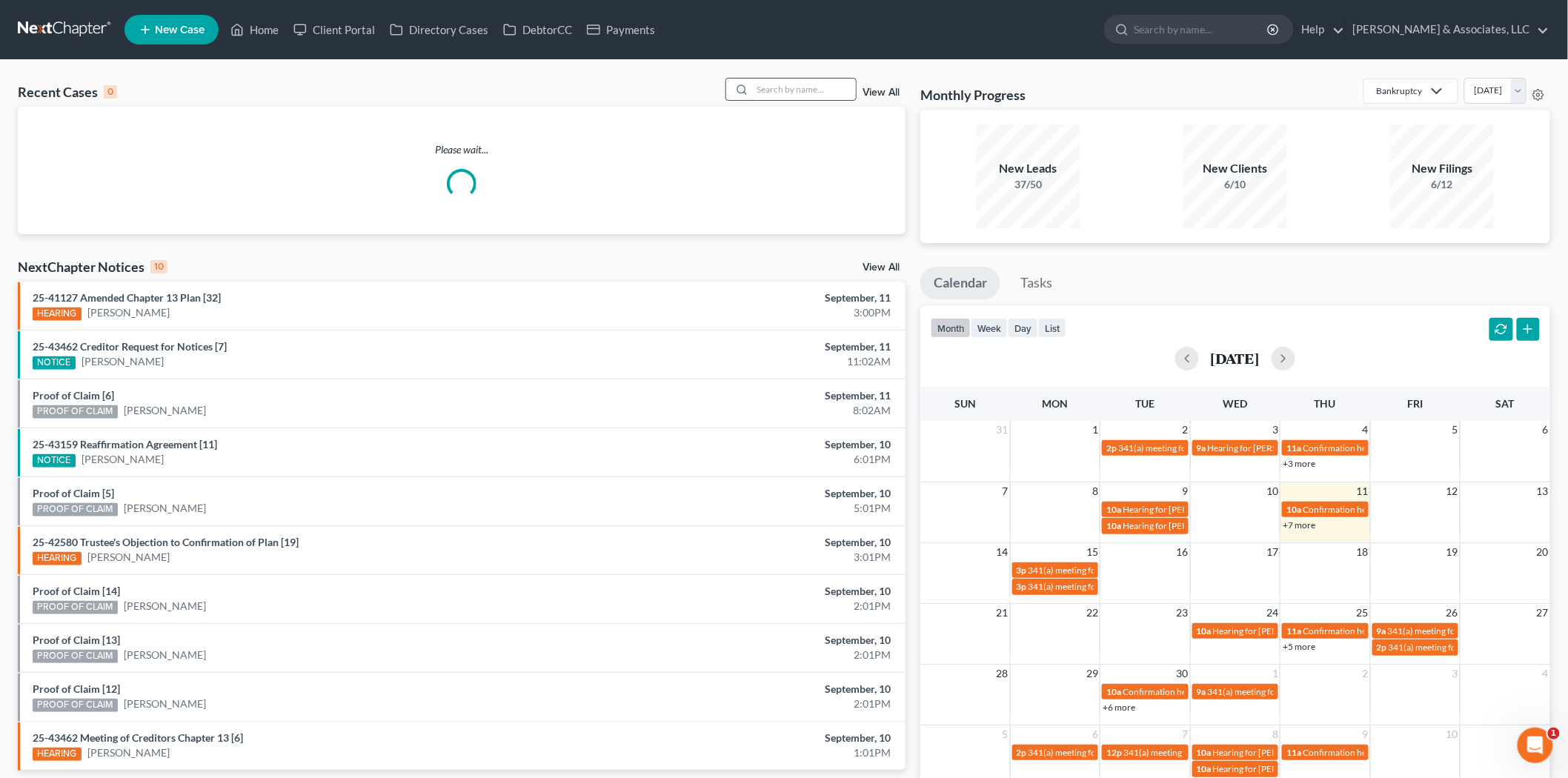
click at [783, 94] on input "search" at bounding box center [803, 89] width 103 height 22
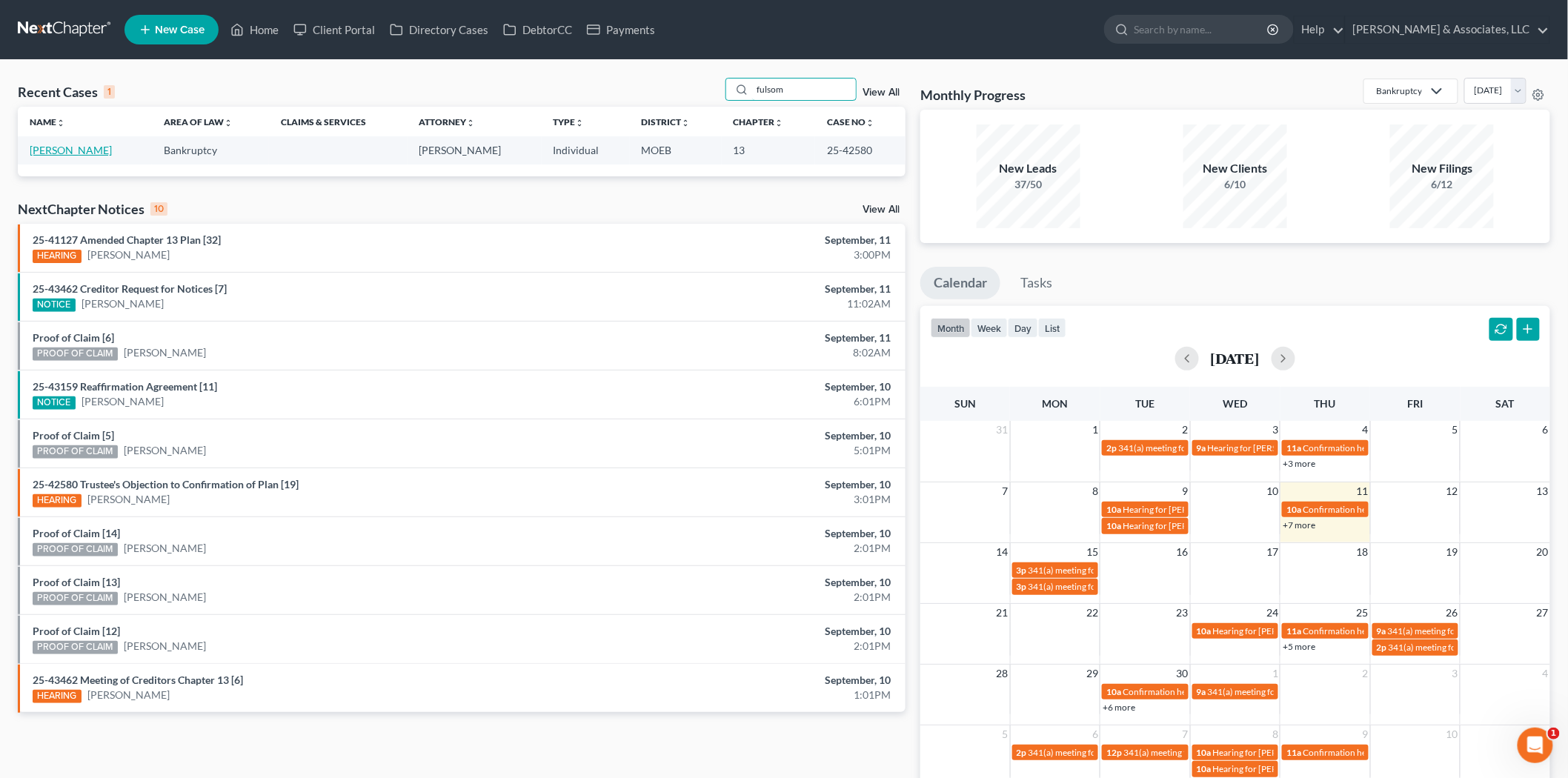
type input "fulsom"
click at [75, 152] on link "[PERSON_NAME]" at bounding box center [71, 150] width 83 height 13
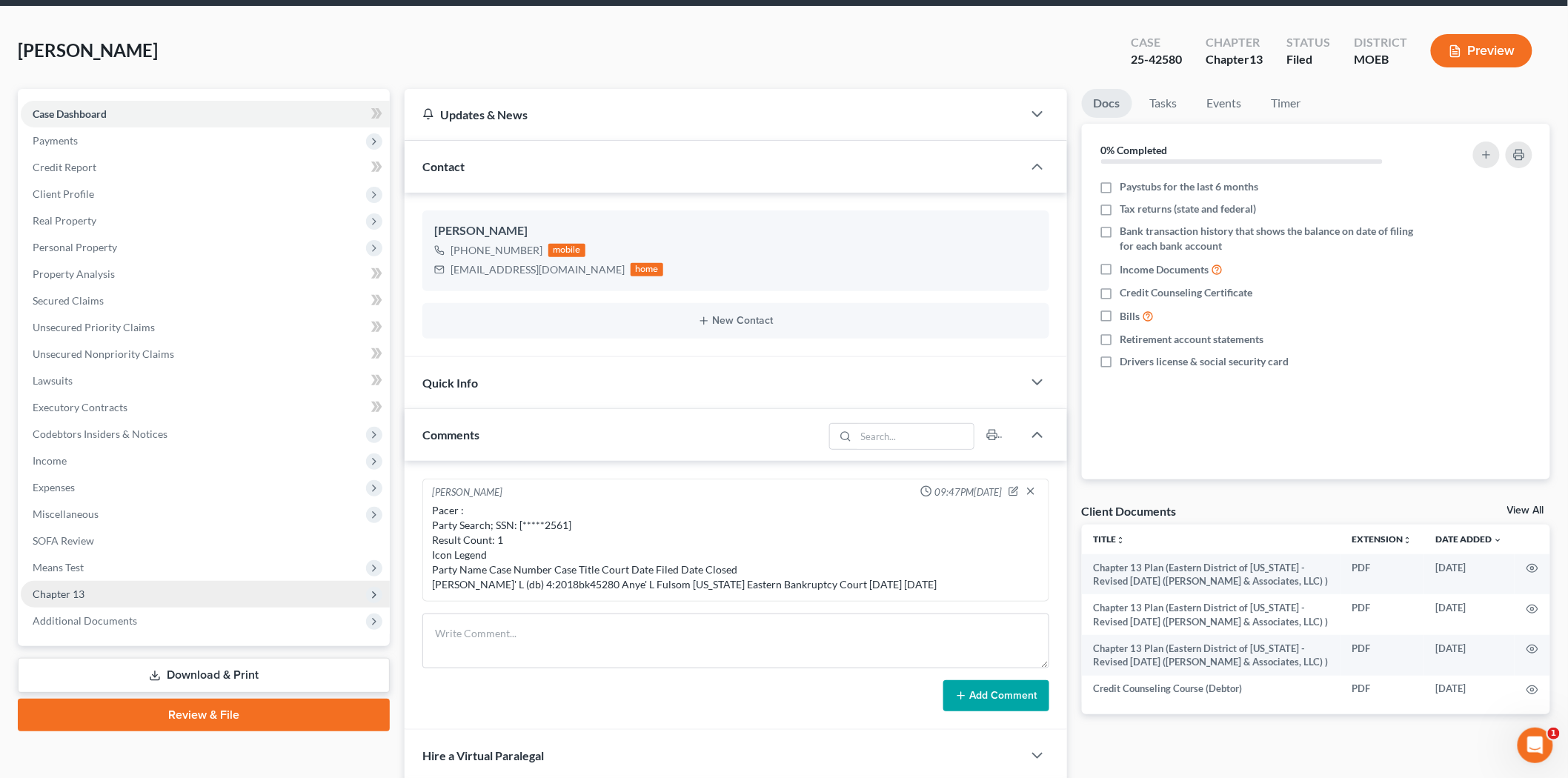
scroll to position [83, 0]
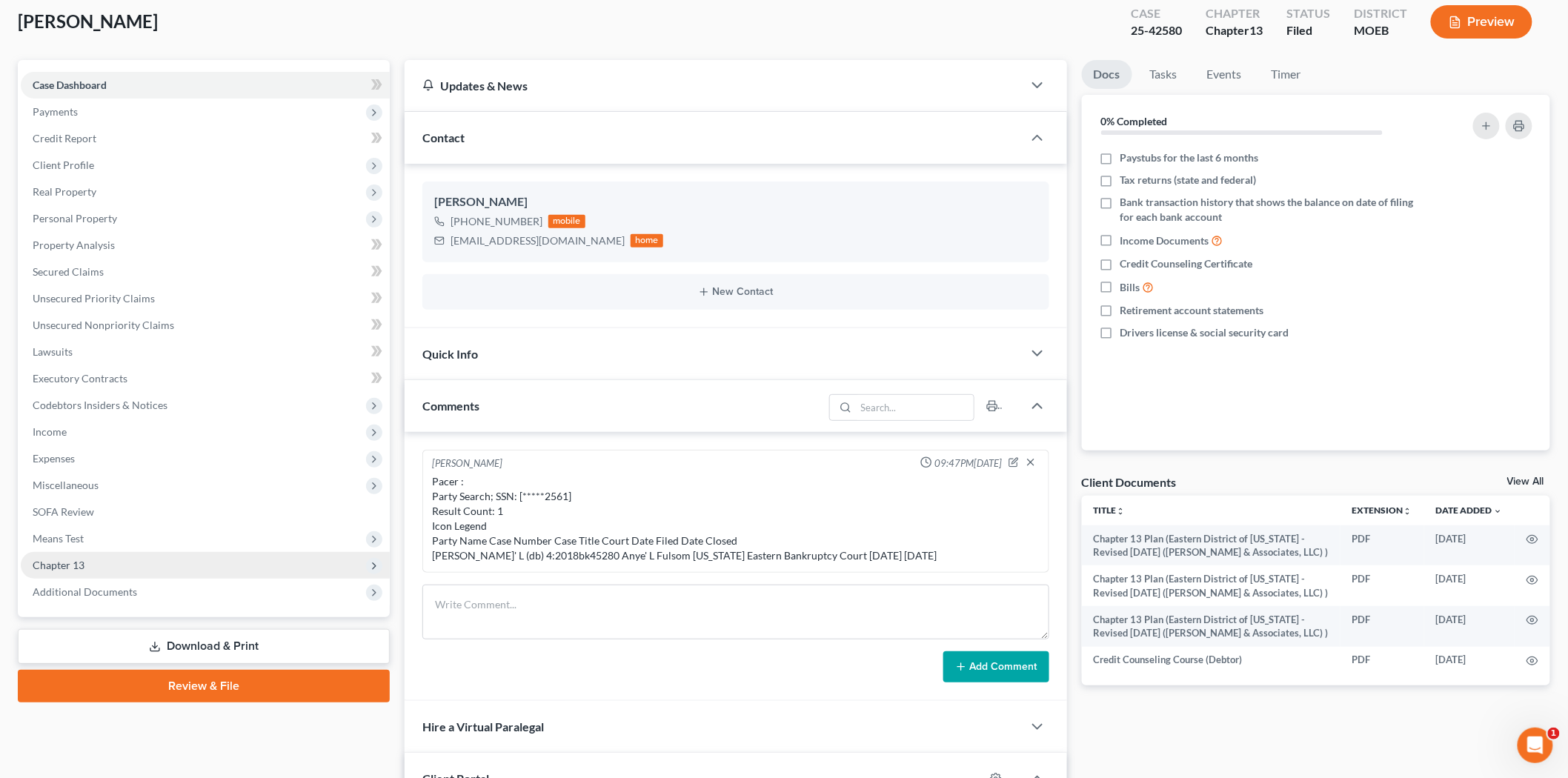
click at [109, 559] on span "Chapter 13" at bounding box center [205, 565] width 369 height 27
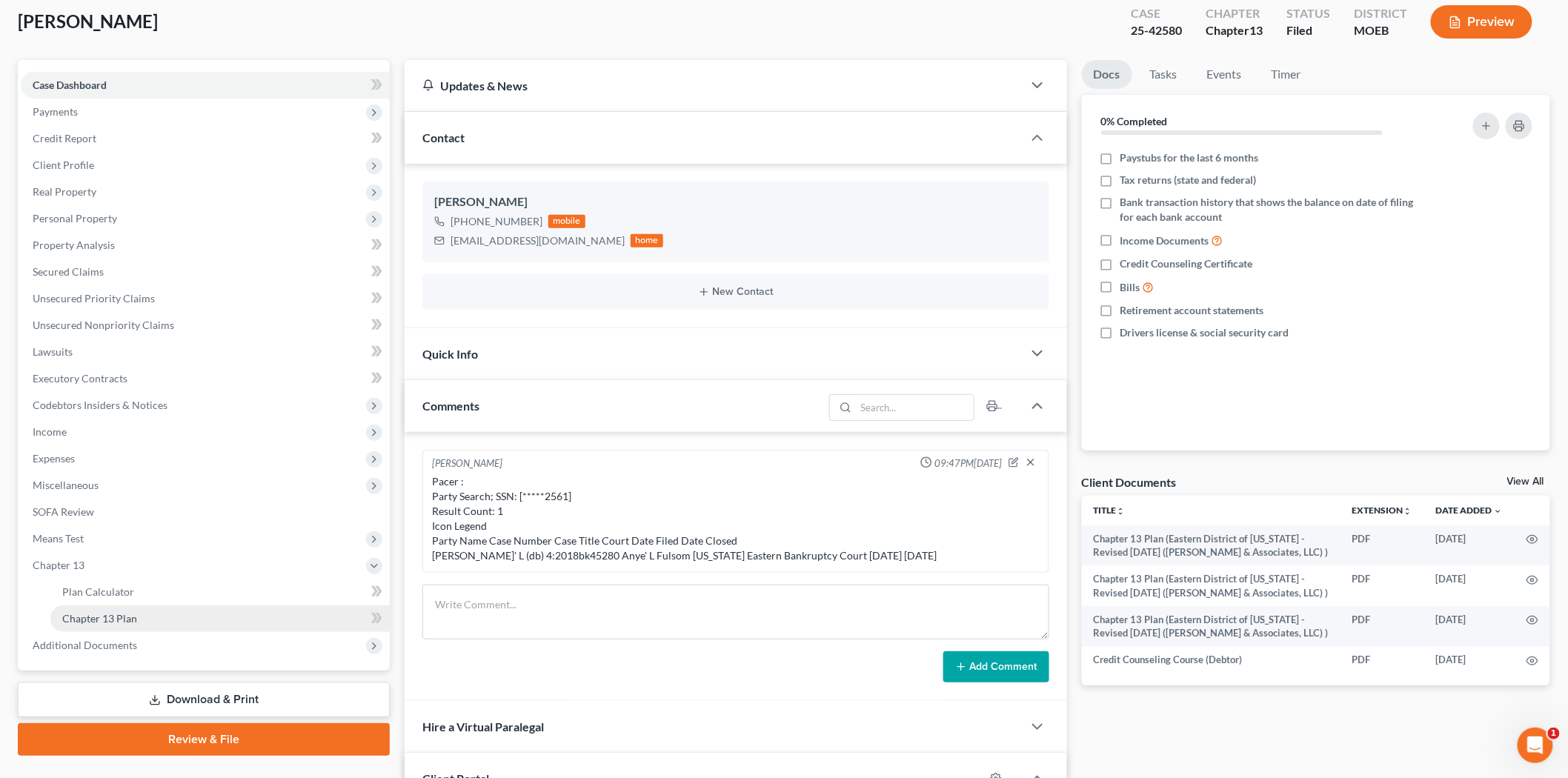
click at [107, 612] on span "Chapter 13 Plan" at bounding box center [100, 618] width 75 height 13
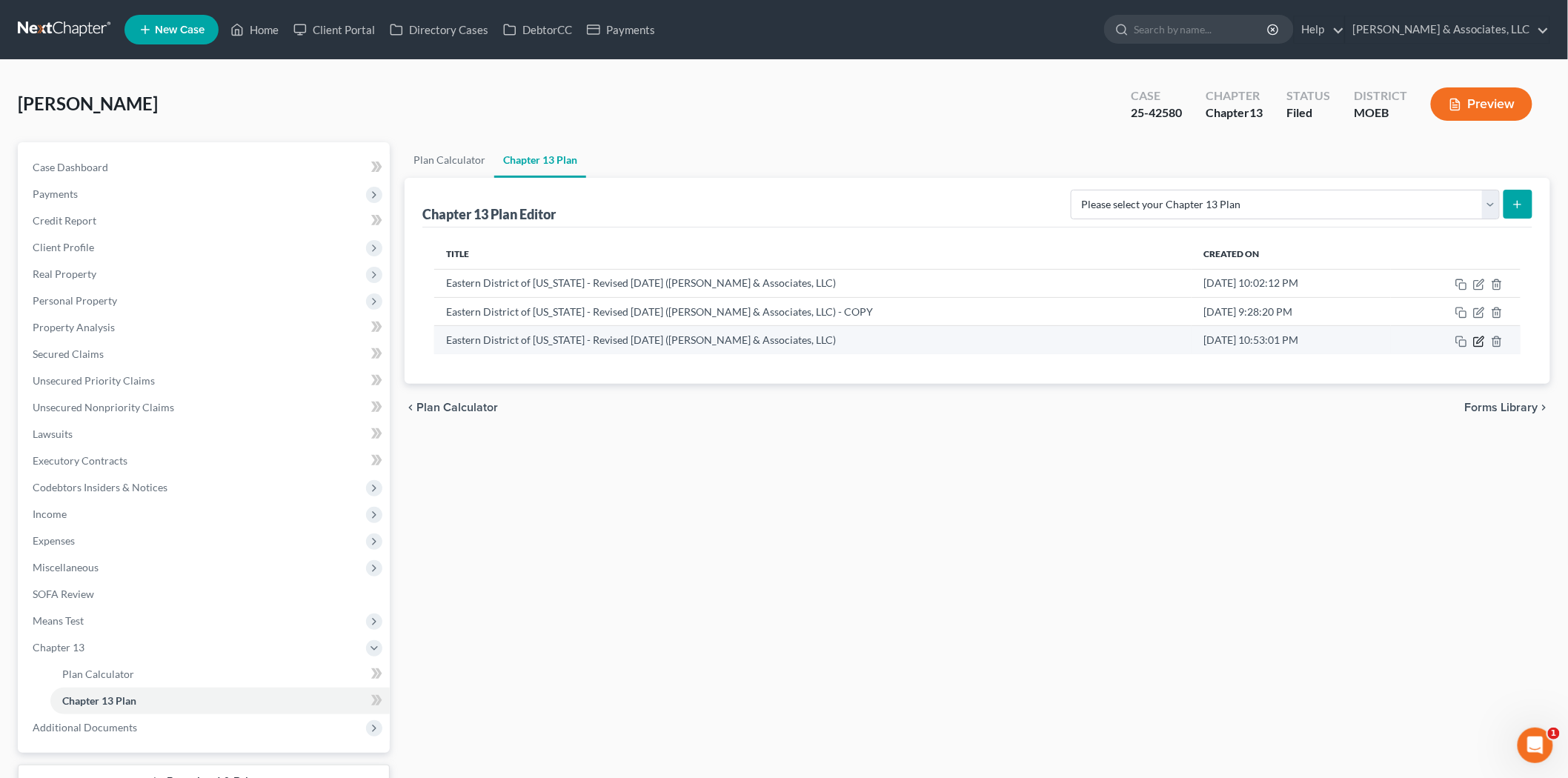
click at [1477, 338] on icon "button" at bounding box center [1479, 341] width 12 height 12
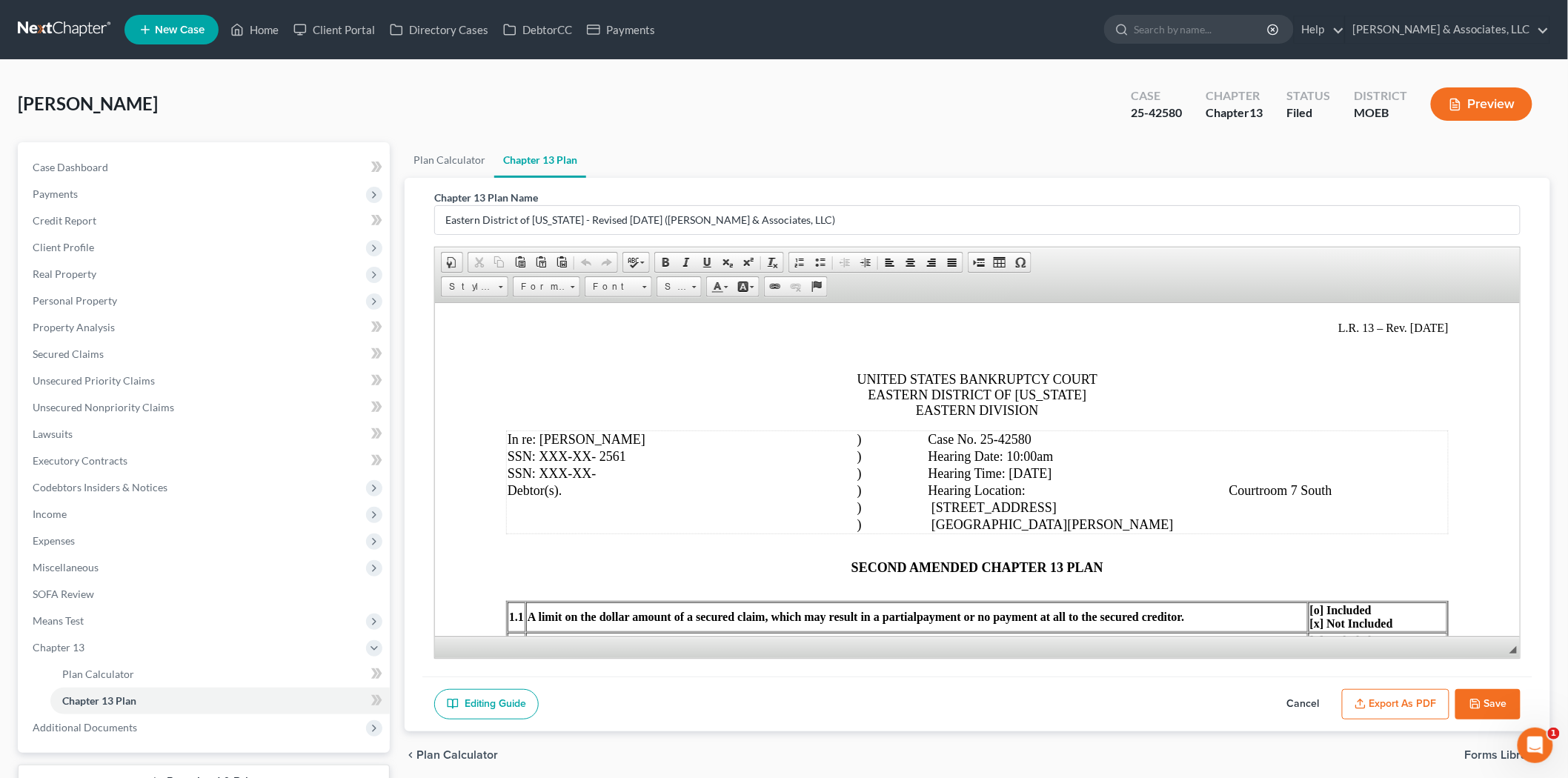
scroll to position [83, 0]
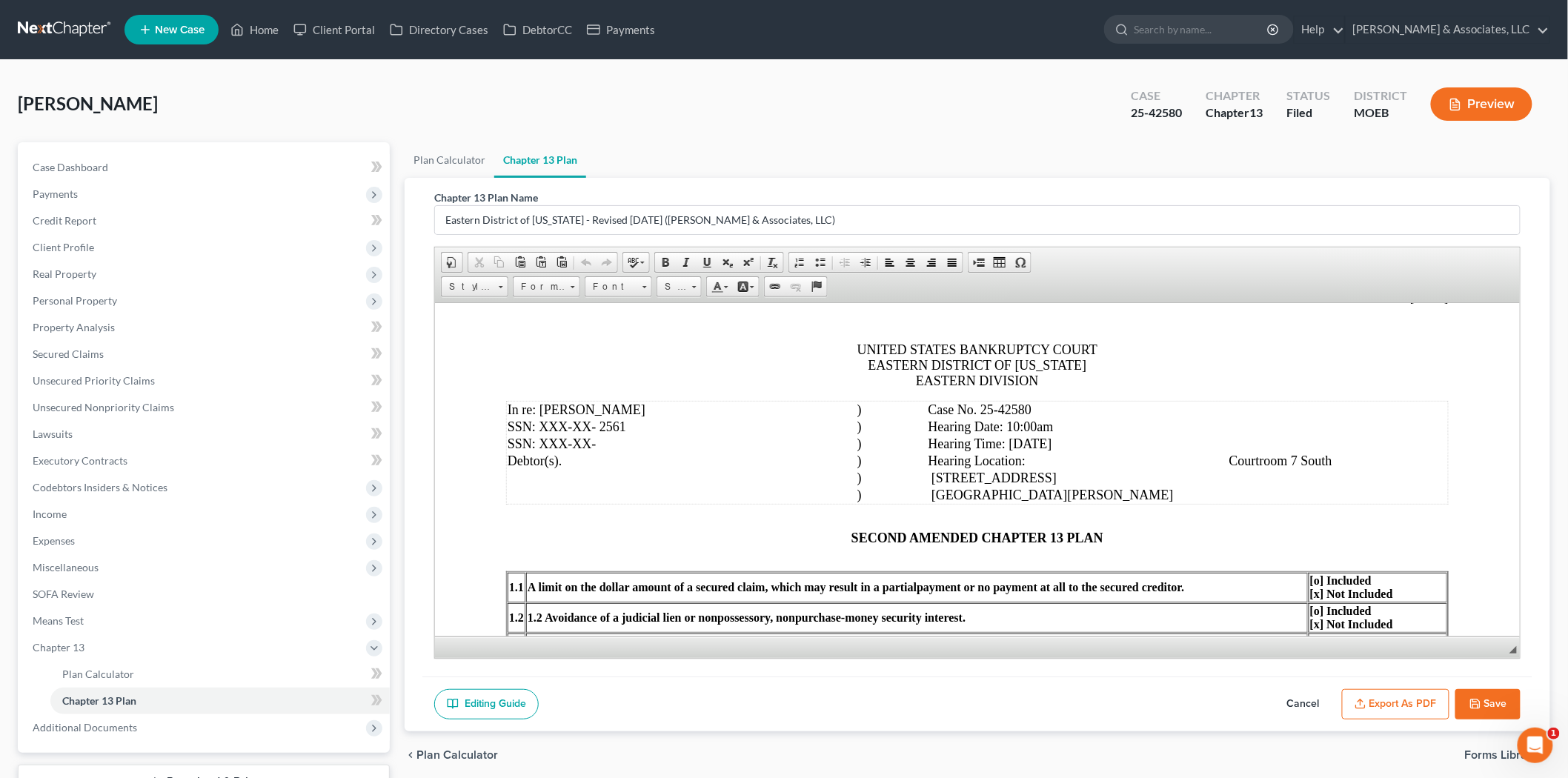
click at [1206, 458] on span ") Hearing Location: Courtroom 7 South" at bounding box center [1094, 460] width 475 height 15
click at [1224, 460] on span ") Hearing Location: Courtroom 7 South" at bounding box center [1094, 460] width 475 height 15
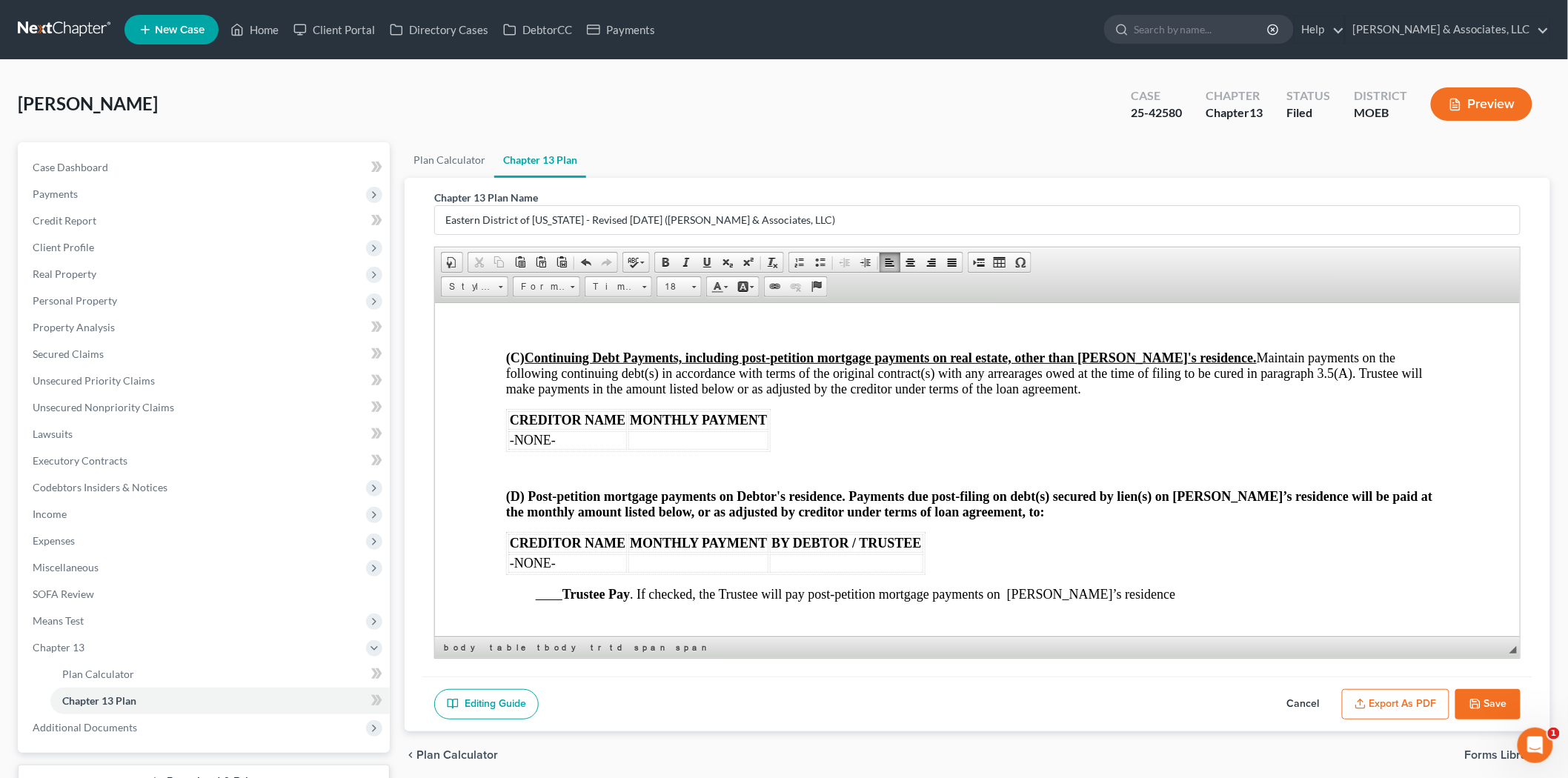
scroll to position [1646, 0]
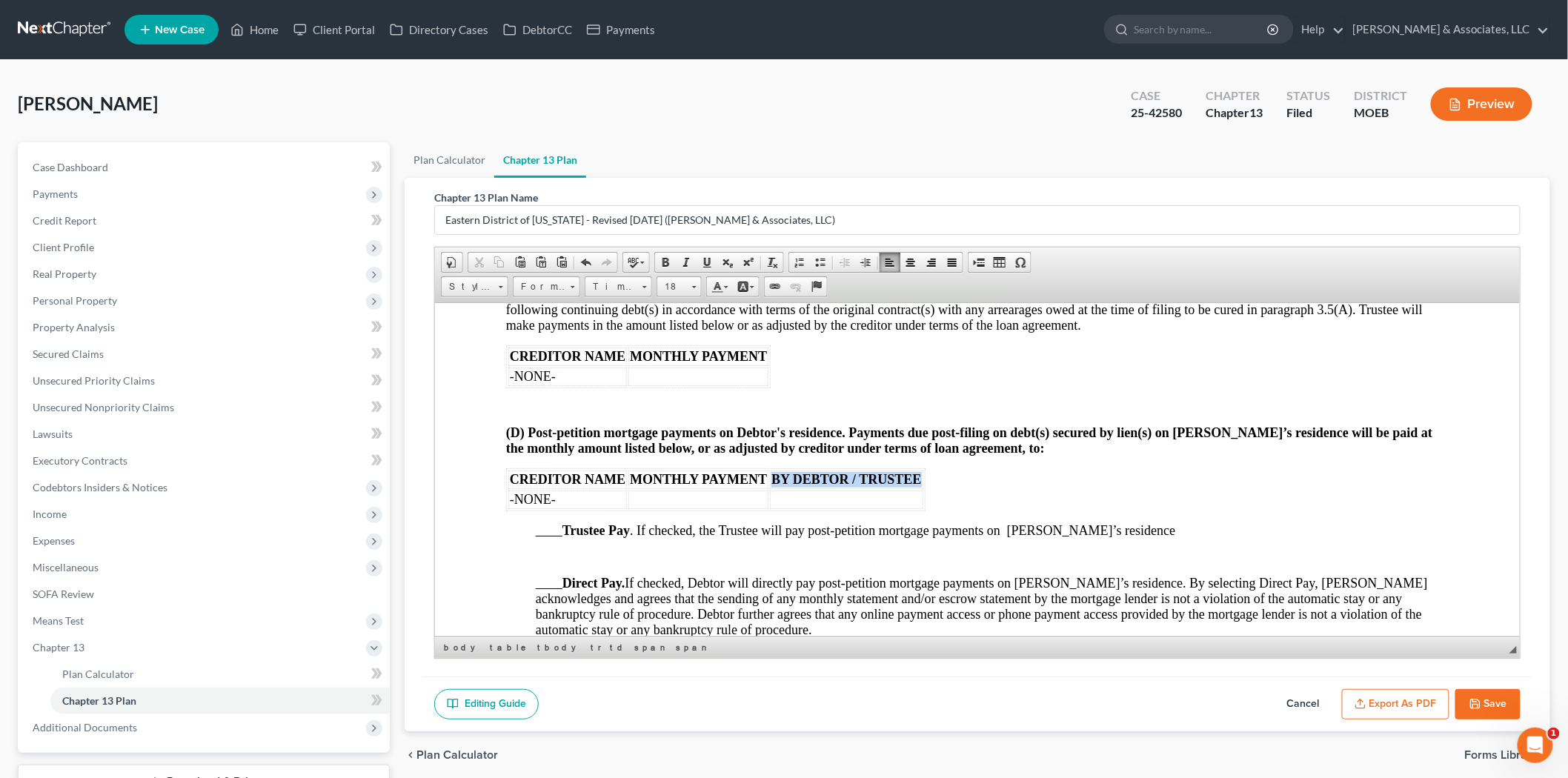
drag, startPoint x: 772, startPoint y: 484, endPoint x: 921, endPoint y: 490, distance: 149.1
click at [921, 490] on table "CREDITOR NAME MONTHLY PAYMENT BY DEBTOR / TRUSTEE -NONE-" at bounding box center [715, 489] width 420 height 43
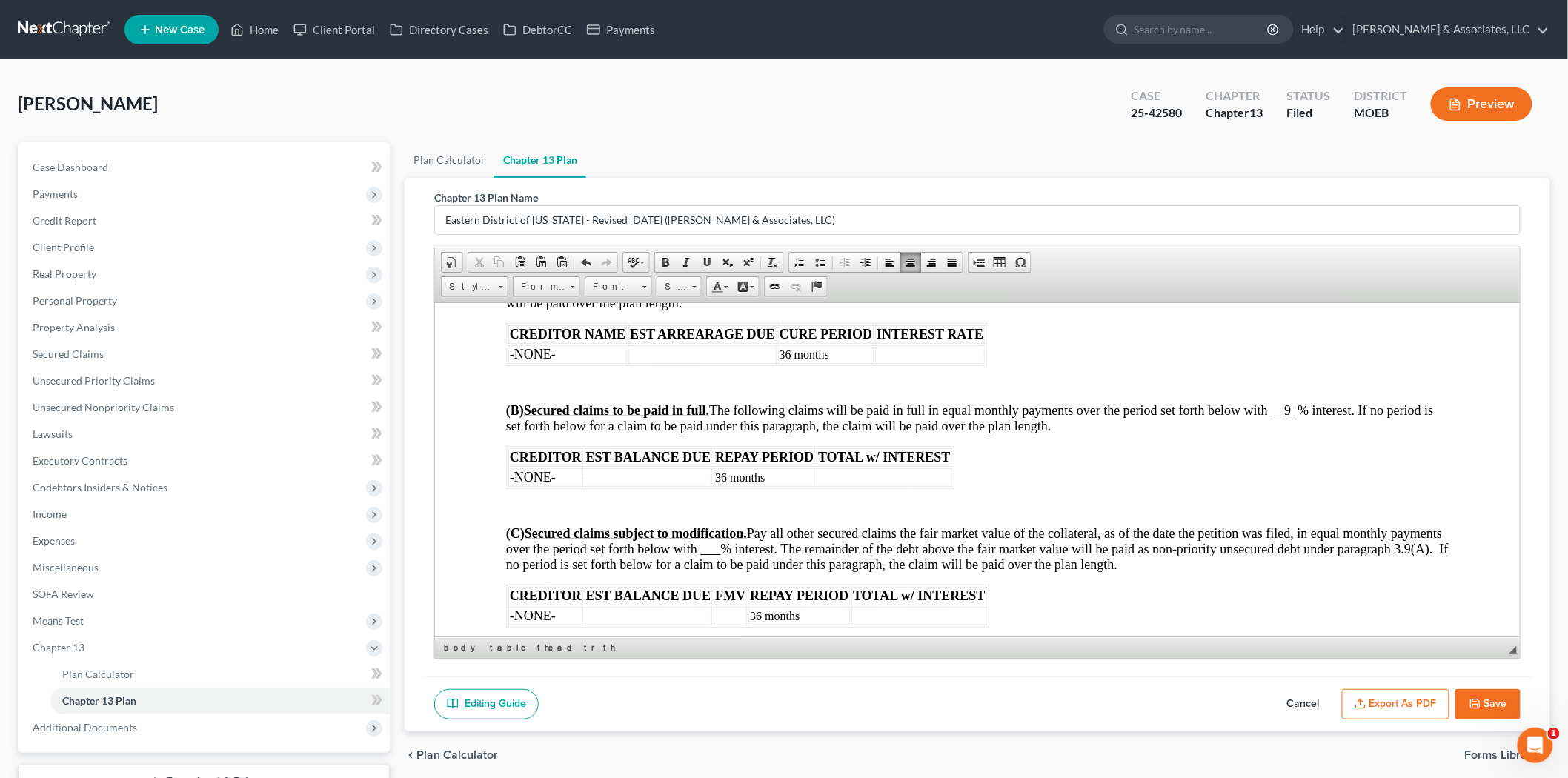
scroll to position [2305, 0]
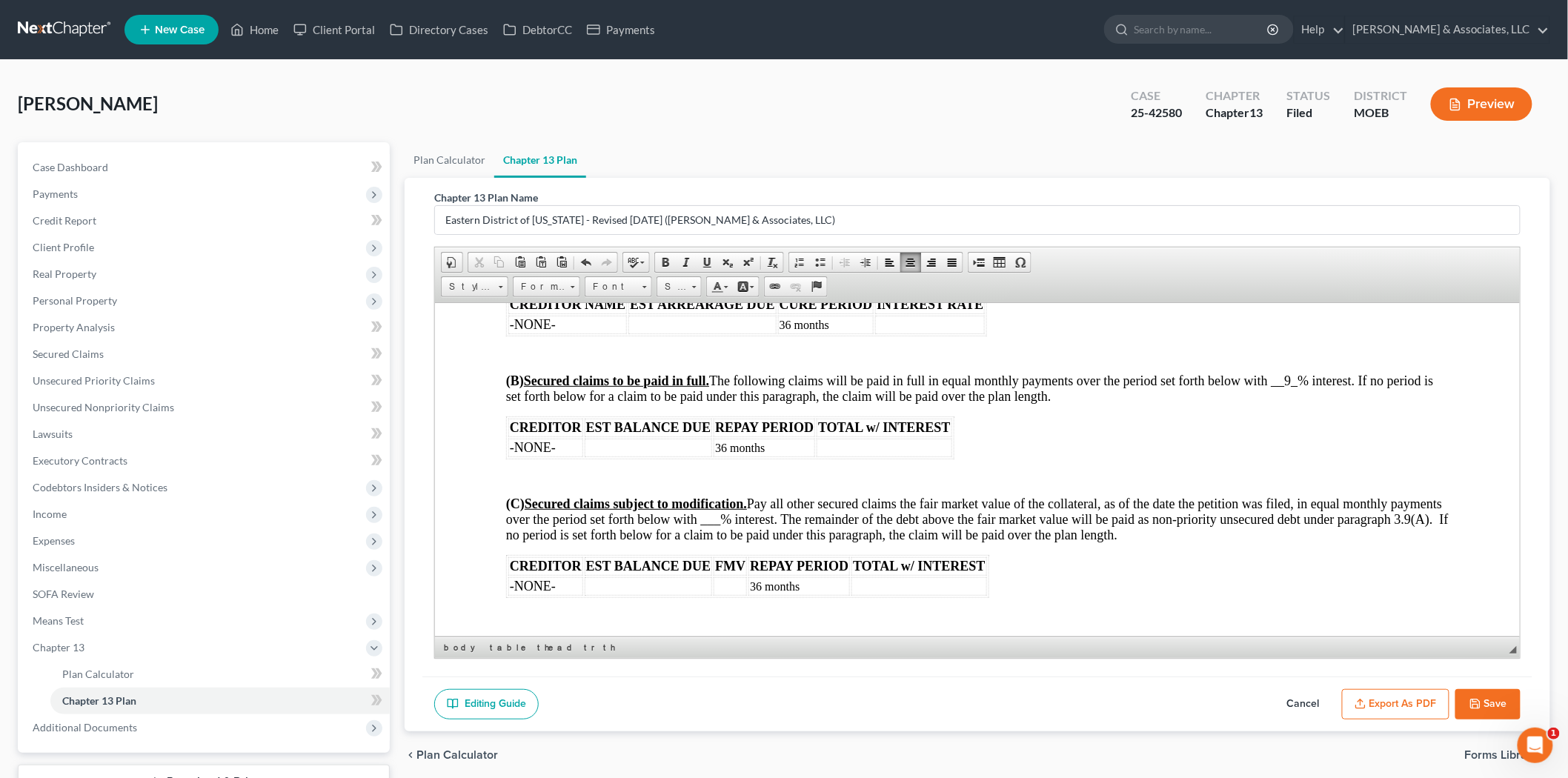
click at [765, 530] on span "(C) Secured claims subject to modification. Pay all other secured claims the fa…" at bounding box center [976, 518] width 942 height 46
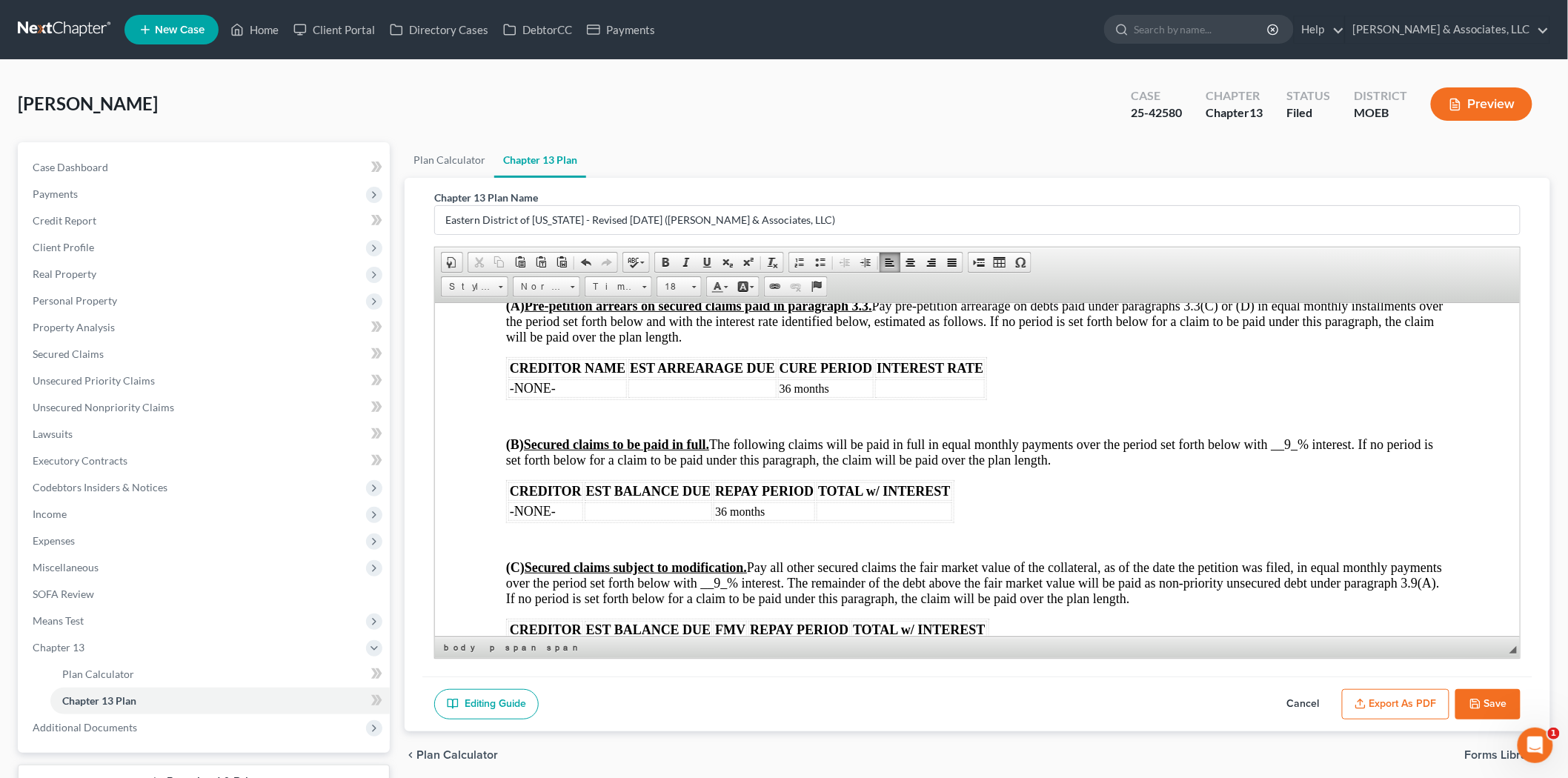
scroll to position [2222, 0]
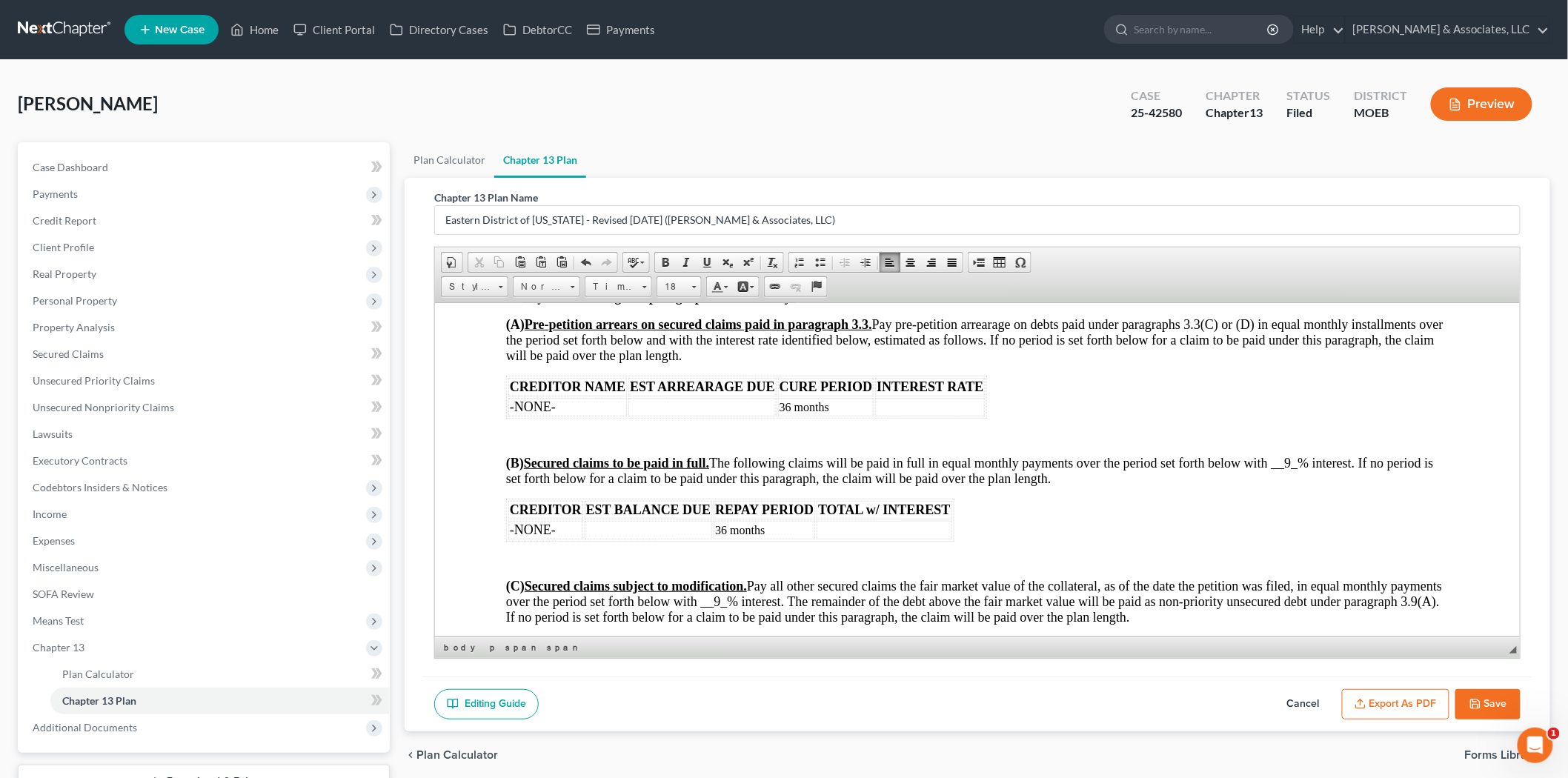
click at [1372, 704] on button "Export as PDF" at bounding box center [1395, 704] width 107 height 31
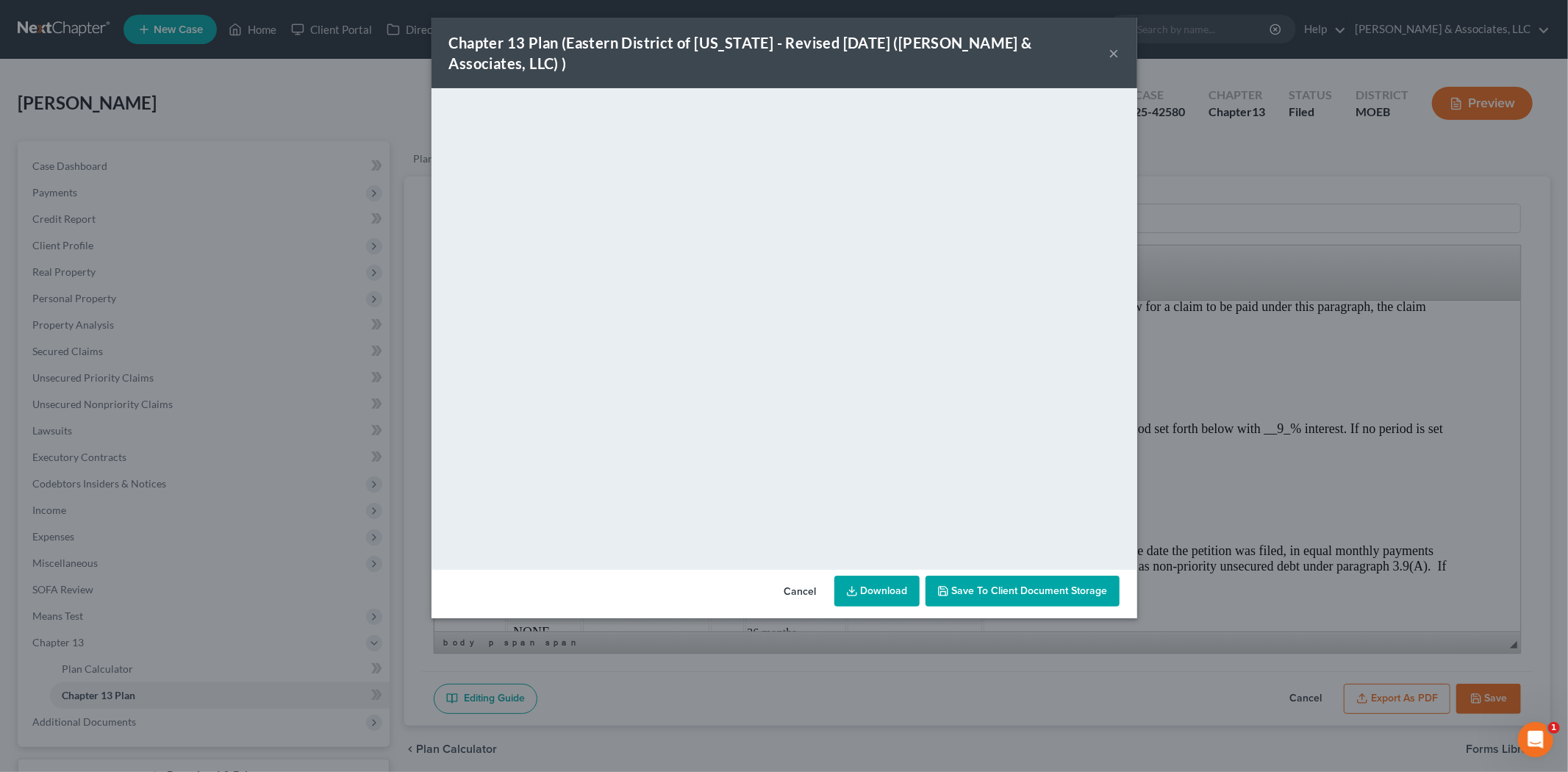
click at [1119, 43] on div "Chapter 13 Plan (Eastern District of [US_STATE] - Revised [DATE] ([PERSON_NAME]…" at bounding box center [784, 53] width 705 height 71
click at [1112, 44] on button "×" at bounding box center [1114, 53] width 10 height 18
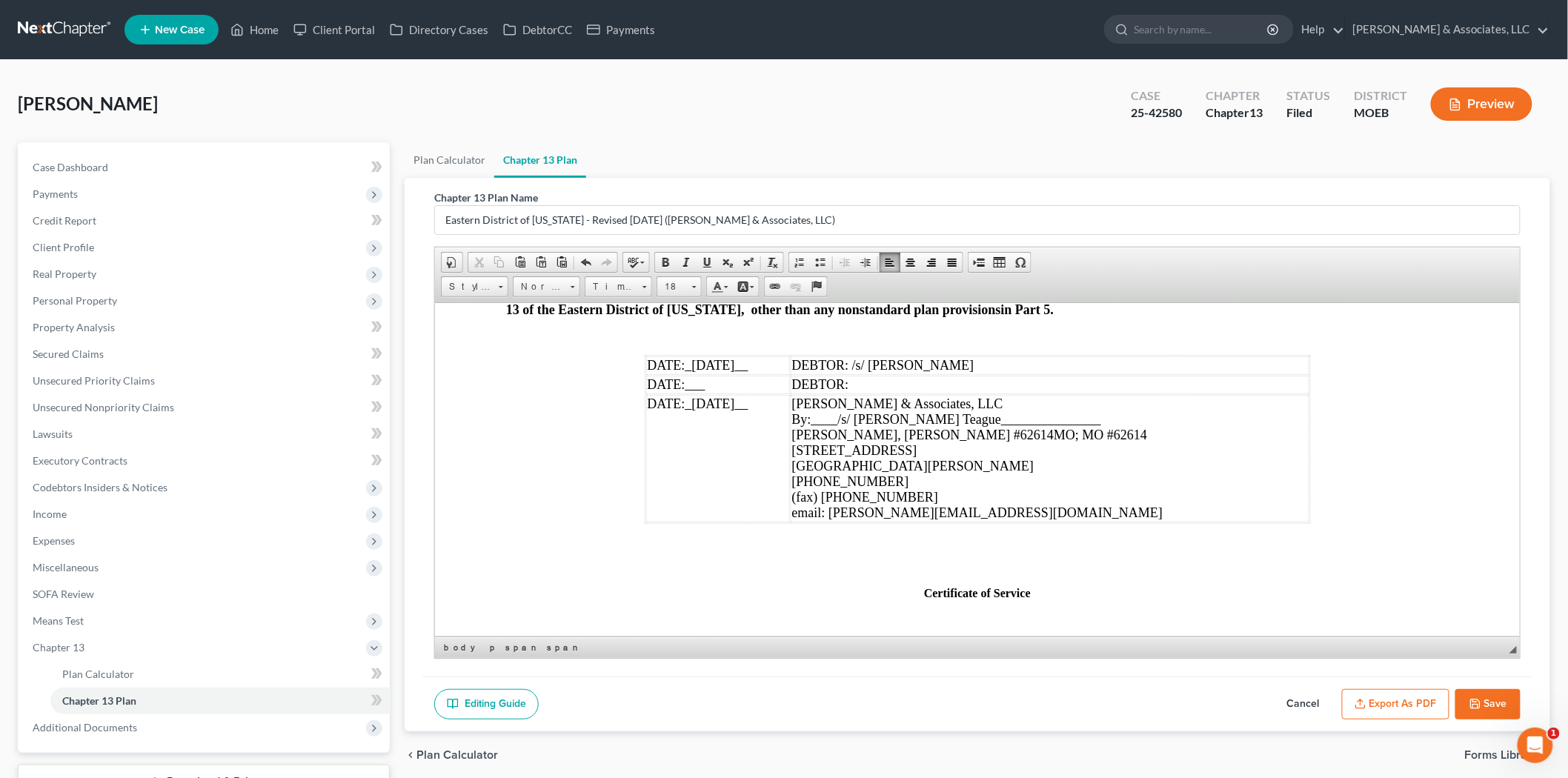
scroll to position [4610, 0]
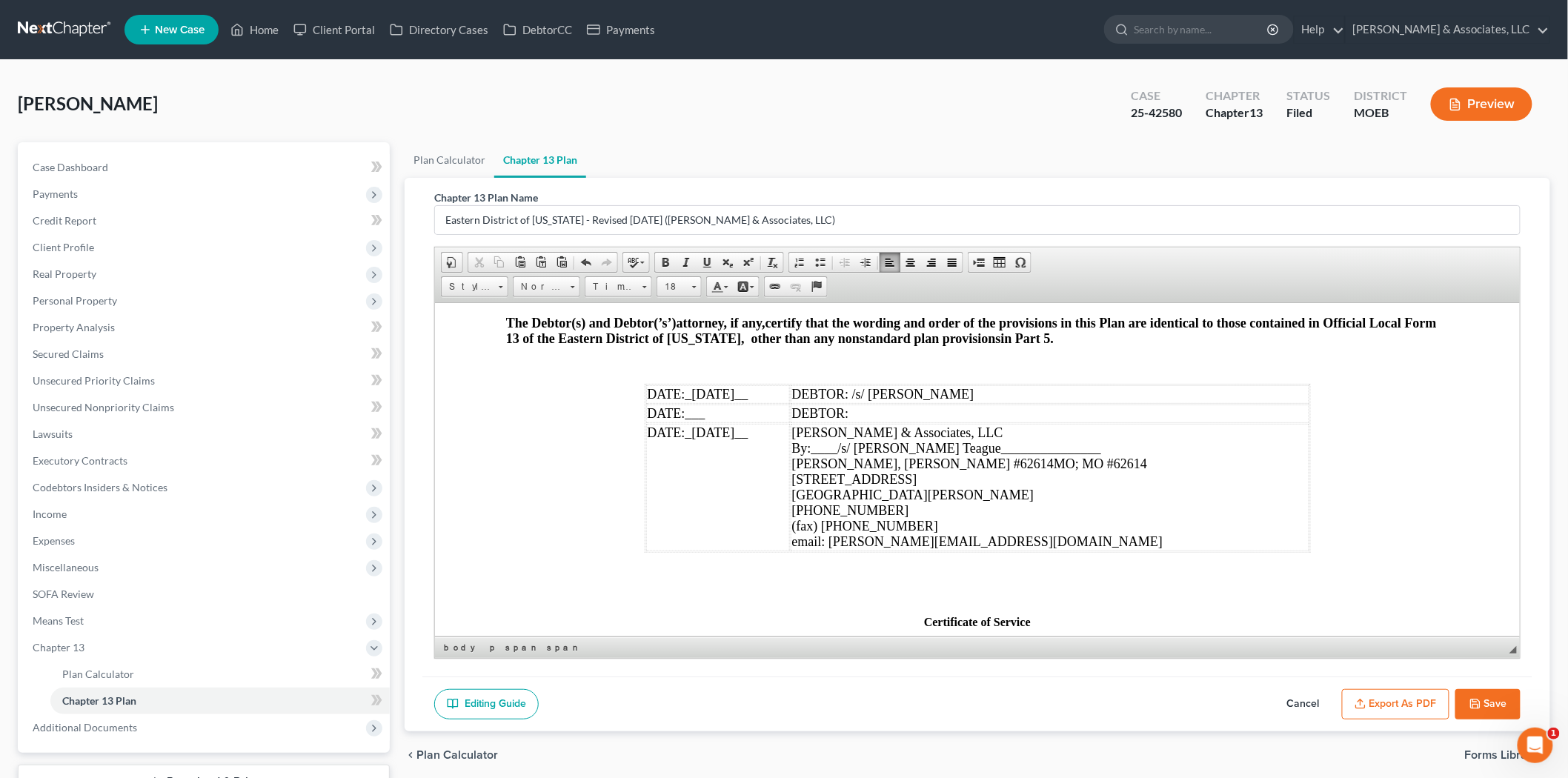
click at [700, 401] on span "_[DATE]__" at bounding box center [716, 393] width 63 height 15
click at [700, 440] on span "_[DATE]__" at bounding box center [716, 432] width 63 height 15
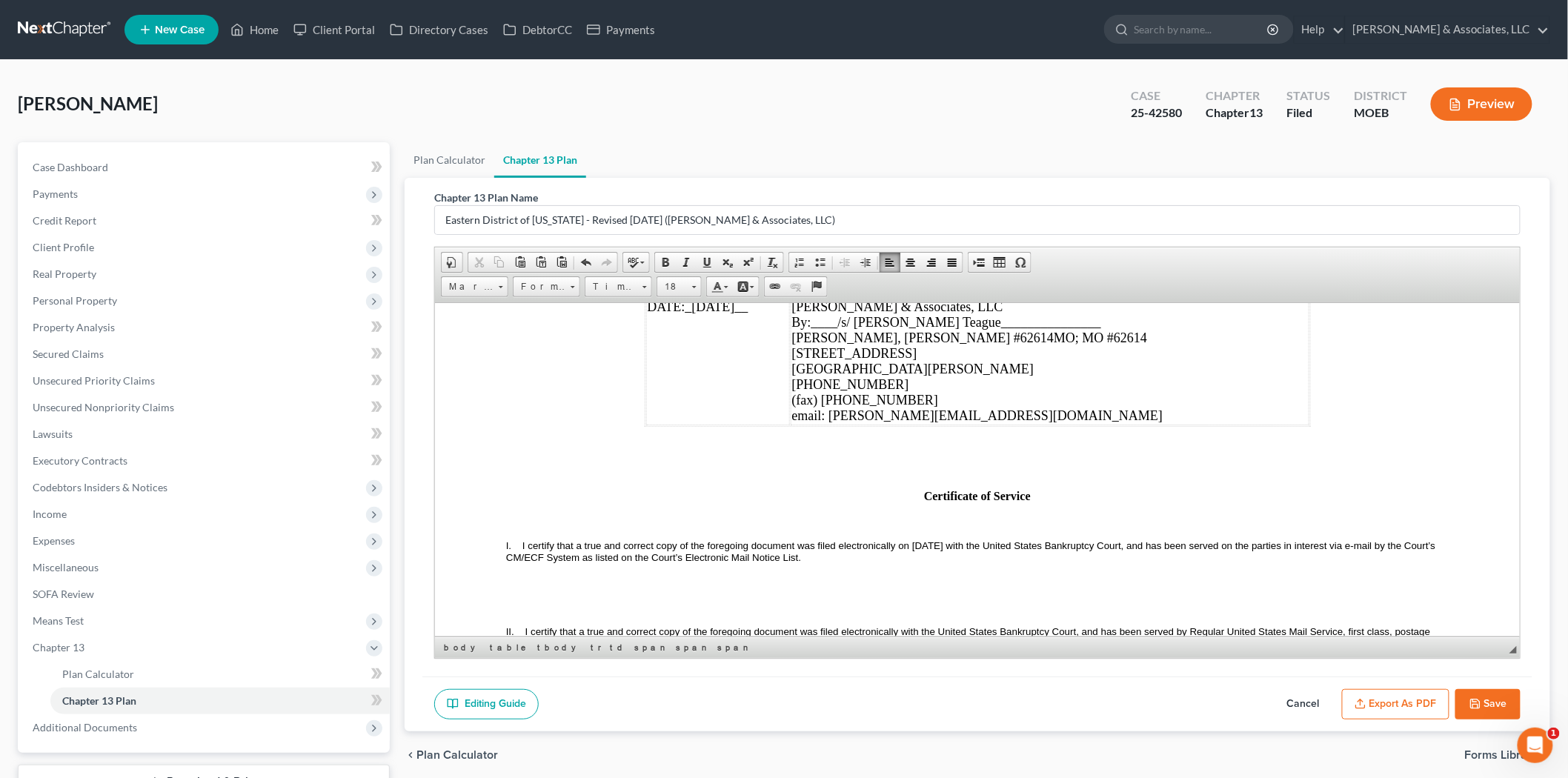
scroll to position [4774, 0]
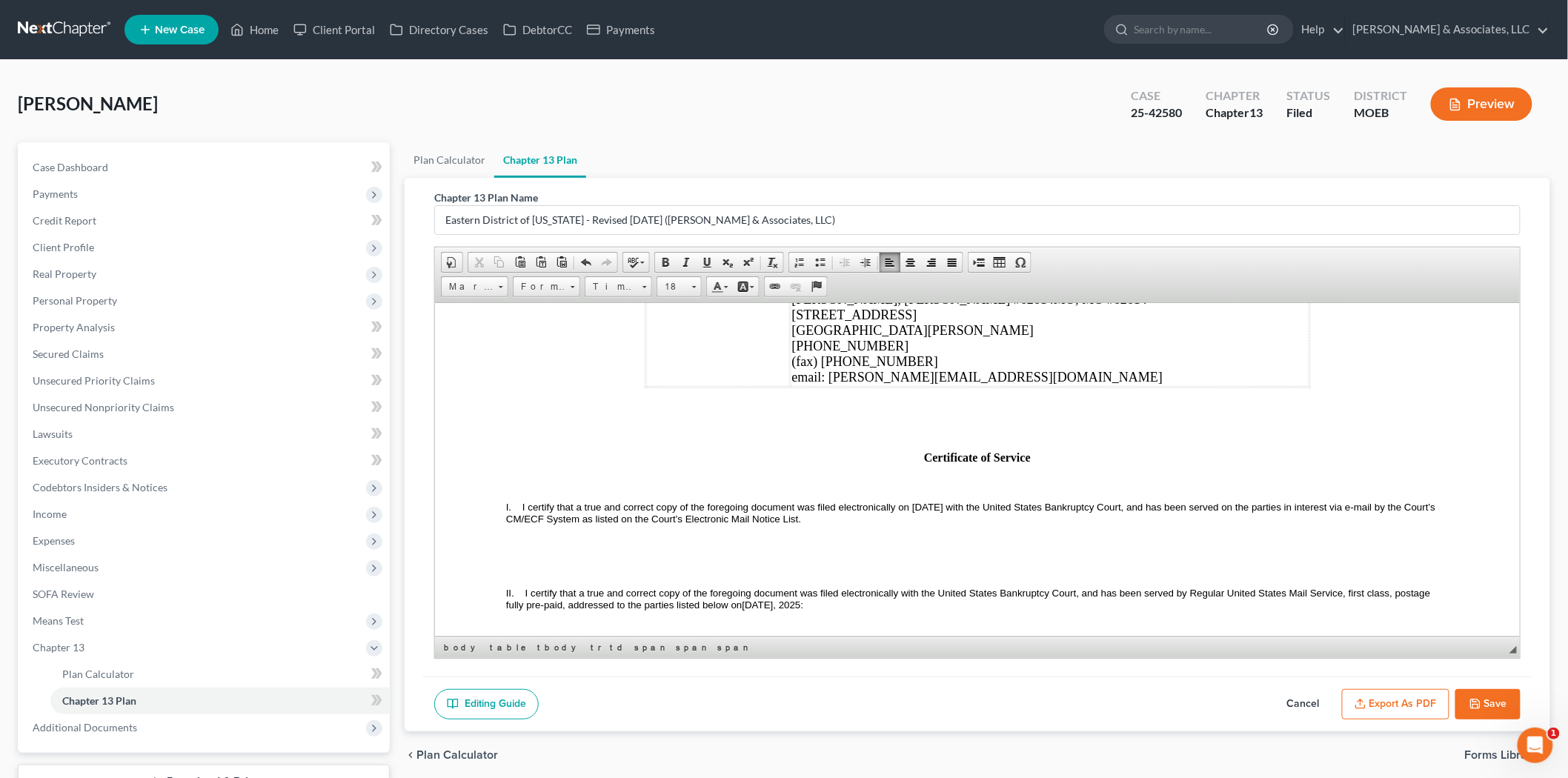
click at [963, 524] on span "I certify that a true and correct copy of the foregoing document was filed elec…" at bounding box center [971, 512] width 932 height 23
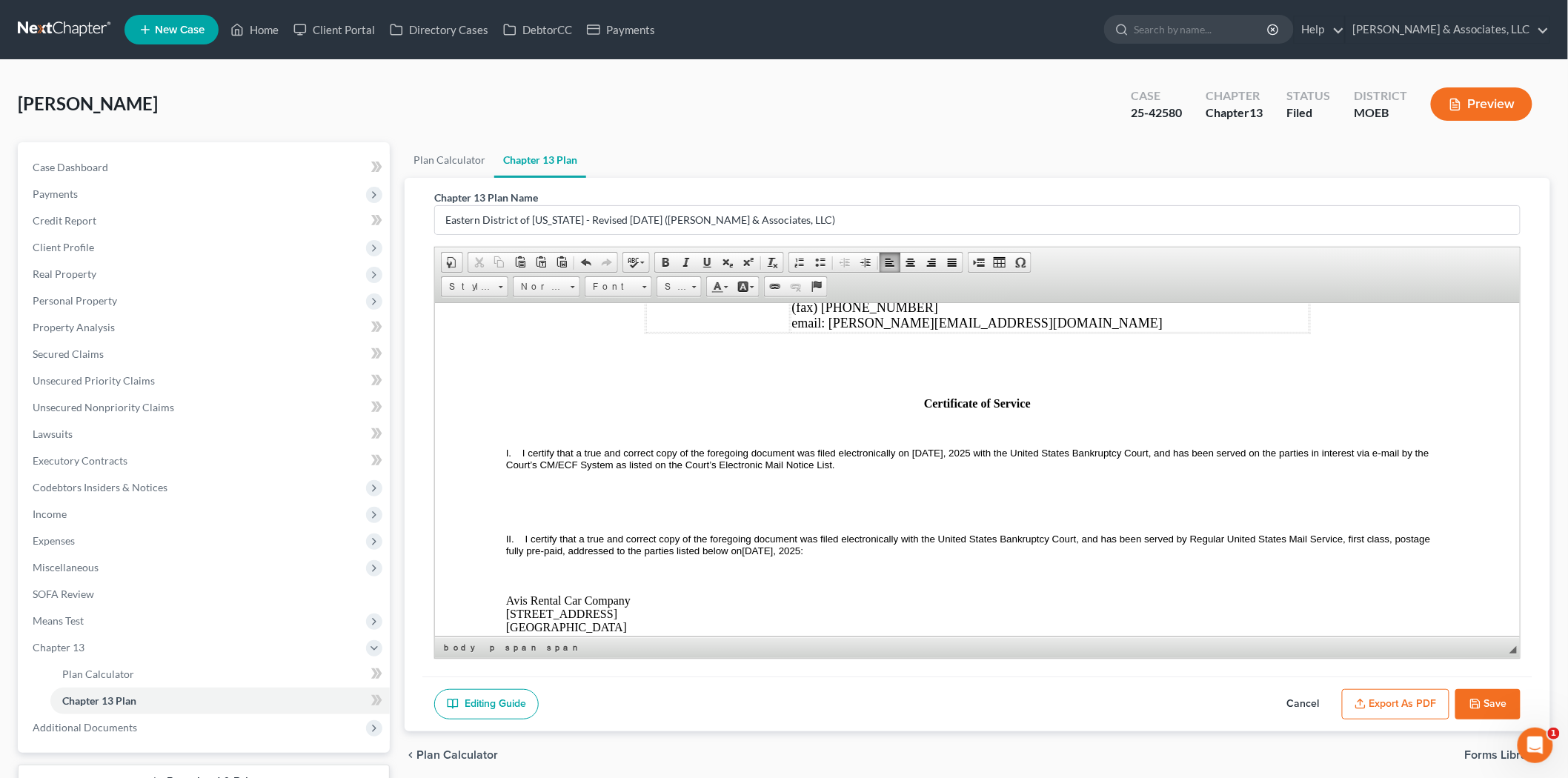
scroll to position [4857, 0]
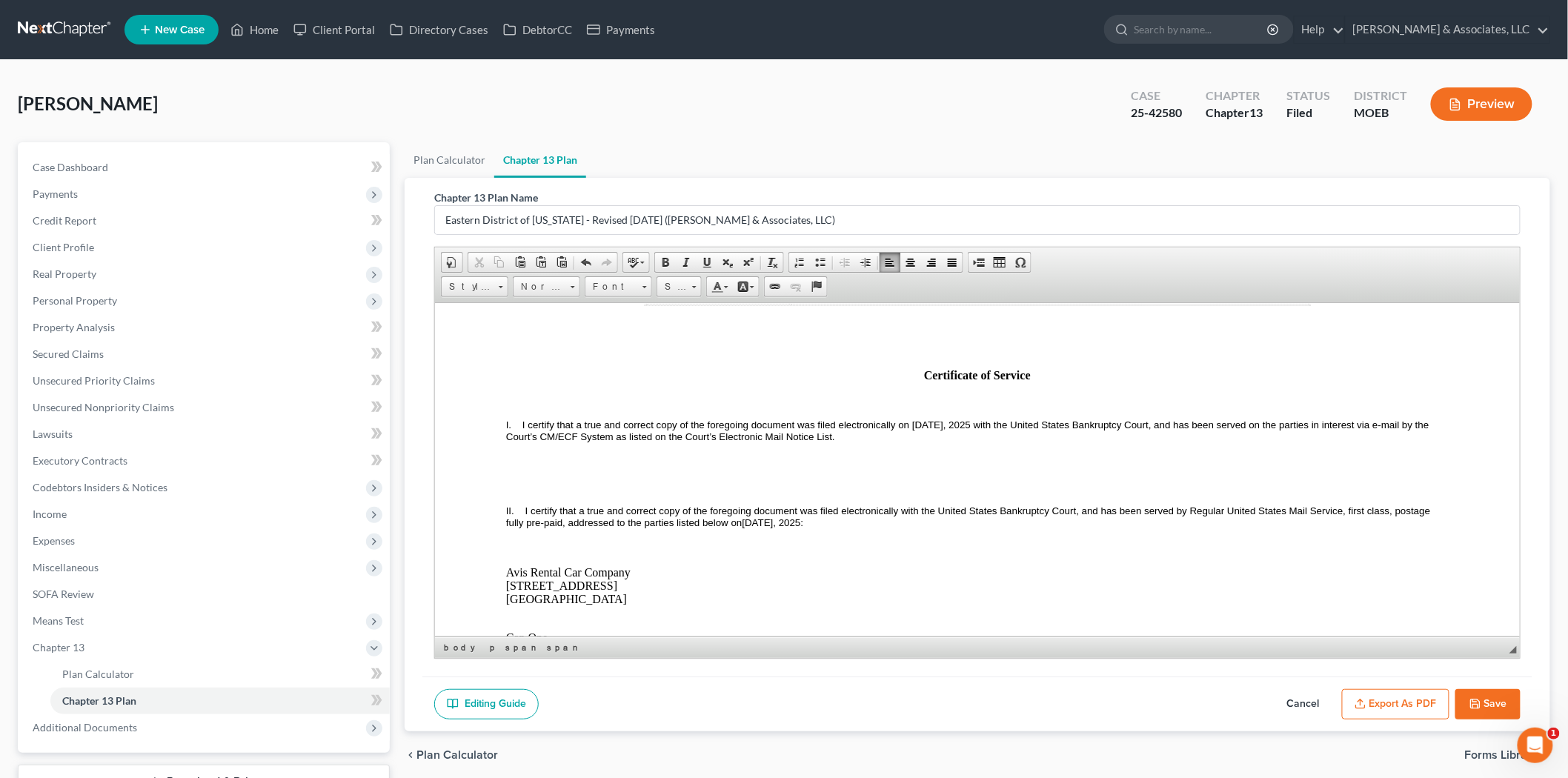
click at [773, 527] on span "[DATE]" at bounding box center [757, 521] width 31 height 11
click at [1393, 721] on div "Editing Guide Cancel Export as PDF Save" at bounding box center [977, 704] width 1110 height 56
click at [1389, 709] on button "Export as PDF" at bounding box center [1395, 704] width 107 height 31
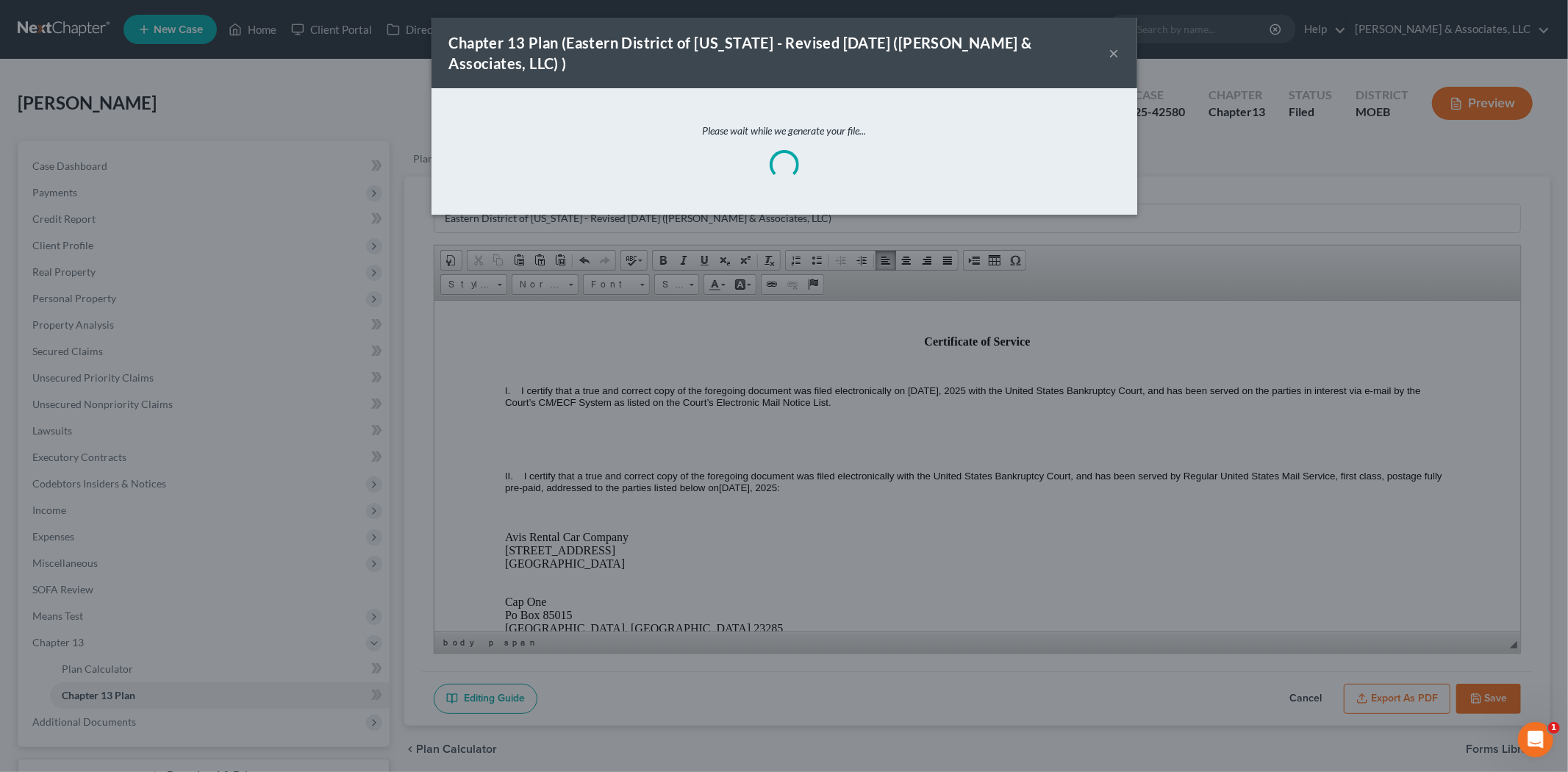
scroll to position [4804, 0]
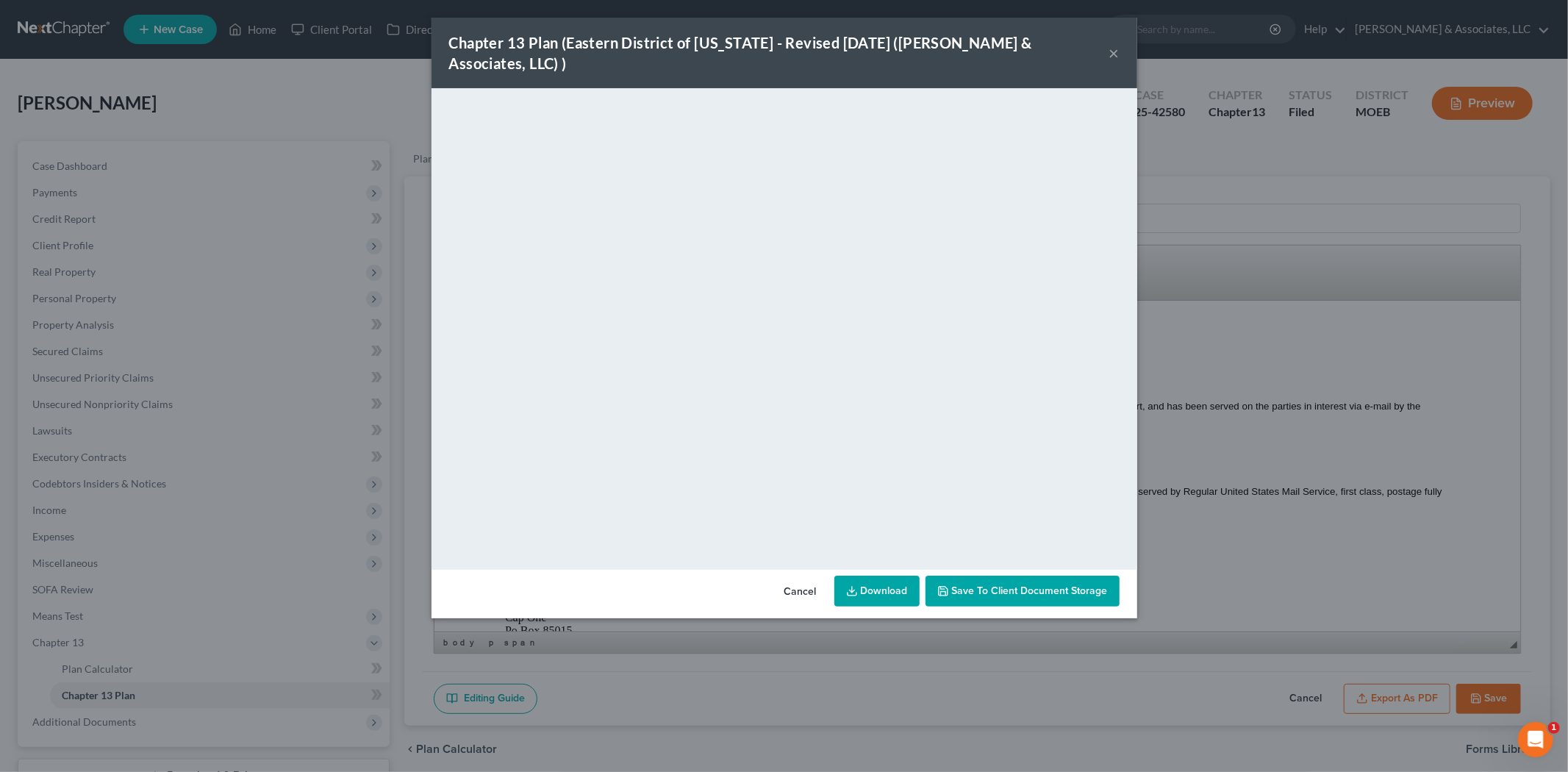
click at [1118, 44] on button "×" at bounding box center [1114, 53] width 10 height 18
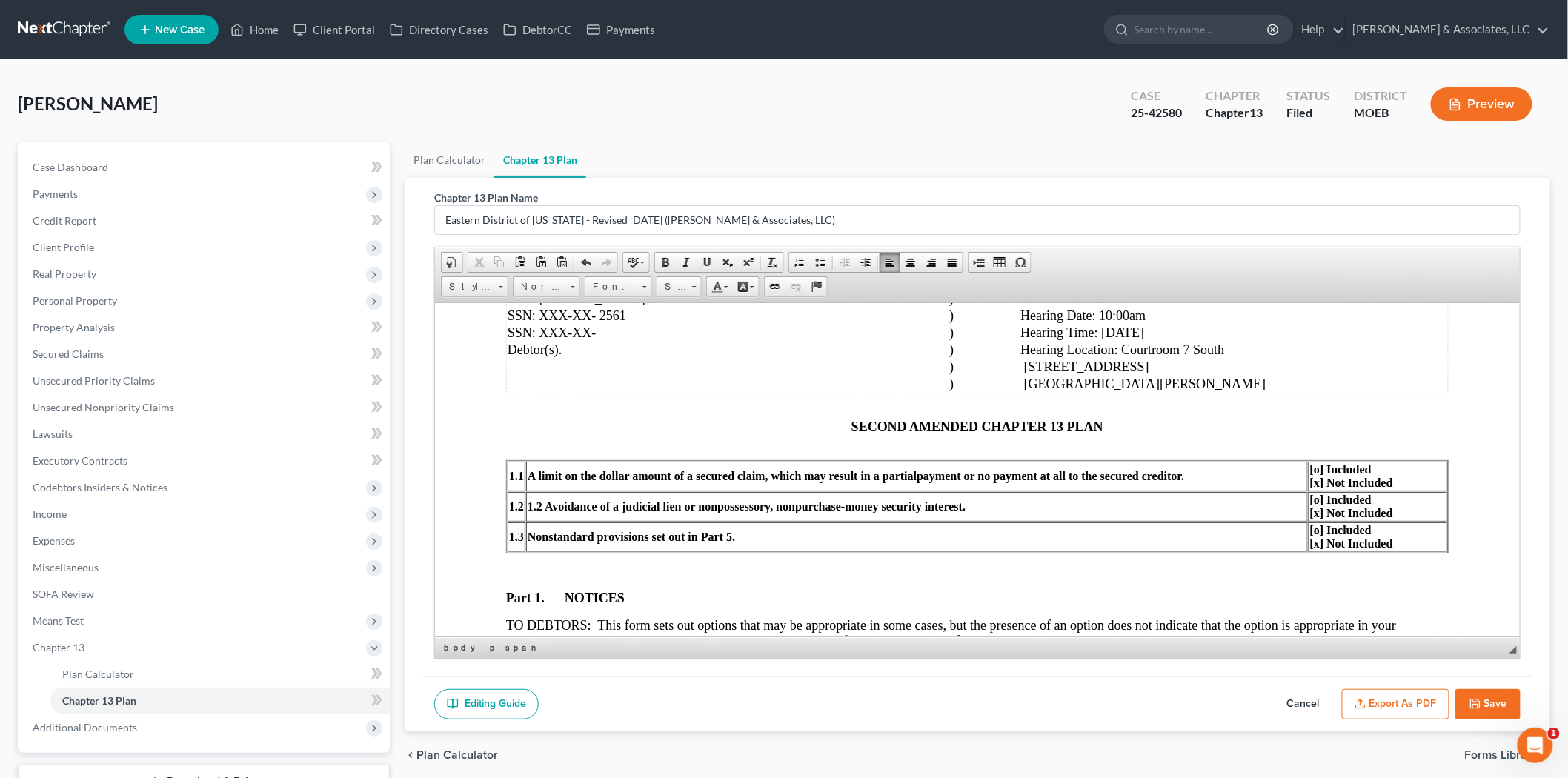
scroll to position [164, 0]
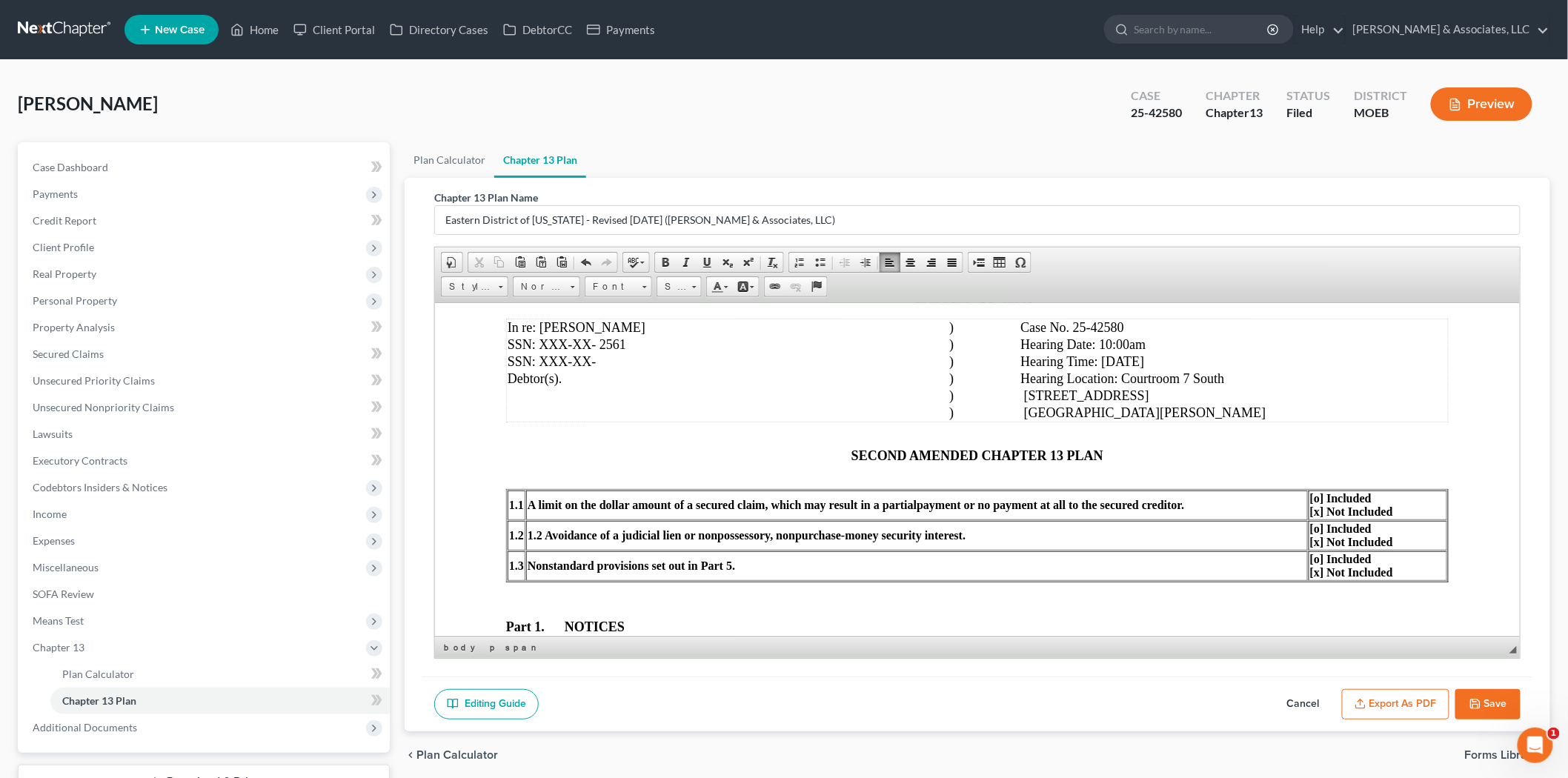
click at [885, 458] on span "SECOND AMENDED CHAPTER 13 PLAN" at bounding box center [977, 455] width 252 height 15
drag, startPoint x: 843, startPoint y: 459, endPoint x: 892, endPoint y: 454, distance: 49.3
click at [892, 454] on p "SECOND AMENDED CHAPTER 13 PLAN" at bounding box center [976, 462] width 942 height 29
drag, startPoint x: 1126, startPoint y: 361, endPoint x: 1155, endPoint y: 360, distance: 29.0
click at [1143, 360] on span ") Hearing Time: [DATE]" at bounding box center [1046, 361] width 195 height 15
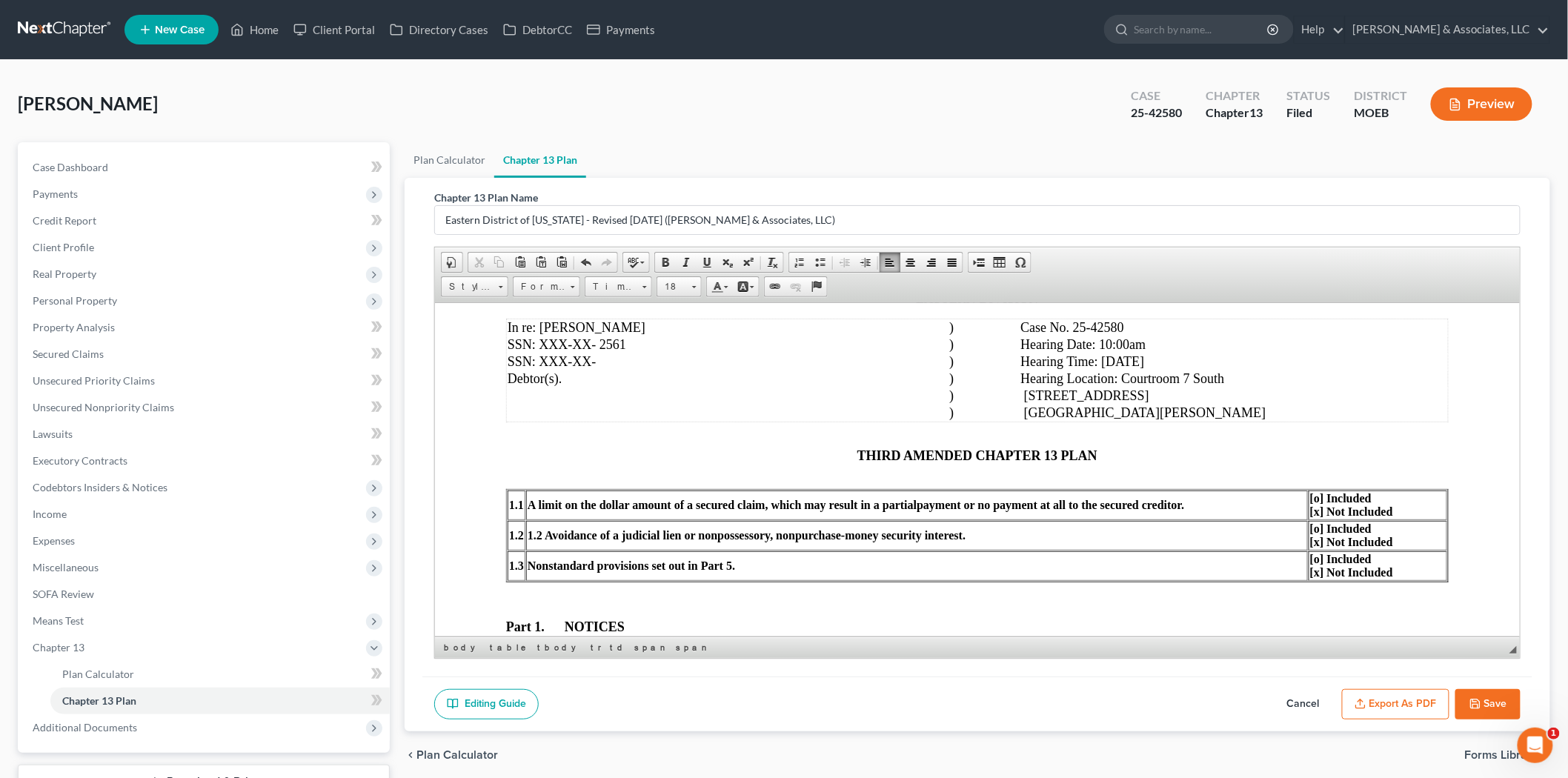
drag, startPoint x: 1391, startPoint y: 698, endPoint x: 910, endPoint y: 49, distance: 807.8
click at [1391, 698] on button "Export as PDF" at bounding box center [1395, 704] width 107 height 31
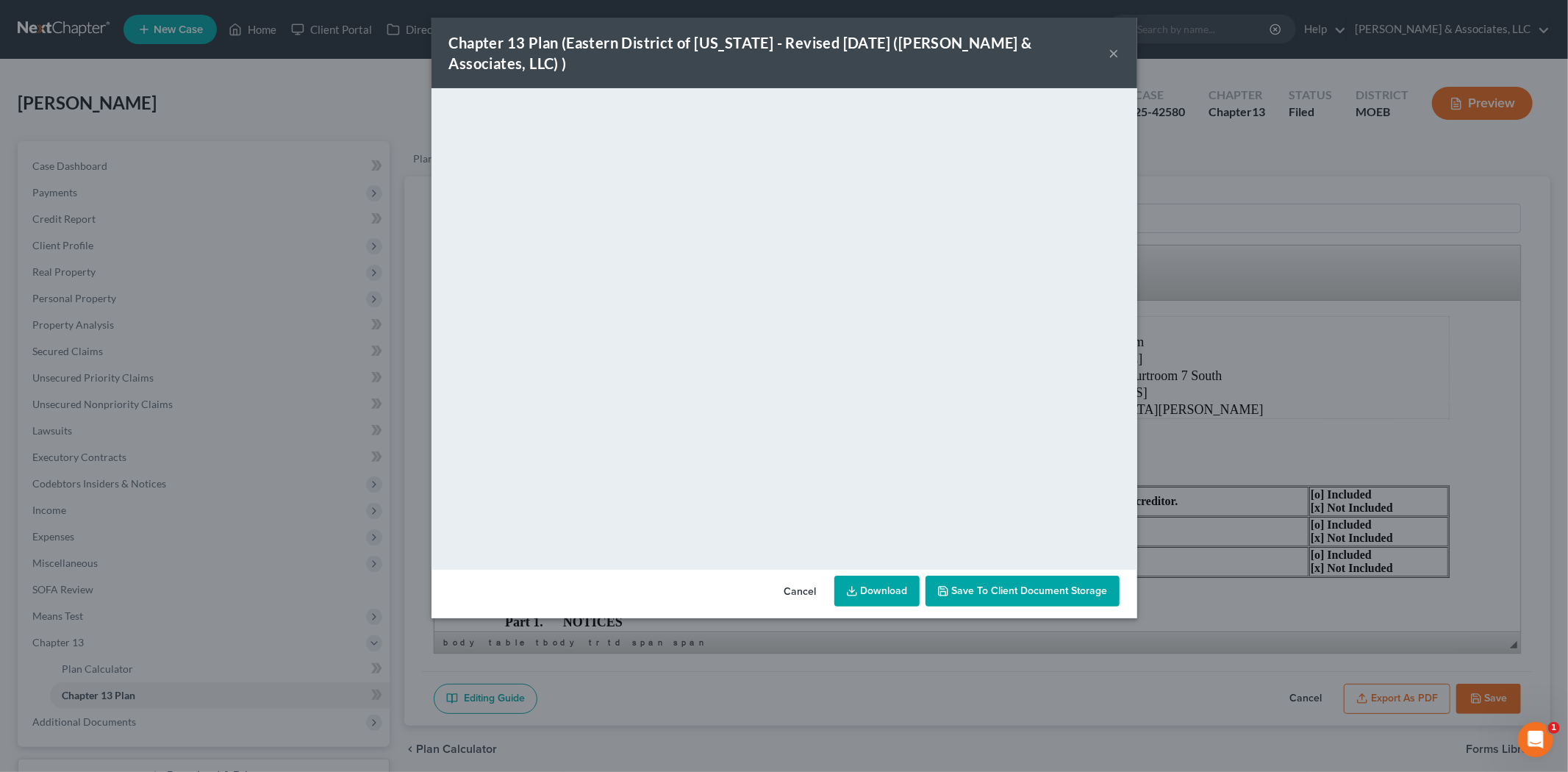
click at [1110, 44] on button "×" at bounding box center [1114, 53] width 10 height 18
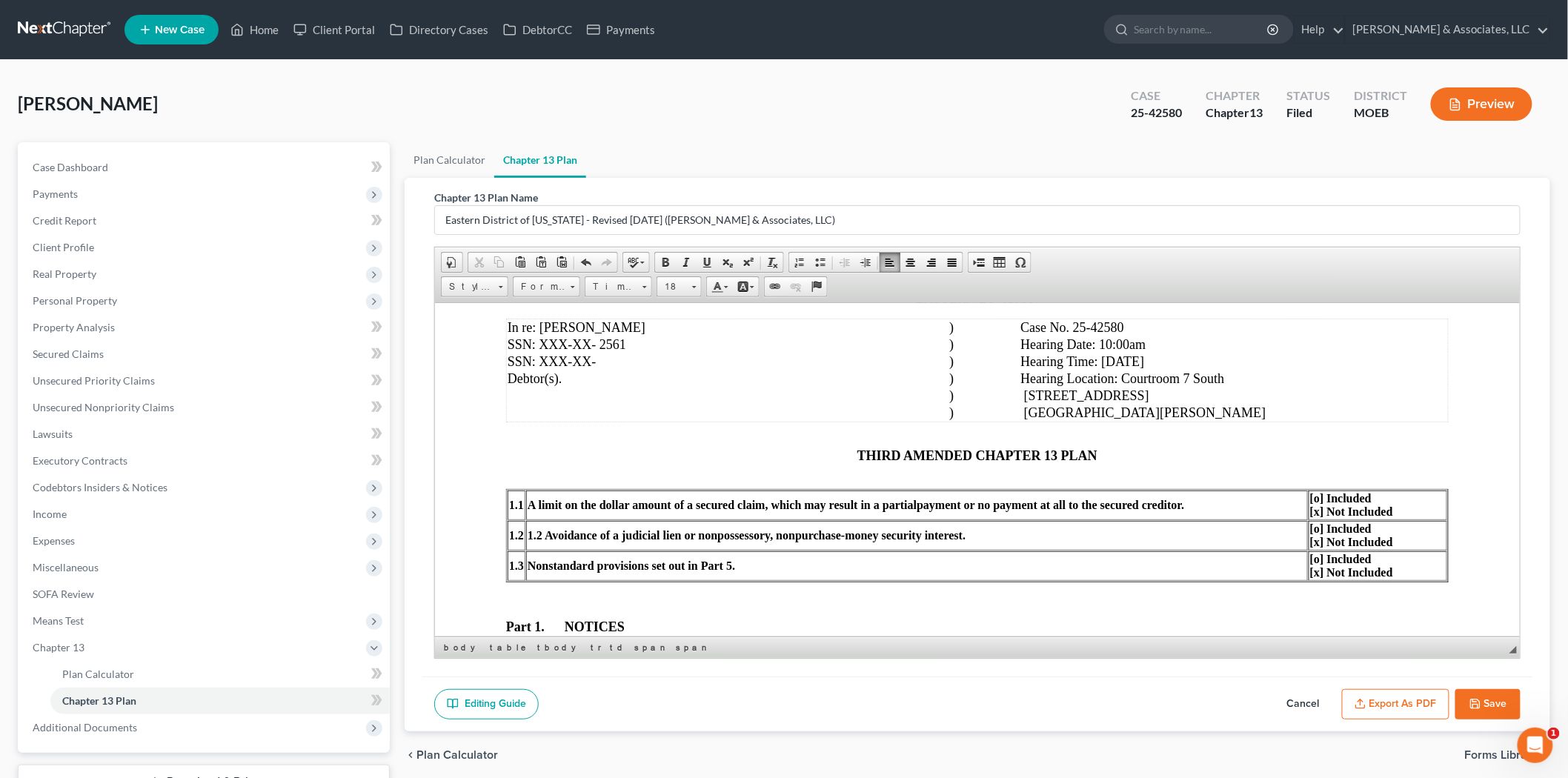
click at [1478, 690] on button "Save" at bounding box center [1488, 704] width 65 height 31
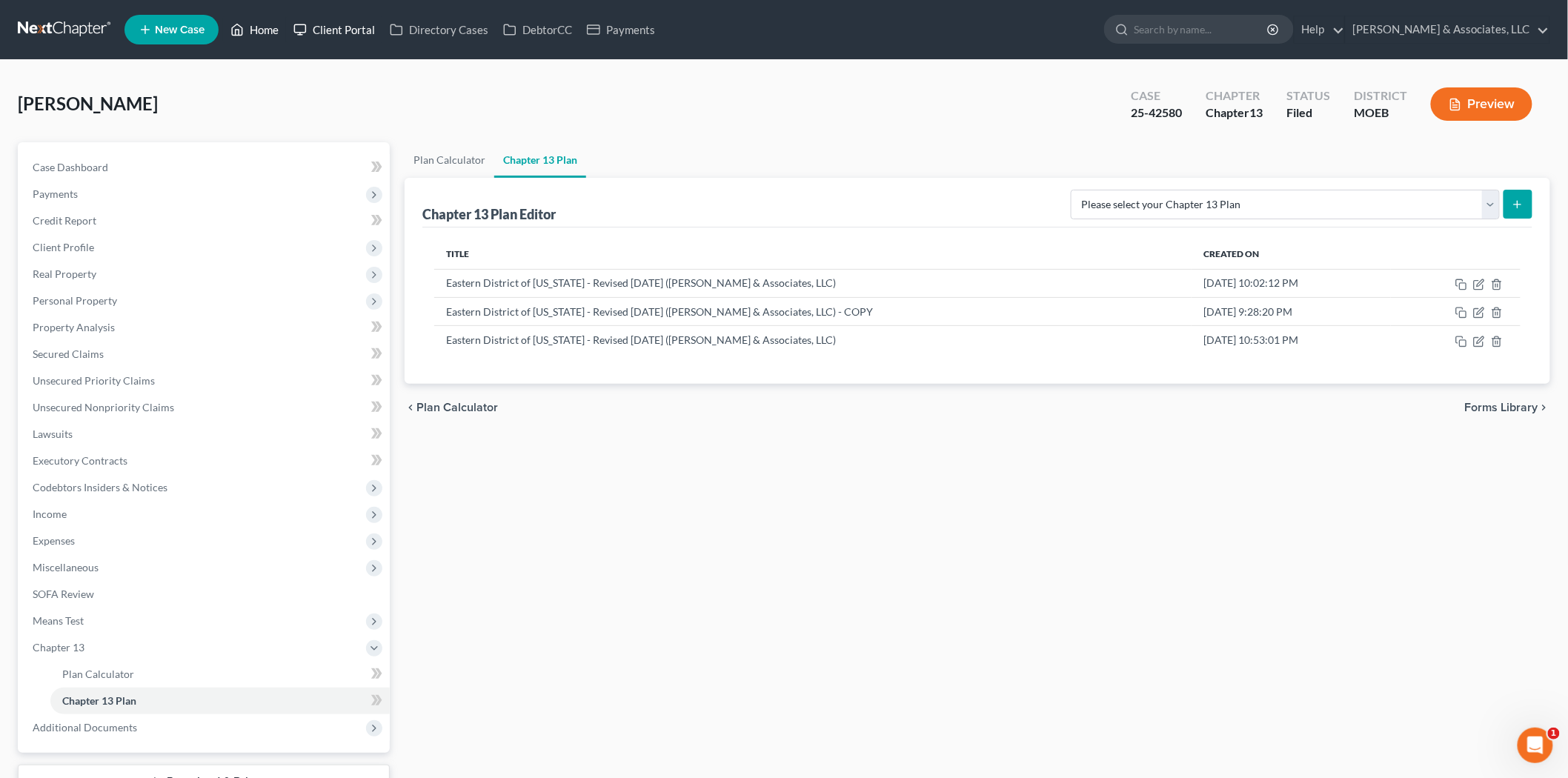
click at [279, 30] on link "Home" at bounding box center [254, 30] width 63 height 27
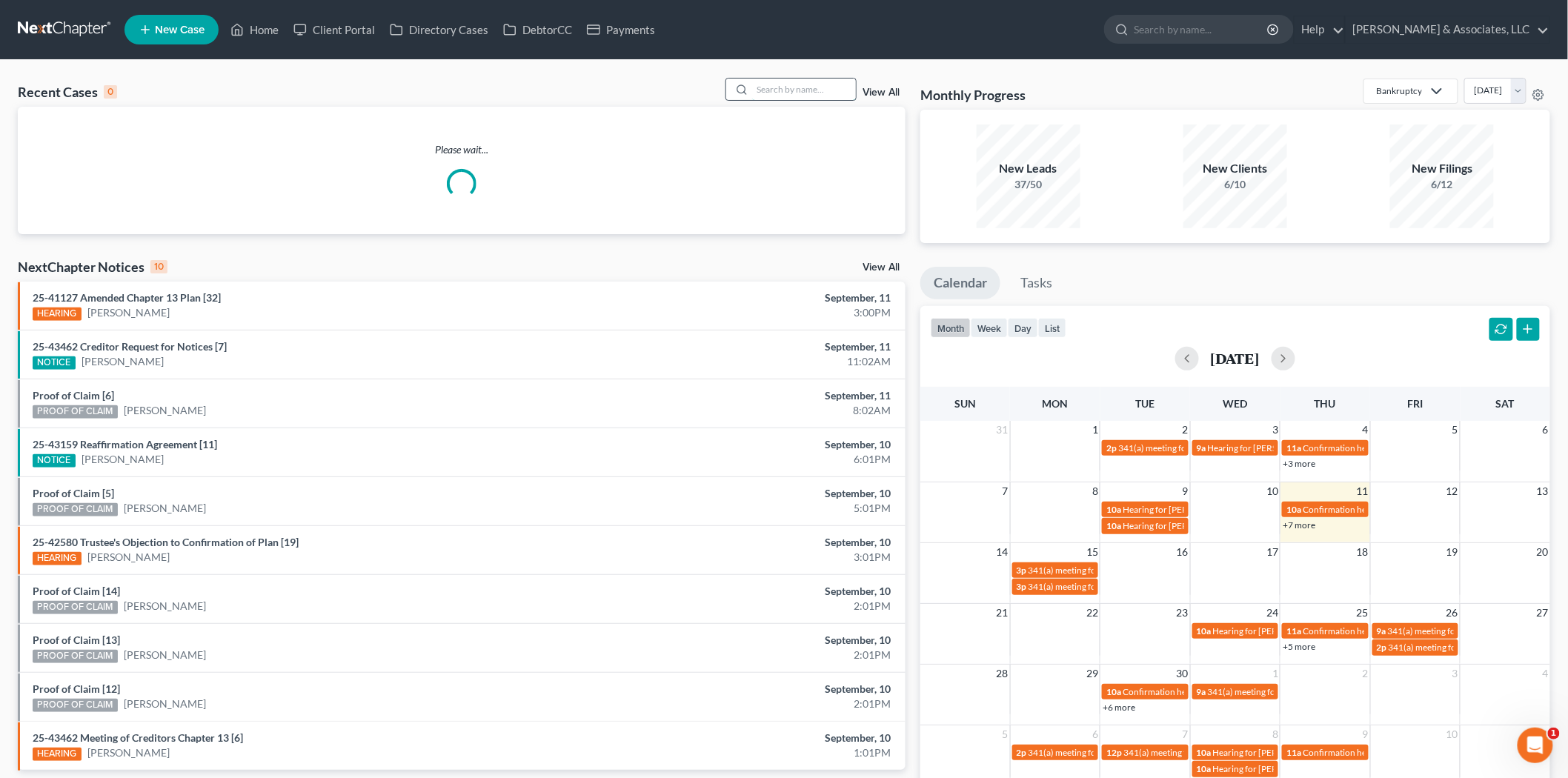
click at [774, 83] on input "search" at bounding box center [803, 89] width 103 height 22
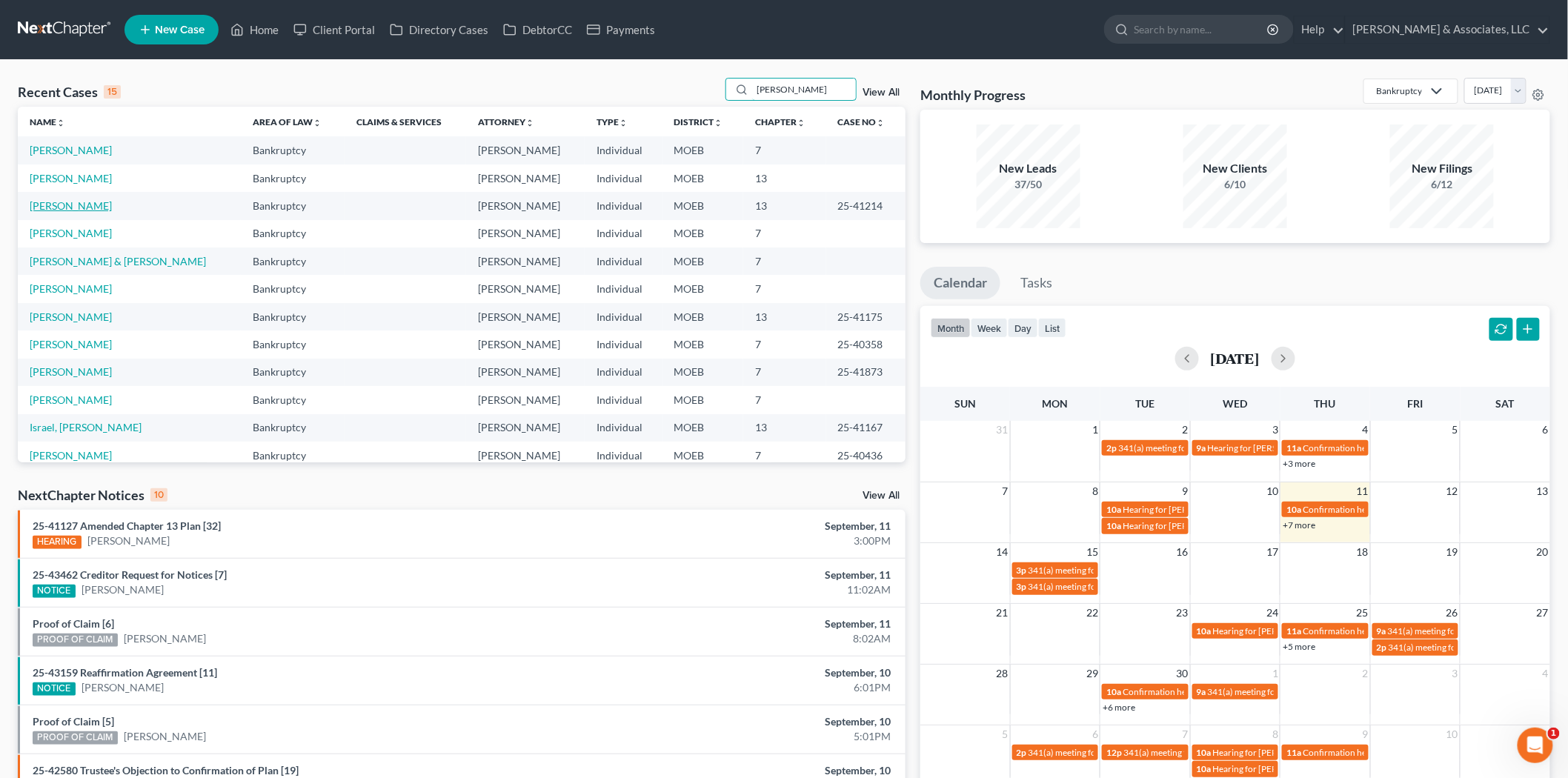
type input "[PERSON_NAME]"
click at [68, 205] on link "[PERSON_NAME]" at bounding box center [71, 205] width 83 height 13
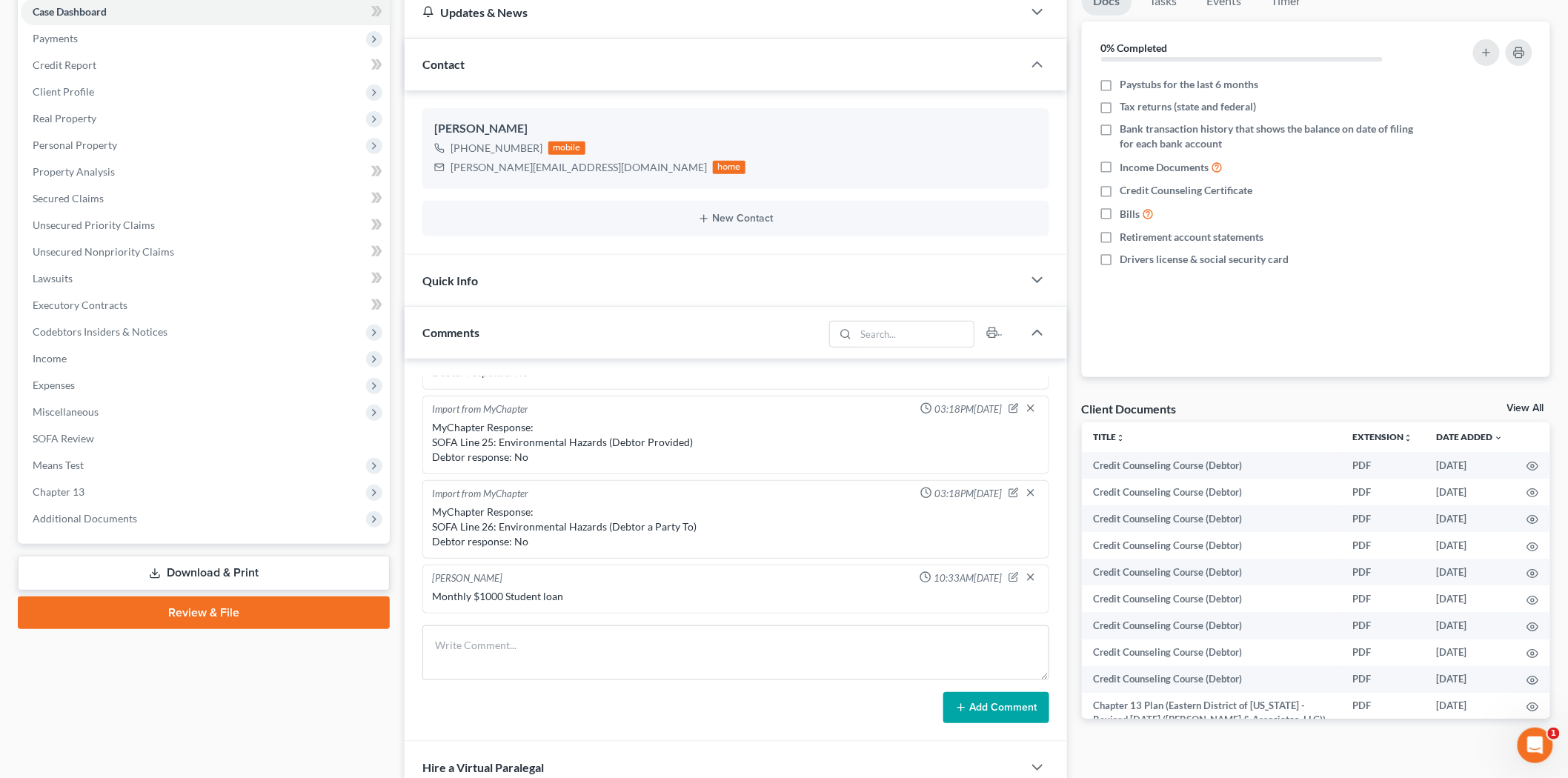
scroll to position [164, 0]
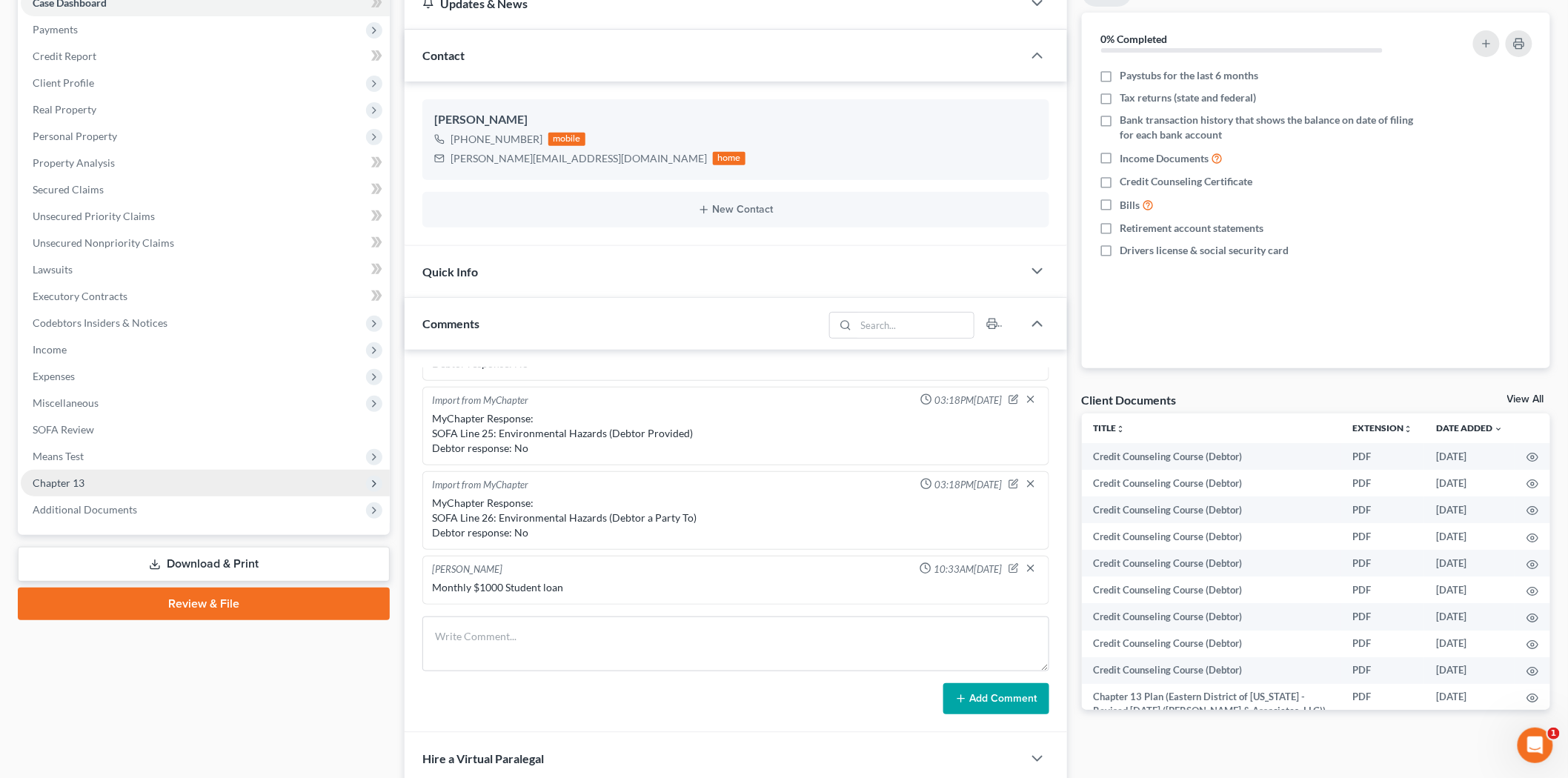
click at [76, 485] on span "Chapter 13" at bounding box center [59, 483] width 52 height 13
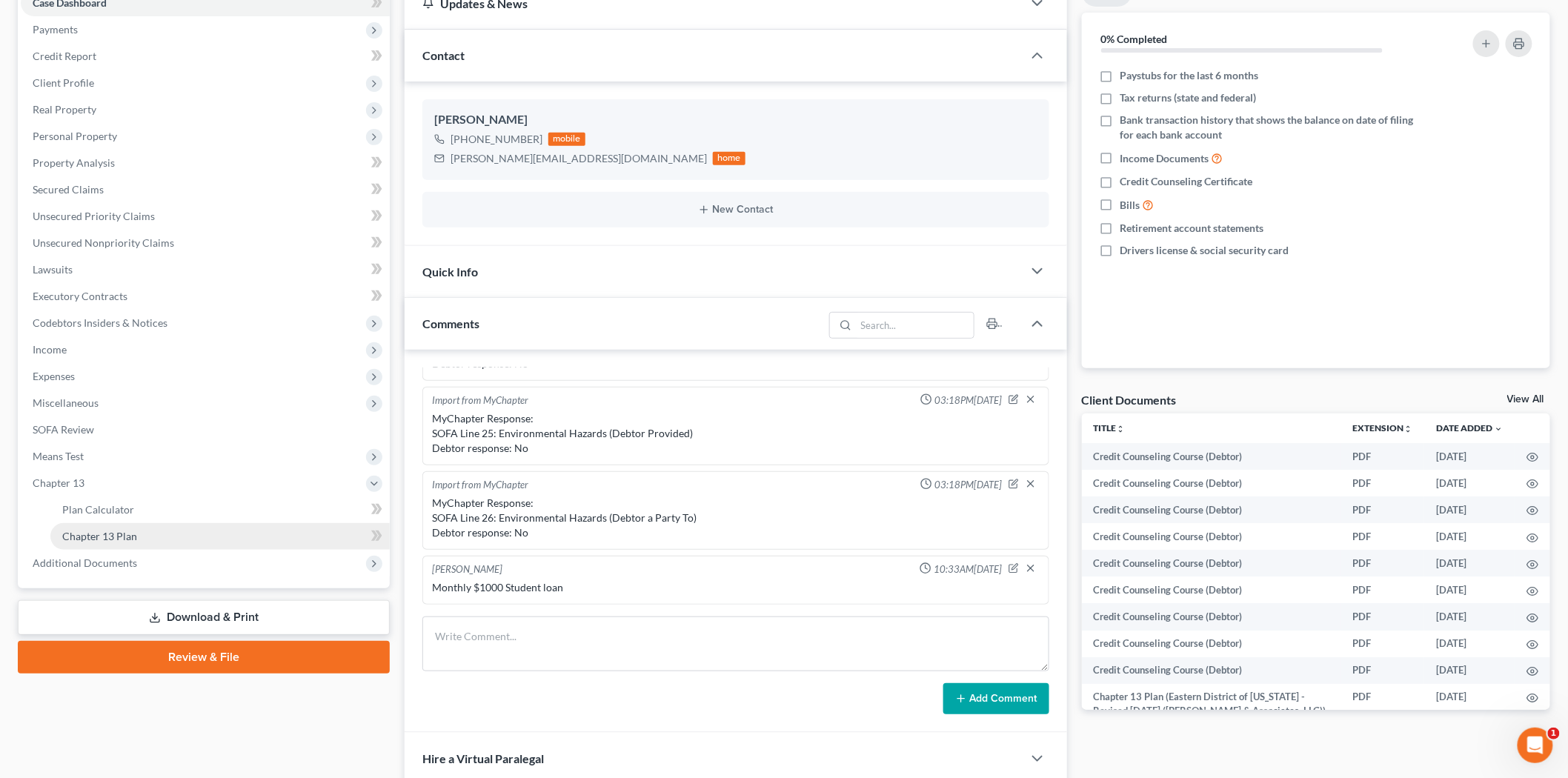
click at [95, 530] on span "Chapter 13 Plan" at bounding box center [100, 536] width 75 height 13
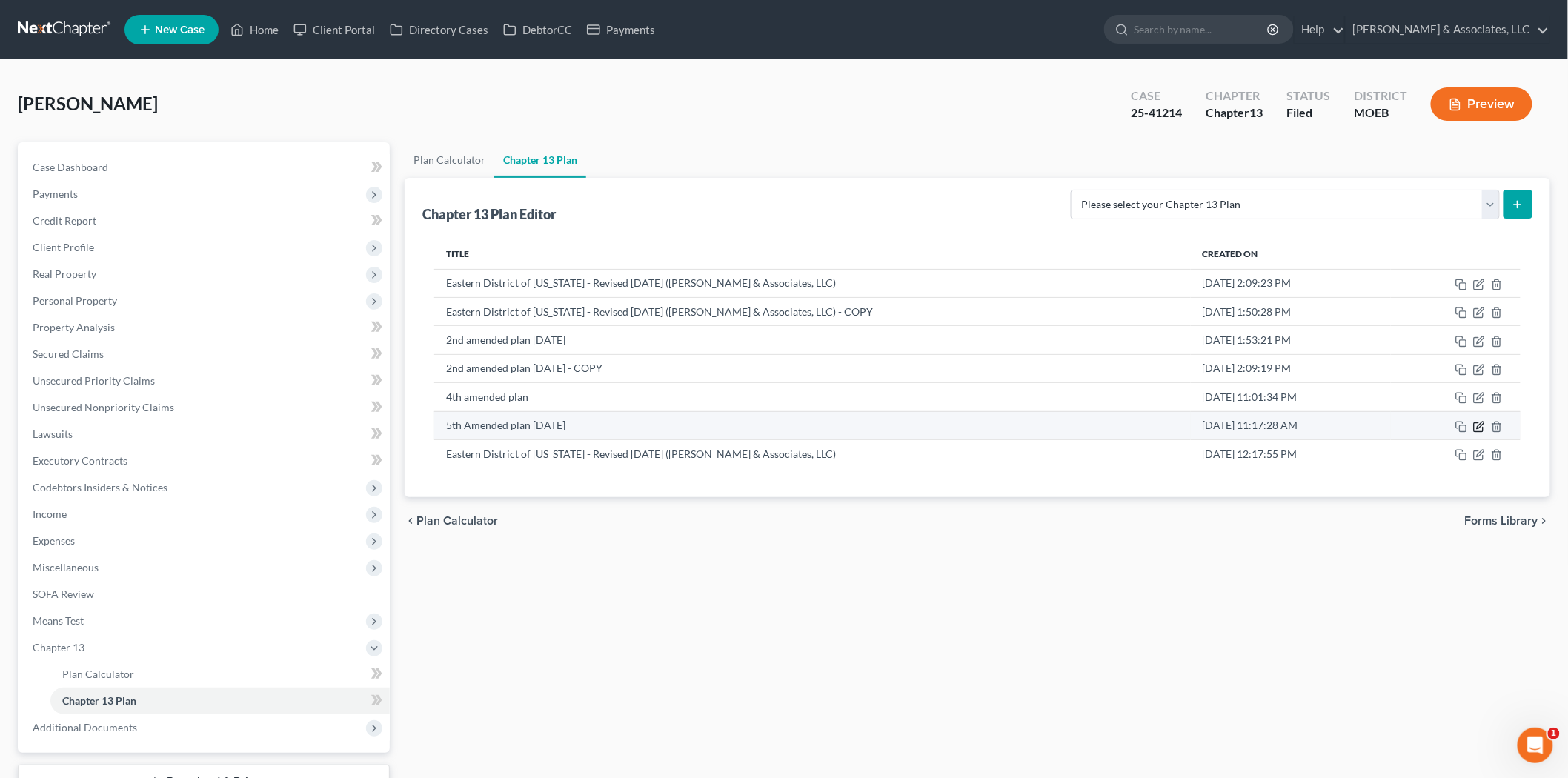
click at [1479, 431] on icon "button" at bounding box center [1478, 427] width 9 height 9
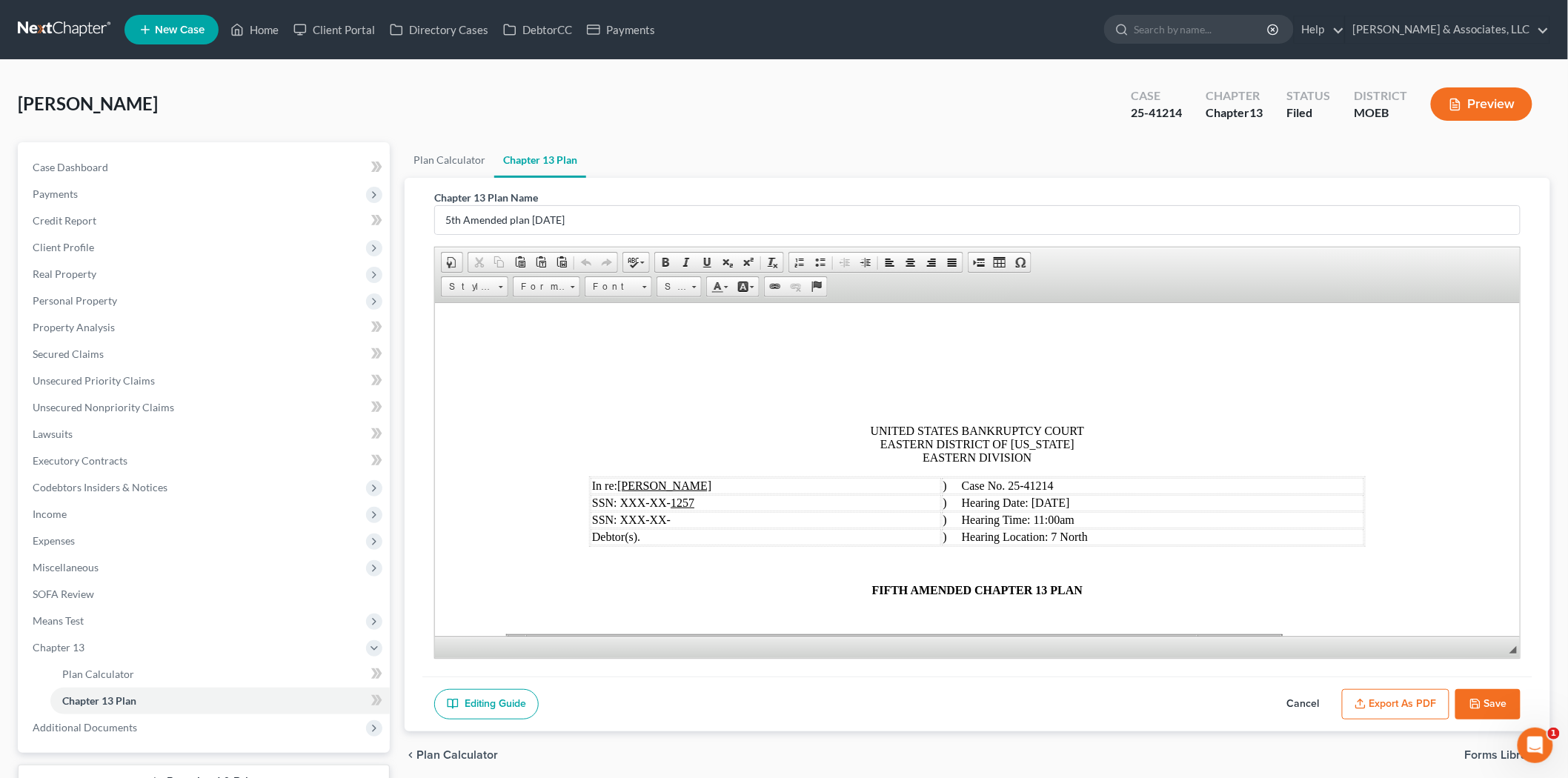
scroll to position [83, 0]
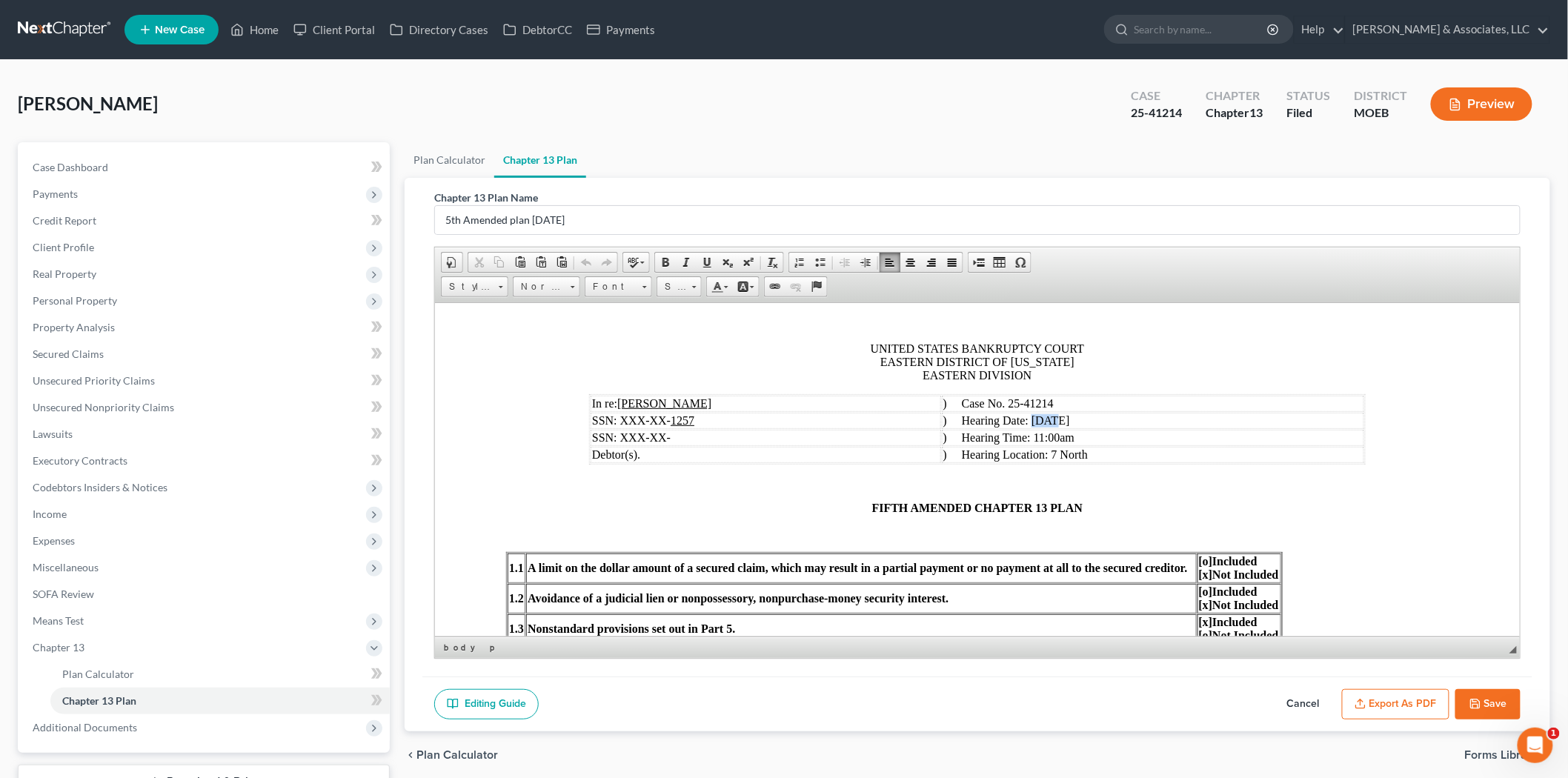
drag, startPoint x: 1064, startPoint y: 422, endPoint x: 1082, endPoint y: 422, distance: 18.0
click at [1069, 422] on span ") Hearing Date: [DATE]" at bounding box center [1006, 419] width 126 height 13
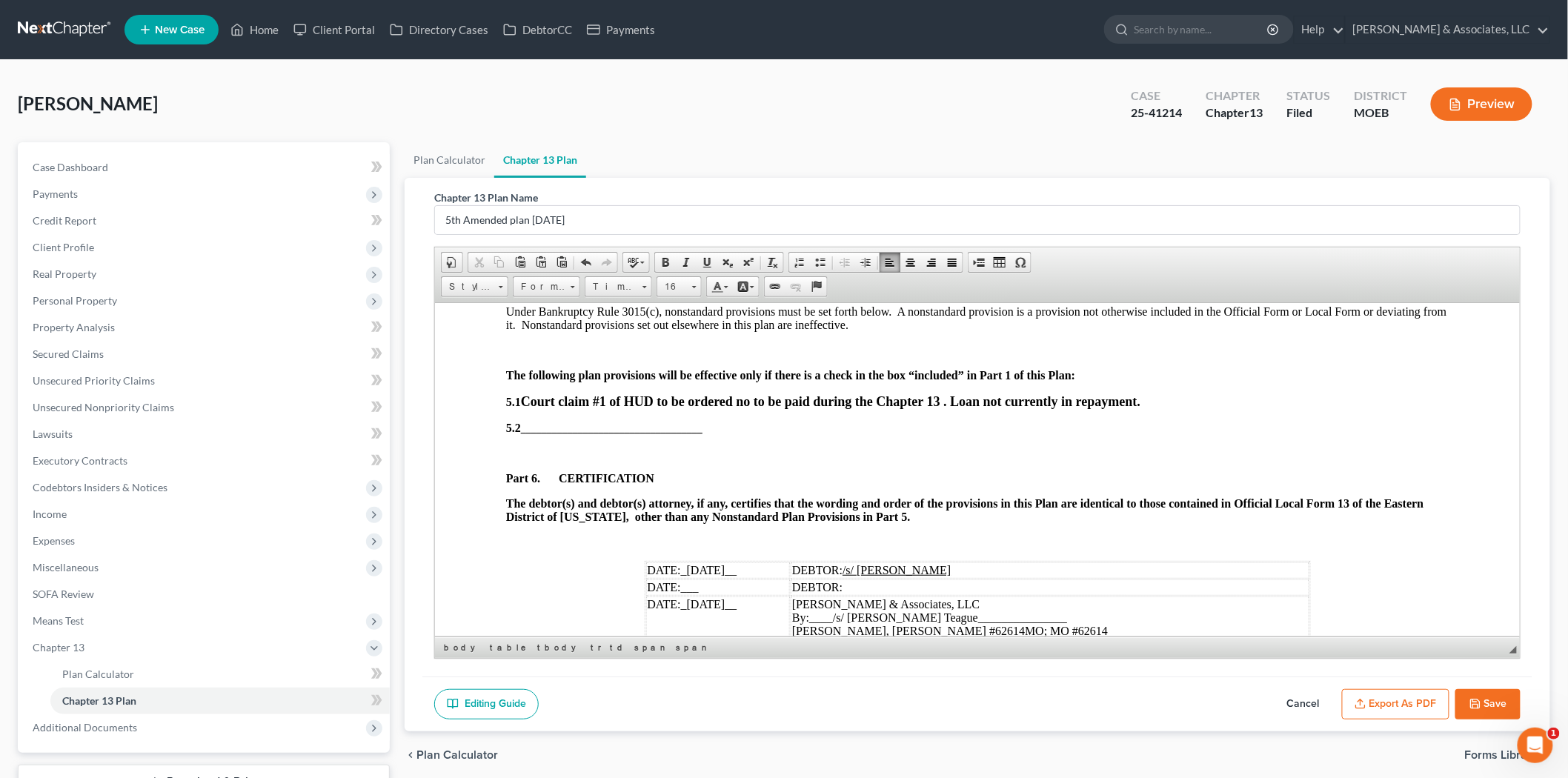
scroll to position [4115, 0]
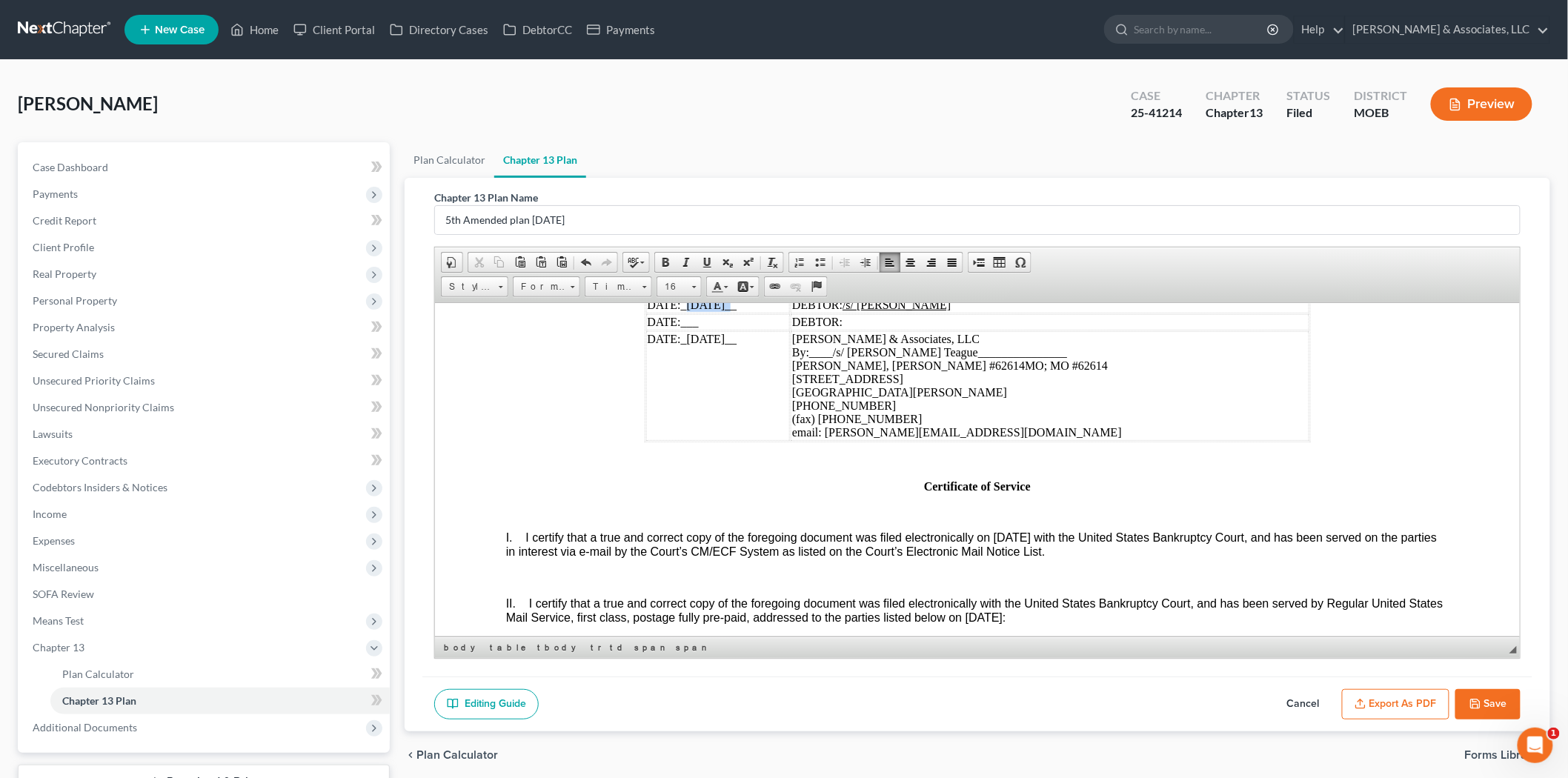
drag, startPoint x: 681, startPoint y: 404, endPoint x: 715, endPoint y: 405, distance: 34.0
click at [715, 310] on span "_[DATE]__" at bounding box center [708, 303] width 57 height 13
drag, startPoint x: 683, startPoint y: 440, endPoint x: 717, endPoint y: 438, distance: 34.1
click at [717, 344] on span "_[DATE]__" at bounding box center [708, 338] width 57 height 13
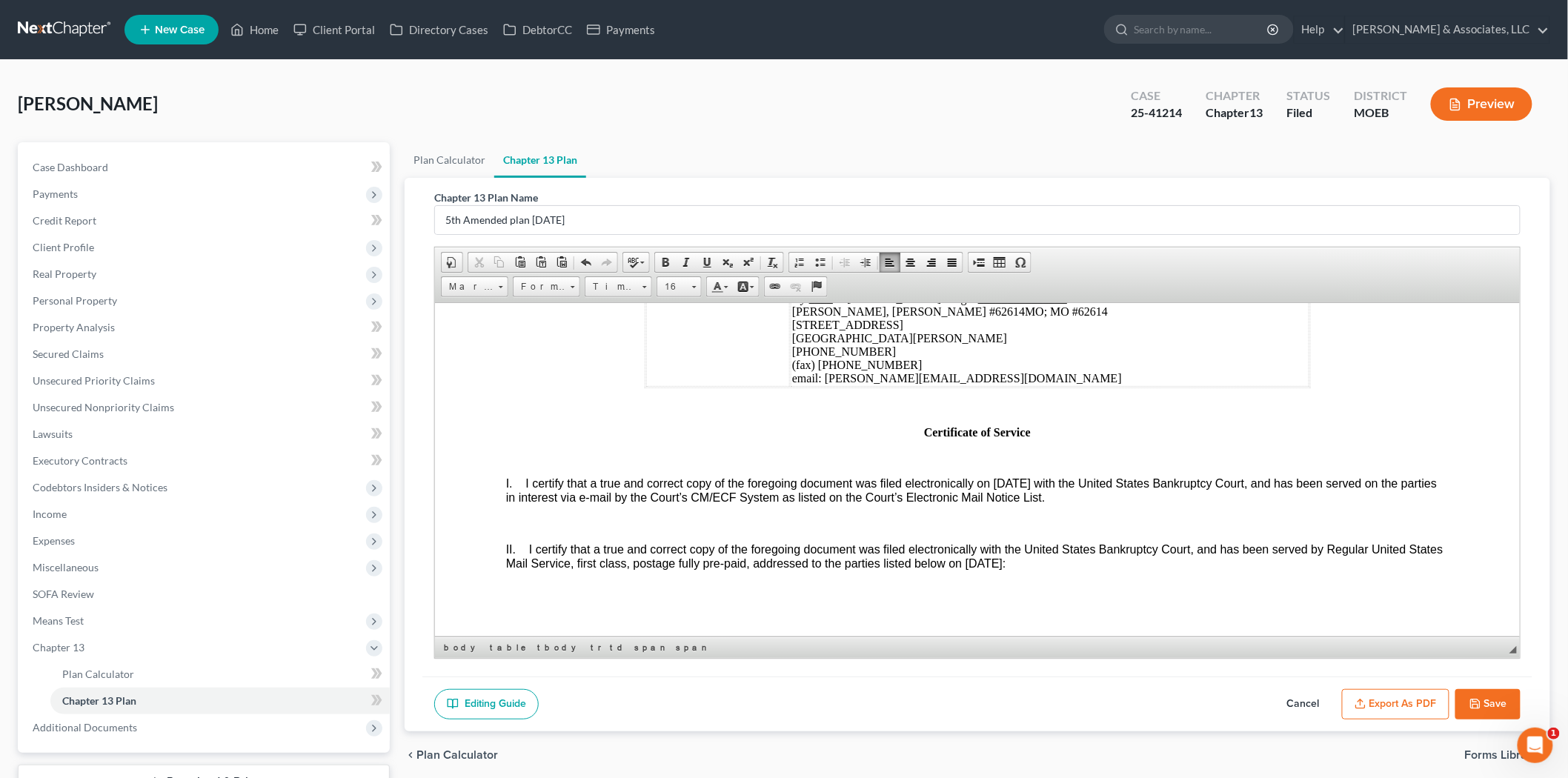
scroll to position [4198, 0]
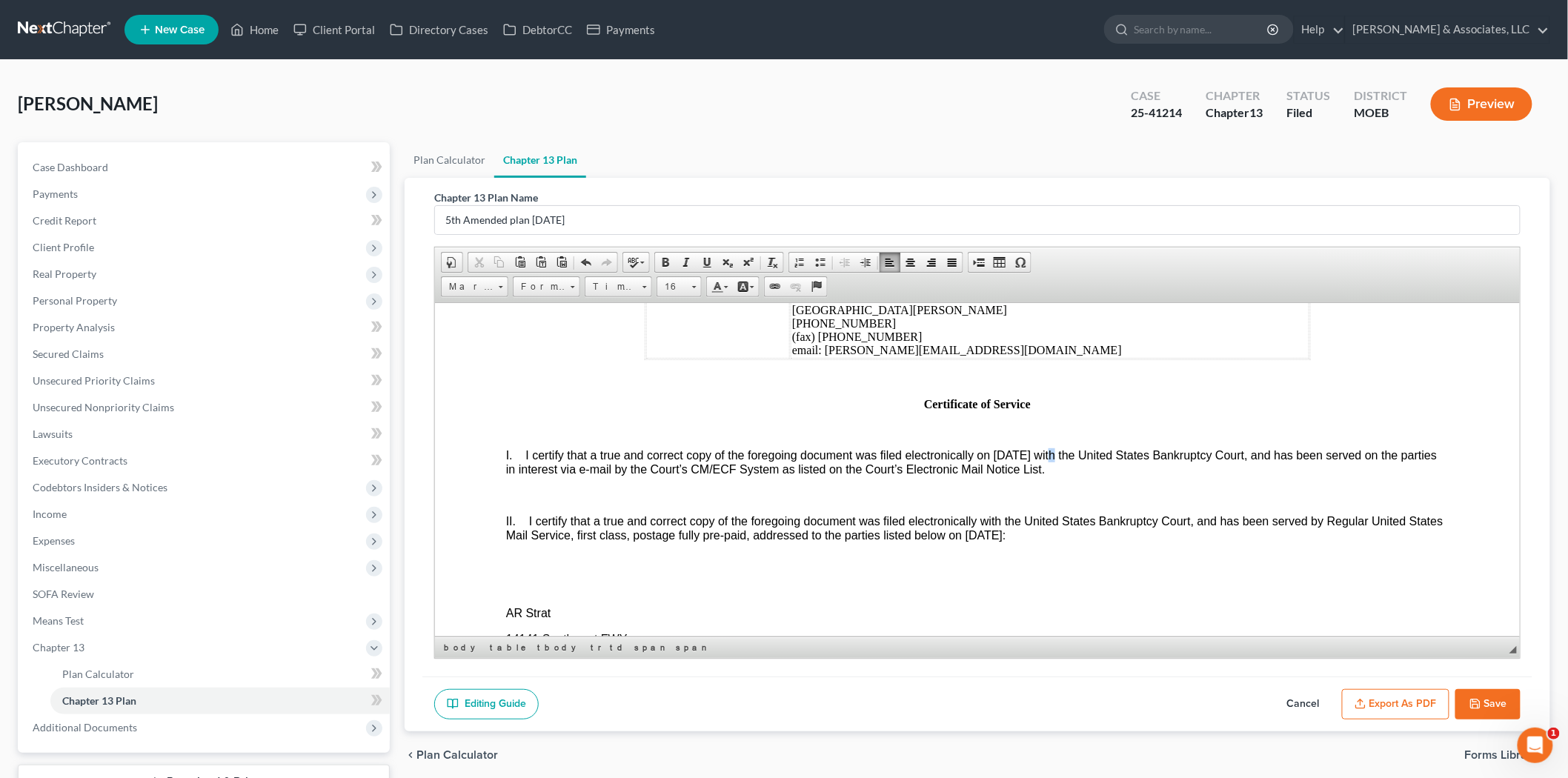
click at [1057, 475] on span "I certify that a true and correct copy of the foregoing document was filed elec…" at bounding box center [972, 462] width 934 height 27
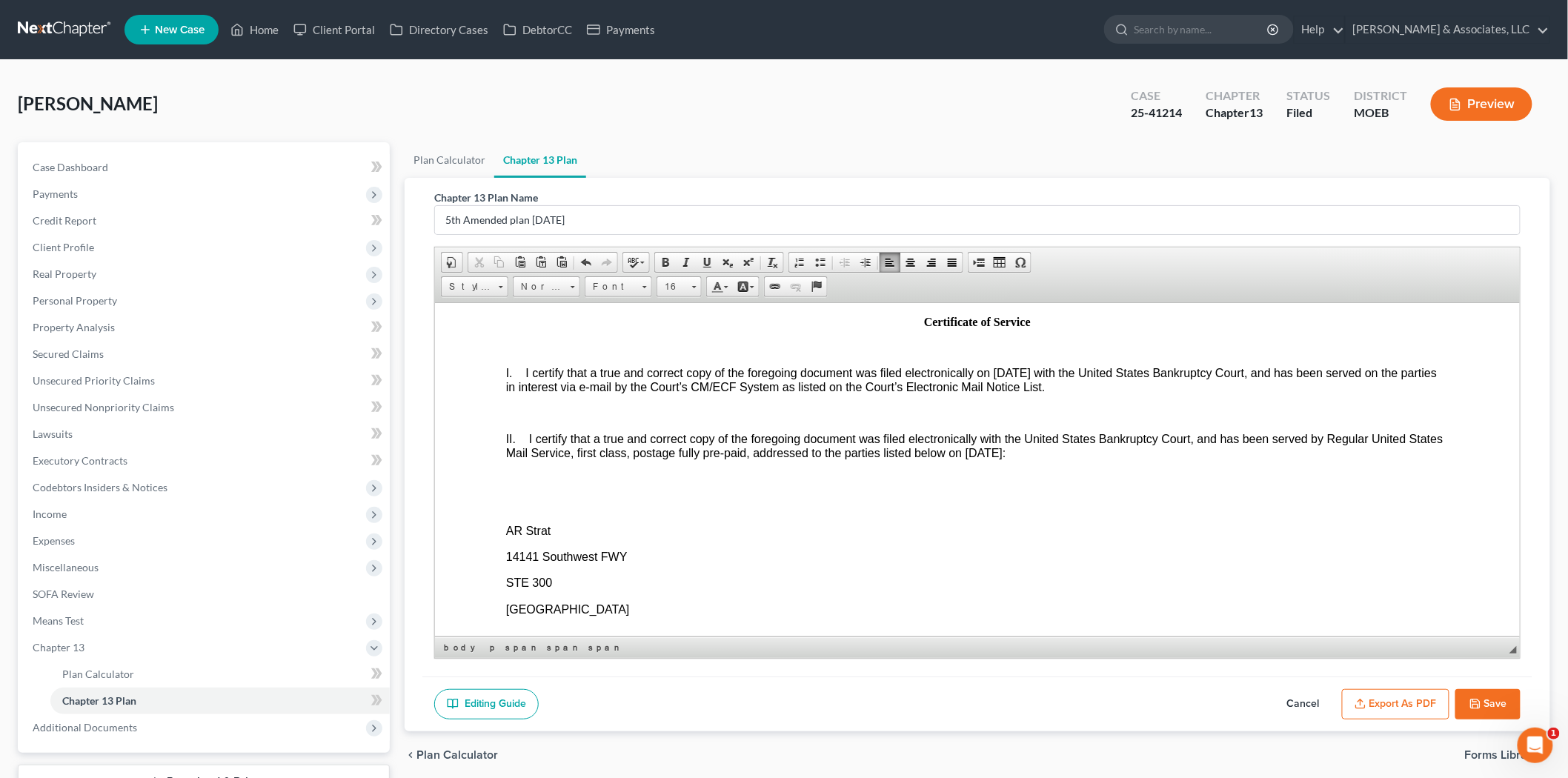
click at [1067, 459] on span "I certify that a true and correct copy of the foregoing document was filed elec…" at bounding box center [975, 446] width 940 height 27
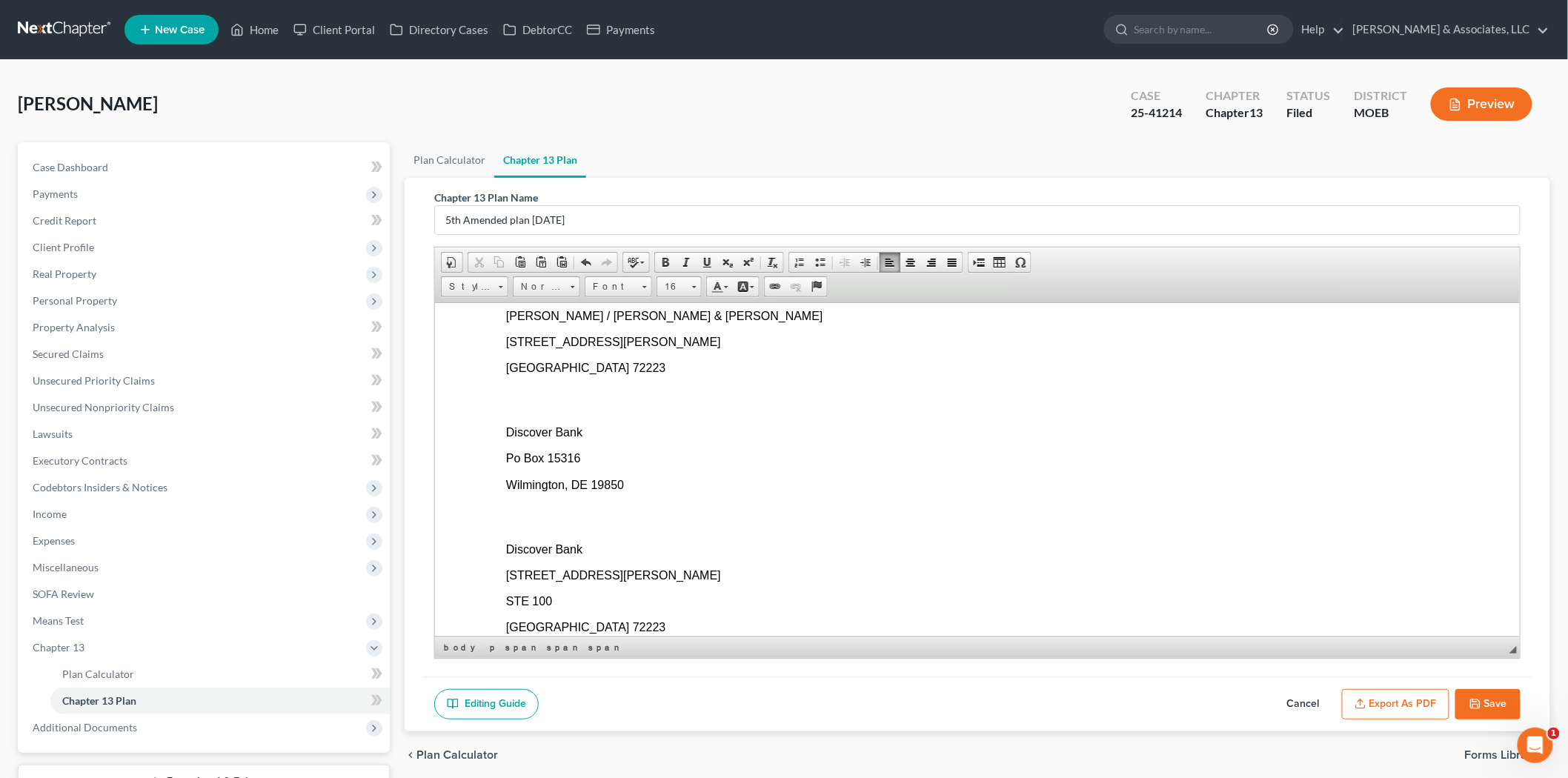
scroll to position [4857, 0]
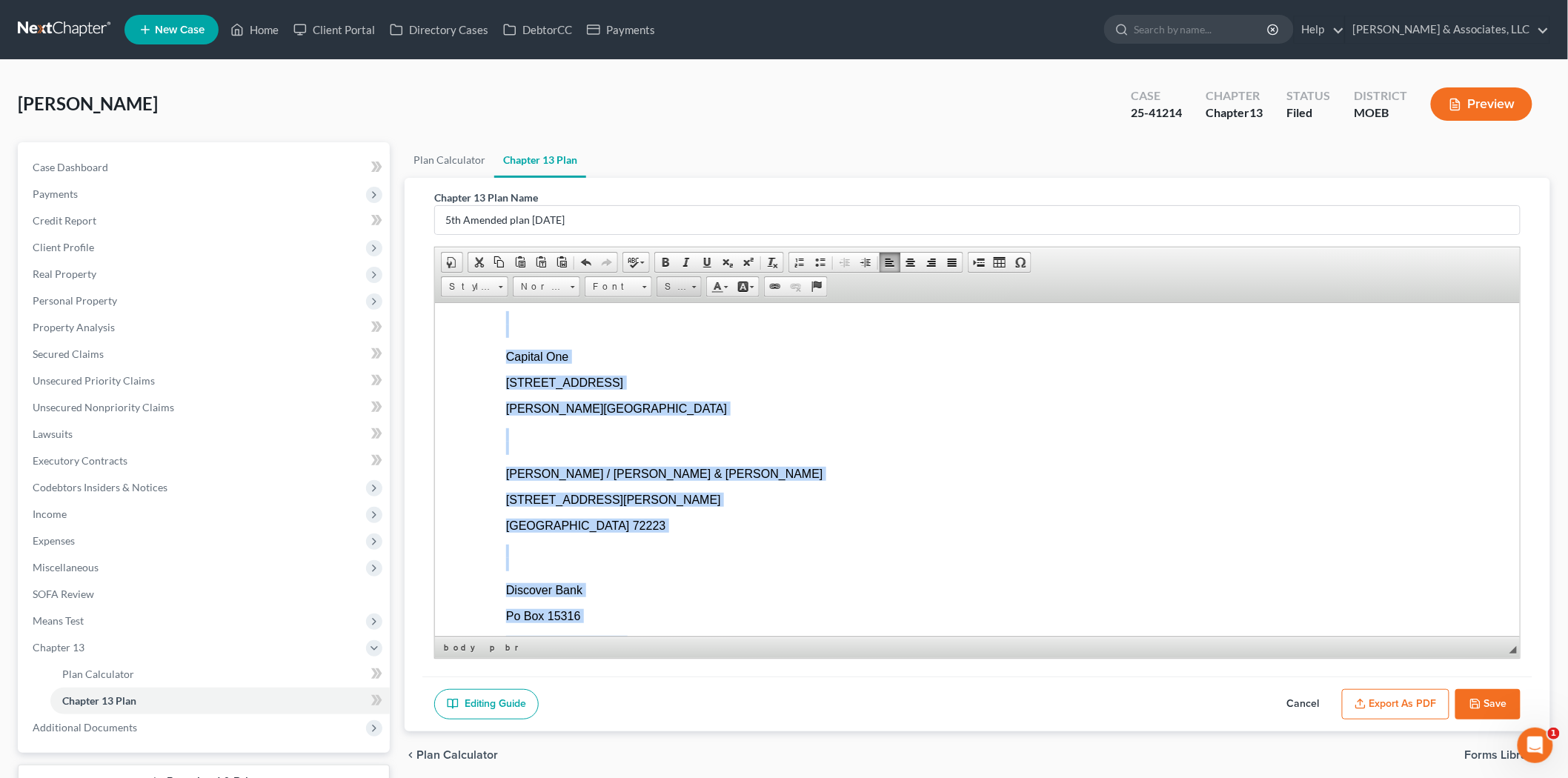
click at [669, 292] on span "Size" at bounding box center [672, 287] width 30 height 19
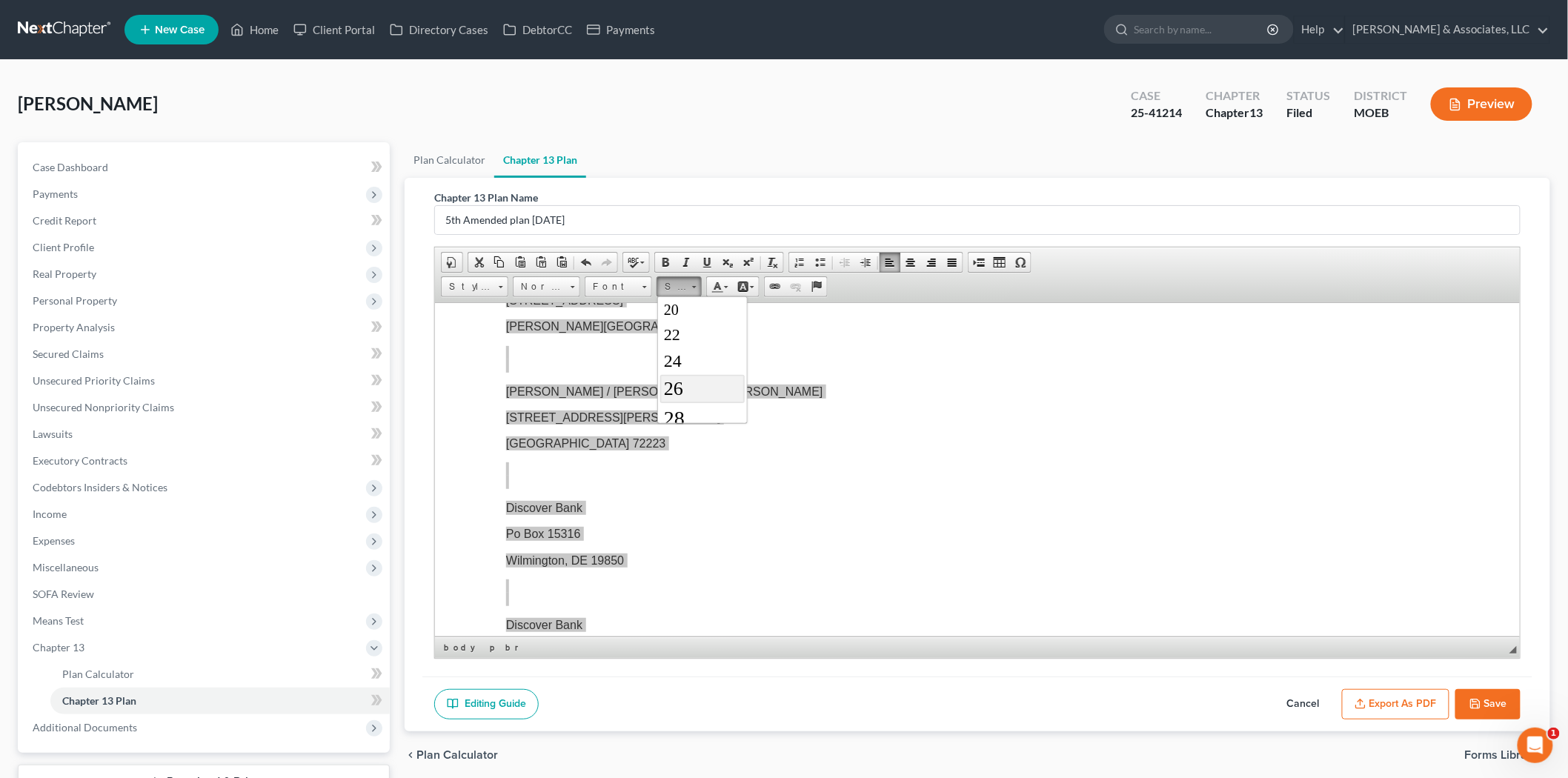
scroll to position [180, 0]
click at [684, 313] on ul "8 9 10 11 12 14 16 18 20 22 24 26 28 36 48 72" at bounding box center [702, 438] width 85 height 451
click at [678, 410] on link "22" at bounding box center [702, 415] width 85 height 25
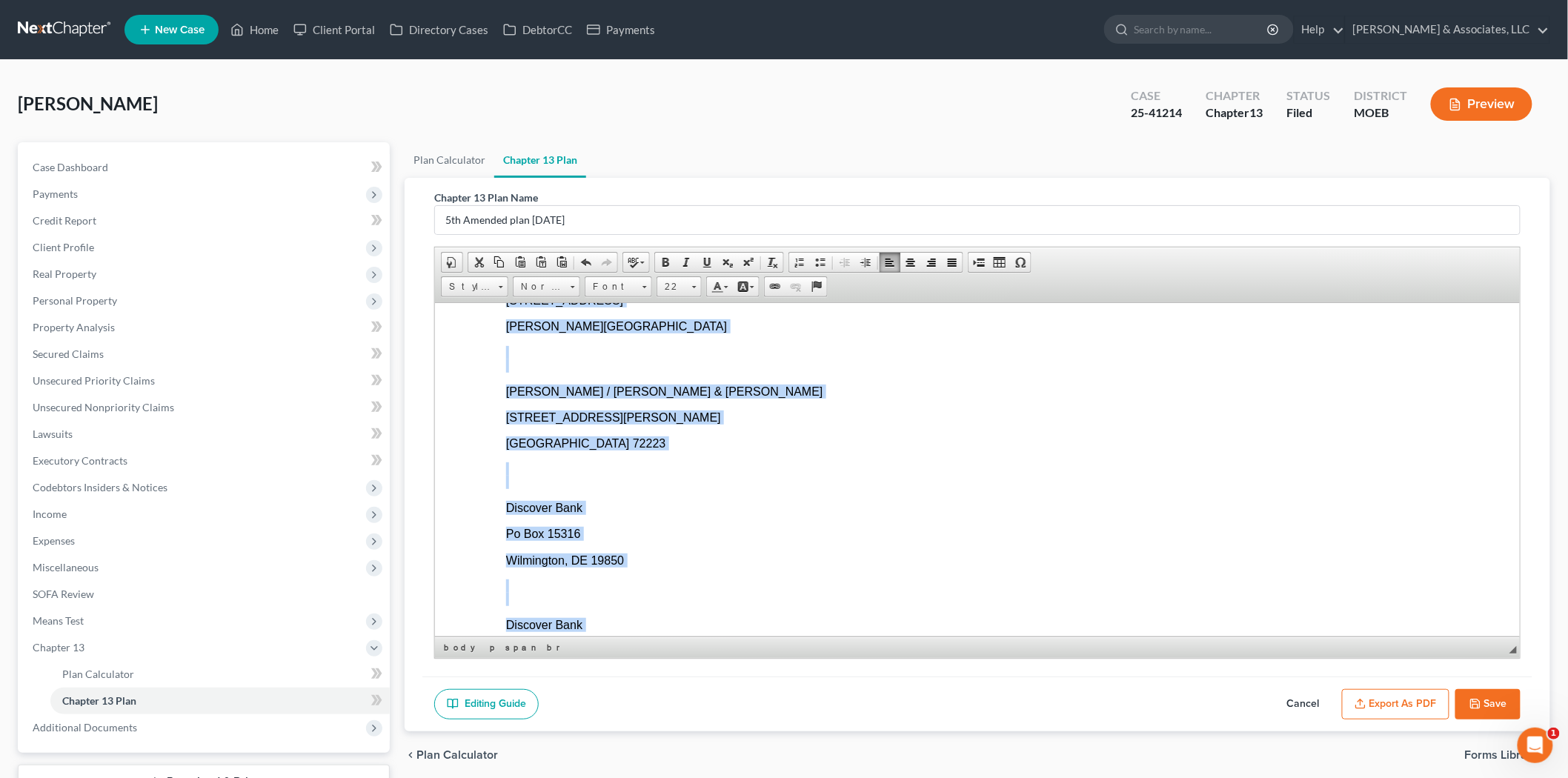
scroll to position [0, 0]
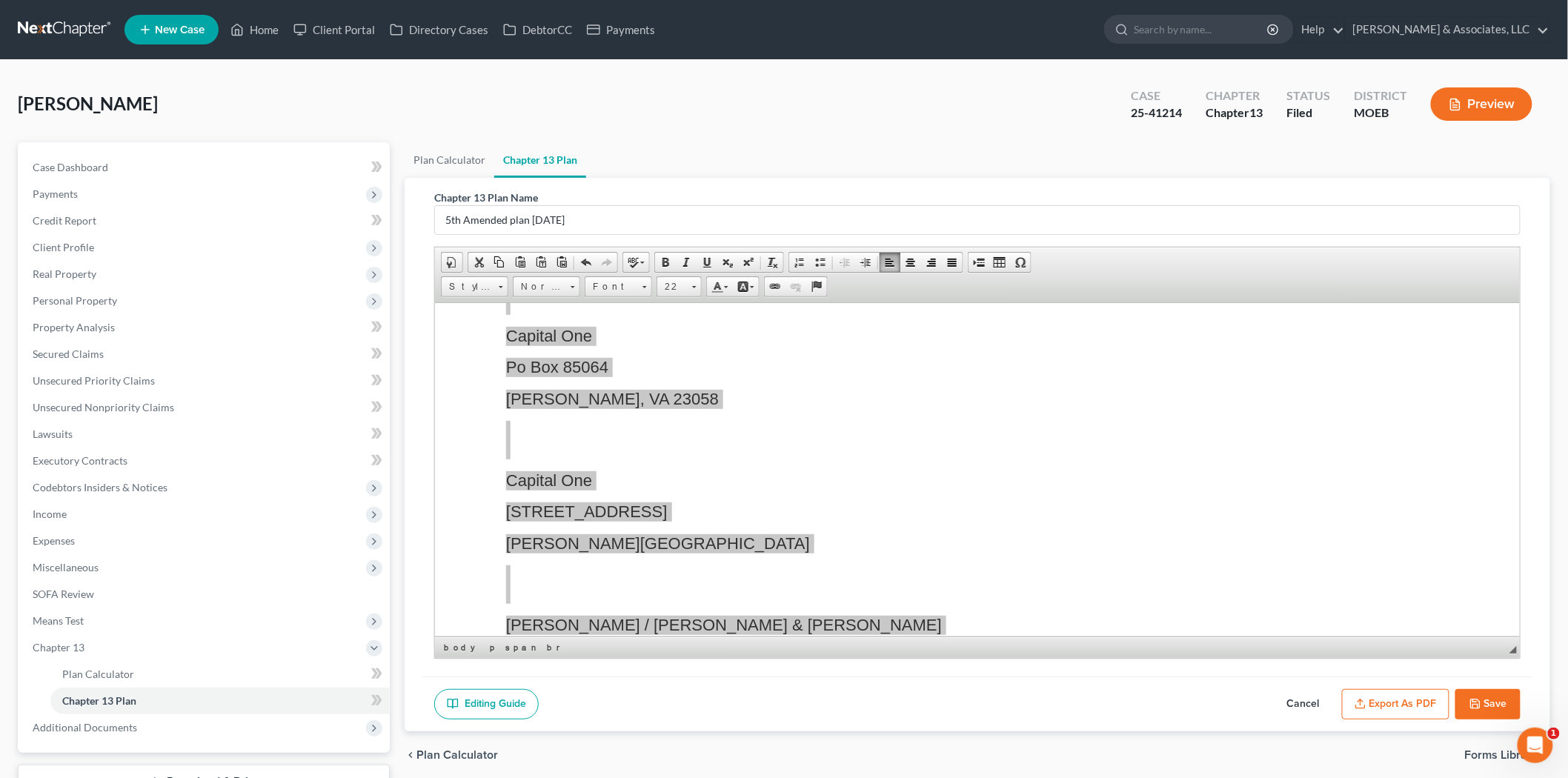
click at [1413, 704] on button "Export as PDF" at bounding box center [1395, 704] width 107 height 31
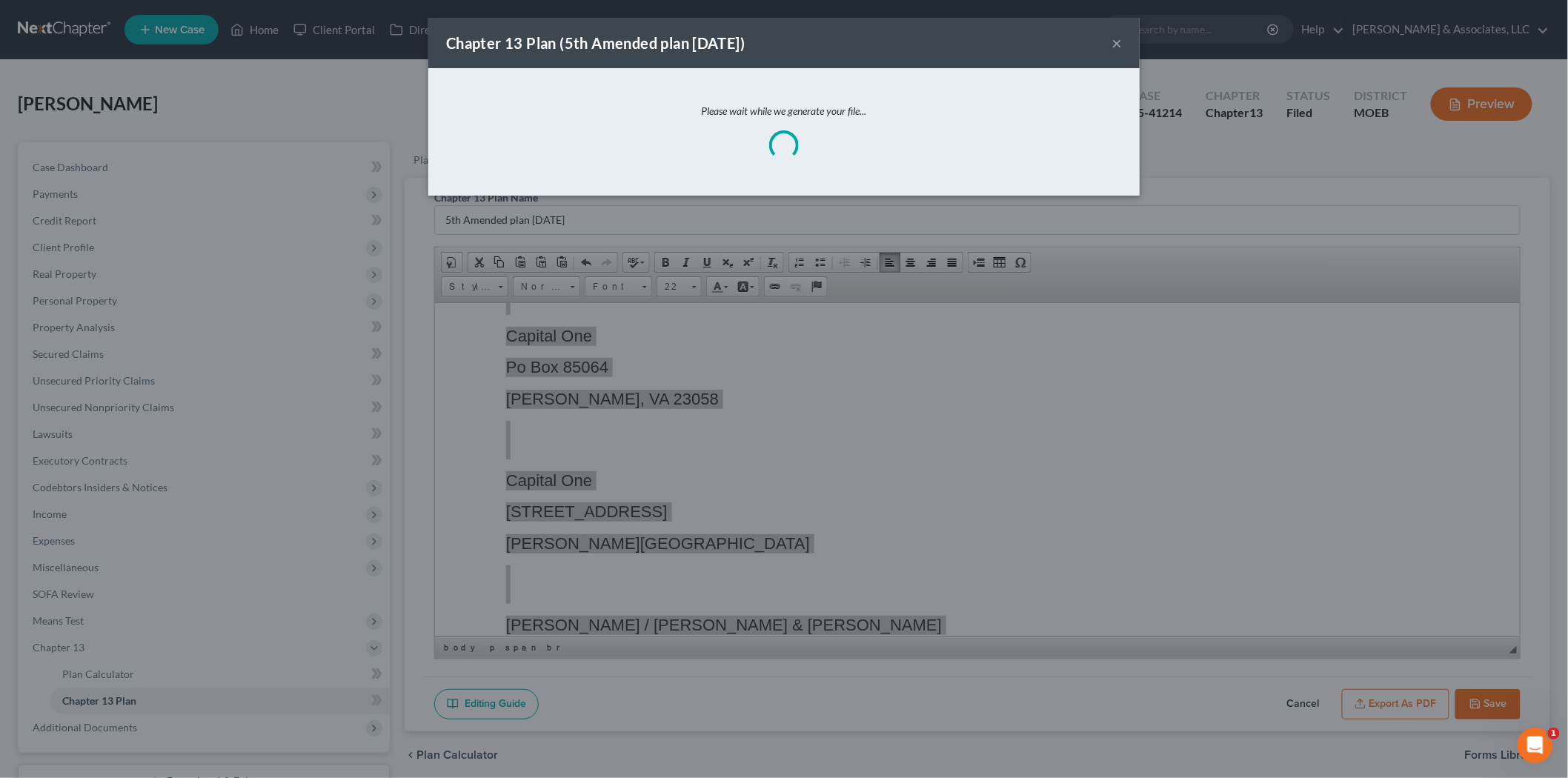
scroll to position [6427, 0]
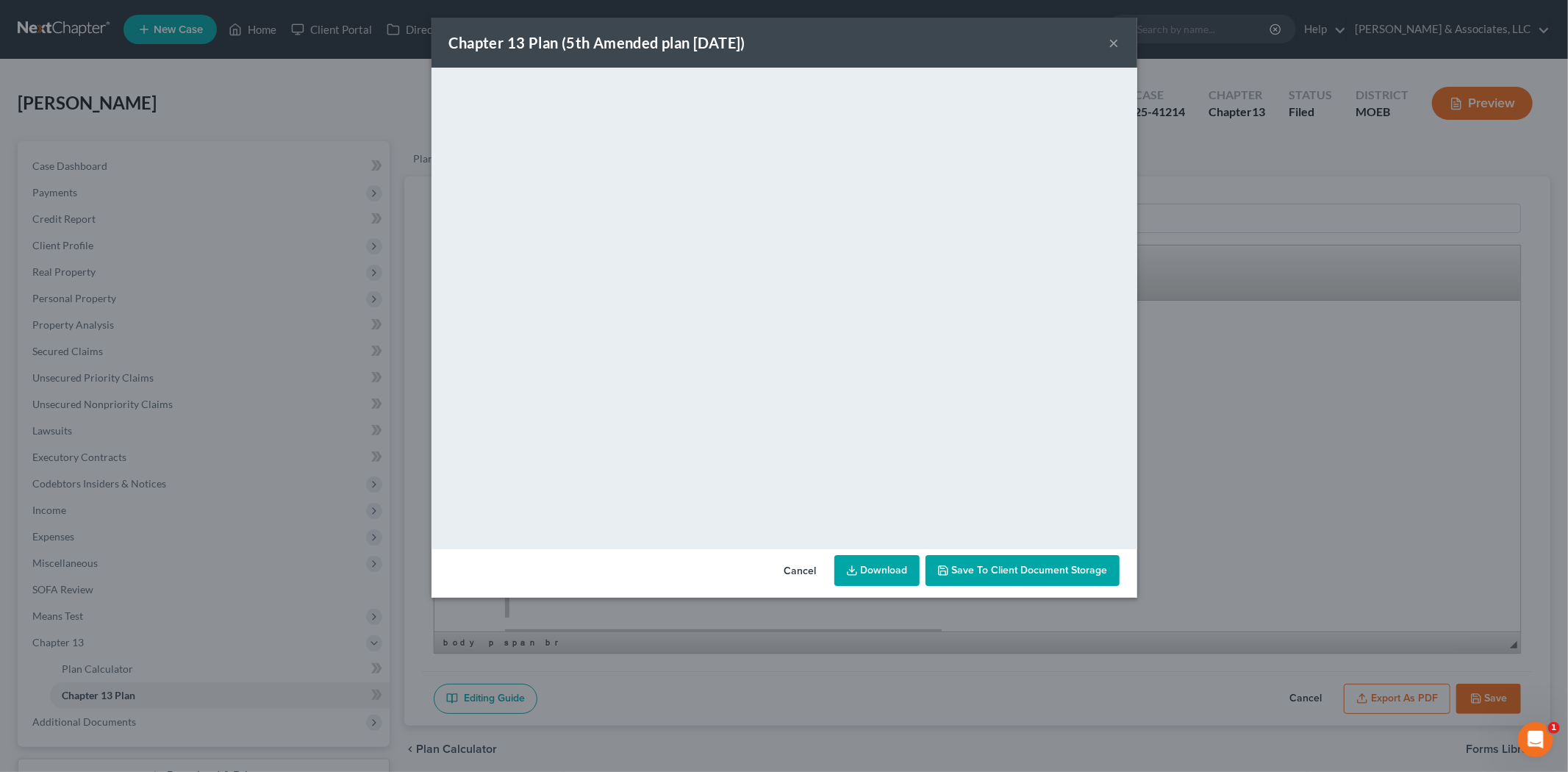
click at [1305, 559] on div "Chapter 13 Plan (5th Amended plan [DATE]) × <object ng-attr-data='[URL][DOMAIN_…" at bounding box center [784, 386] width 1568 height 772
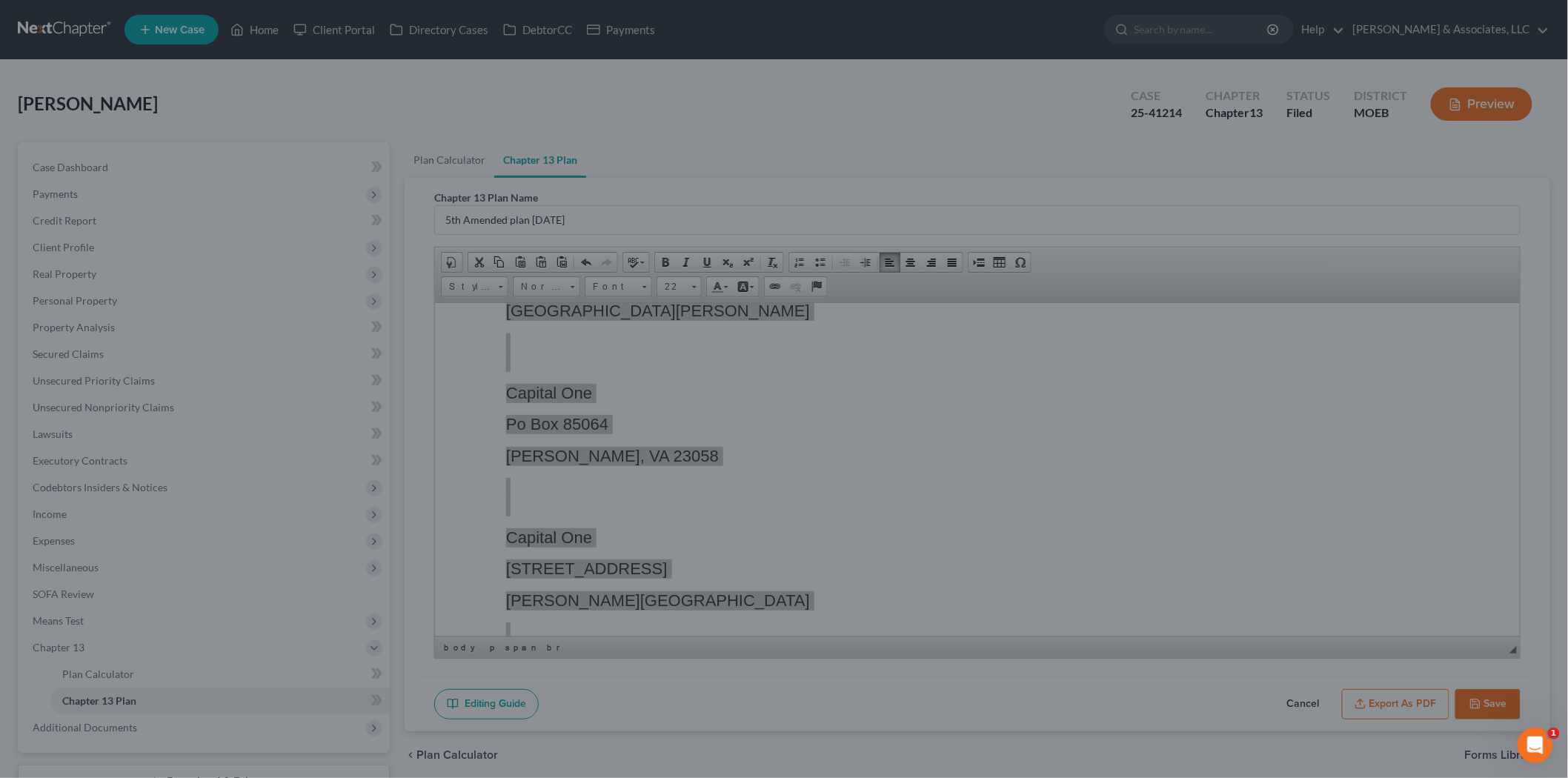
scroll to position [6484, 0]
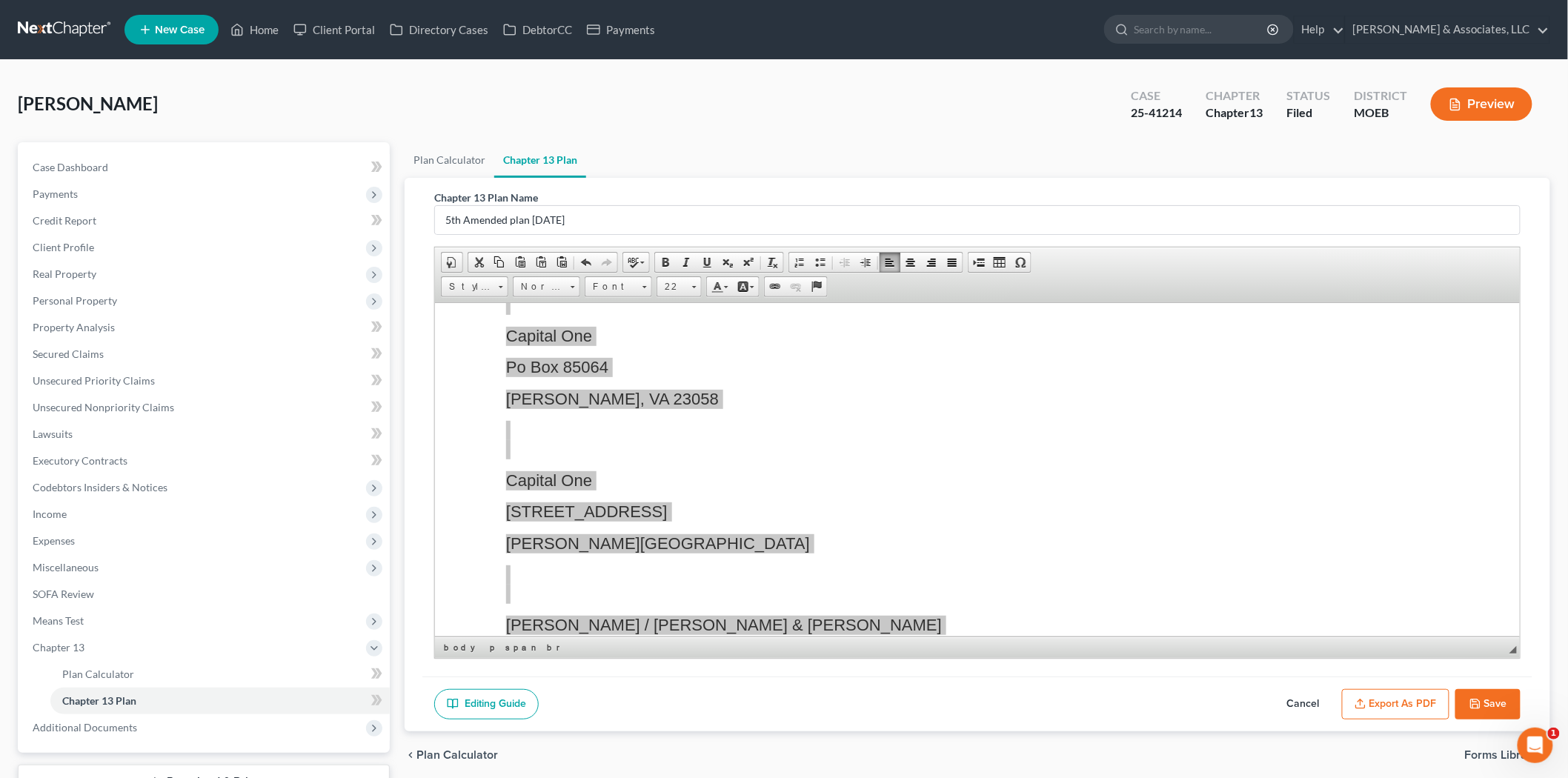
click at [1472, 691] on button "Save" at bounding box center [1488, 704] width 65 height 31
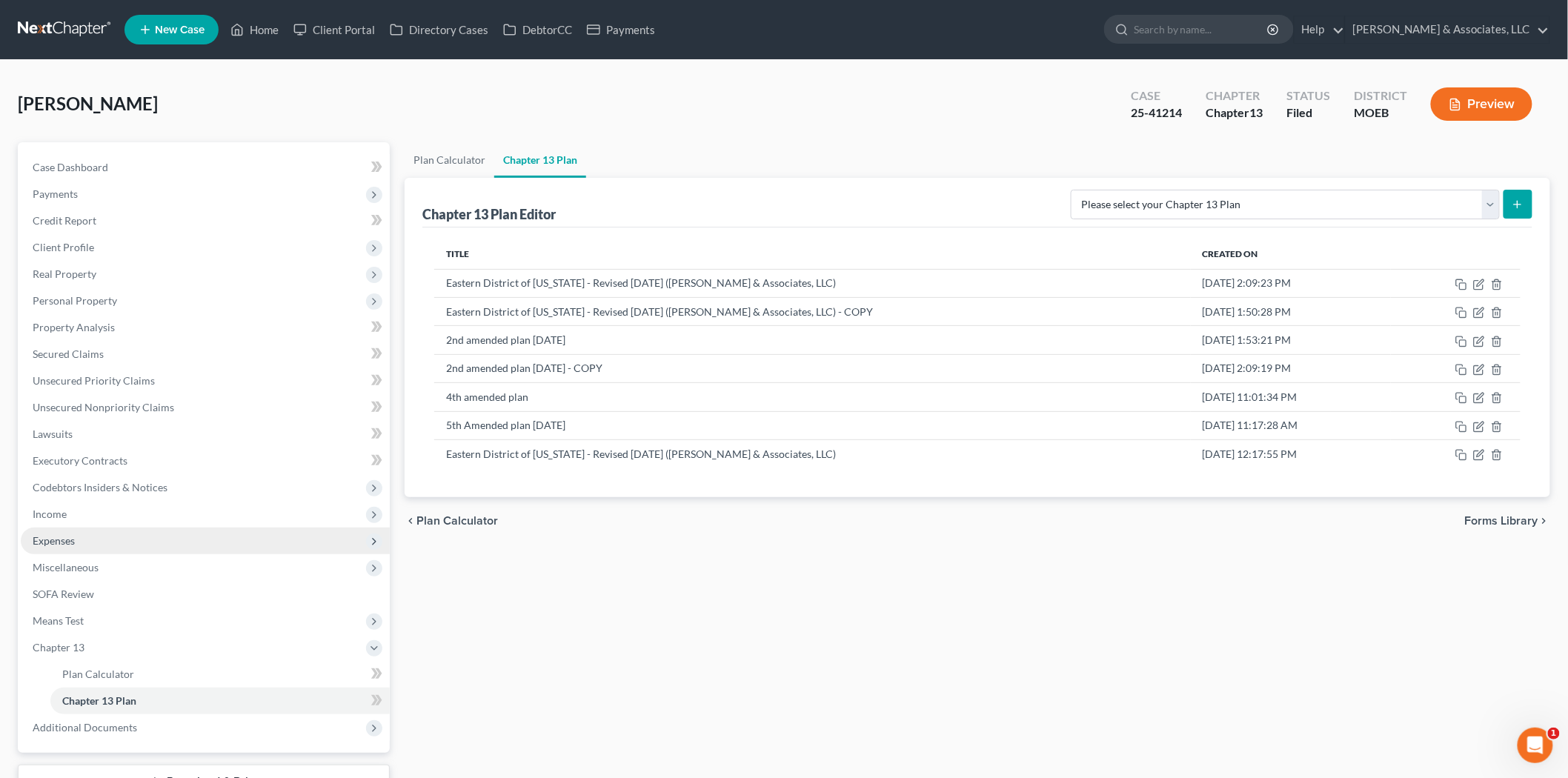
click at [55, 546] on span "Expenses" at bounding box center [205, 541] width 369 height 27
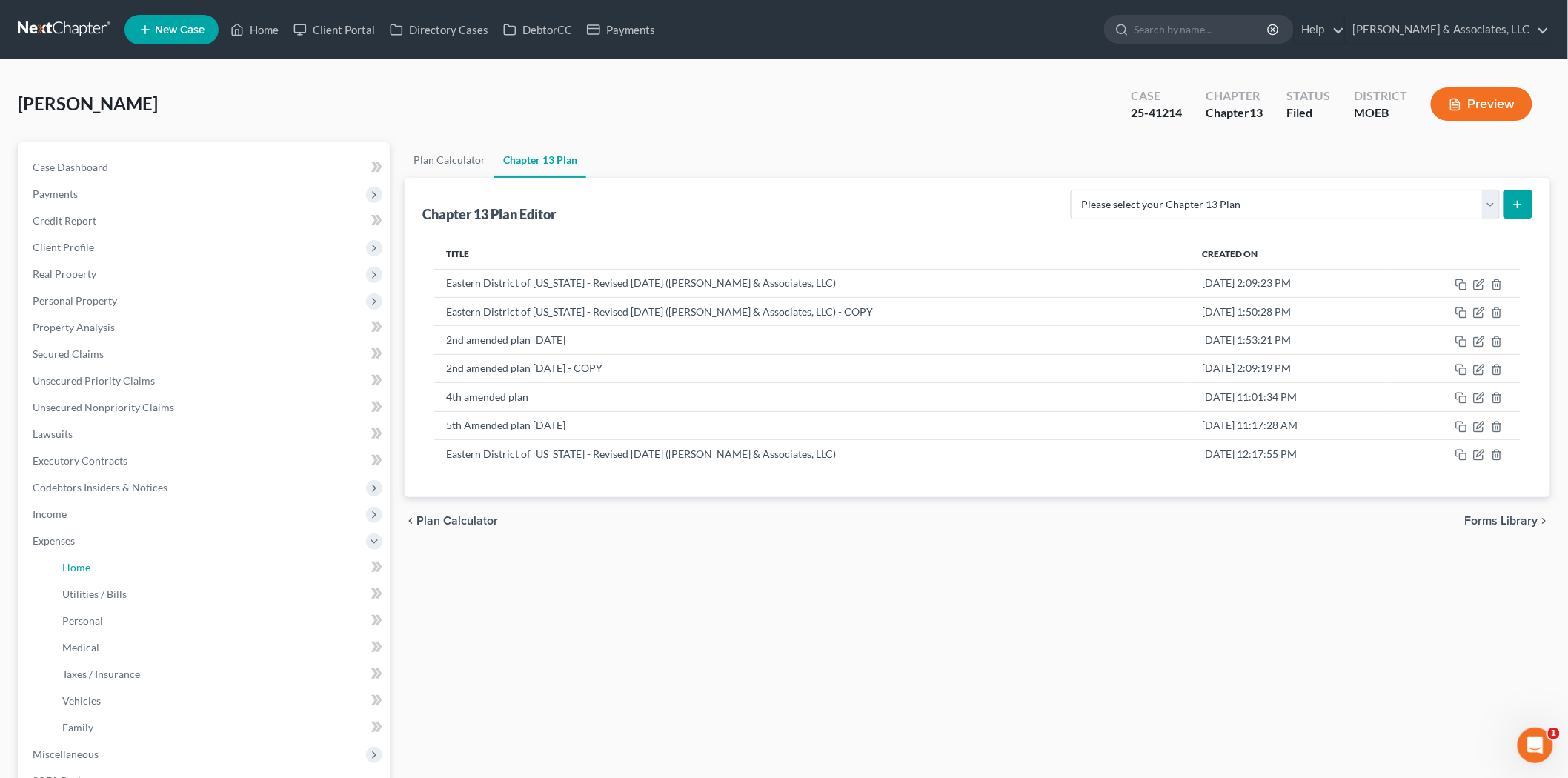
click at [68, 561] on span "Home" at bounding box center [77, 567] width 28 height 13
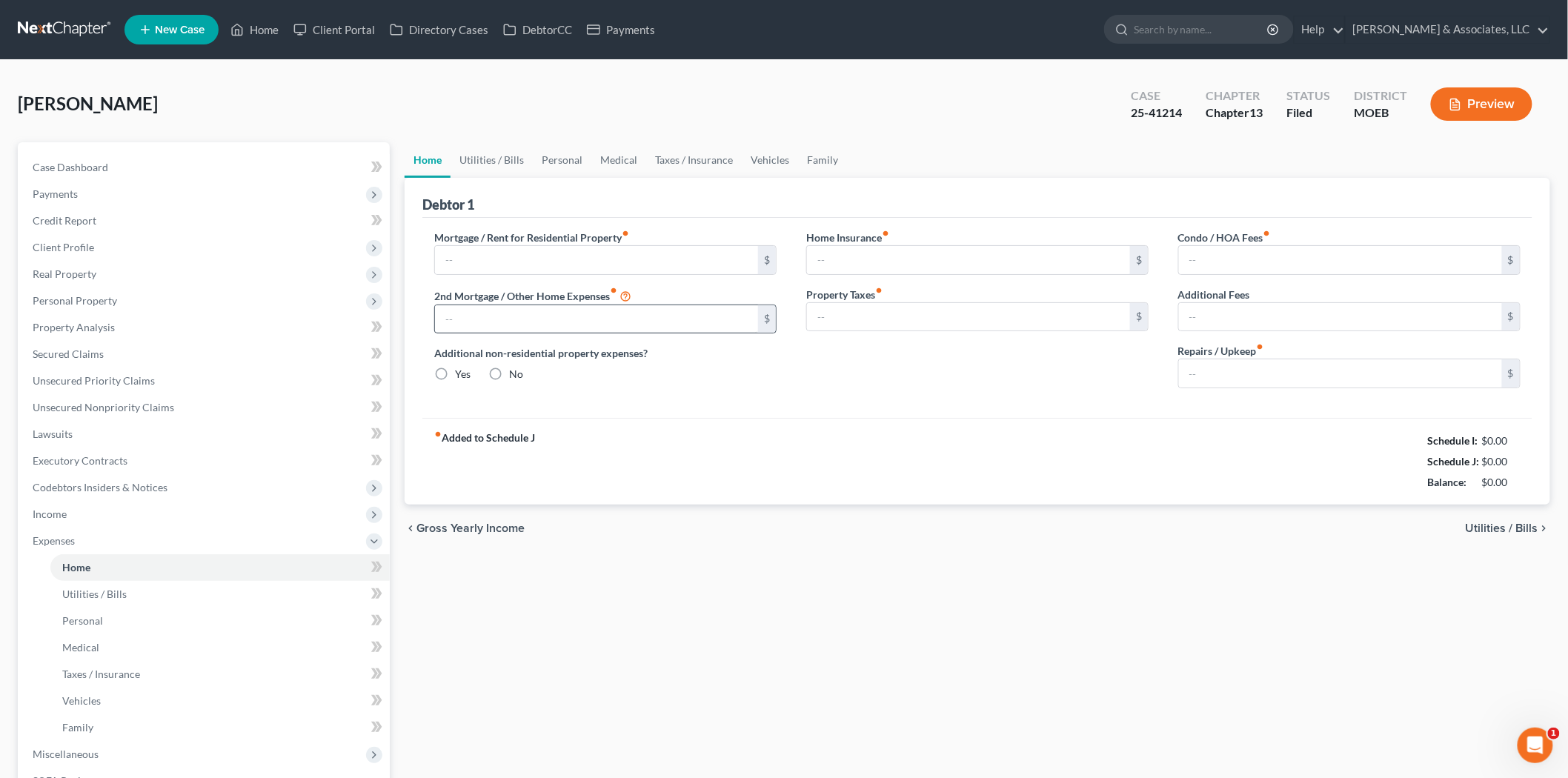
type input "2,307.63"
type input "0.00"
radio input "true"
type input "74.16"
type input "0.00"
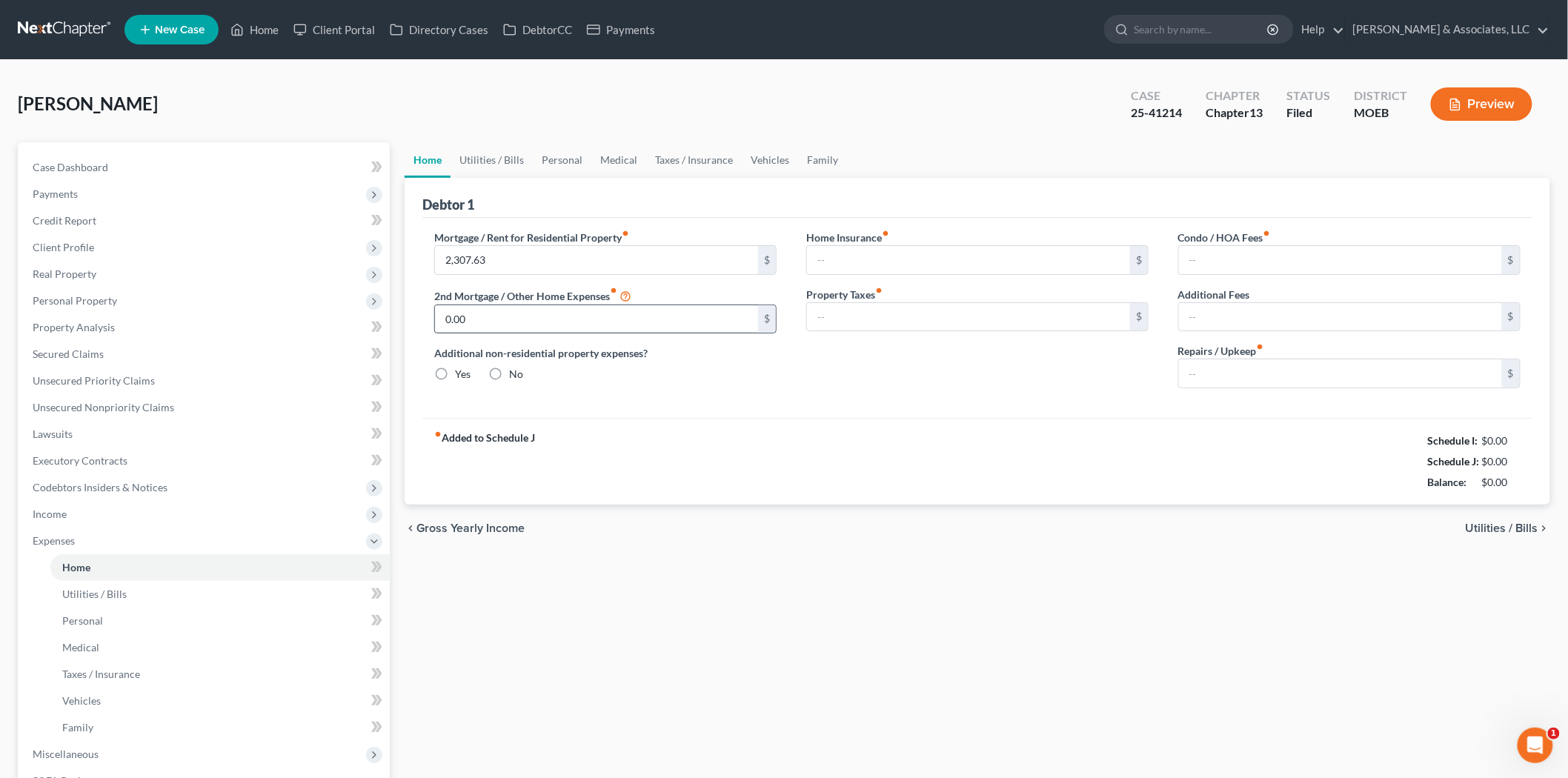
type input "0.00"
type input "100.00"
click at [805, 134] on div "[PERSON_NAME] Upgraded Case 25-41214 Chapter Chapter 13 Status Filed District M…" at bounding box center [784, 110] width 1532 height 65
drag, startPoint x: 818, startPoint y: 158, endPoint x: 591, endPoint y: 198, distance: 230.5
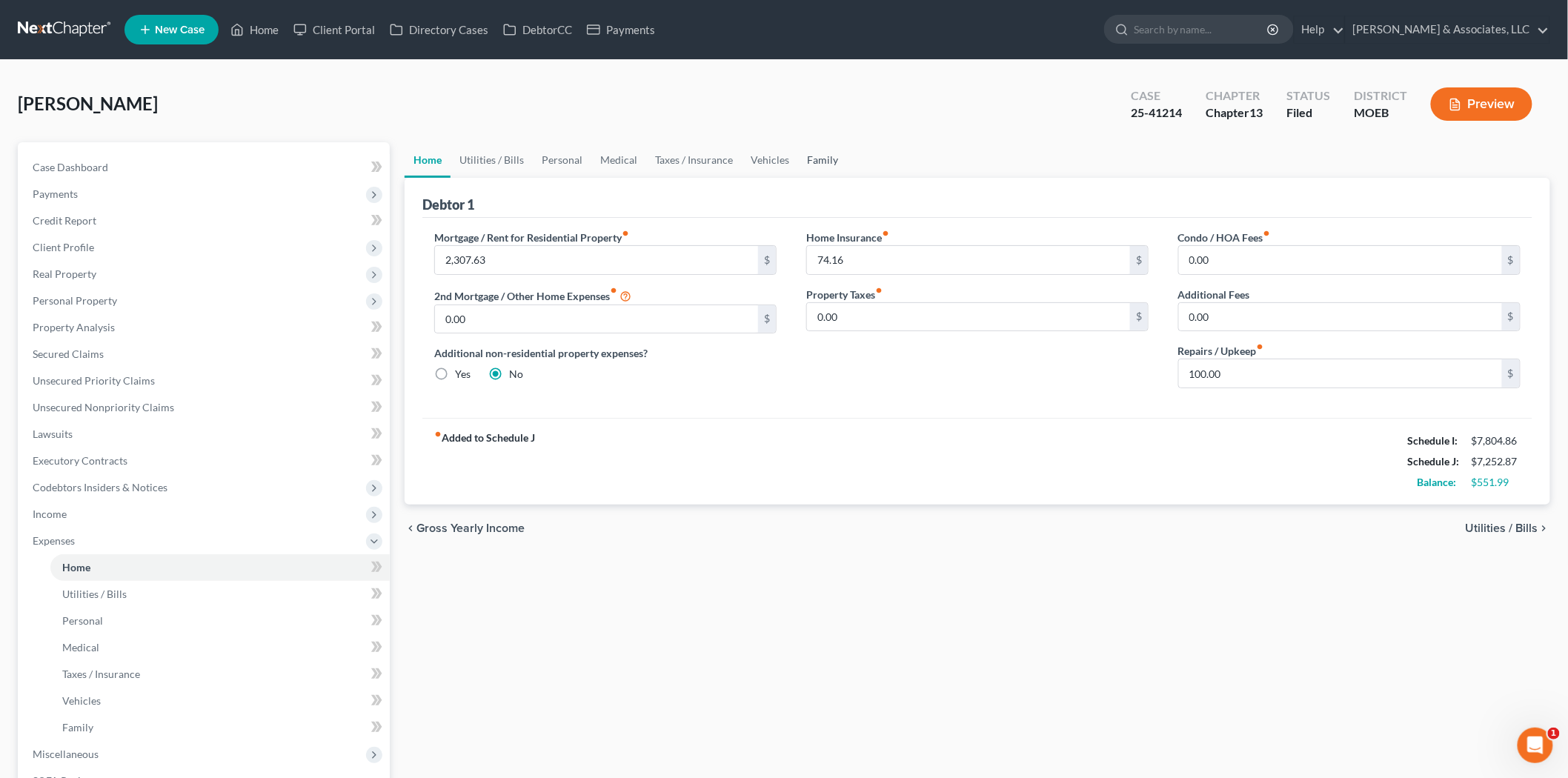
click at [818, 158] on link "Family" at bounding box center [823, 160] width 49 height 36
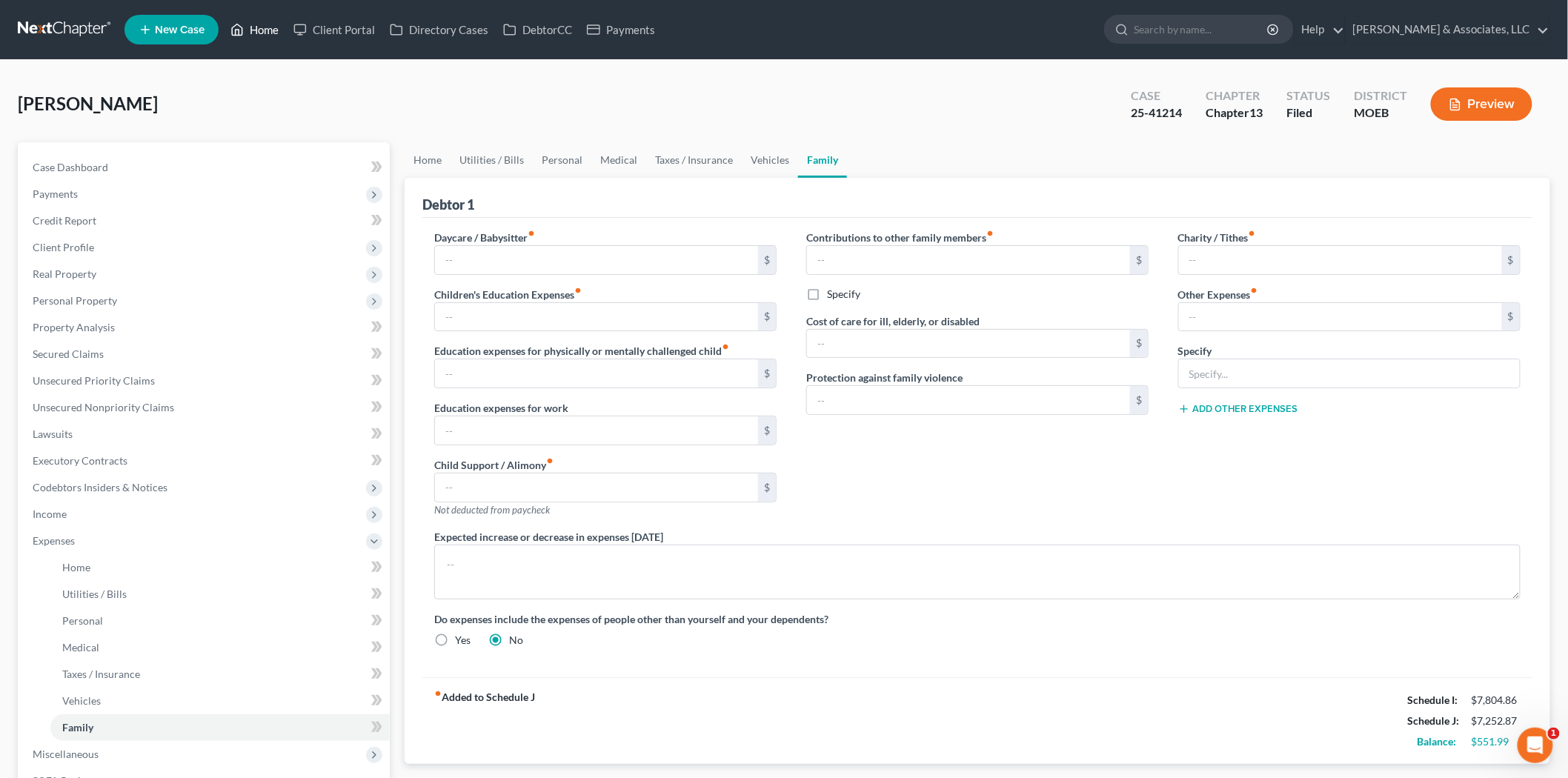
click at [255, 35] on link "Home" at bounding box center [254, 30] width 63 height 27
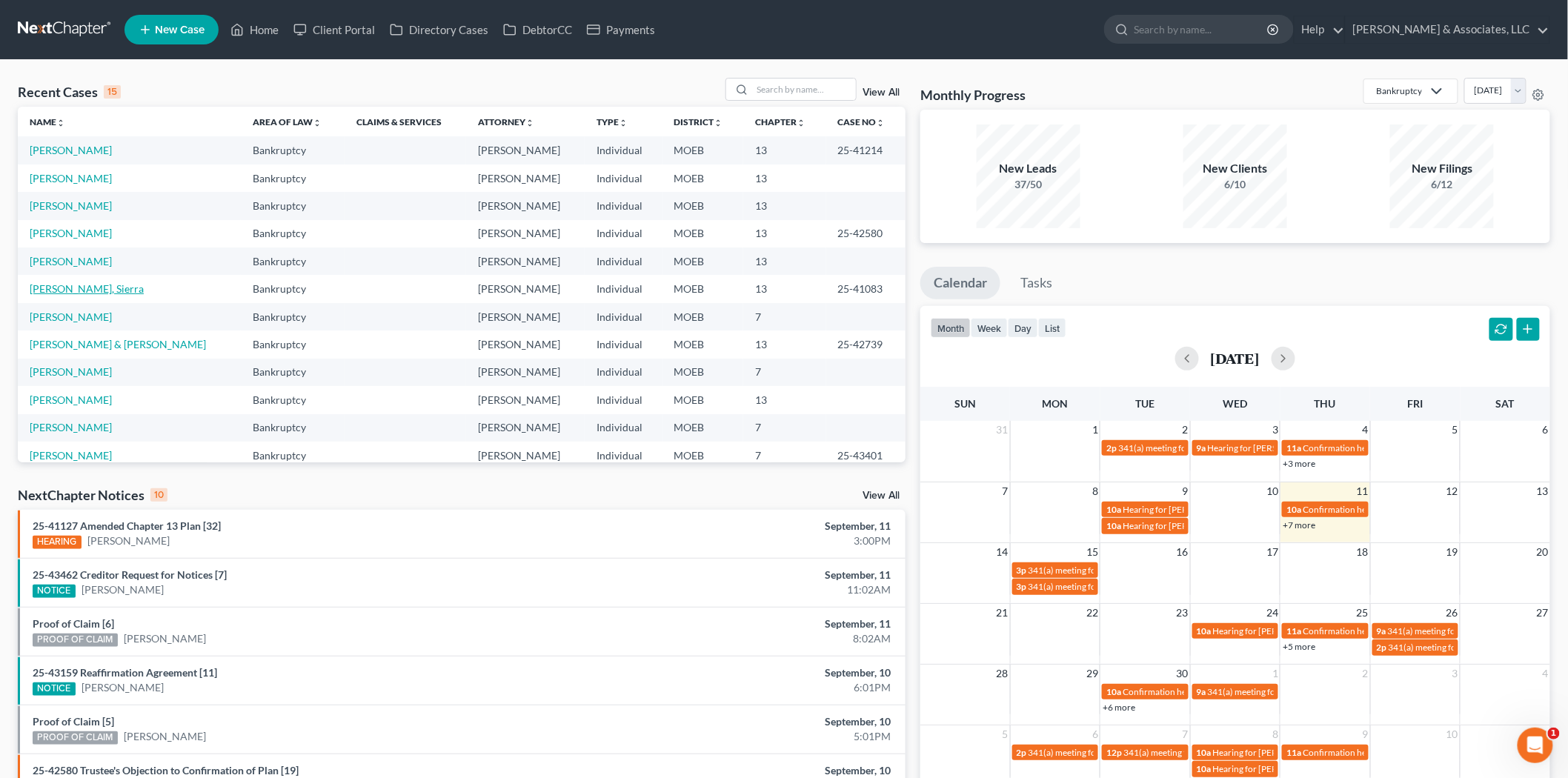
click at [62, 287] on link "[PERSON_NAME], Sierra" at bounding box center [86, 289] width 114 height 13
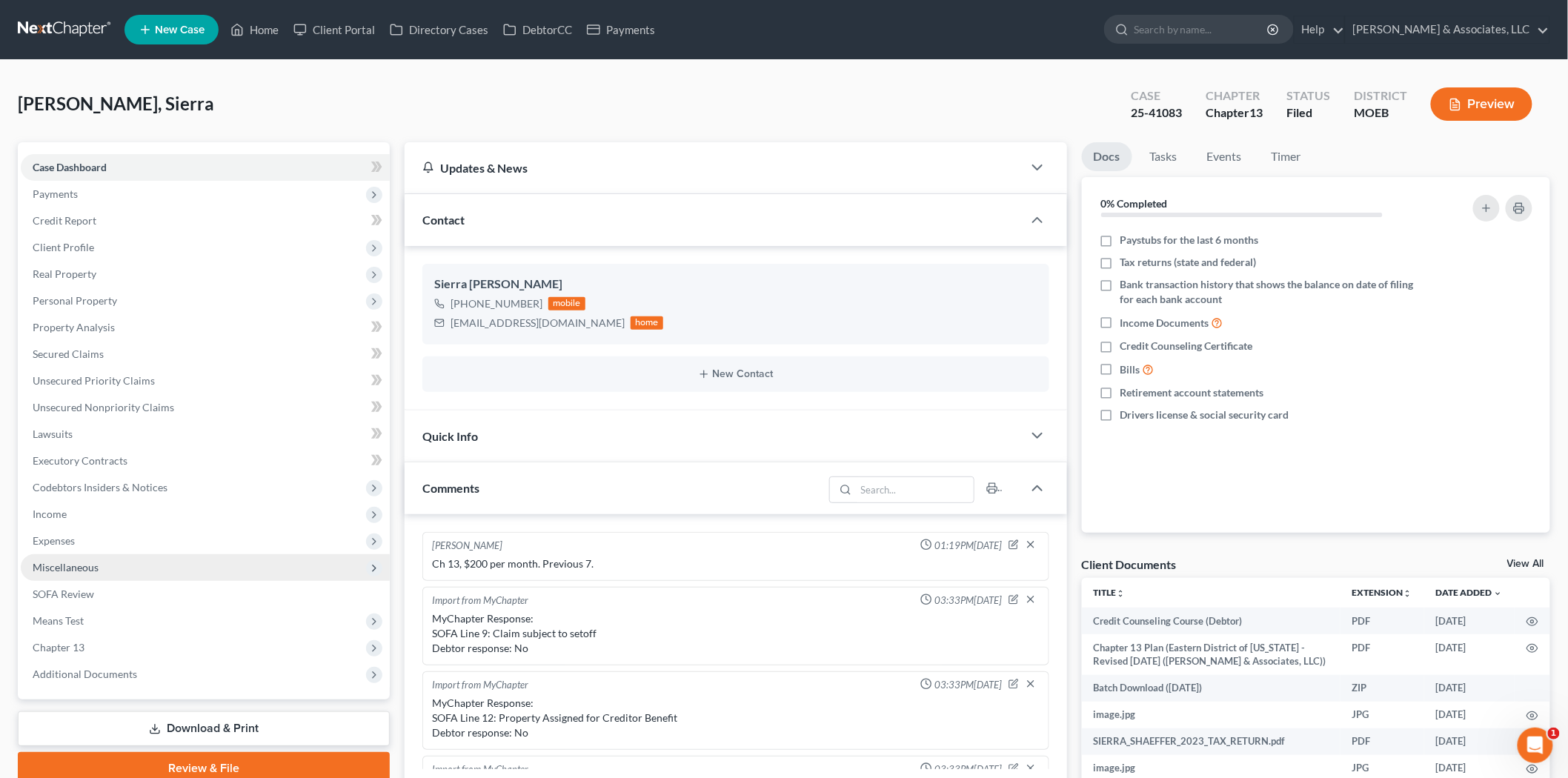
scroll to position [373, 0]
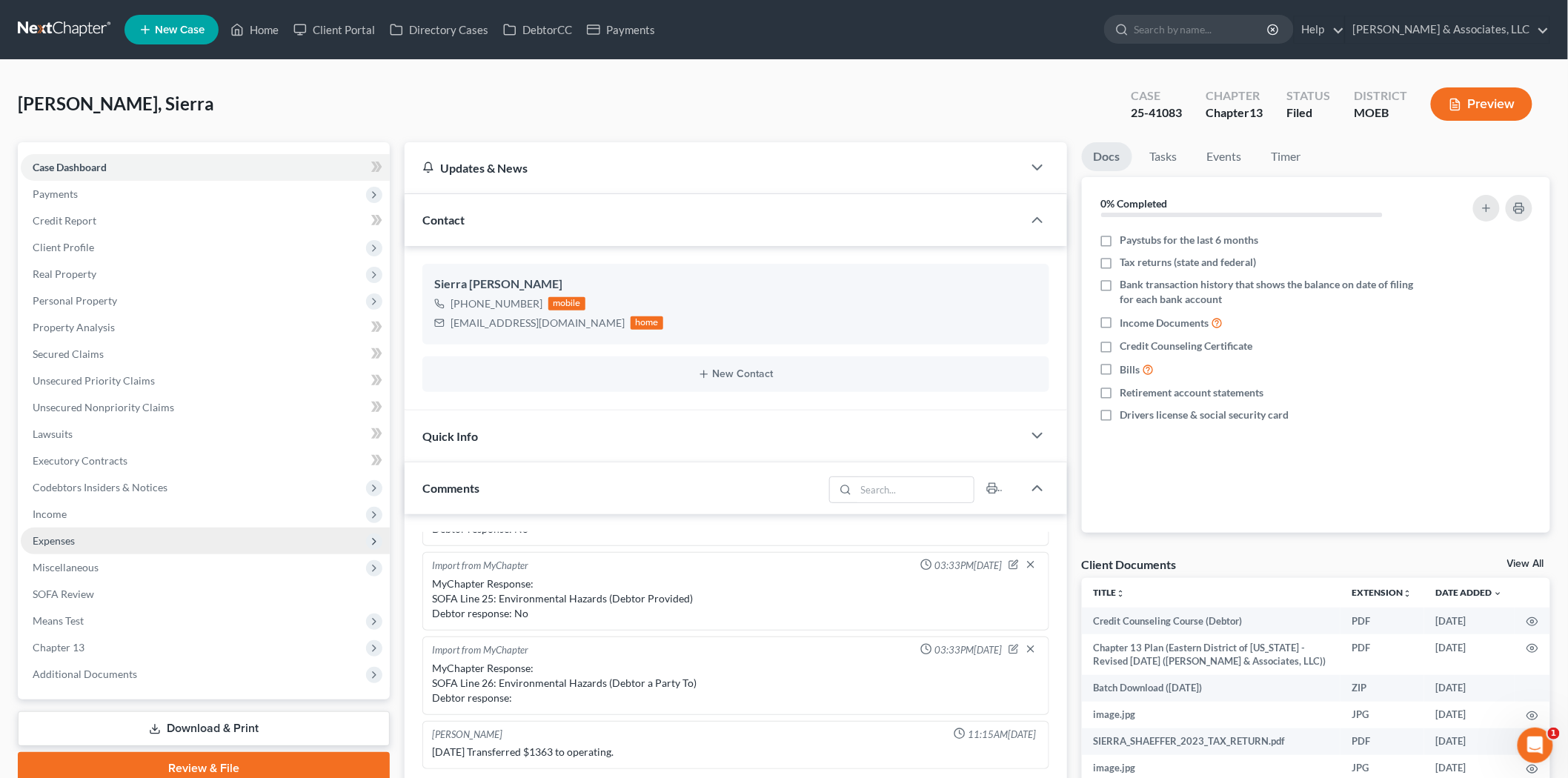
click at [68, 543] on span "Expenses" at bounding box center [54, 540] width 42 height 13
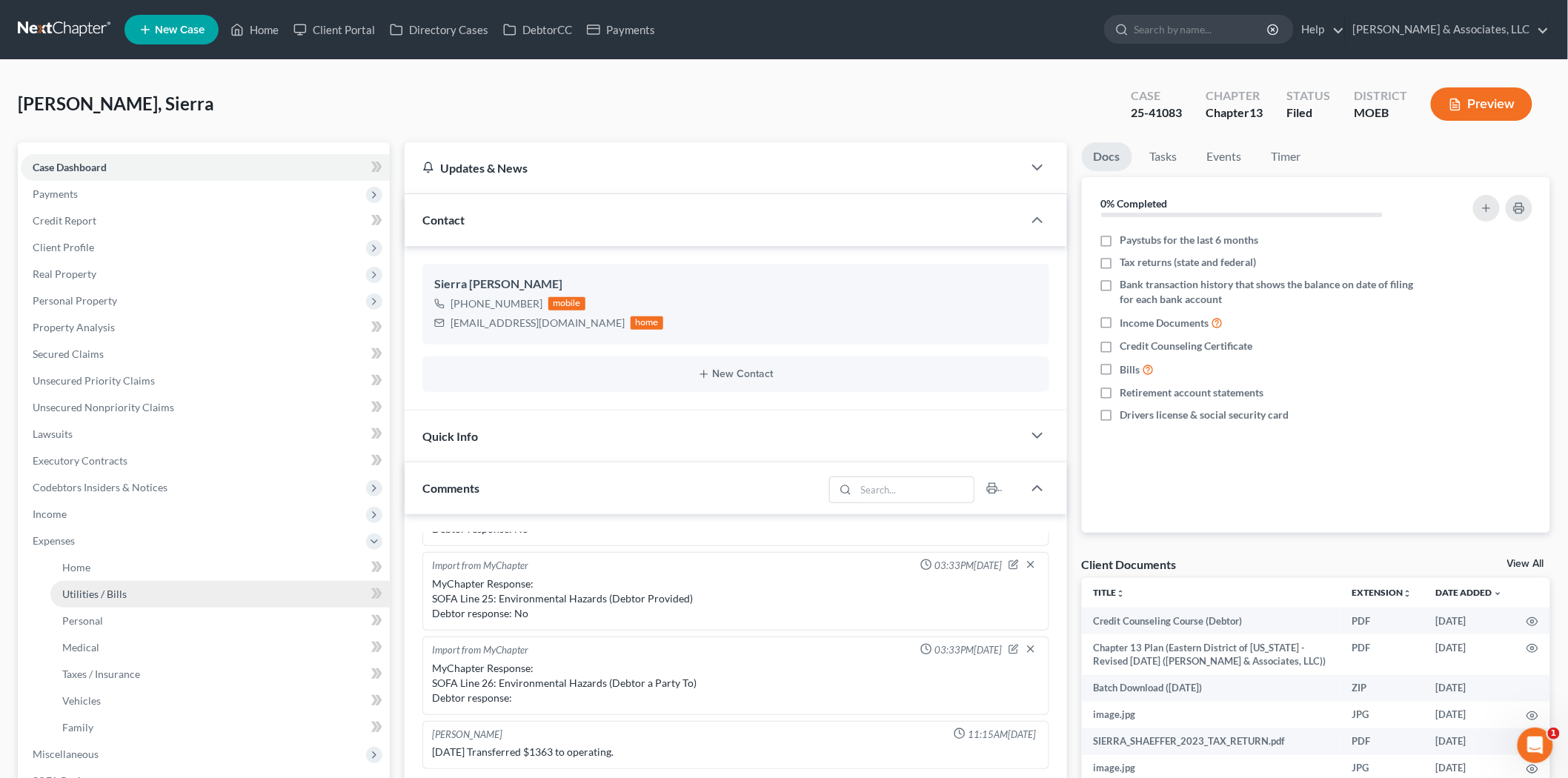
scroll to position [408, 0]
click at [77, 722] on span "Family" at bounding box center [78, 727] width 31 height 13
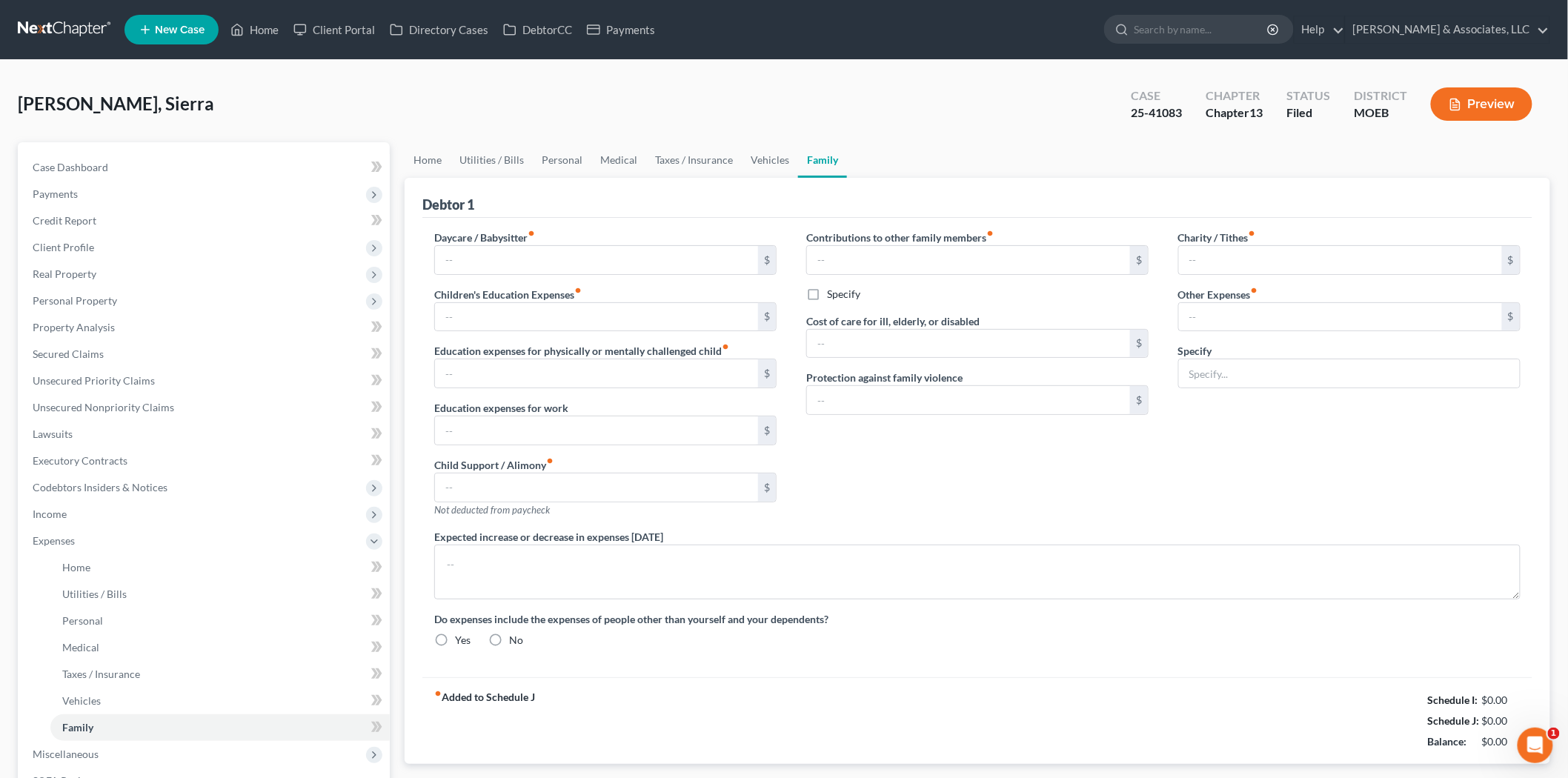
type input "700.00"
type input "0.00"
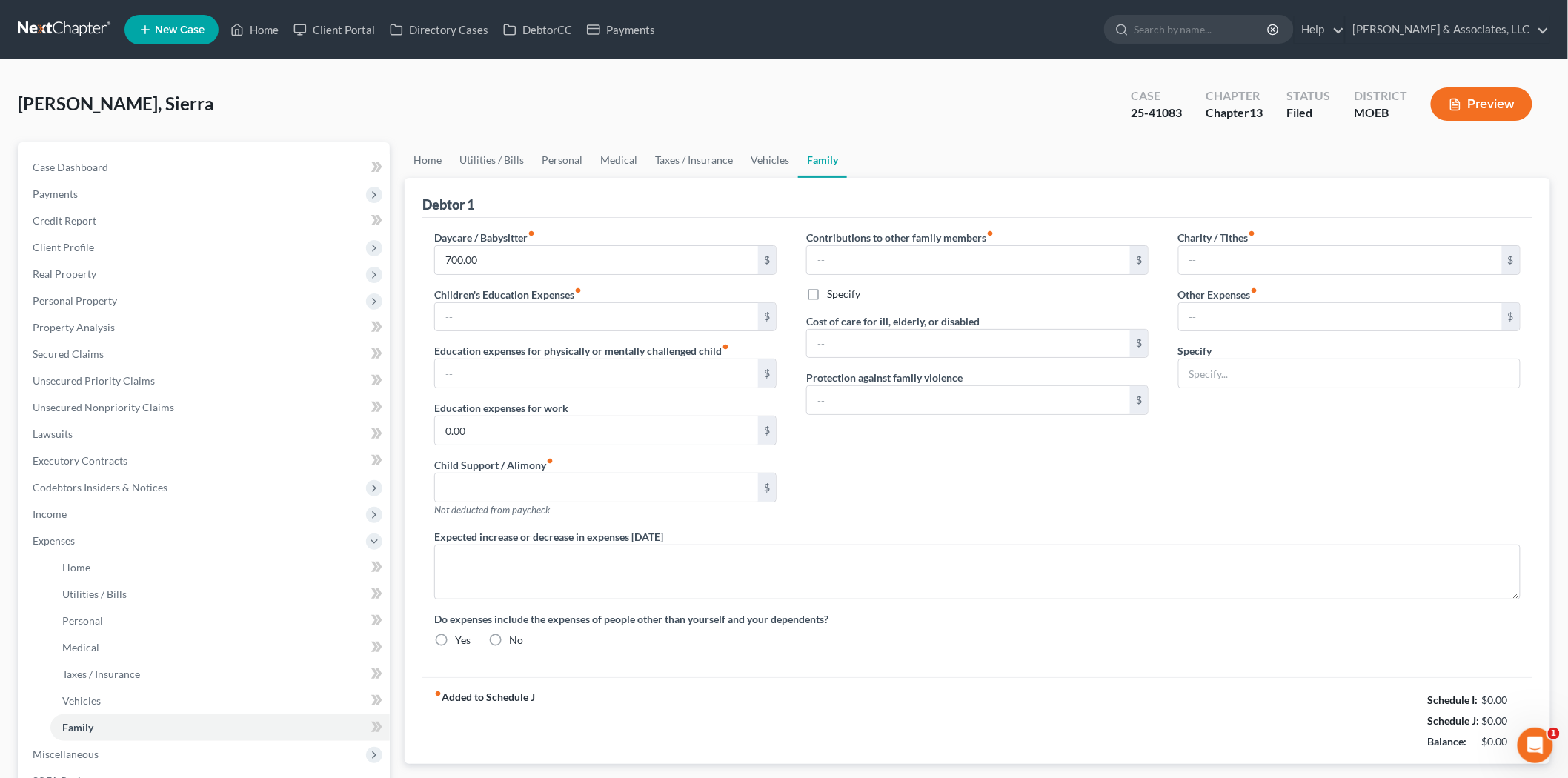
type input "0.00"
radio input "true"
click at [518, 263] on input "700.00" at bounding box center [597, 260] width 323 height 28
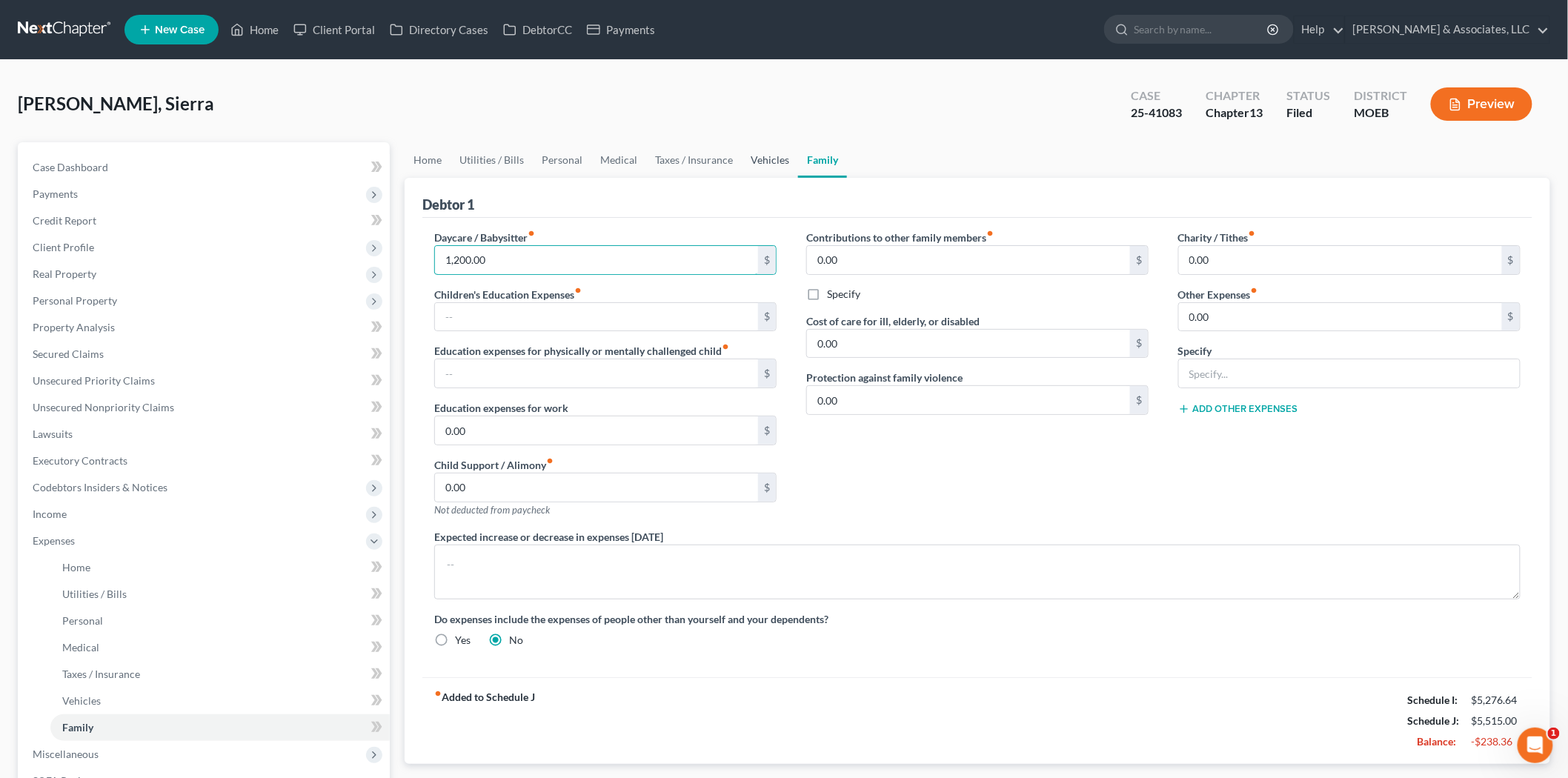
type input "1,200.00"
click at [777, 152] on link "Vehicles" at bounding box center [770, 160] width 57 height 36
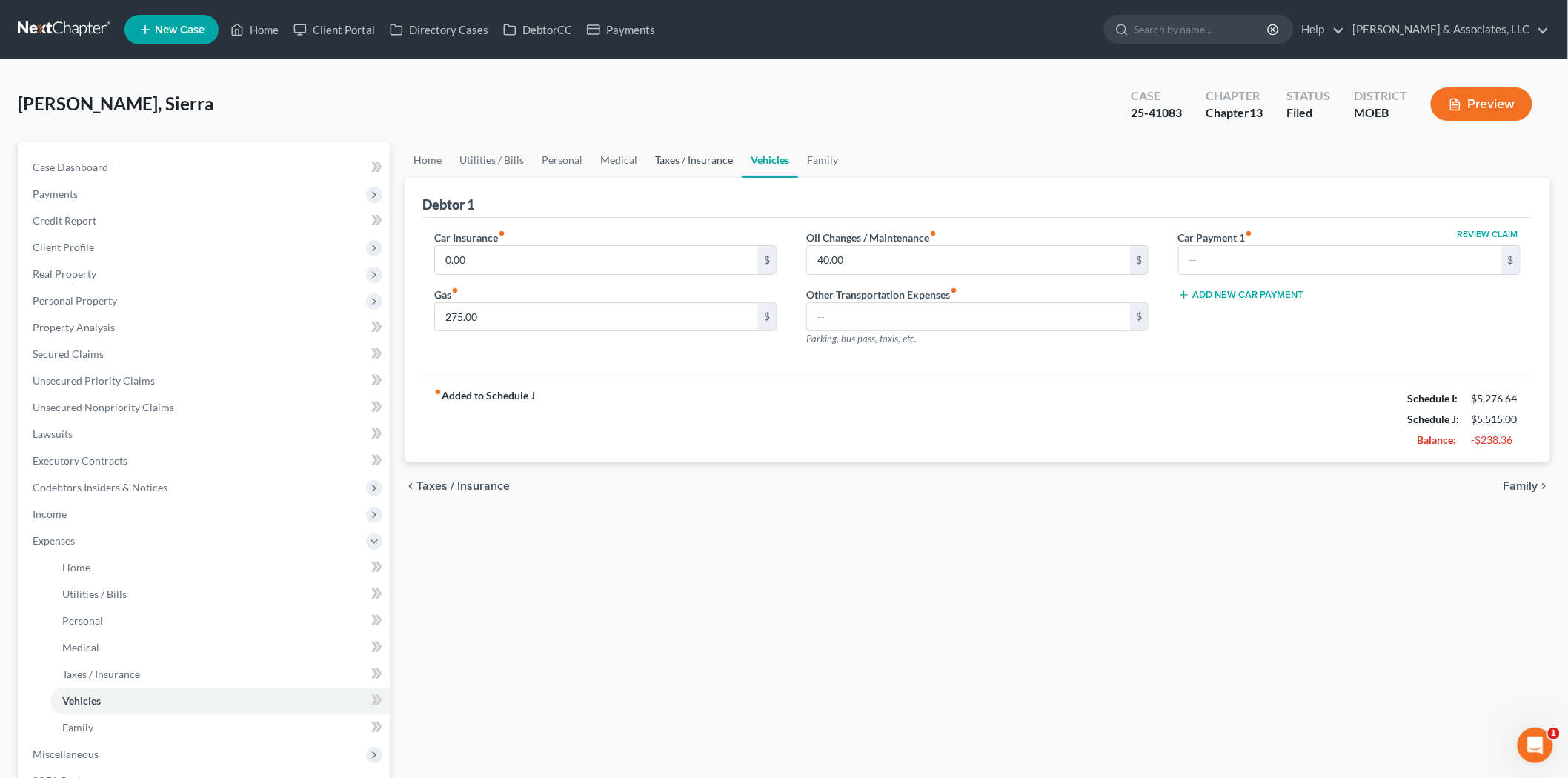
click at [676, 166] on link "Taxes / Insurance" at bounding box center [694, 160] width 95 height 36
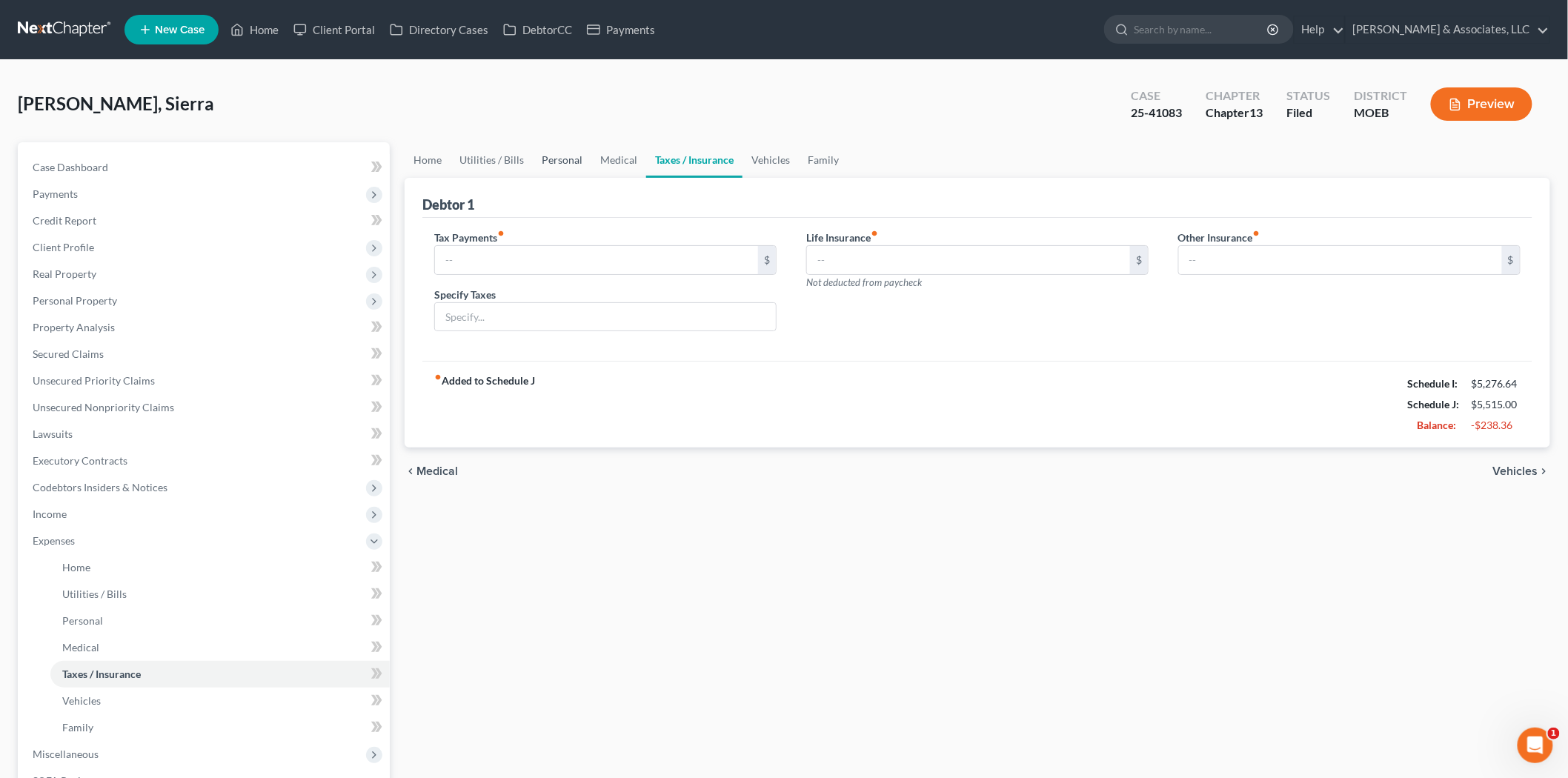
click at [574, 161] on link "Personal" at bounding box center [562, 160] width 59 height 36
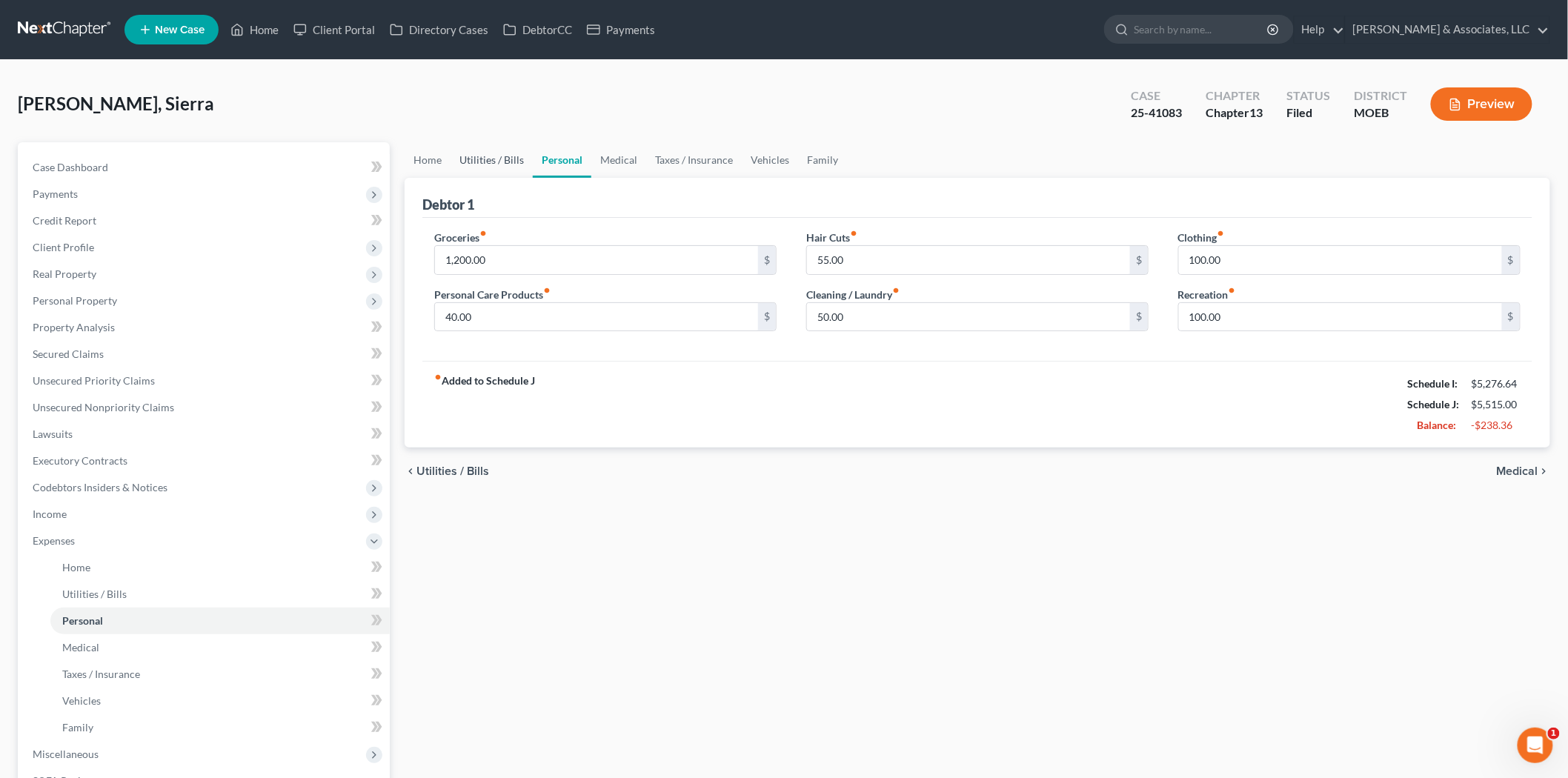
click at [493, 164] on link "Utilities / Bills" at bounding box center [492, 160] width 83 height 36
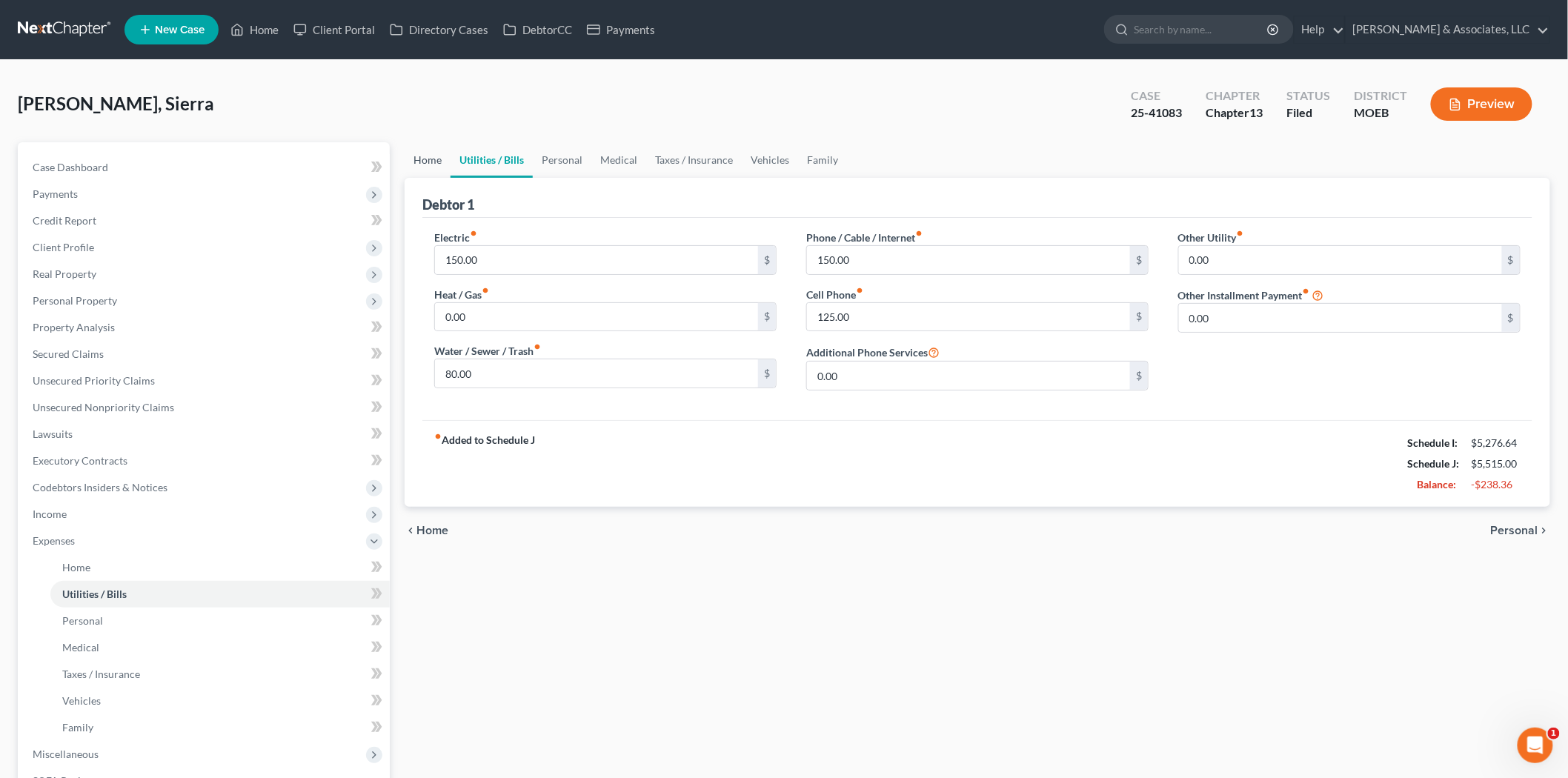
click at [442, 164] on link "Home" at bounding box center [428, 160] width 46 height 36
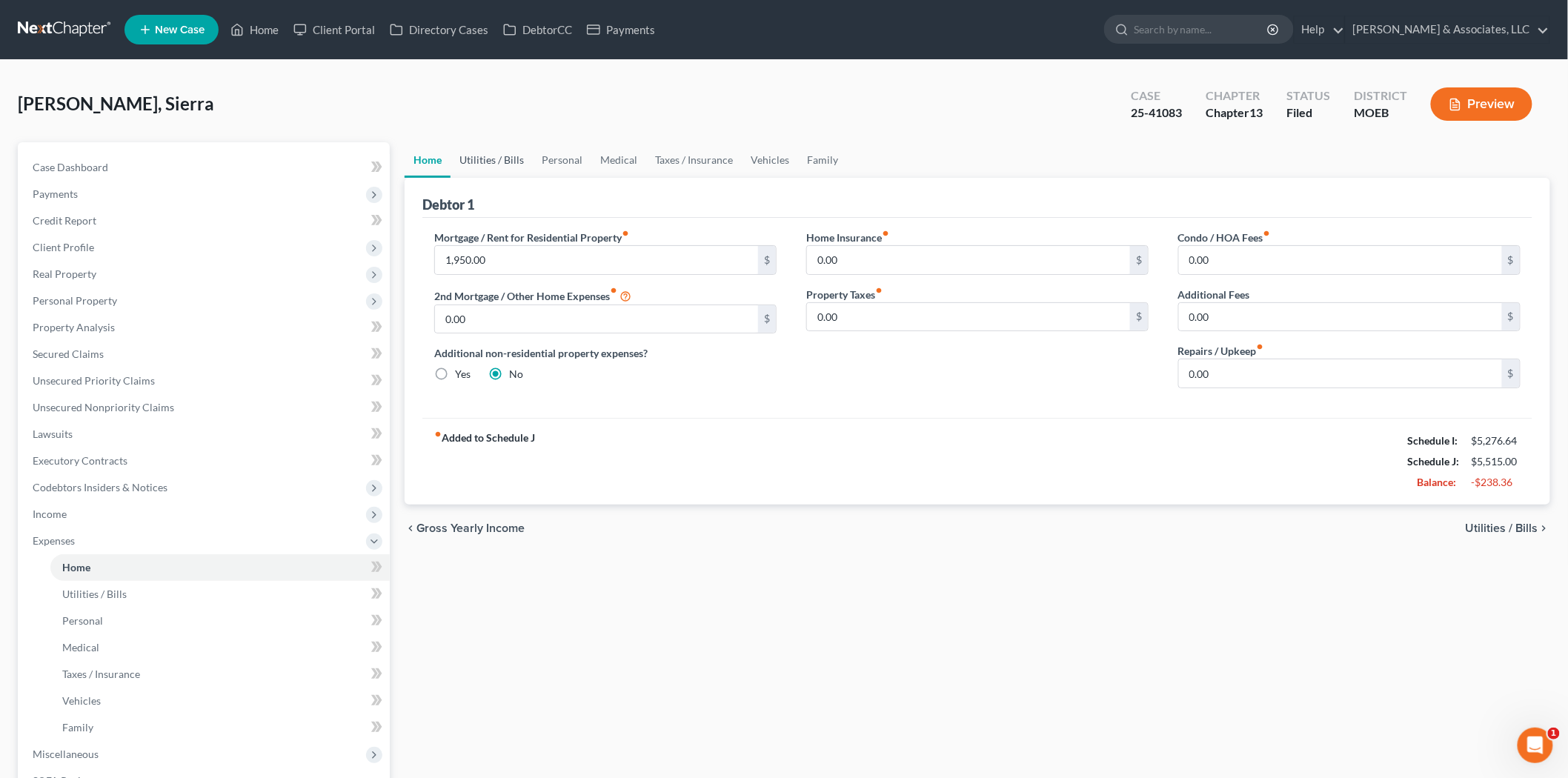
click at [486, 164] on link "Utilities / Bills" at bounding box center [492, 160] width 83 height 36
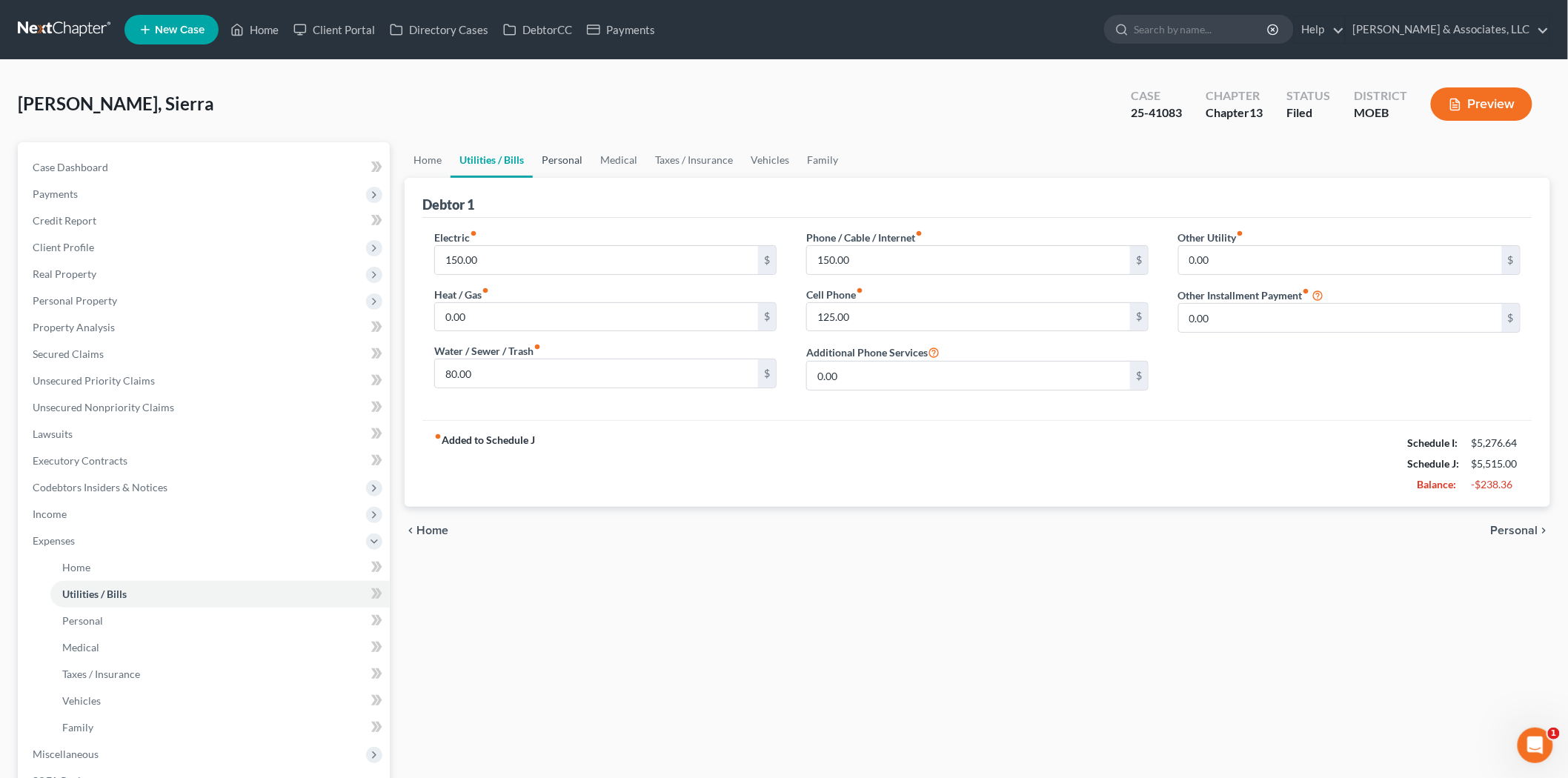
click at [565, 167] on link "Personal" at bounding box center [562, 160] width 59 height 36
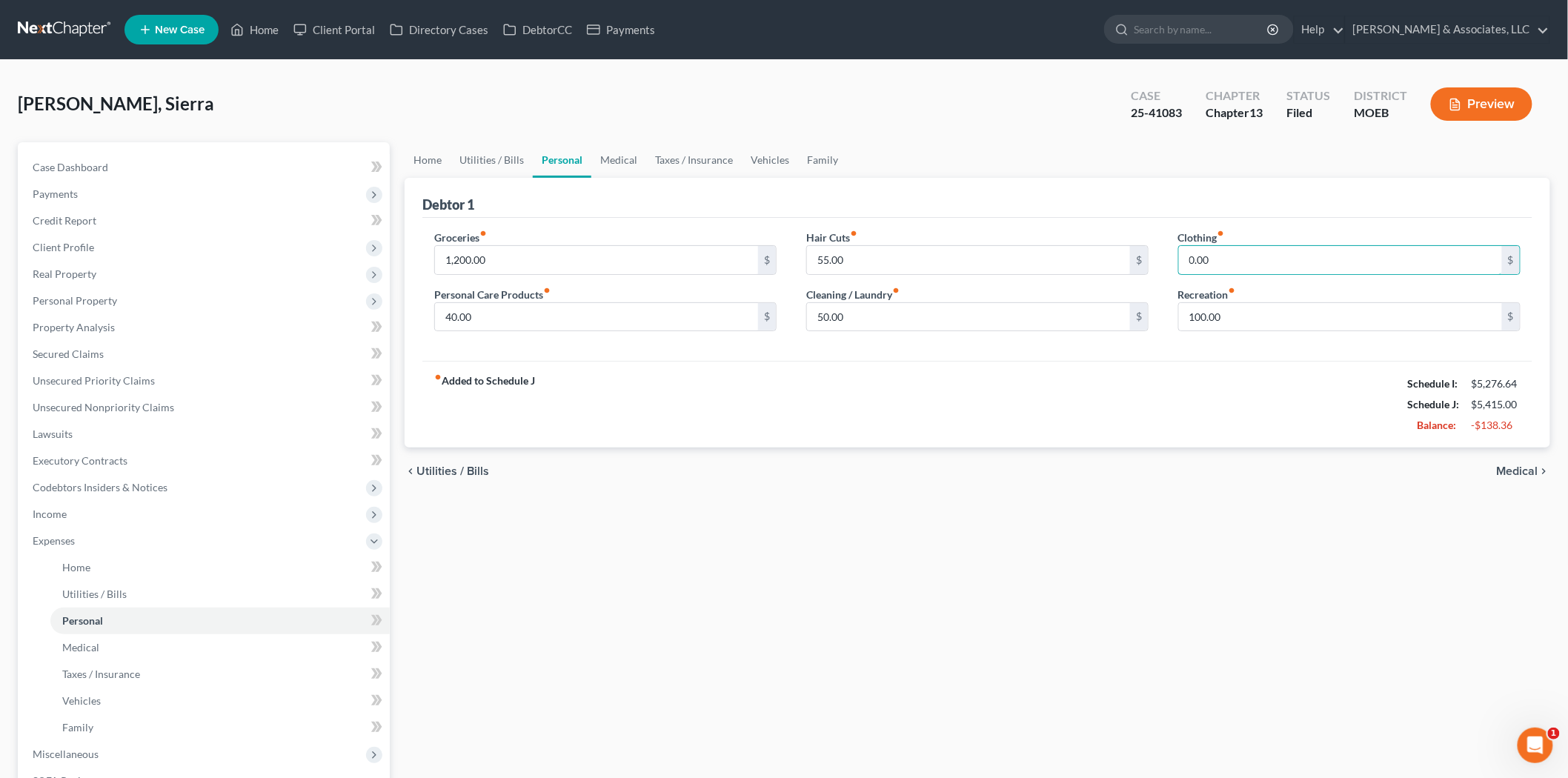
type input "0.00"
click at [515, 258] on input "1,100.00" at bounding box center [597, 260] width 323 height 28
type input "1,000.00"
click at [814, 315] on input "50.00" at bounding box center [968, 317] width 323 height 28
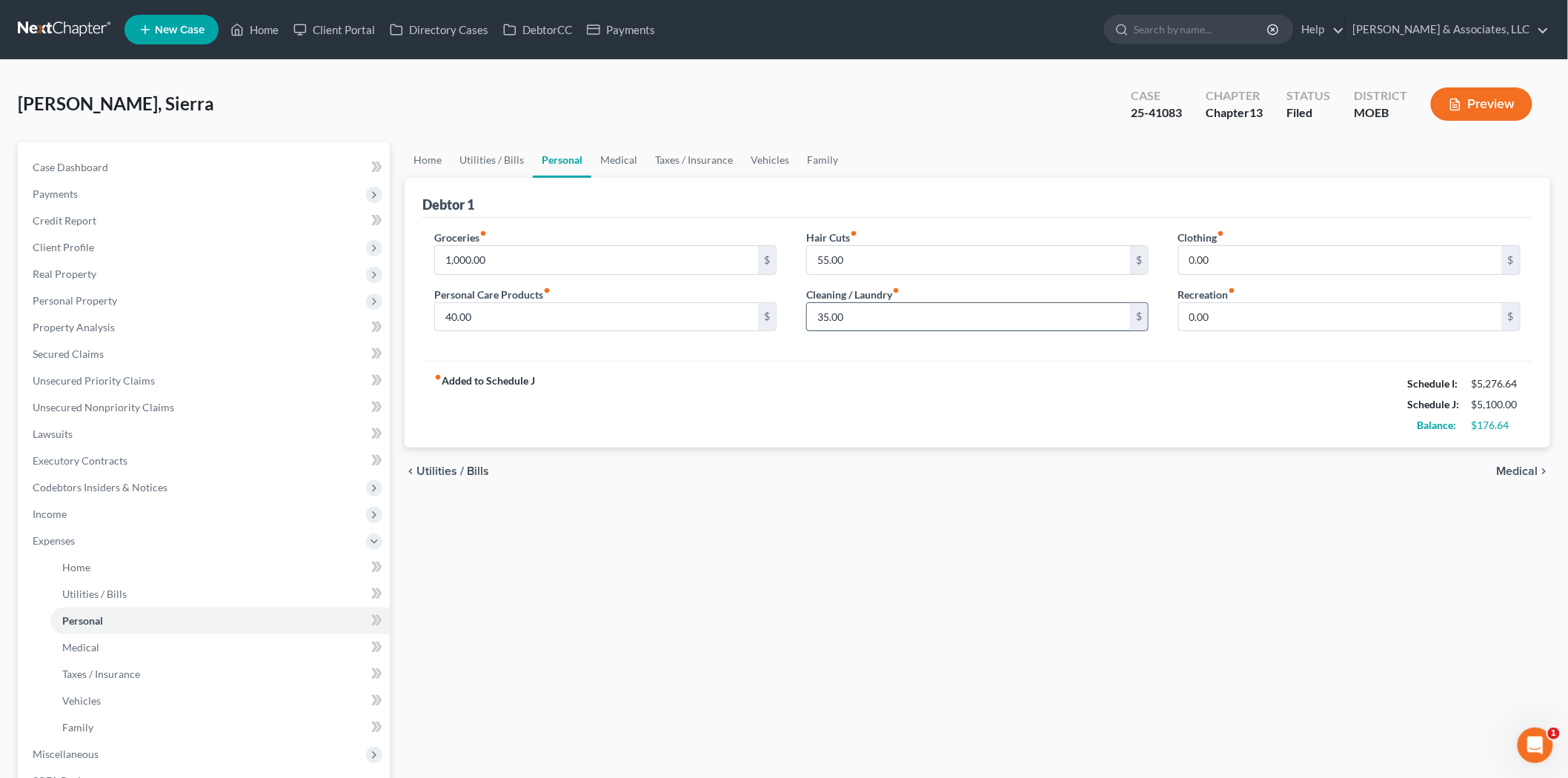
type input "35.00"
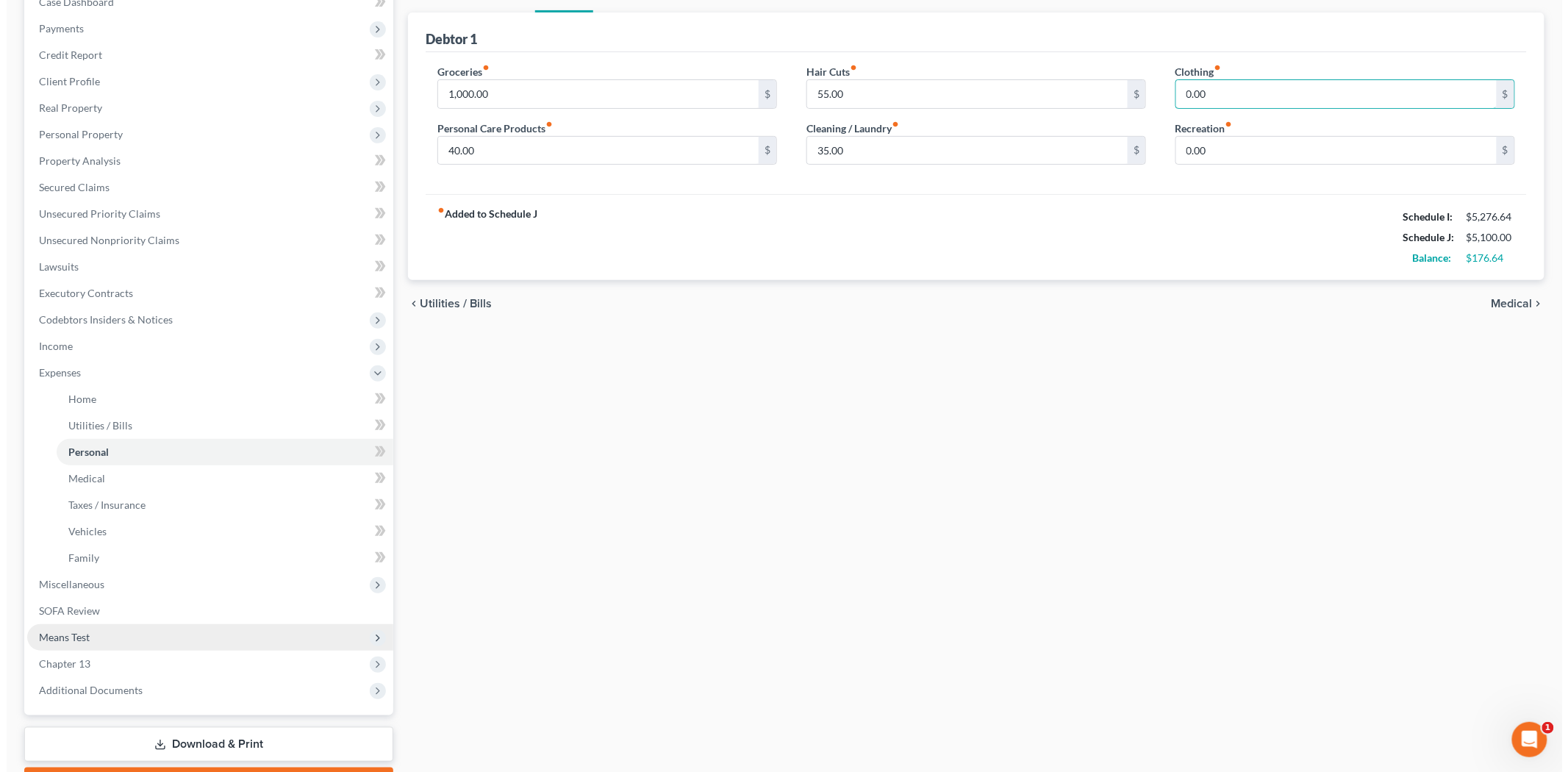
scroll to position [246, 0]
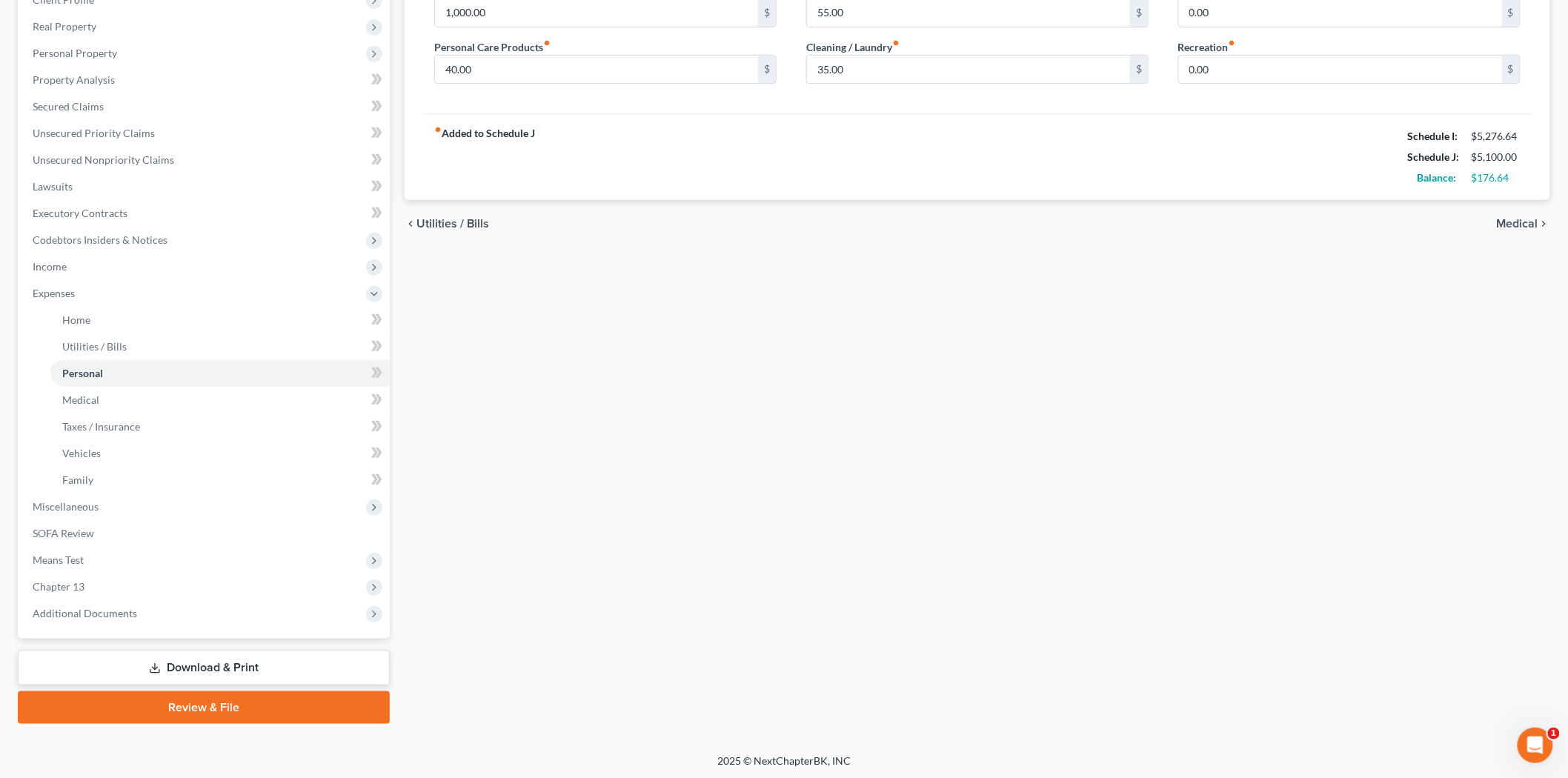
click at [180, 667] on link "Download & Print" at bounding box center [204, 668] width 372 height 35
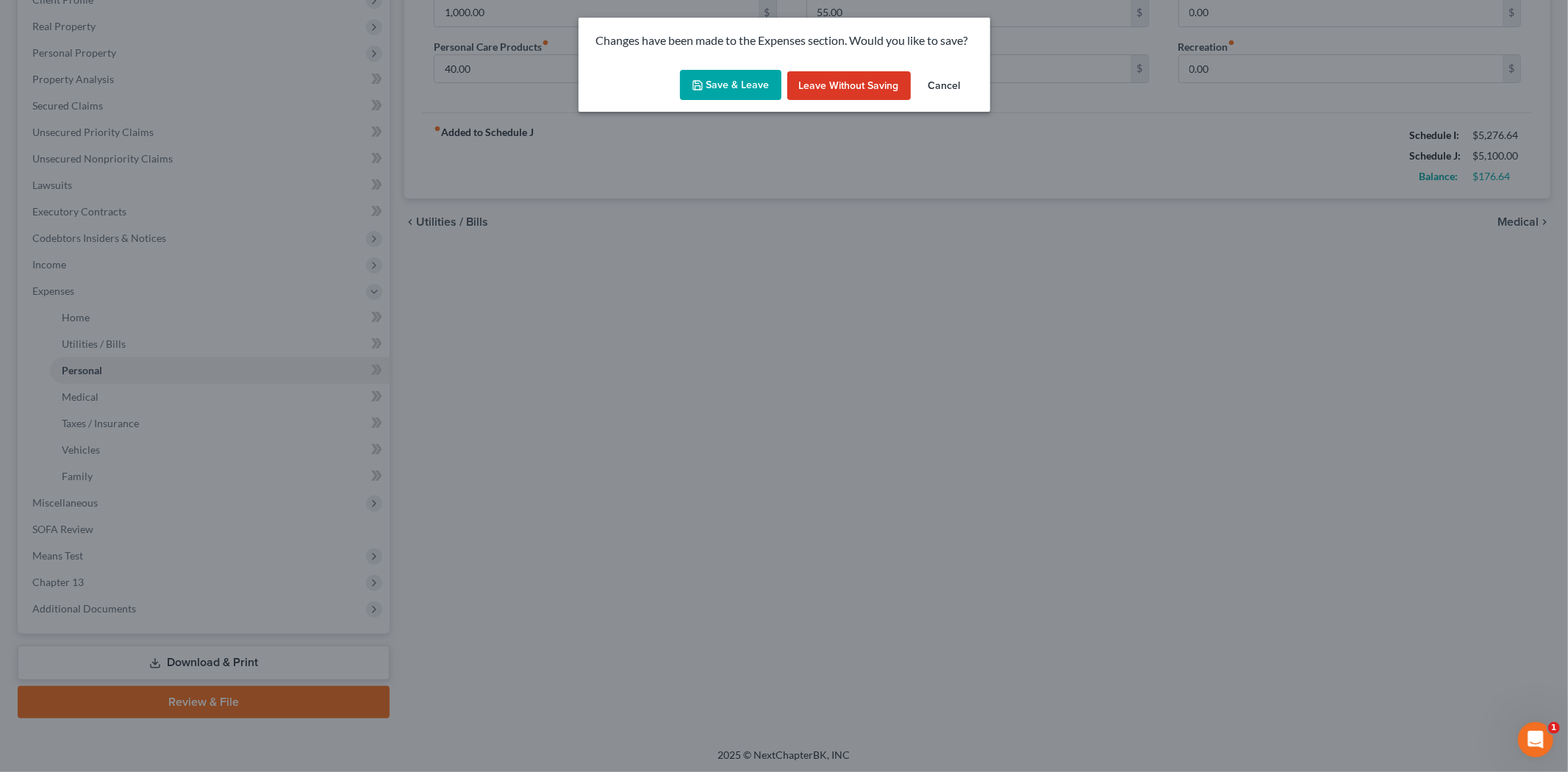
click at [725, 76] on button "Save & Leave" at bounding box center [730, 86] width 101 height 31
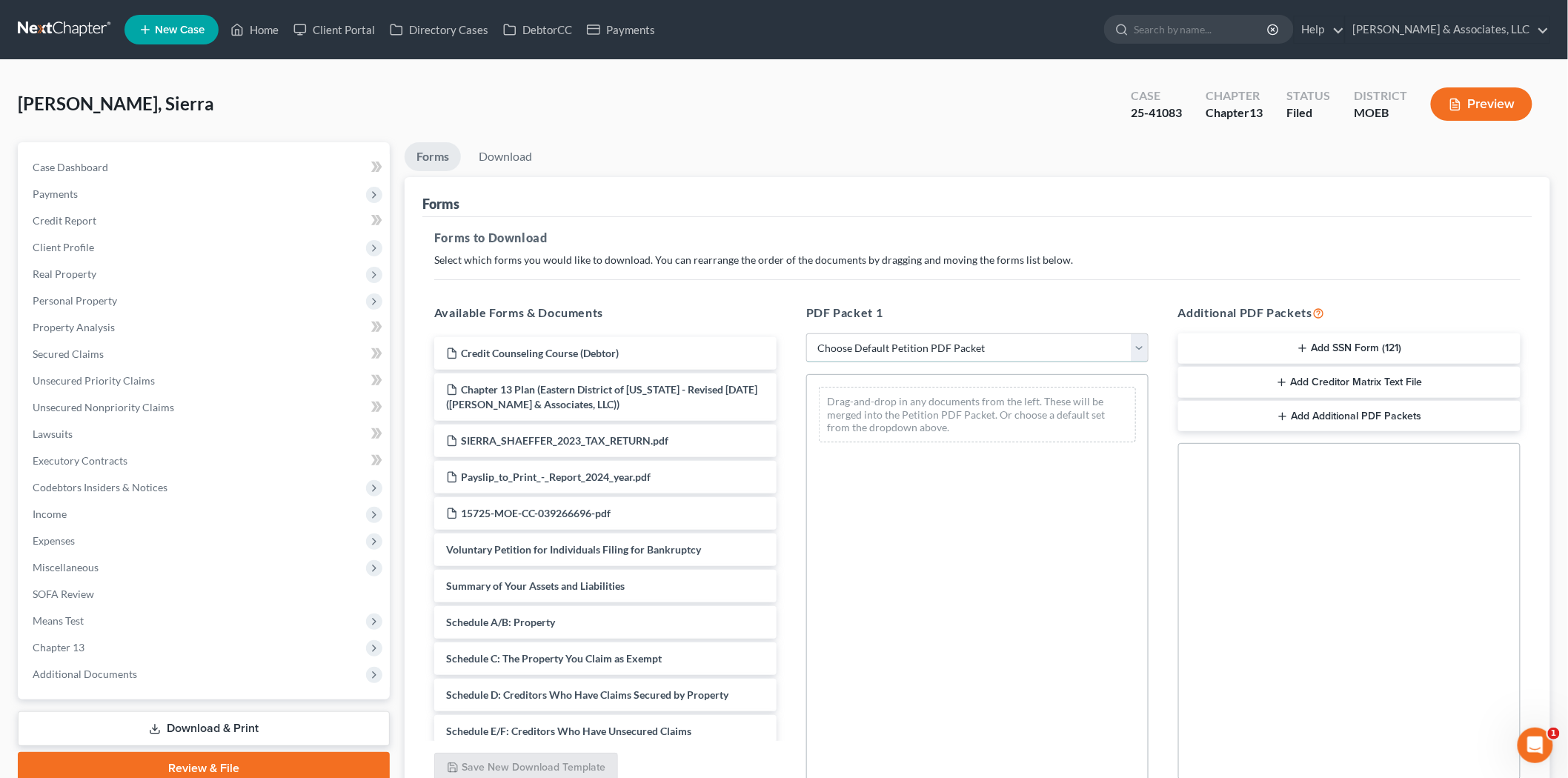
drag, startPoint x: 922, startPoint y: 353, endPoint x: 913, endPoint y: 359, distance: 10.8
click at [922, 353] on select "Choose Default Petition PDF Packet Complete Bankruptcy Petition (all forms and …" at bounding box center [977, 348] width 342 height 30
select select "2"
click at [806, 333] on select "Choose Default Petition PDF Packet Complete Bankruptcy Petition (all forms and …" at bounding box center [977, 348] width 342 height 30
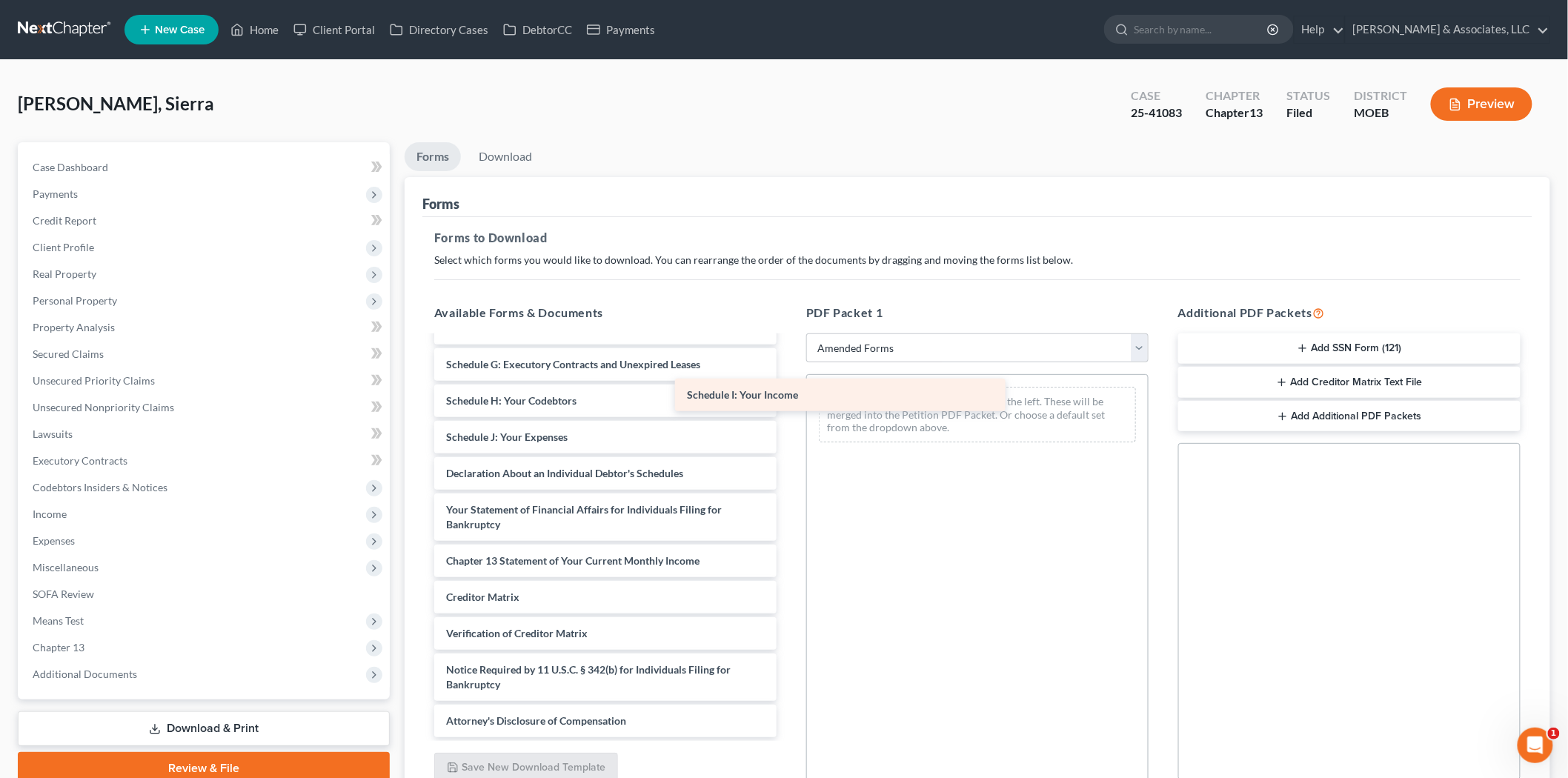
scroll to position [206, 0]
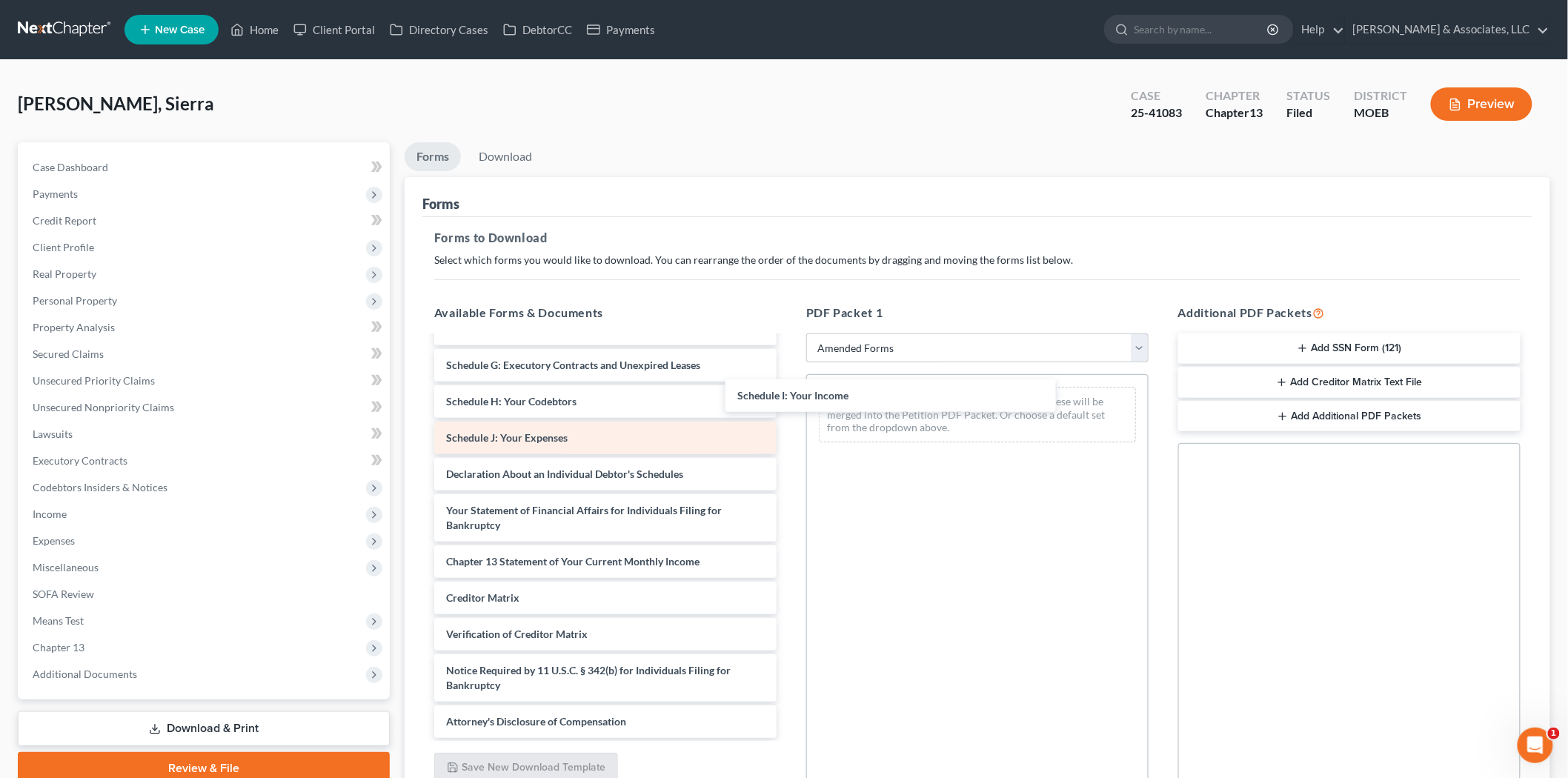
drag, startPoint x: 634, startPoint y: 400, endPoint x: 753, endPoint y: 440, distance: 125.5
click at [788, 396] on div "Schedule I: Your Income Voluntary Petition for Individuals Filing for Bankruptc…" at bounding box center [605, 434] width 366 height 607
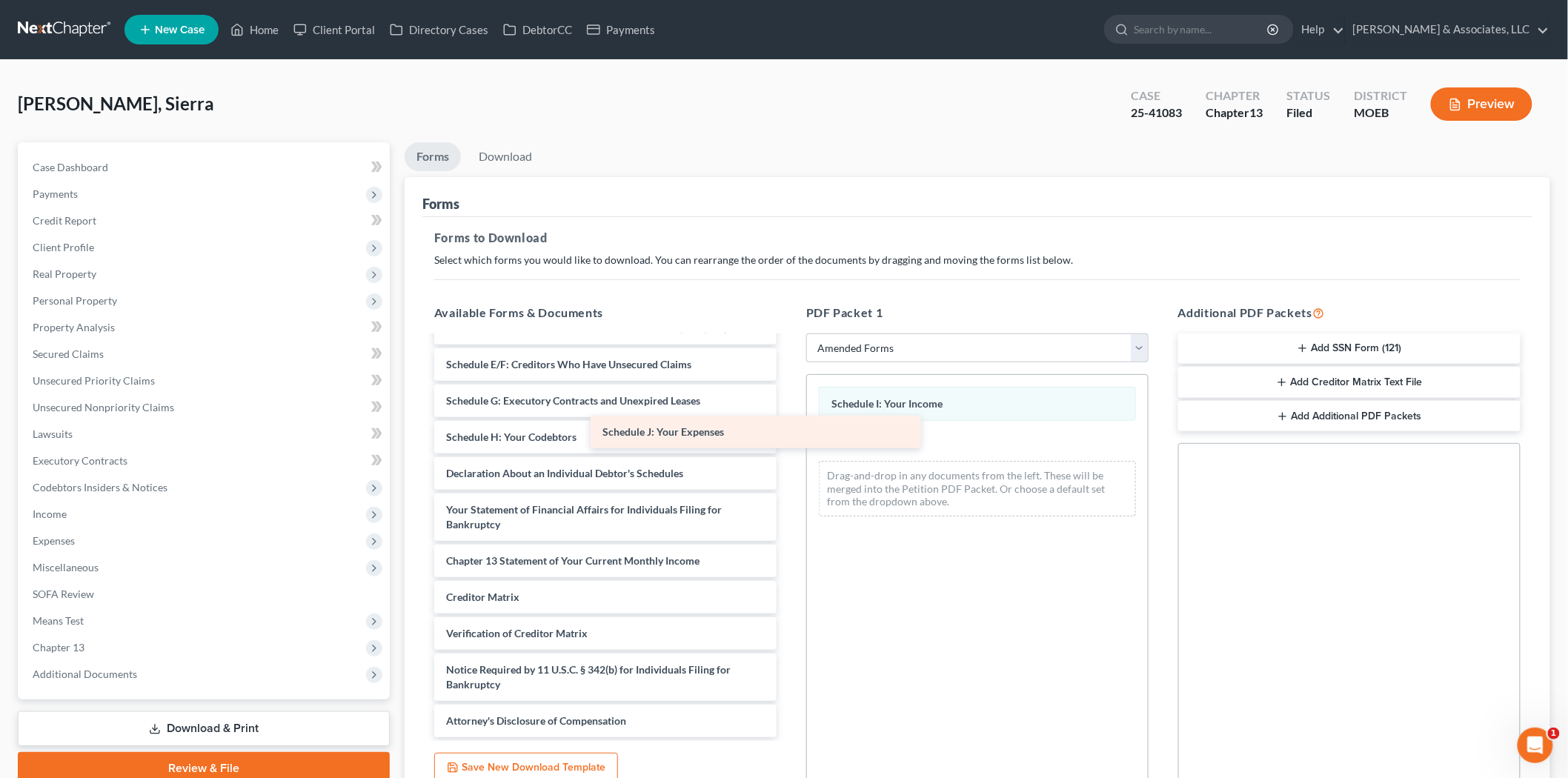
scroll to position [170, 0]
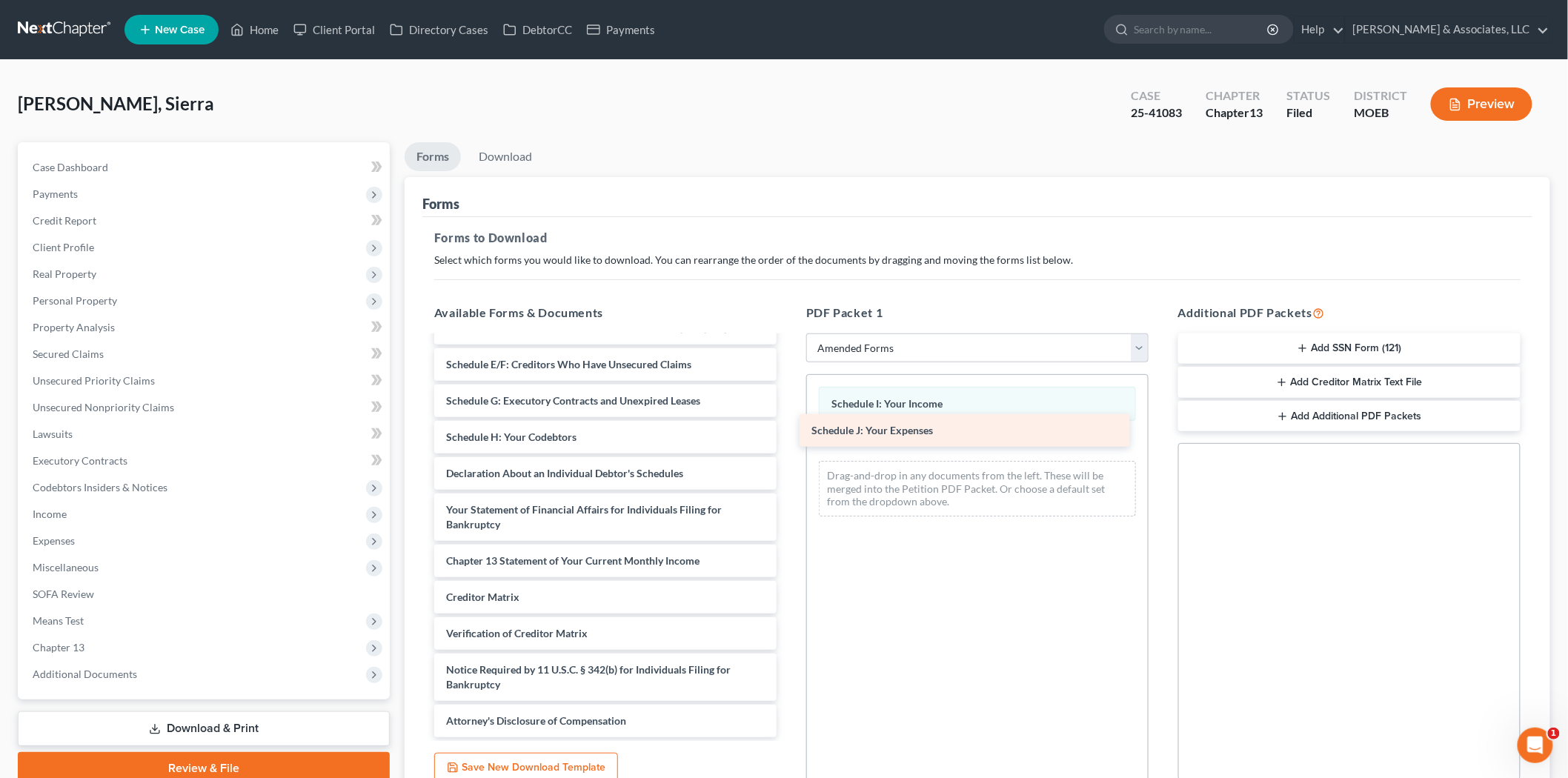
drag, startPoint x: 669, startPoint y: 438, endPoint x: 1059, endPoint y: 445, distance: 390.1
click at [788, 432] on div "Schedule J: Your Expenses Voluntary Petition for Individuals Filing for Bankrup…" at bounding box center [605, 451] width 366 height 570
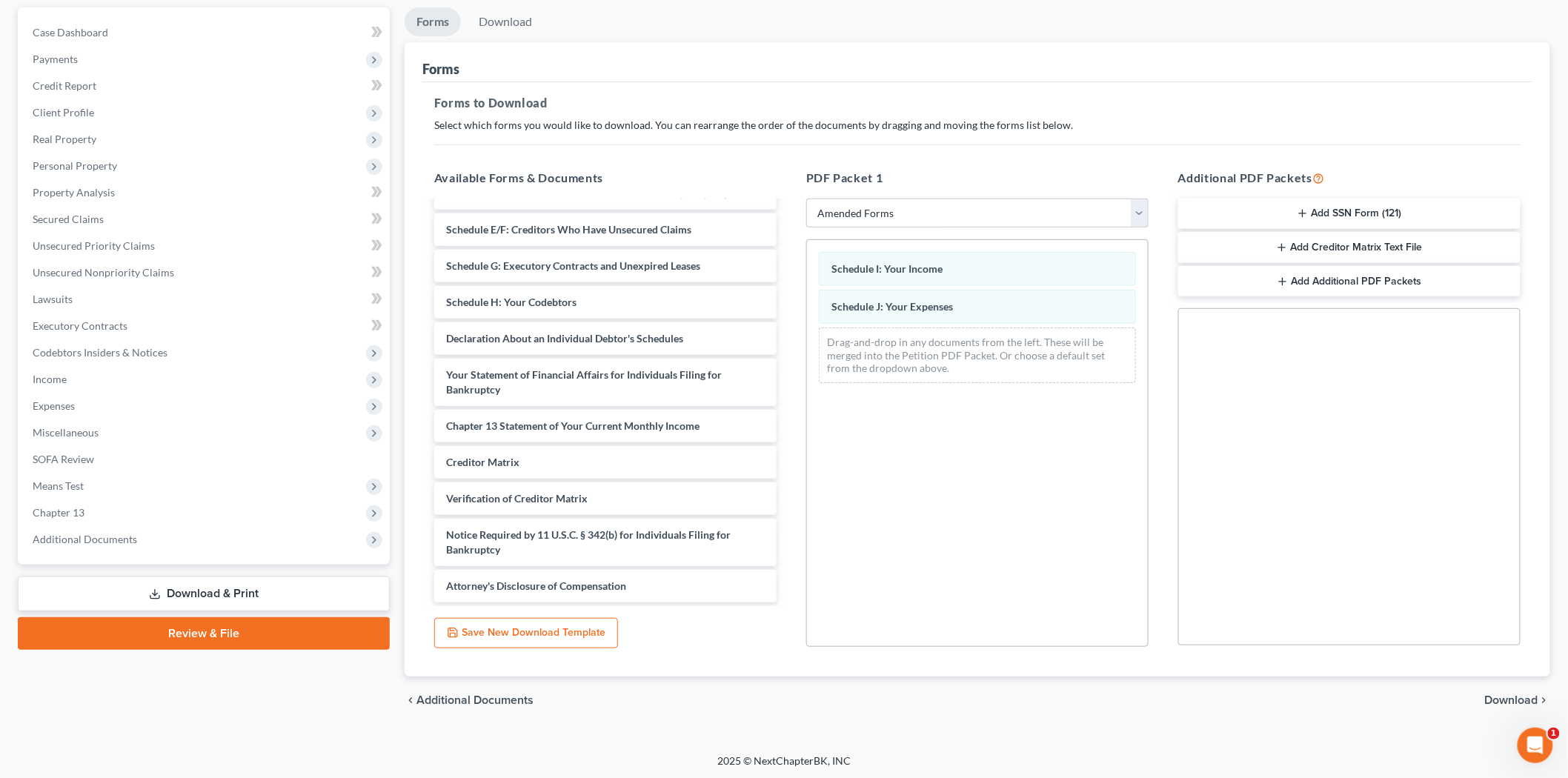
scroll to position [137, 0]
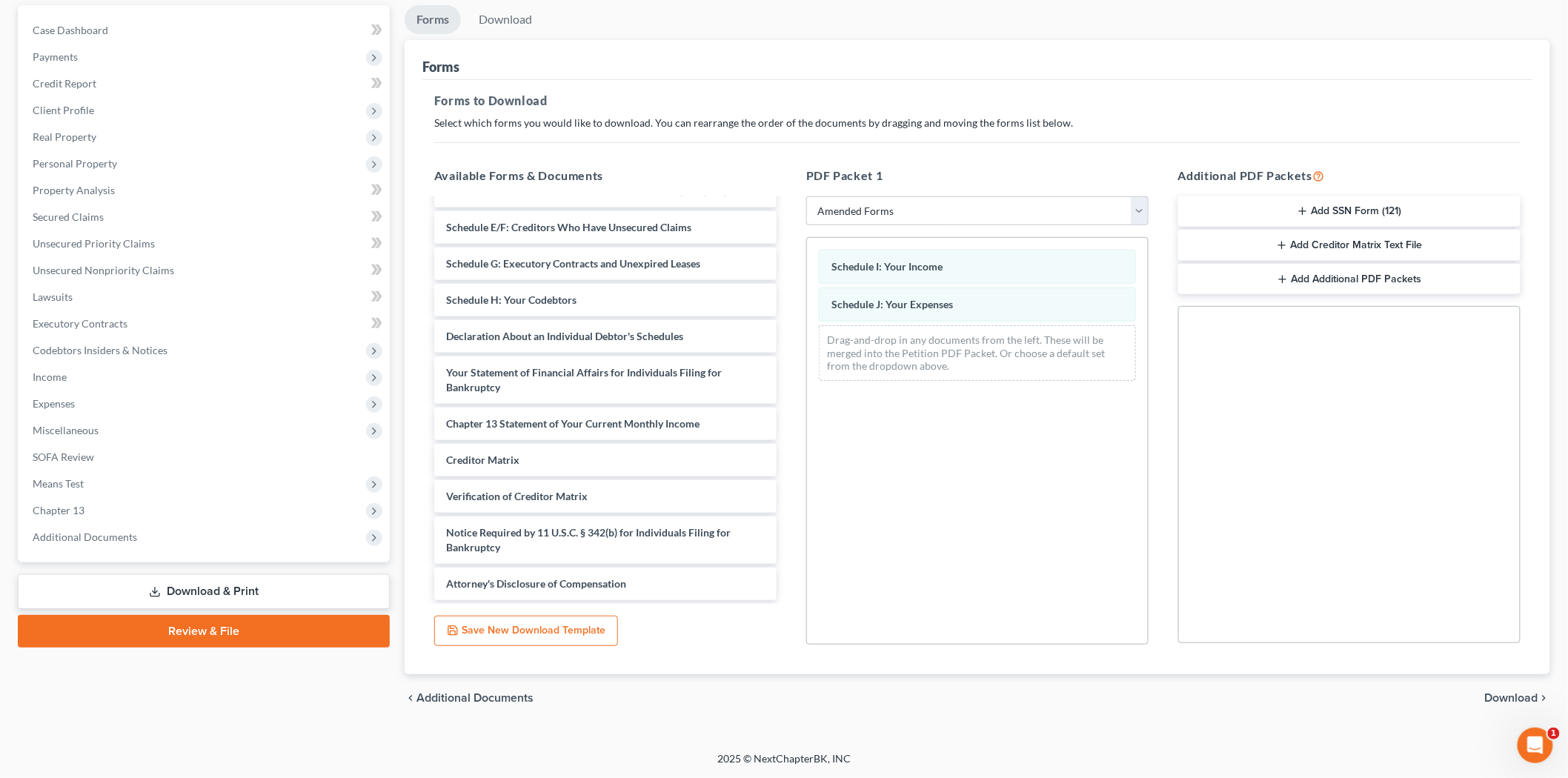
click at [1502, 698] on span "Download" at bounding box center [1511, 698] width 54 height 12
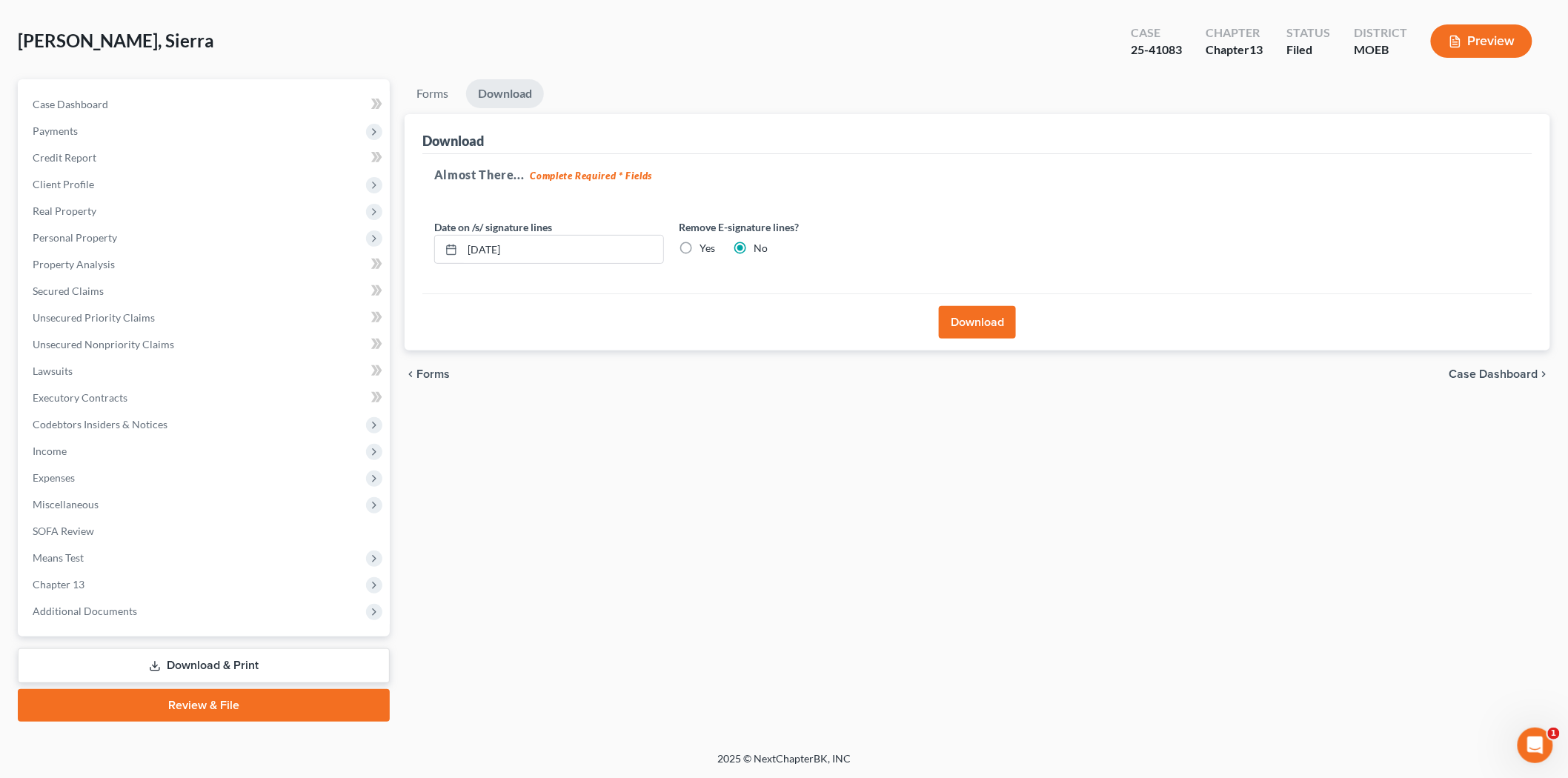
scroll to position [62, 0]
click at [981, 309] on button "Download" at bounding box center [977, 324] width 77 height 33
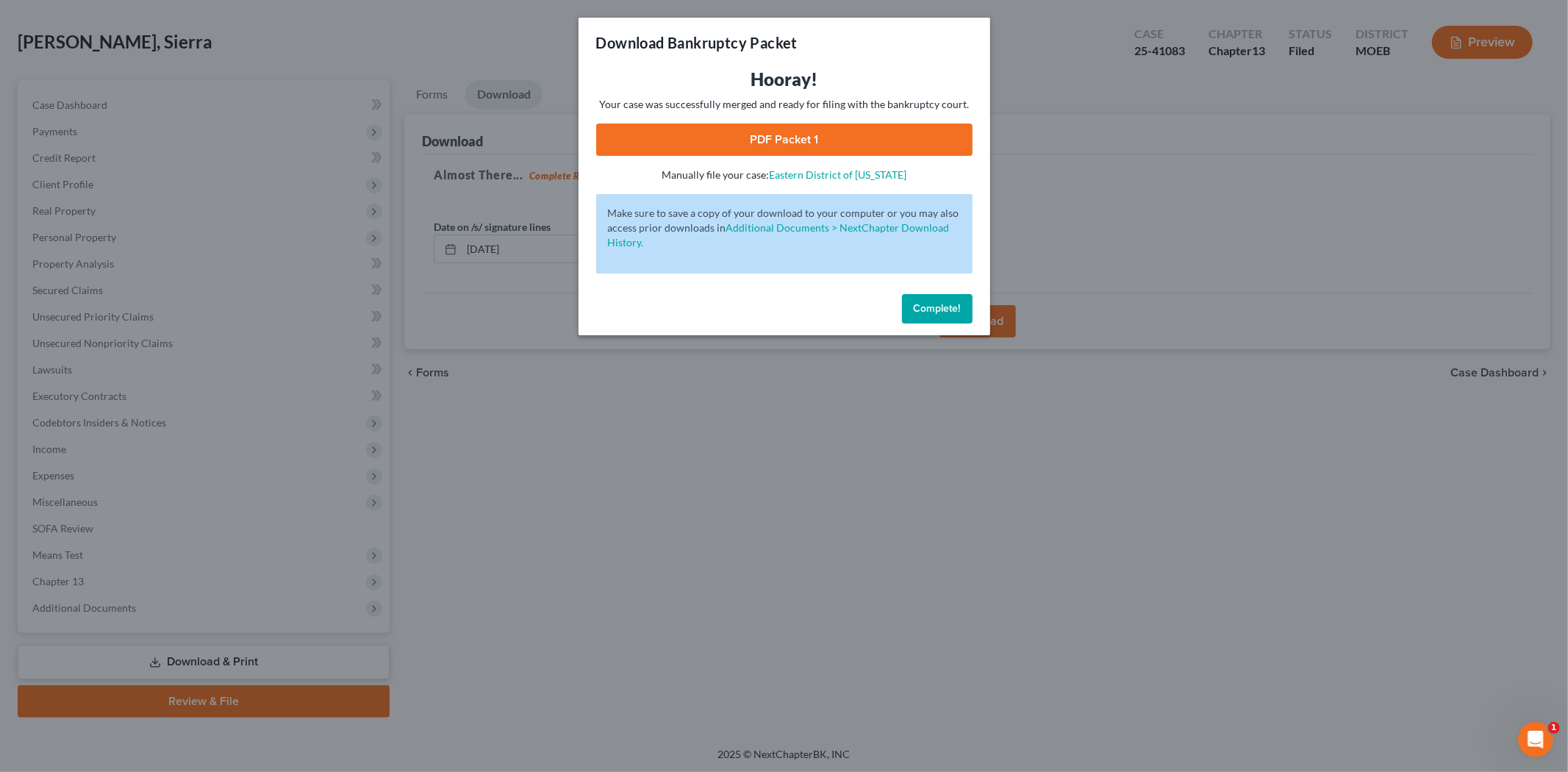
click at [751, 125] on link "PDF Packet 1" at bounding box center [784, 139] width 376 height 32
click at [925, 306] on span "Complete!" at bounding box center [937, 308] width 47 height 13
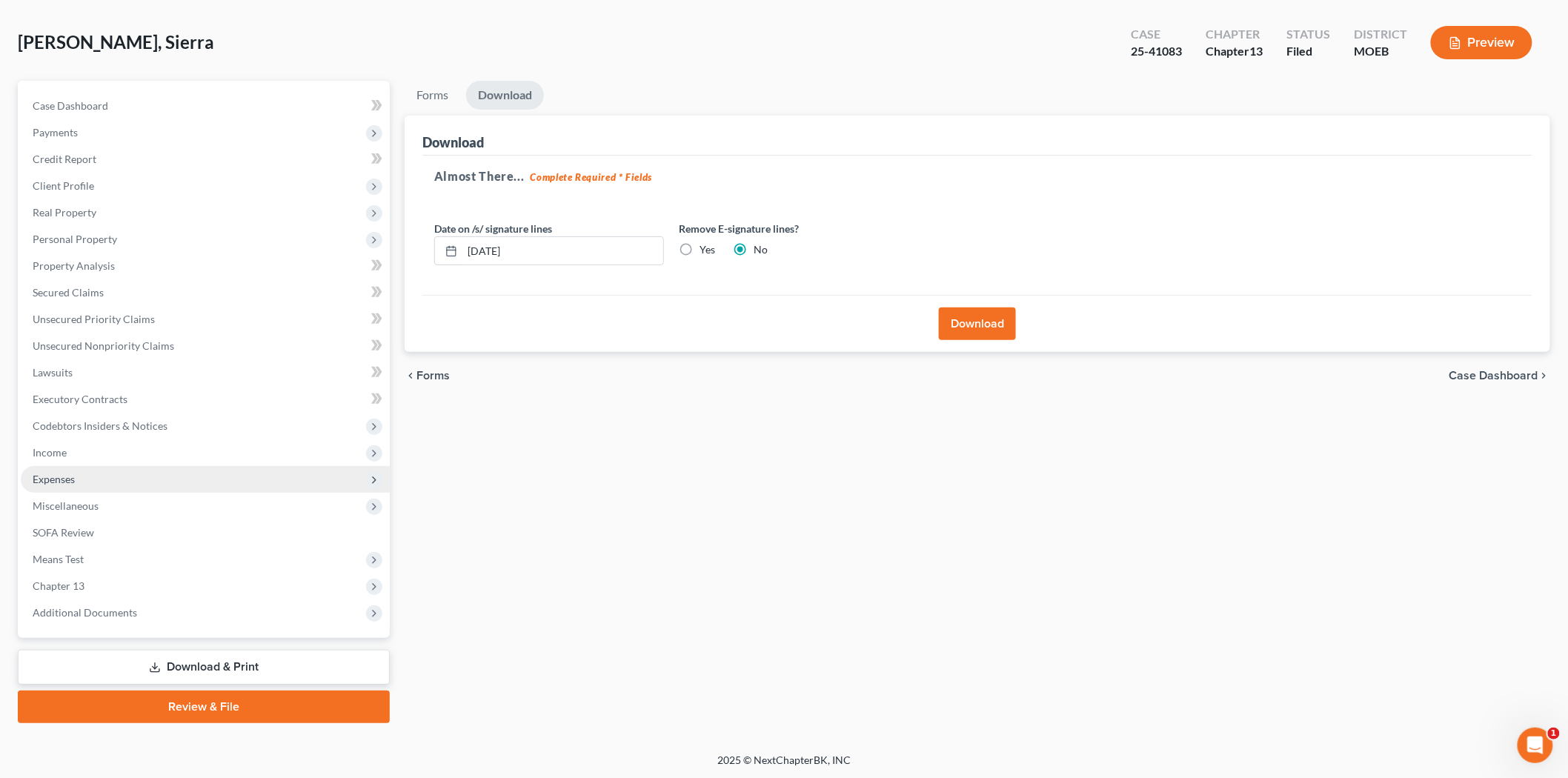
click at [57, 486] on span "Expenses" at bounding box center [205, 480] width 369 height 27
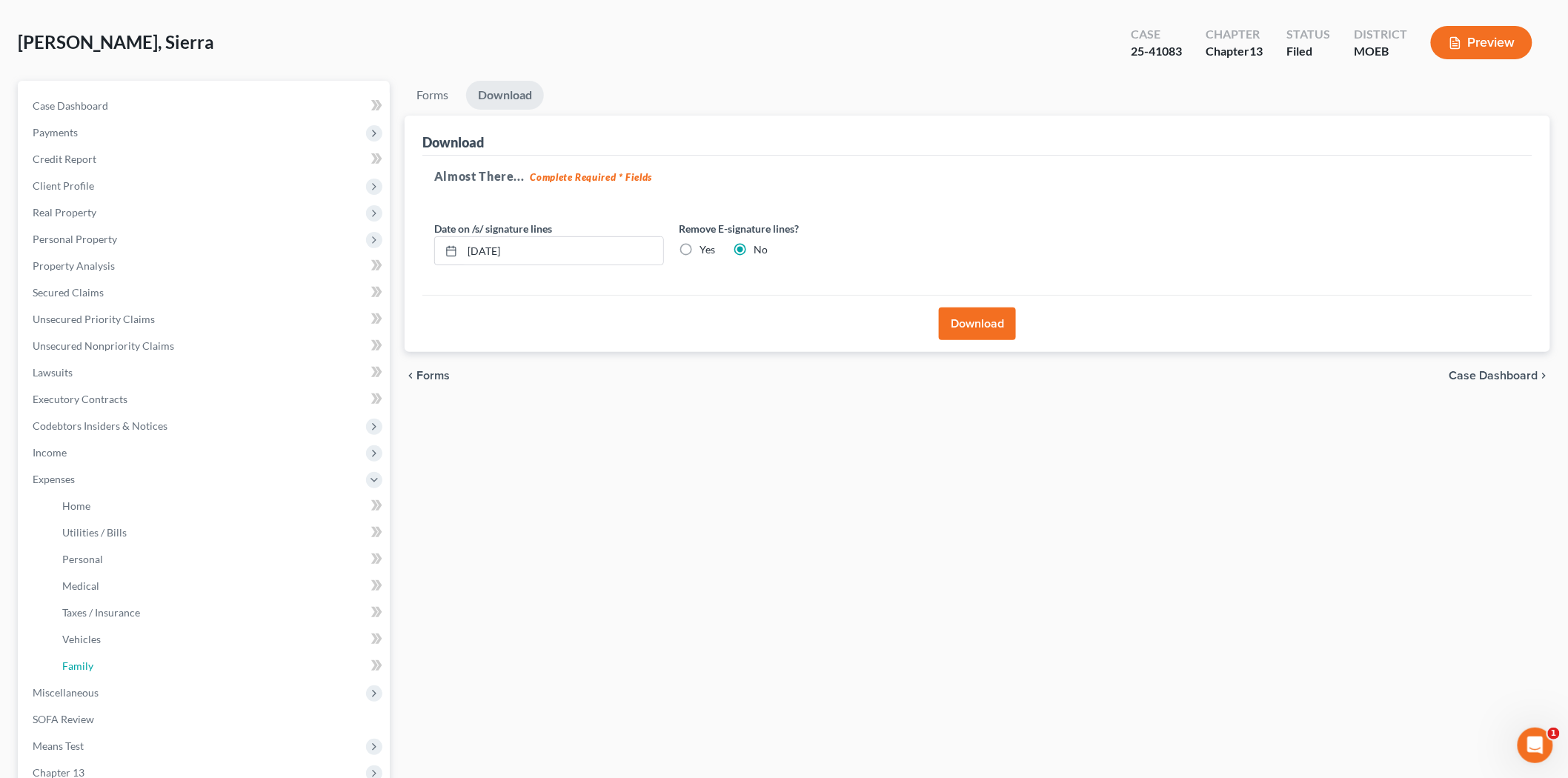
click at [80, 663] on span "Family" at bounding box center [78, 666] width 31 height 13
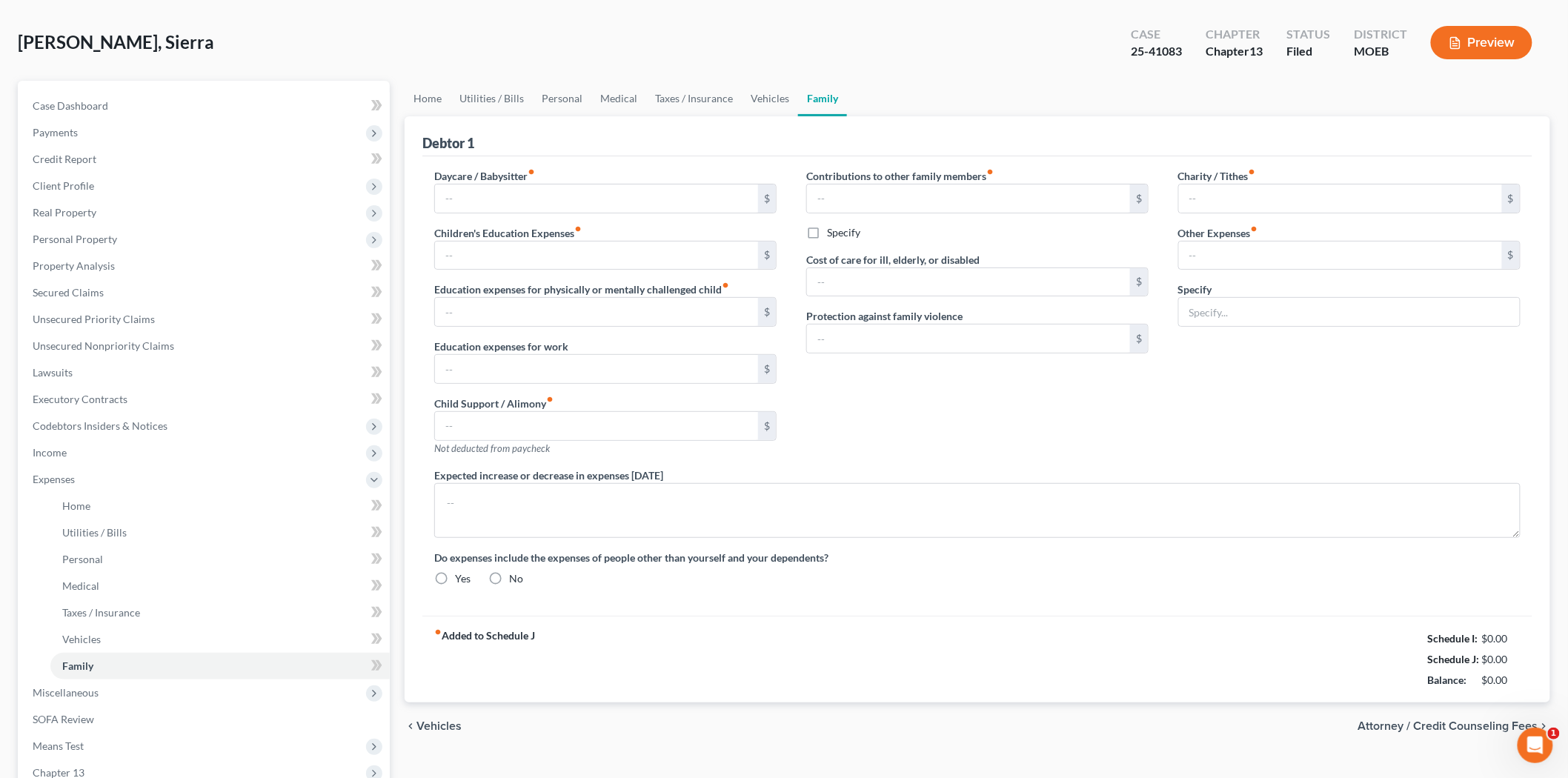
type input "1,200.00"
type input "0.00"
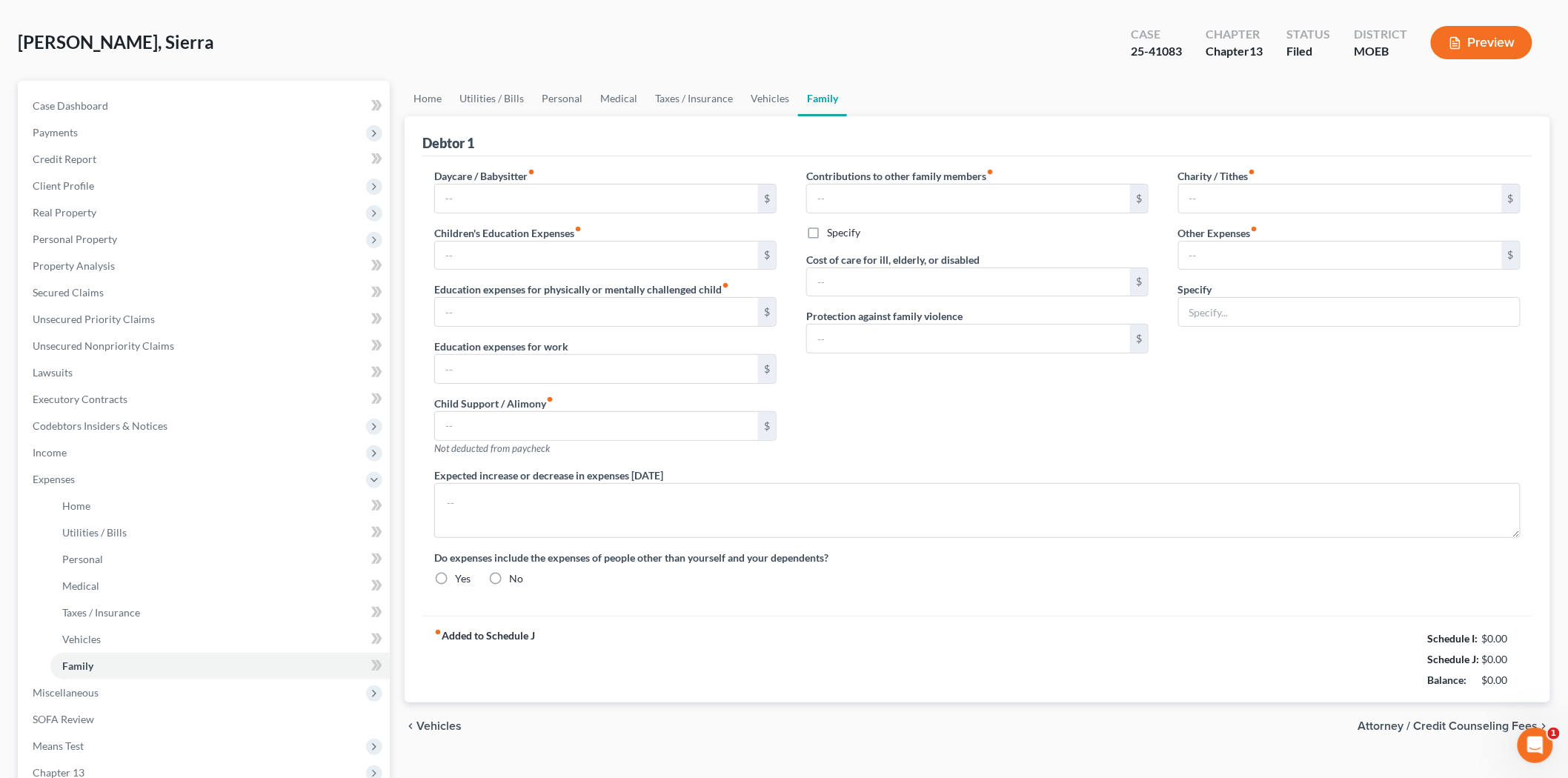
type input "0.00"
radio input "true"
